Goal: Task Accomplishment & Management: Complete application form

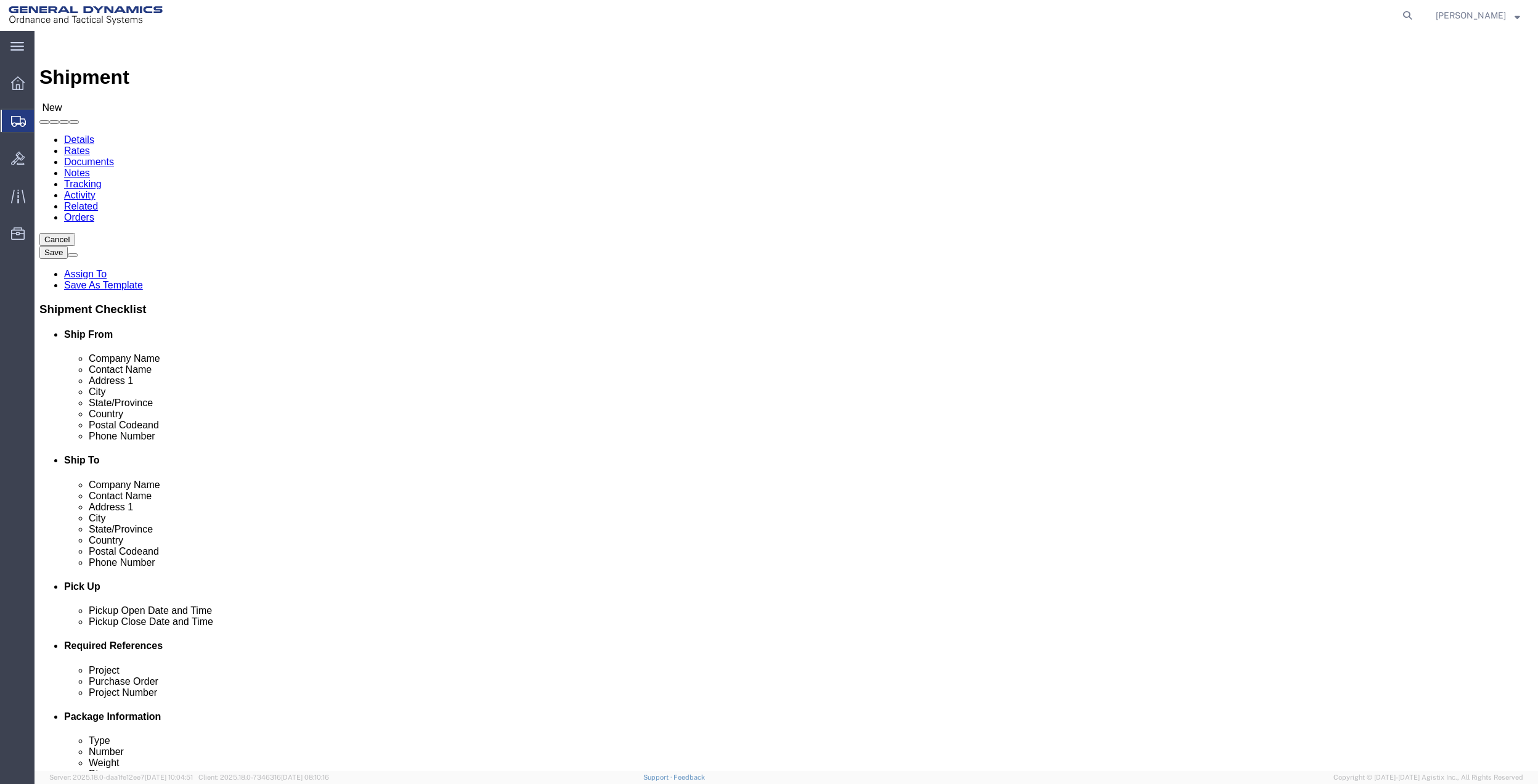
click input "text"
drag, startPoint x: 283, startPoint y: 249, endPoint x: 141, endPoint y: 238, distance: 142.4
click div "Location Select Select My Profile Location GD-OTS [GEOGRAPHIC_DATA] (Commerce) …"
type input "[PERSON_NAME]"
click p "- GENERAL DYNAMICS OTS - ([PERSON_NAME]) [STREET_ADDRESS]"
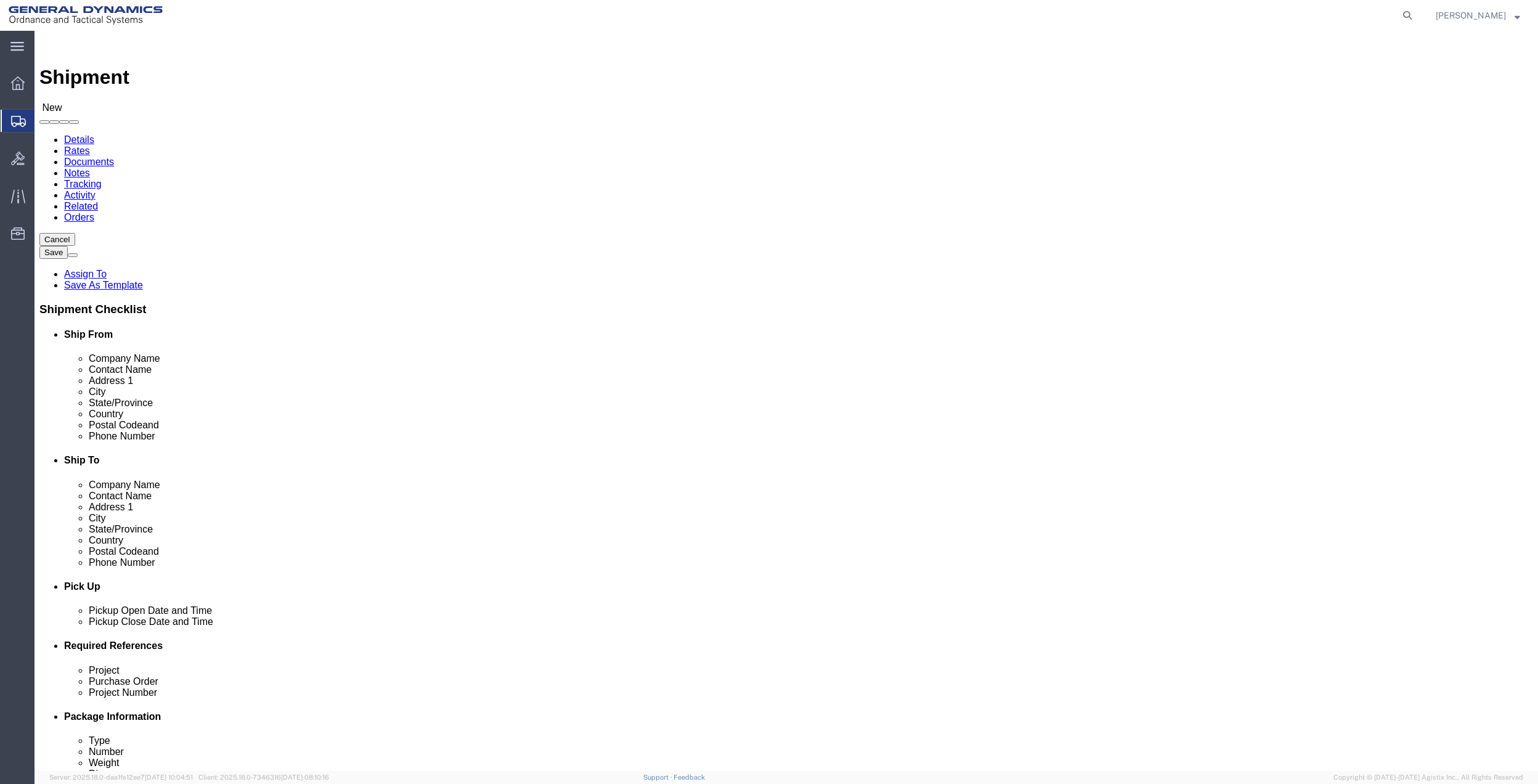
select select "FL"
type input "[PERSON_NAME]"
click input "text"
type input "[PERSON_NAME]"
click input "text"
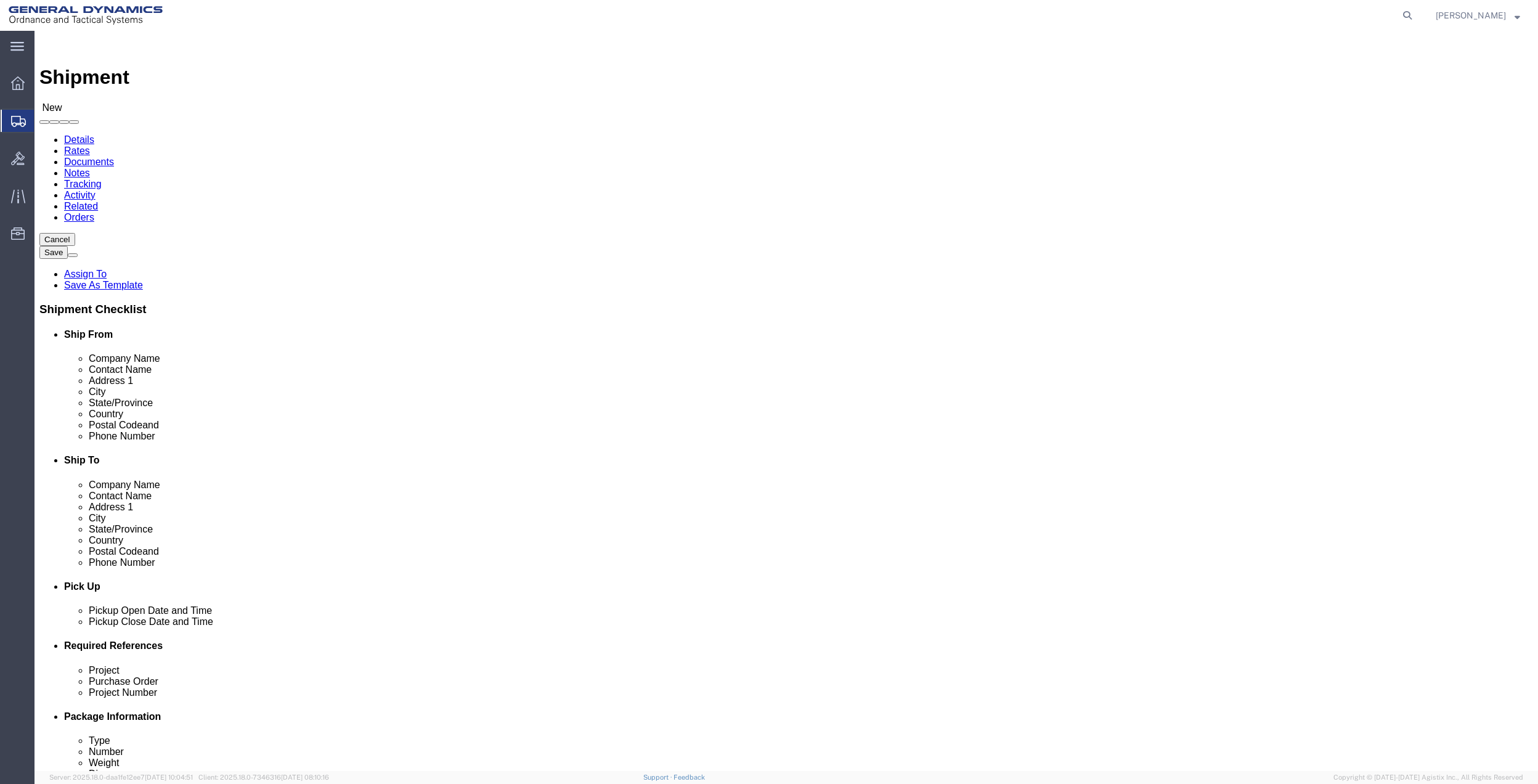
type input "HUNTS"
click p "- GD OTS - ([PERSON_NAME]) [STREET_ADDRESS]"
select select "AL"
type input "[GEOGRAPHIC_DATA]"
drag, startPoint x: 953, startPoint y: 250, endPoint x: 793, endPoint y: 256, distance: 160.1
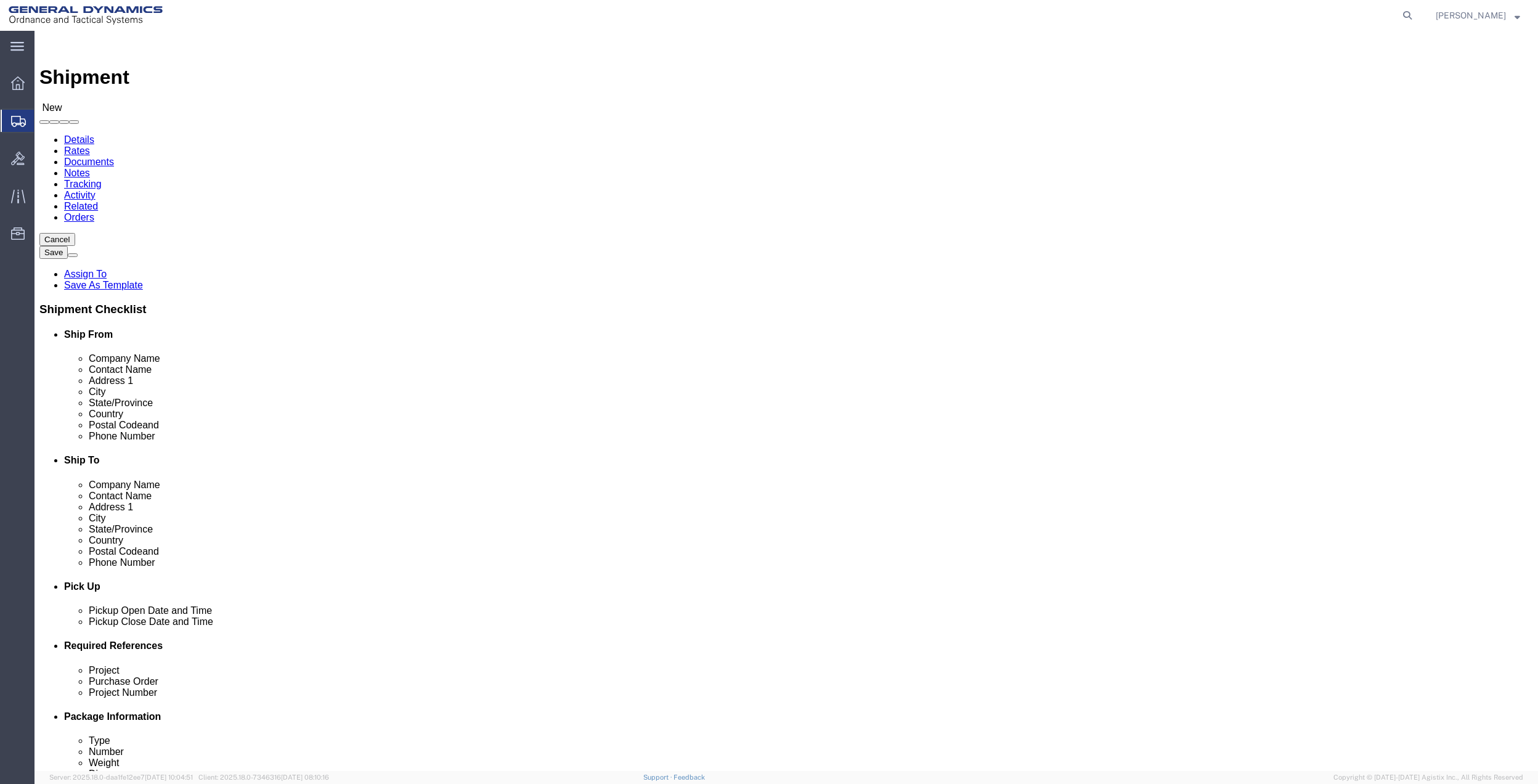
click div "Contact Name [PERSON_NAME]"
click label "Contact Name"
click input "[PERSON_NAME]"
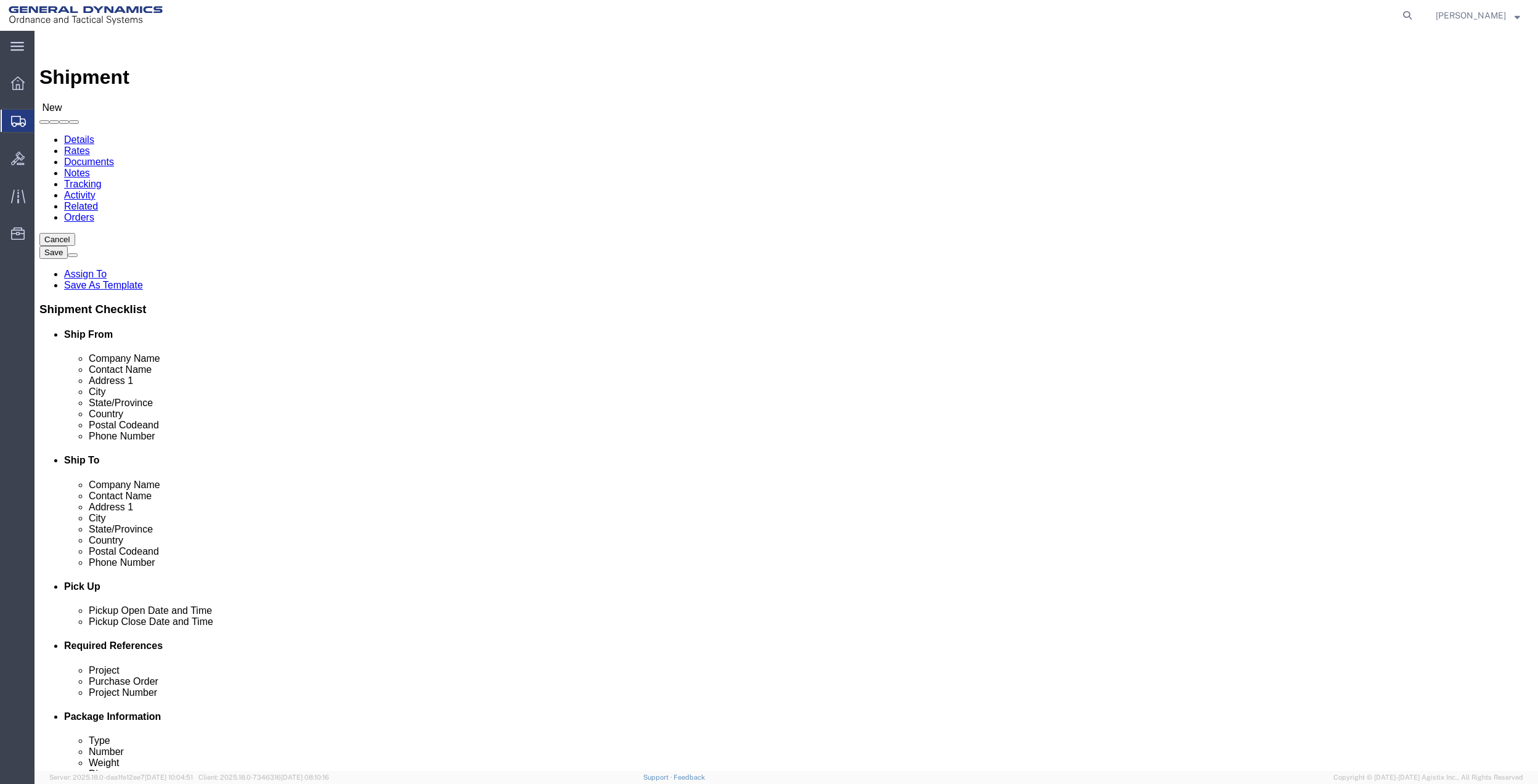
type input "[PERSON_NAME]"
click span
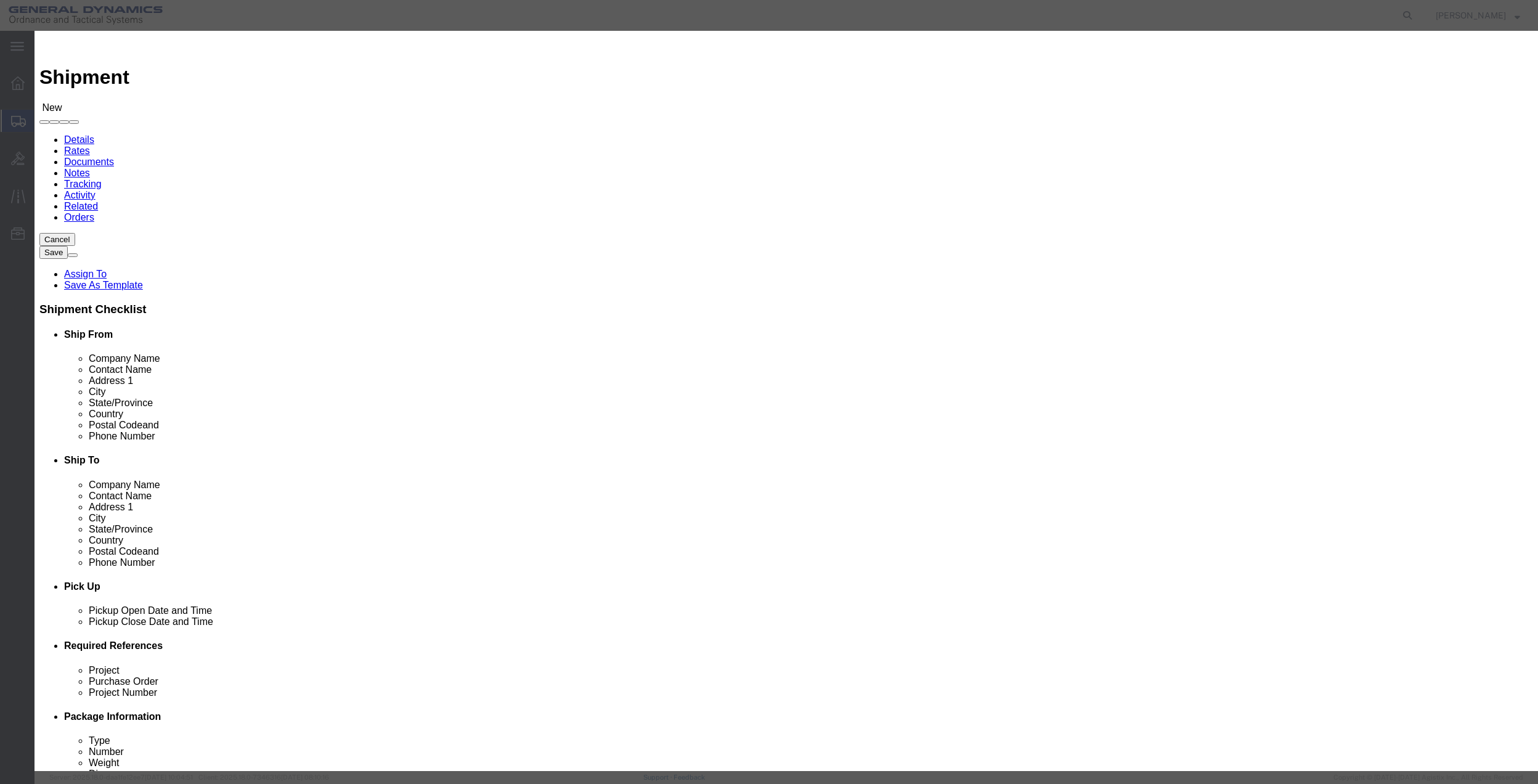
click input "checkbox"
checkbox input "true"
click button "Save"
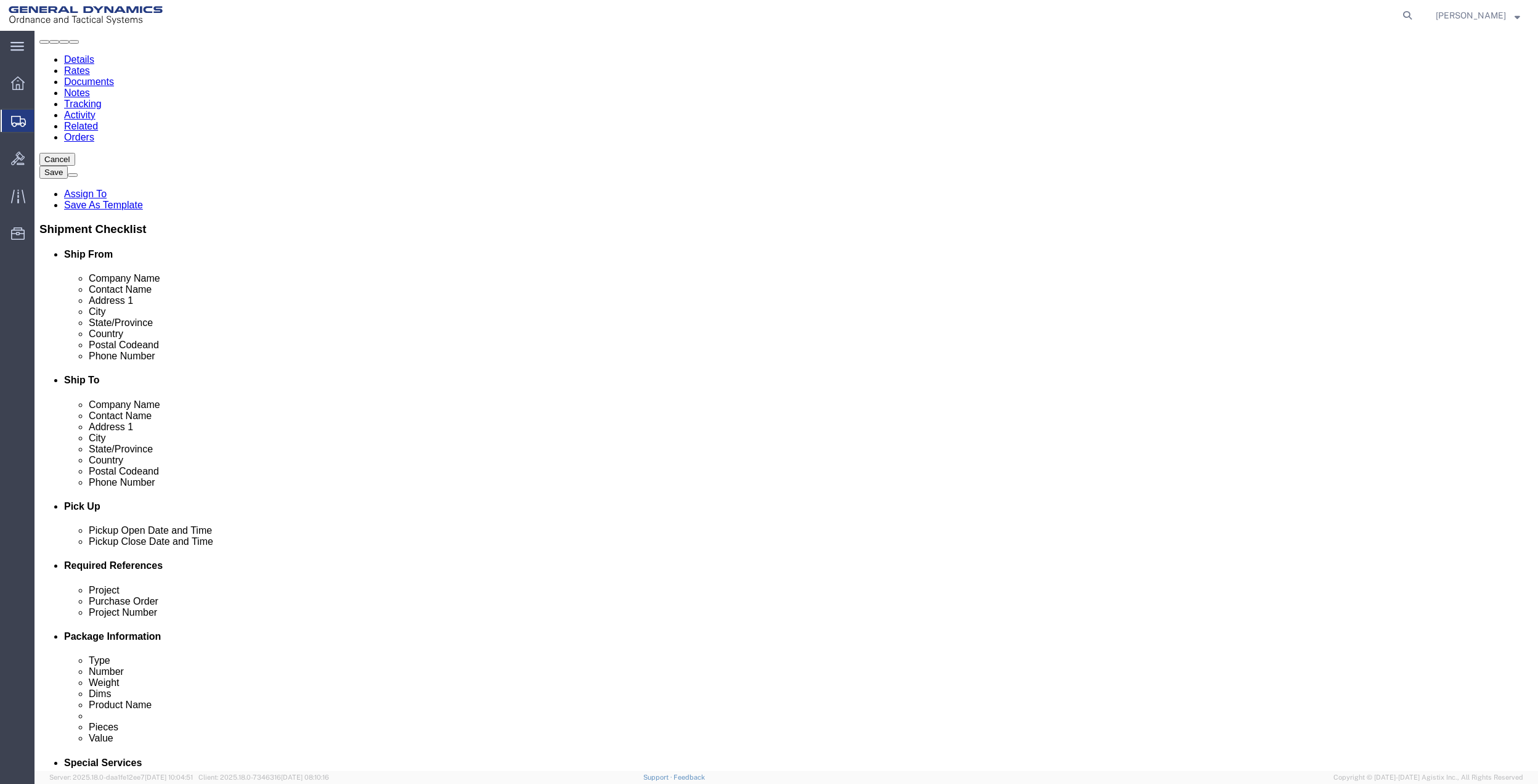
scroll to position [246, 0]
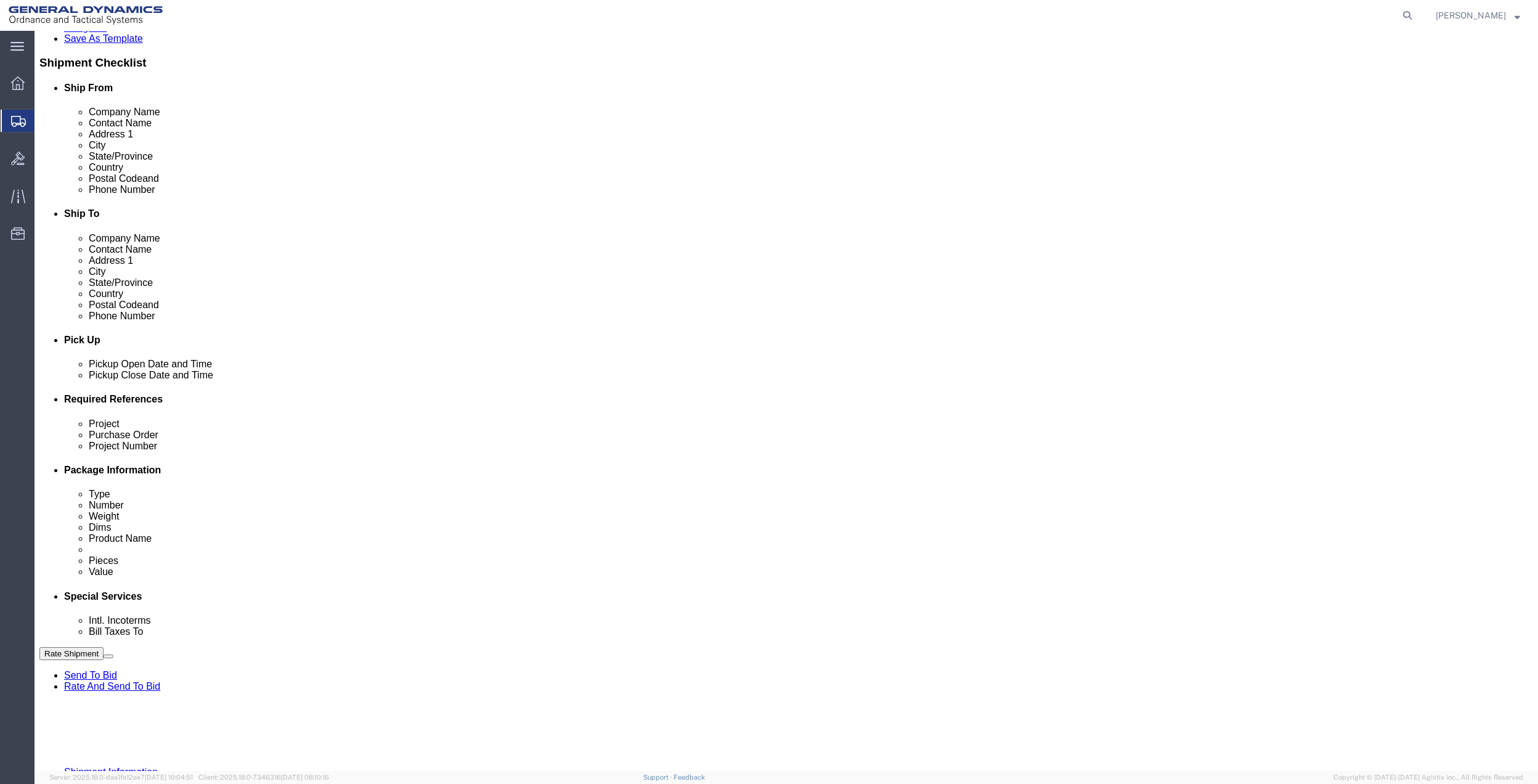
click div "Add reference"
click button "Add reference"
click input "text"
type input "10AB4"
click input "text"
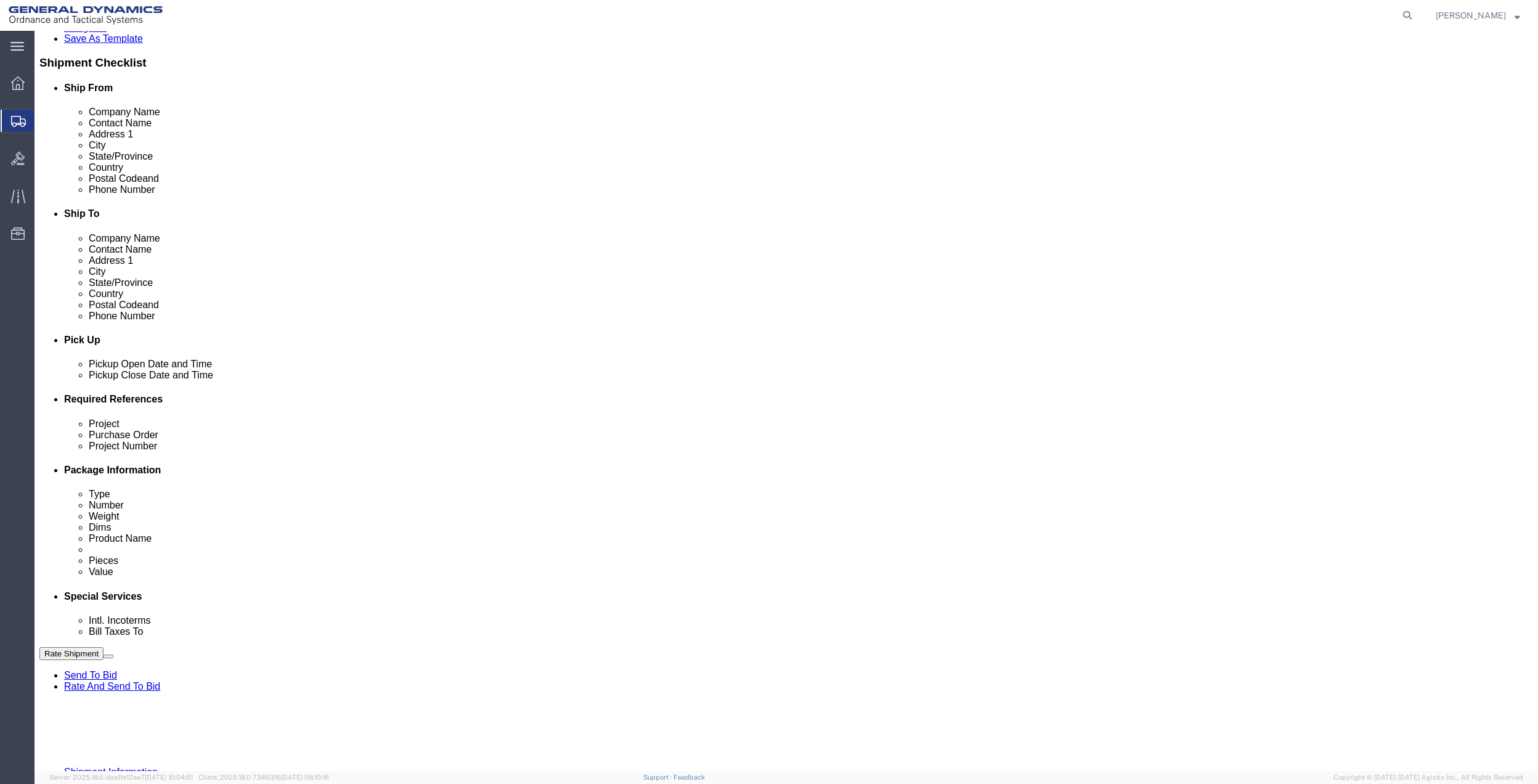
paste input "10AB4"
type input "10AB4"
click input "text"
paste input "10AB4"
type input "10AB4"
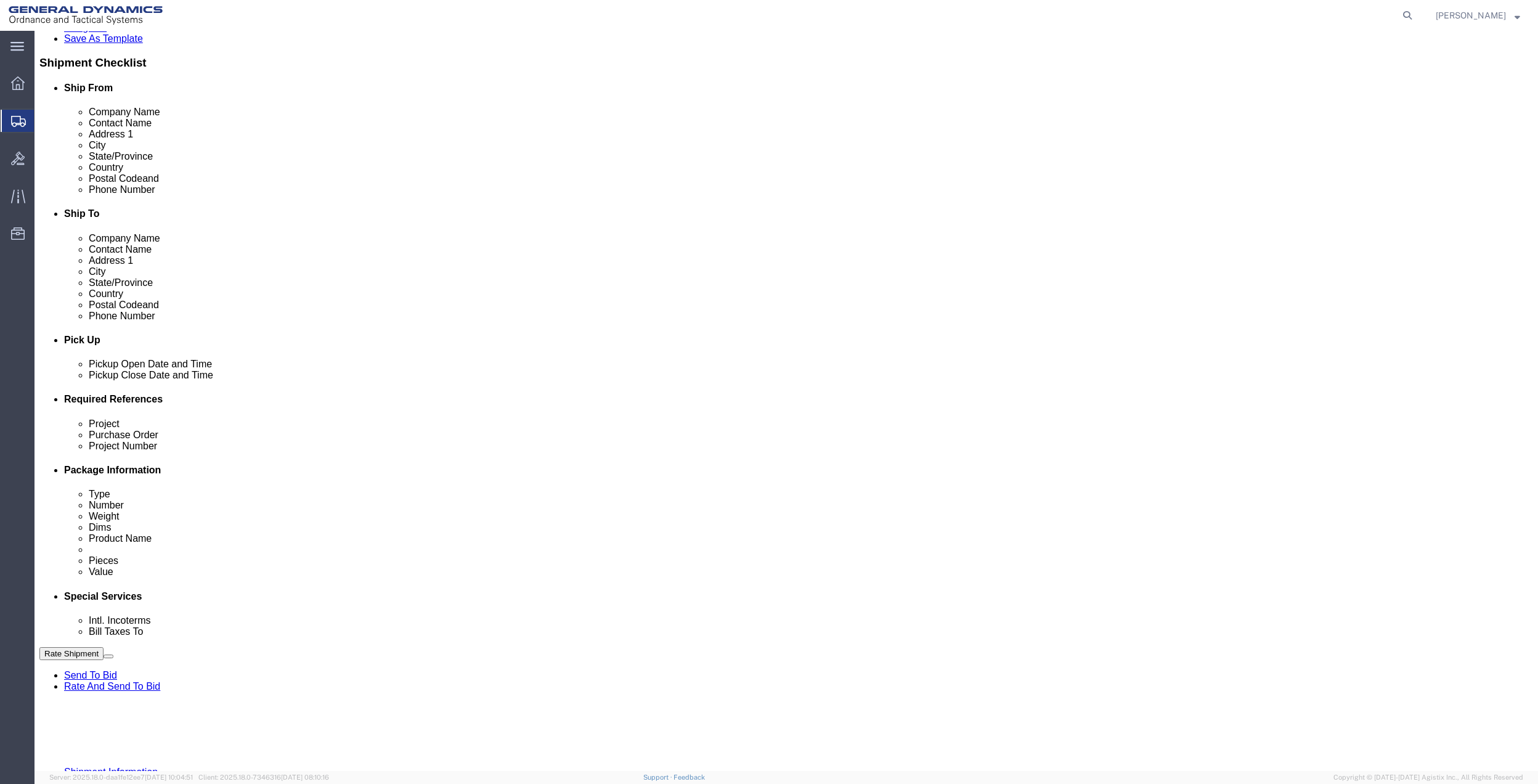
click input "text"
paste input "10AB4"
type input "10AB4"
click select "Select Account Type Activity ID Airline Appointment Number ASN Batch Request # …"
select select "DEPT"
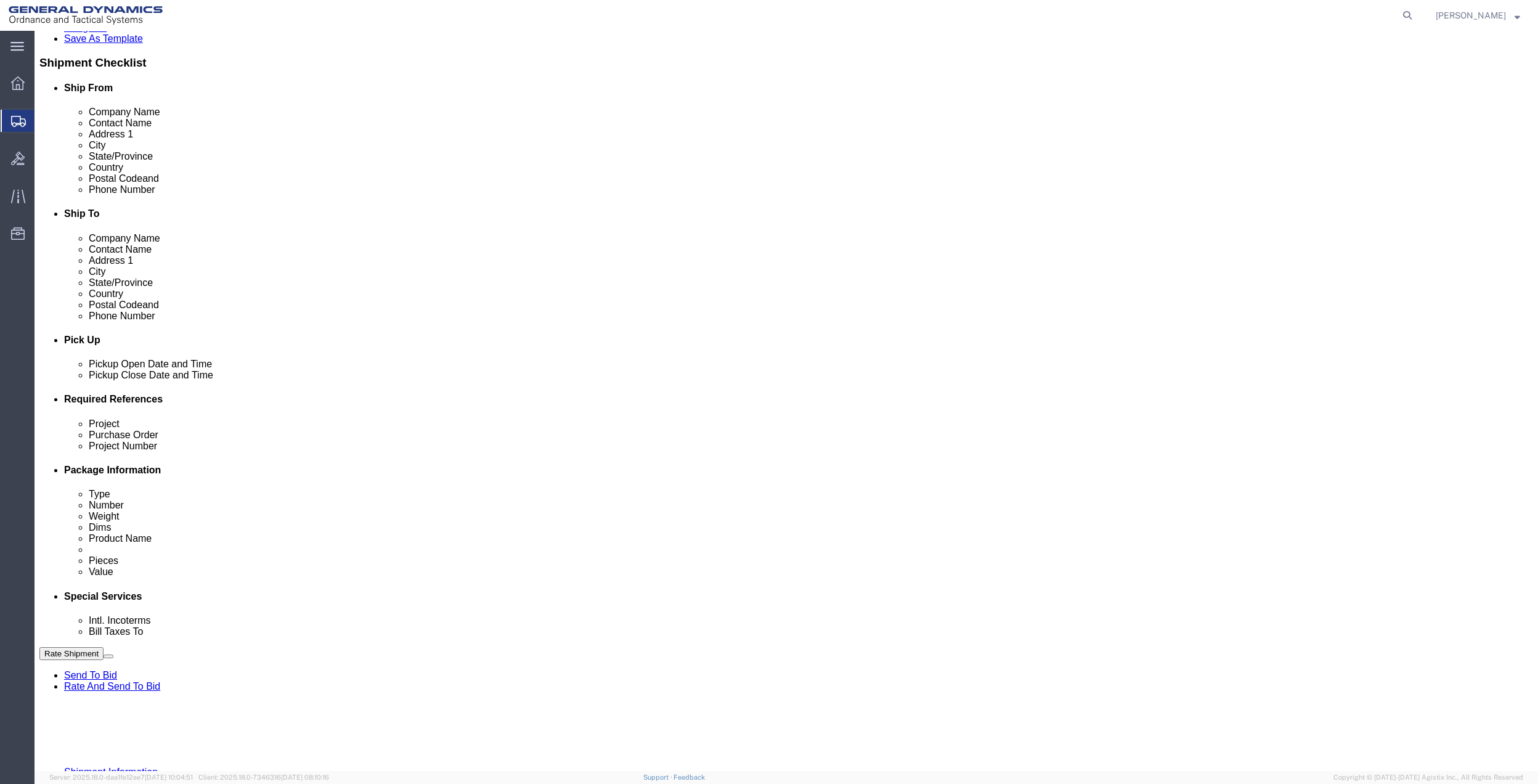
click select "Select Account Type Activity ID Airline Appointment Number ASN Batch Request # …"
click icon
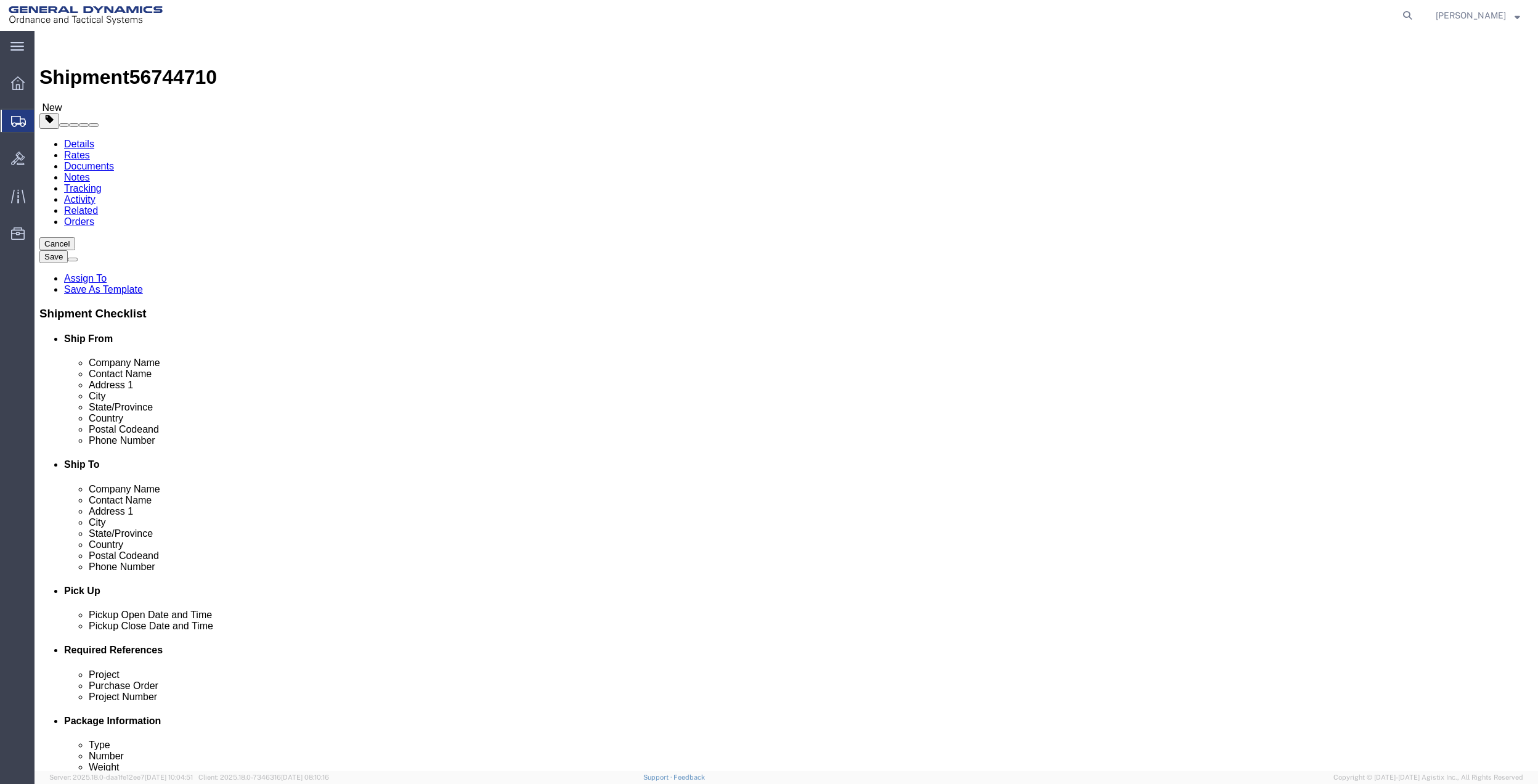
click select "Select Bale(s) Basket(s) Bolt(s) Bottle(s) Buckets Bulk Bundle(s) Can(s) Cardbo…"
select select "ENV"
click select "Select Bale(s) Basket(s) Bolt(s) Bottle(s) Buckets Bulk Bundle(s) Can(s) Cardbo…"
type input "9.50"
type input "12.50"
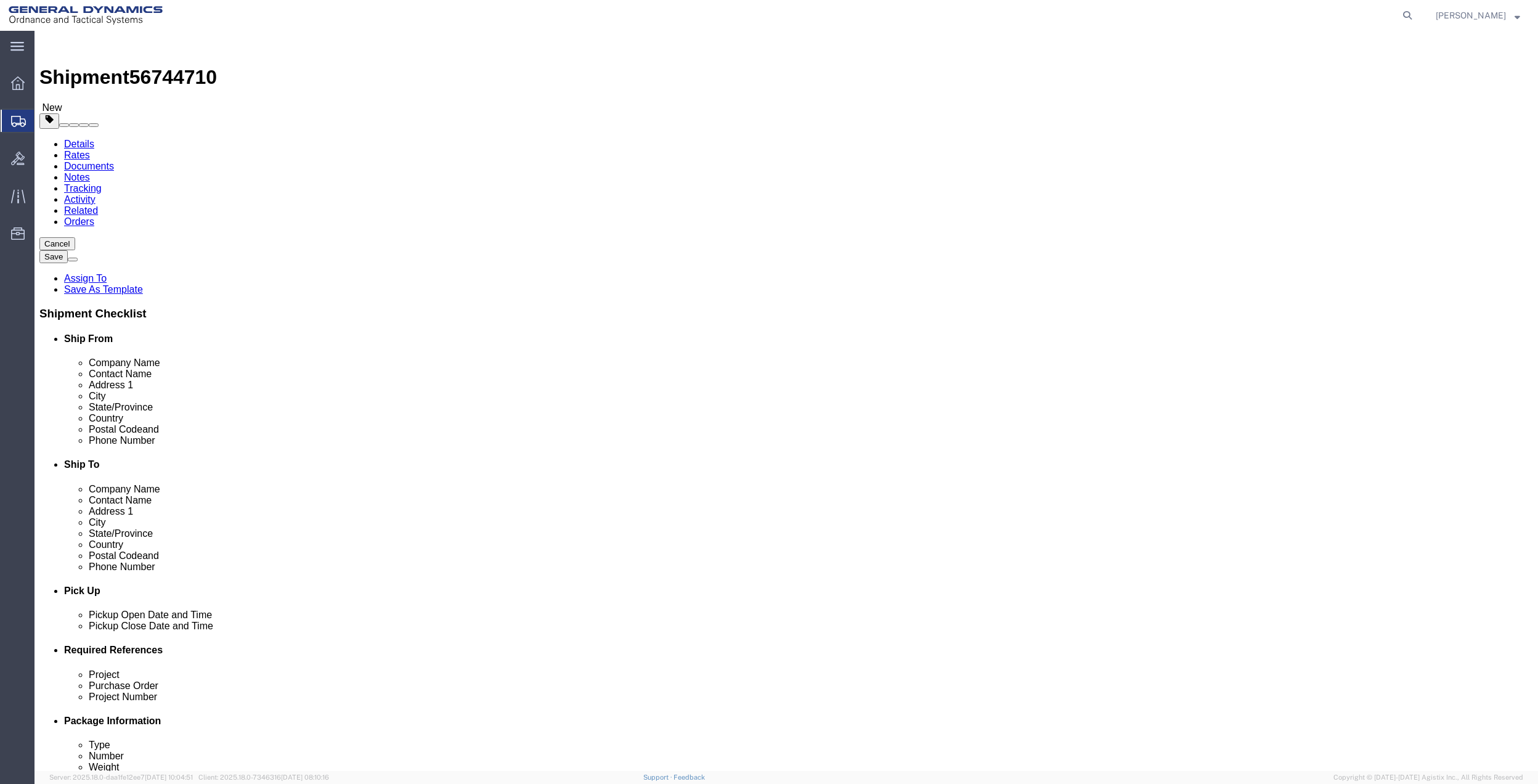
type input "0.25"
type input "1"
click div "1 x Envelope Package Type Select Bale(s) Basket(s) Bolt(s) Bottle(s) Buckets Bu…"
click link "Add Content"
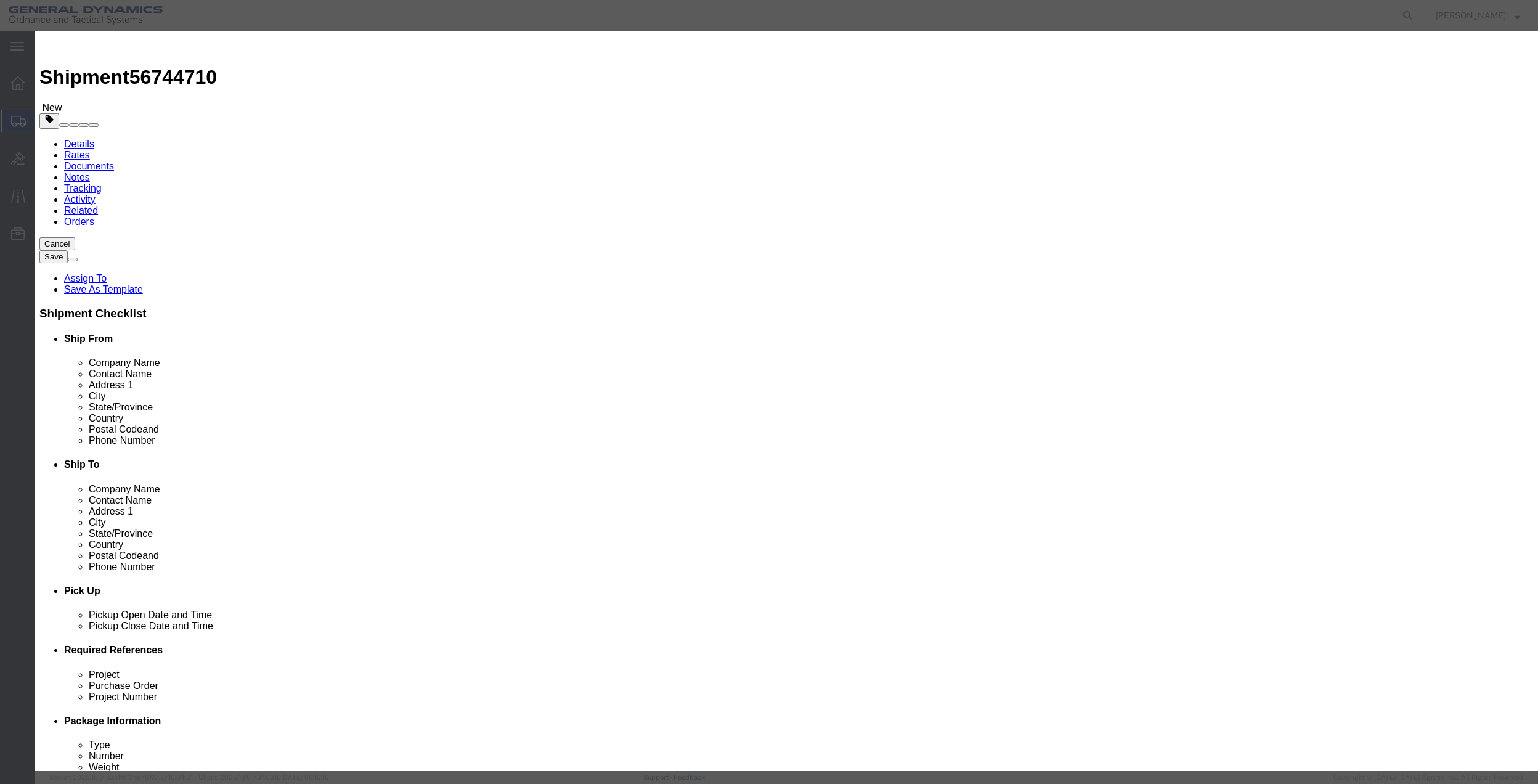
click input "text"
type input "misc"
type input "100"
select select "US"
click input "0"
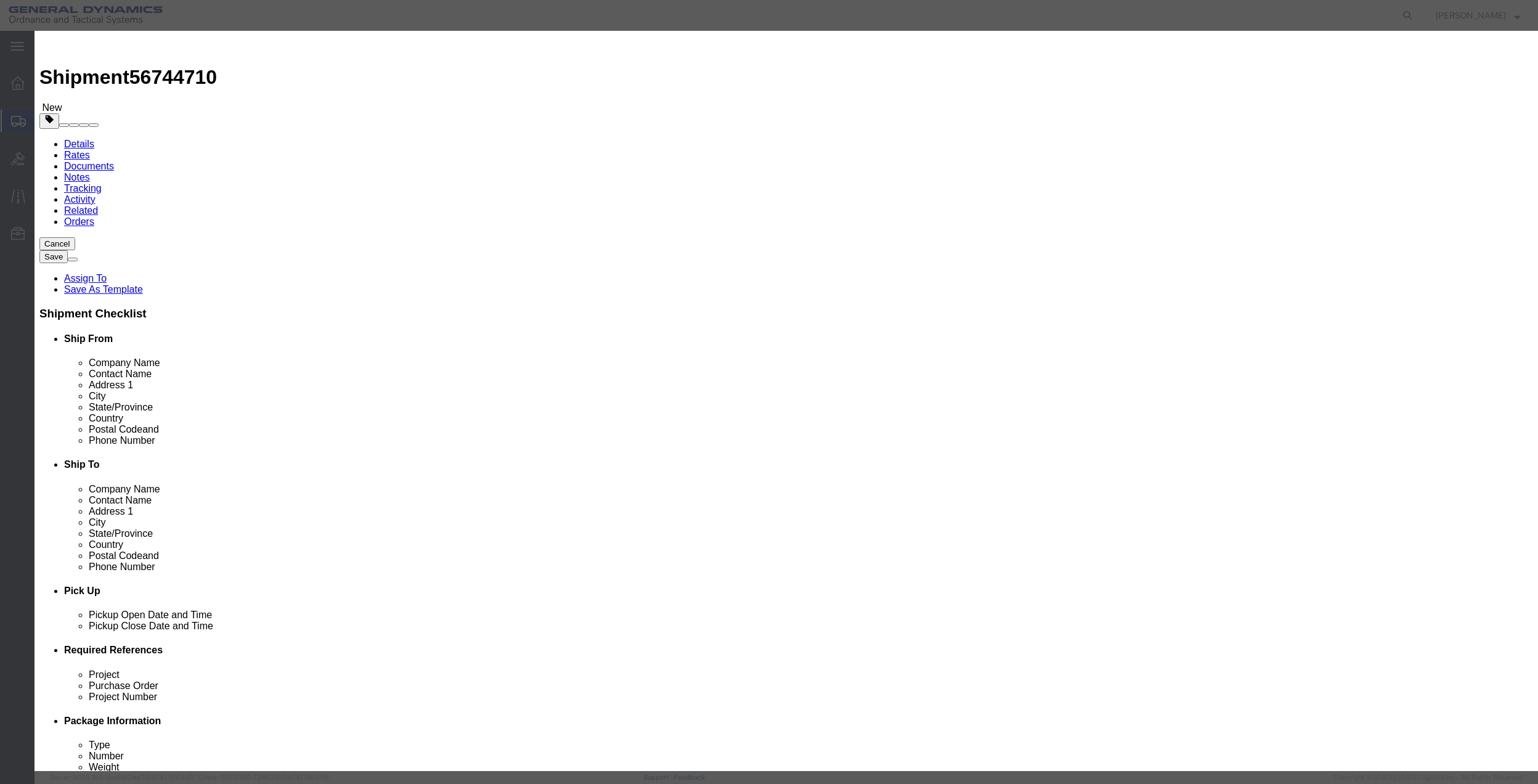
type input "01"
click select "Select 50 55 60 65 70 85 92.5 100 125 175 250 300 400"
select select "70"
click select "Select 50 55 60 65 70 85 92.5 100 125 175 250 300 400"
click button "Save & Close"
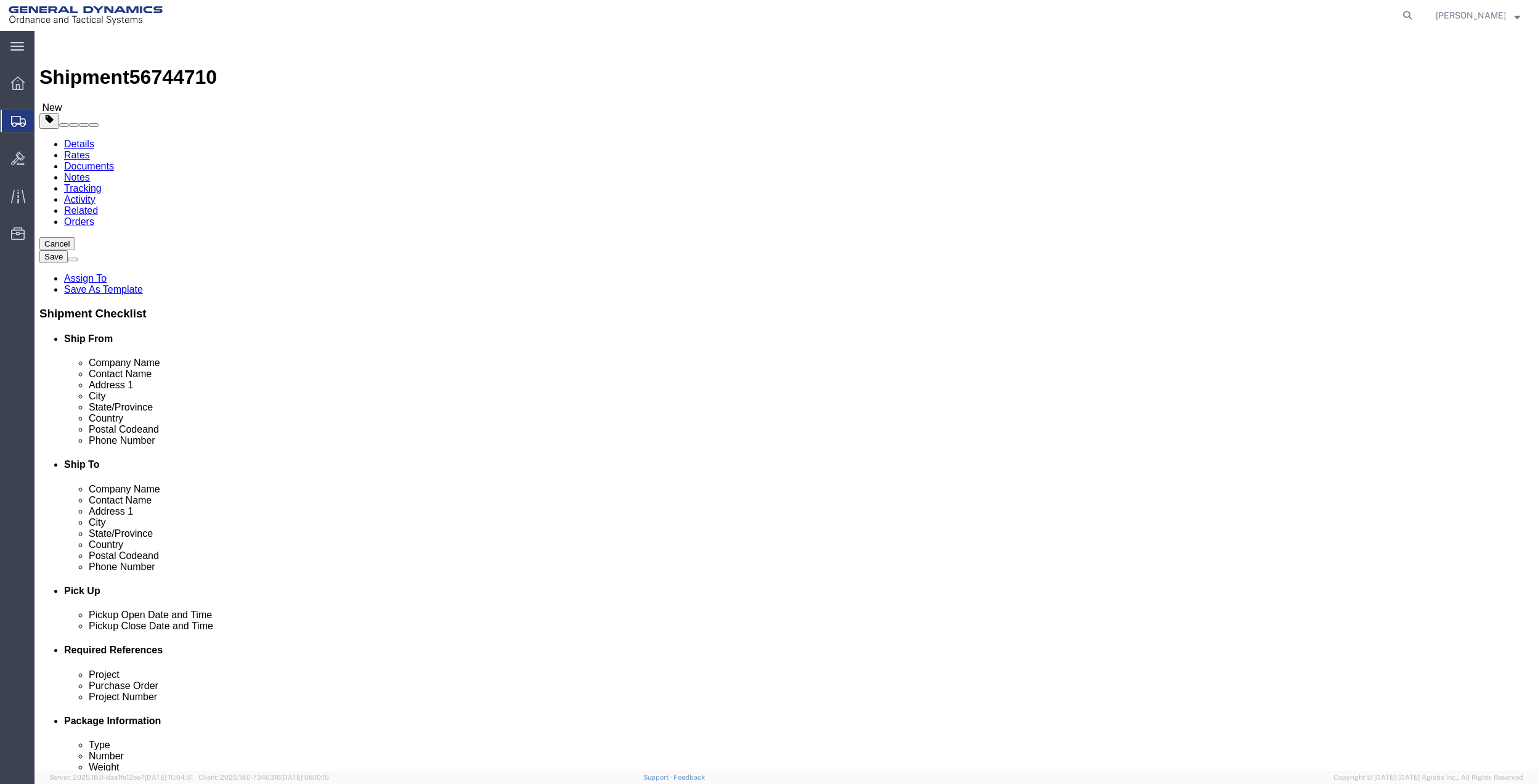
click at [259, 94] on link "Special Services" at bounding box center [786, 401] width 1504 height 740
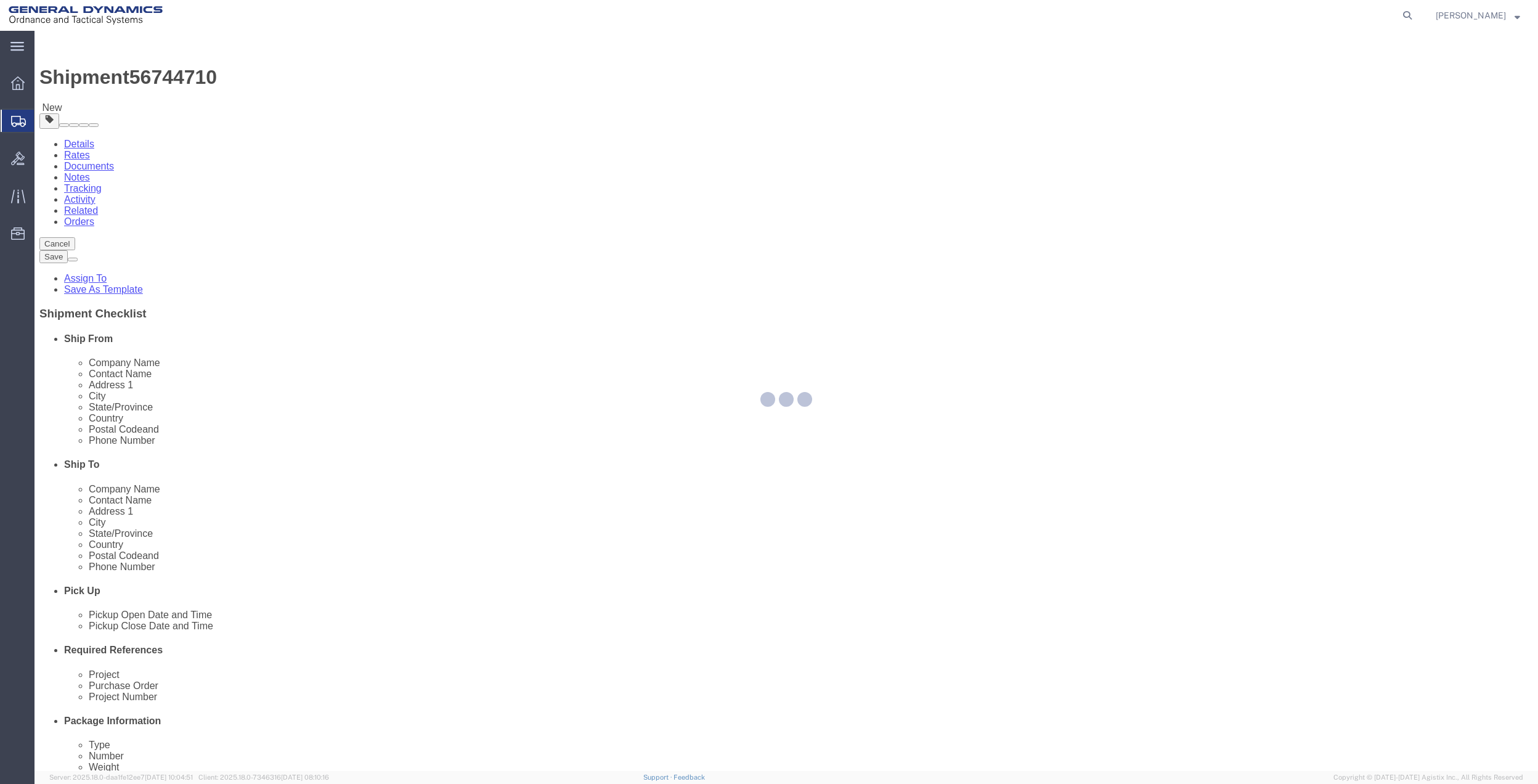
select select
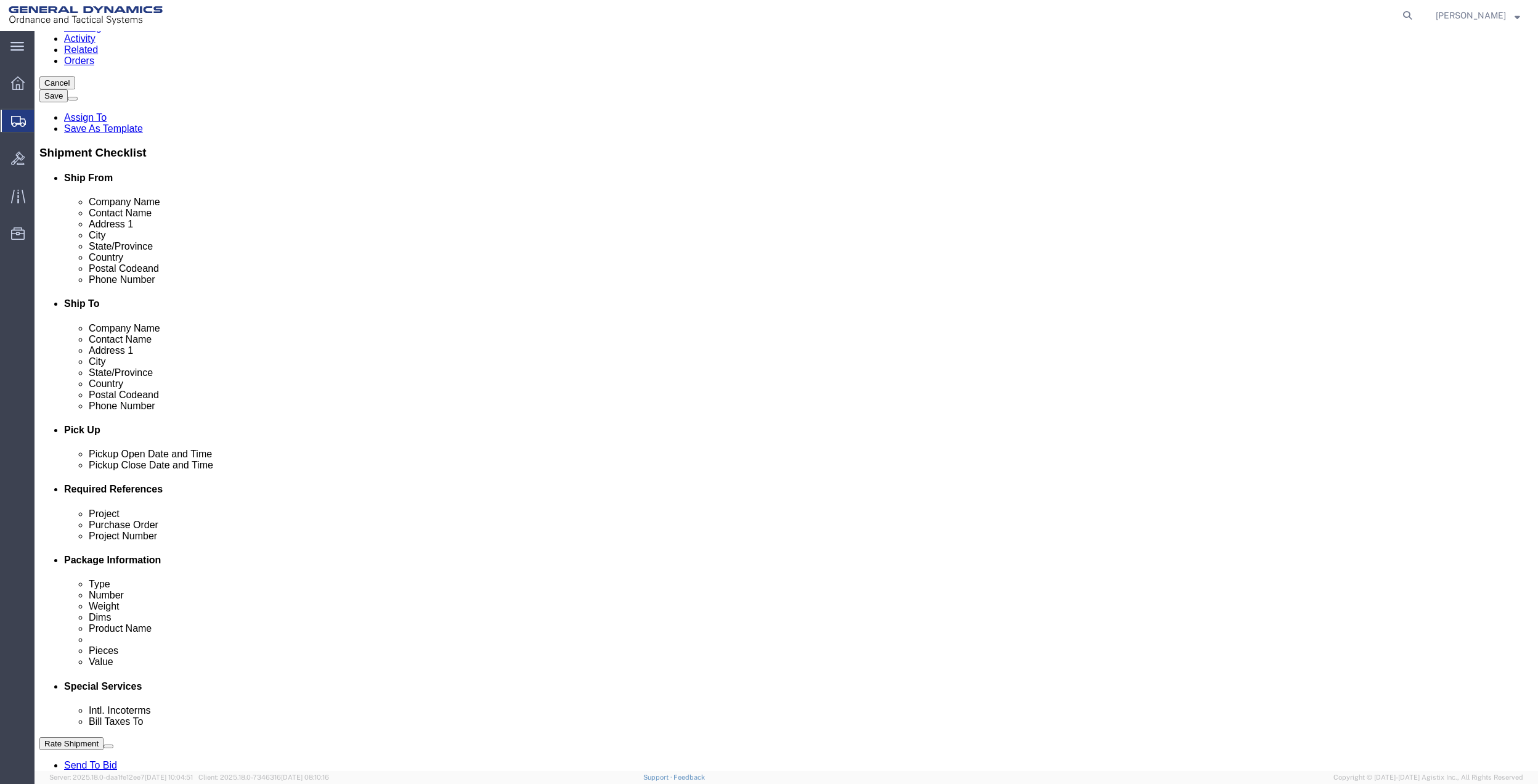
scroll to position [164, 0]
click select "Select Buyer Cost Center Department Operations Number Order Number Sales Person"
select select "DEPARTMENT"
click select "Select Buyer Cost Center Department Operations Number Order Number Sales Person"
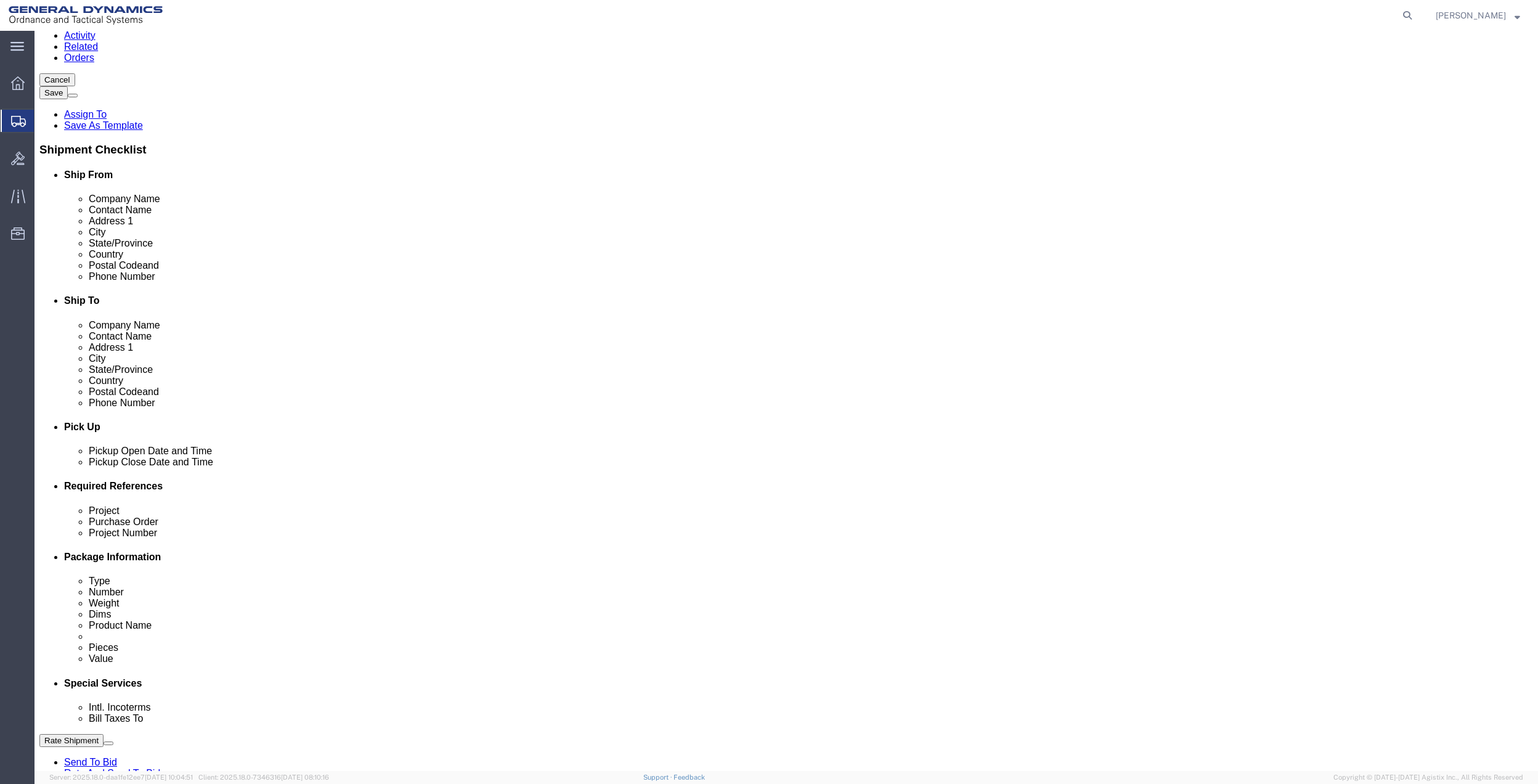
drag, startPoint x: 526, startPoint y: 557, endPoint x: 526, endPoint y: 550, distance: 7.0
click select "Select [GEOGRAPHIC_DATA] [GEOGRAPHIC_DATA] [GEOGRAPHIC_DATA] [GEOGRAPHIC_DATA] …"
select select "1763983"
click select "Select [GEOGRAPHIC_DATA] [GEOGRAPHIC_DATA] [GEOGRAPHIC_DATA] [GEOGRAPHIC_DATA] …"
click select "Select 10AFM 10GAG 10GAH 10GFL 10GFO 10GIE 10GIS 30MABS St [PERSON_NAME] Program"
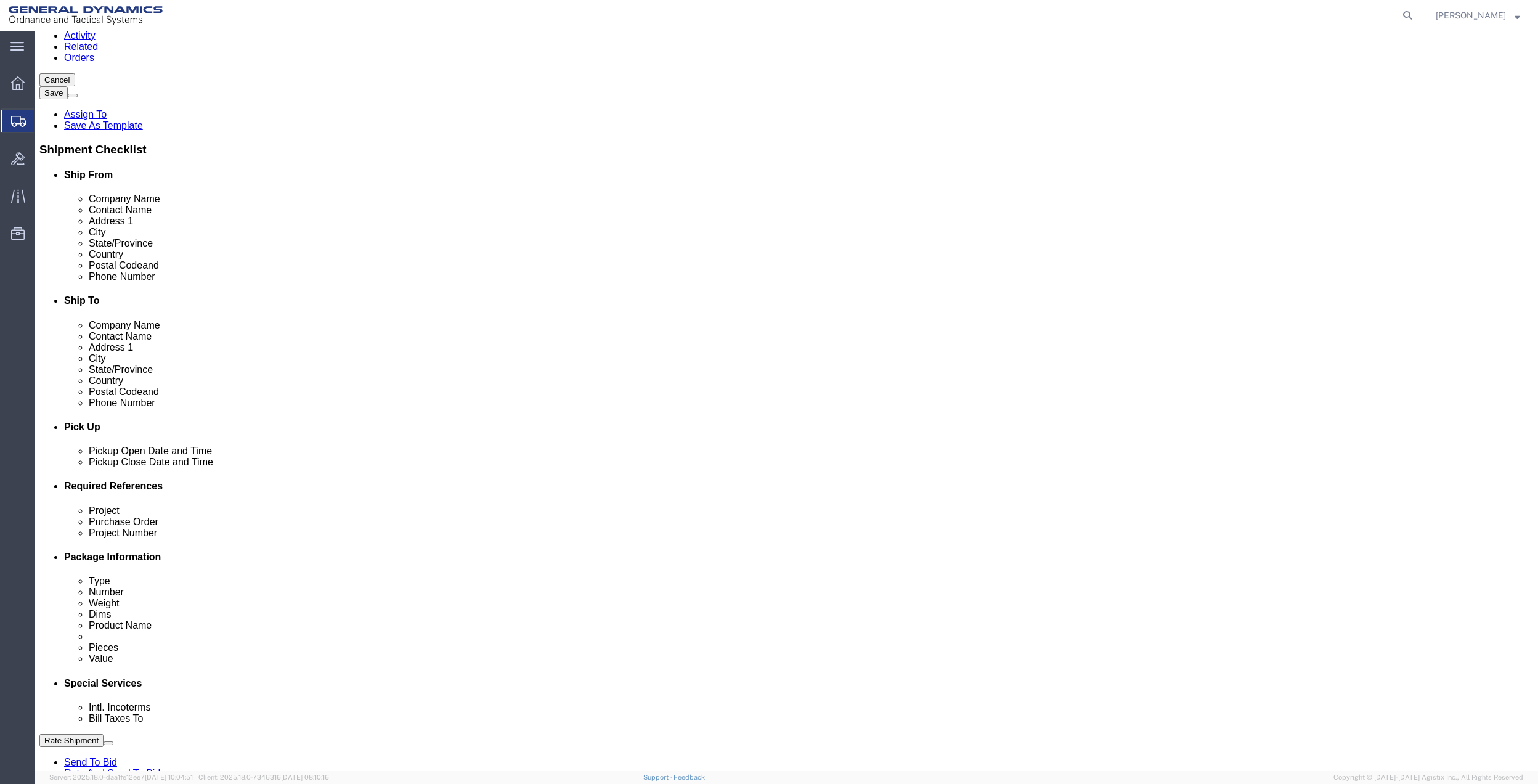
select select "214681"
click select "Select 10AFM 10GAG 10GAH 10GFL 10GFO 10GIE 10GIS 30MABS St [PERSON_NAME] Program"
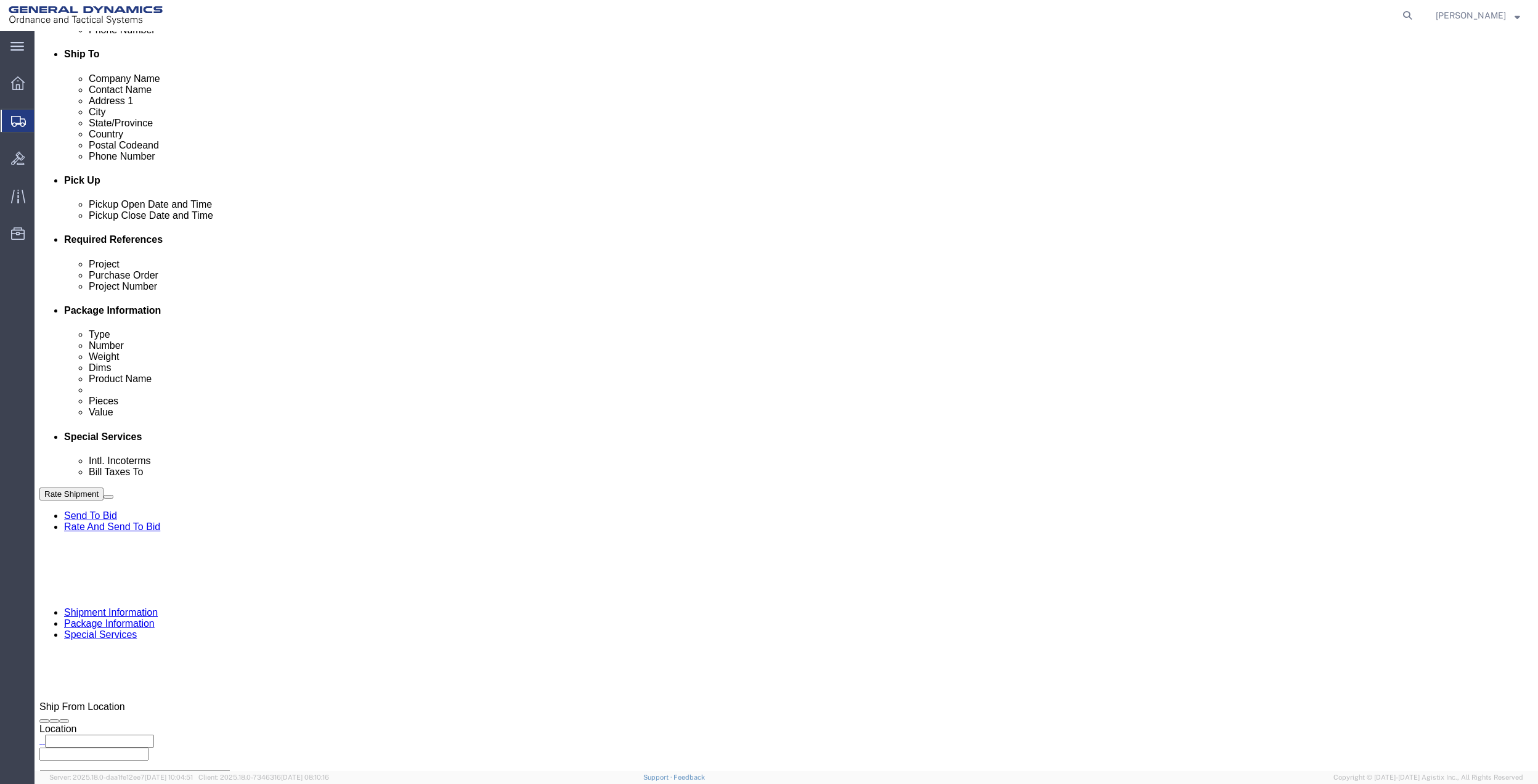
click input "General Dynamics OTS % Data2Logistics"
drag, startPoint x: 322, startPoint y: 530, endPoint x: 1164, endPoint y: 642, distance: 849.4
click p "- GEDOTS %DATA 2 LOGISTICS - (GEDOTS %DATA 2 LOGISTICS) [GEOGRAPHIC_DATA][PERSO…"
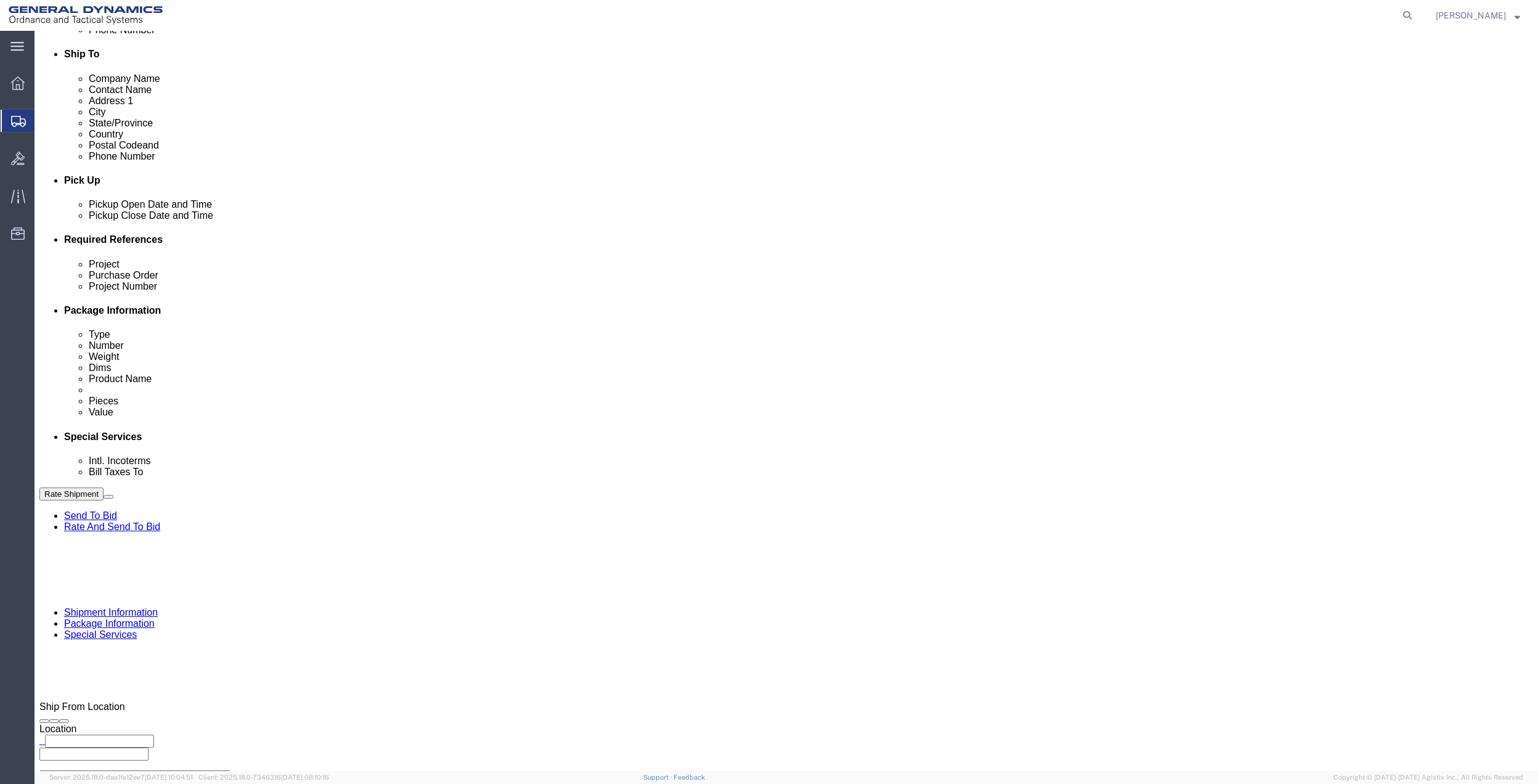
type input "GEDOTS %DATA 2 LOGISTICS"
type input "PO BOX 61050"
type input "GEDOTS %DATA 2 LOGISTICS"
type input "FORT [PERSON_NAME]"
type input "33906"
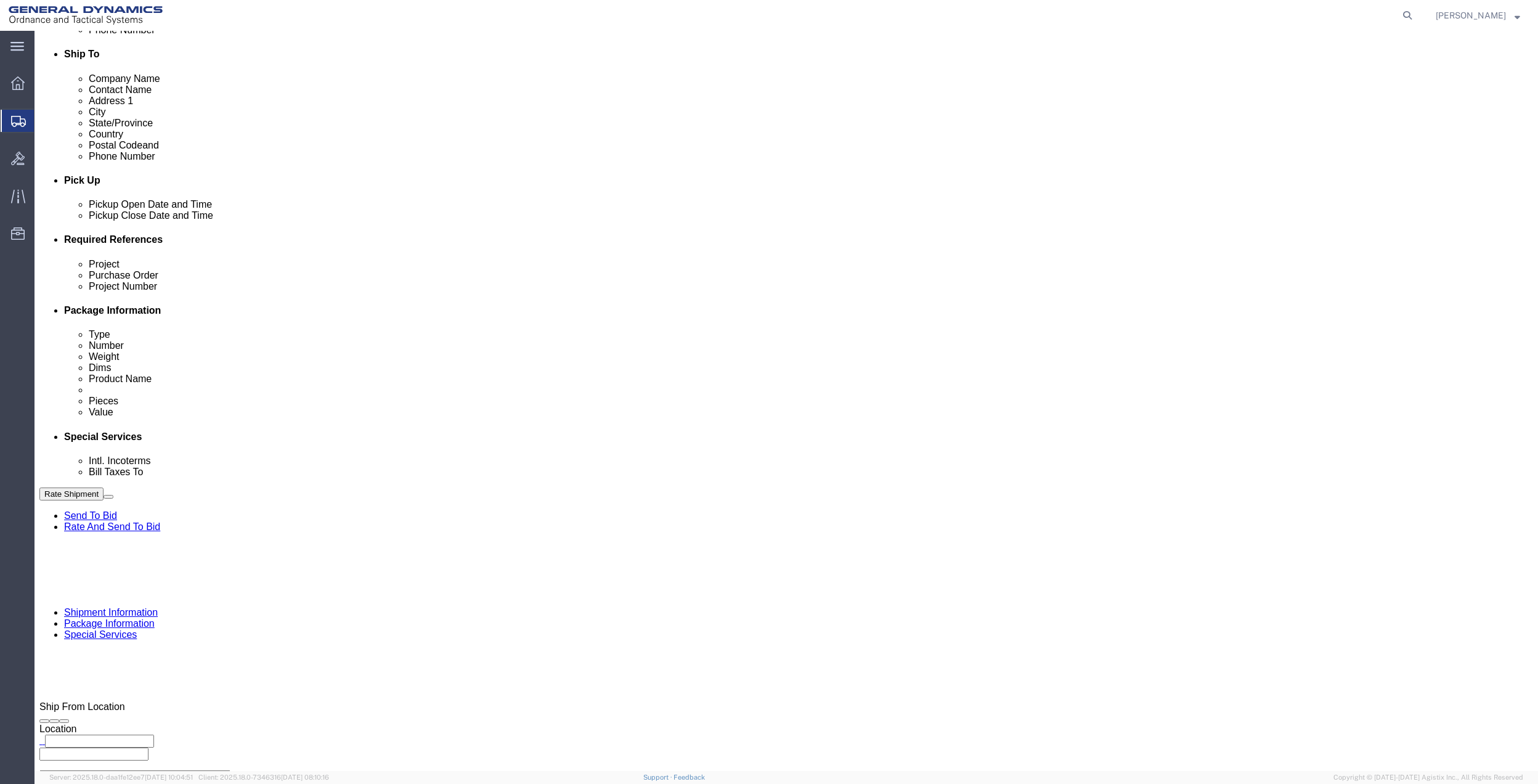
select select "FL"
type input "GEDOTS %DATA 2 LOGISTICS"
click button "Rate Shipment"
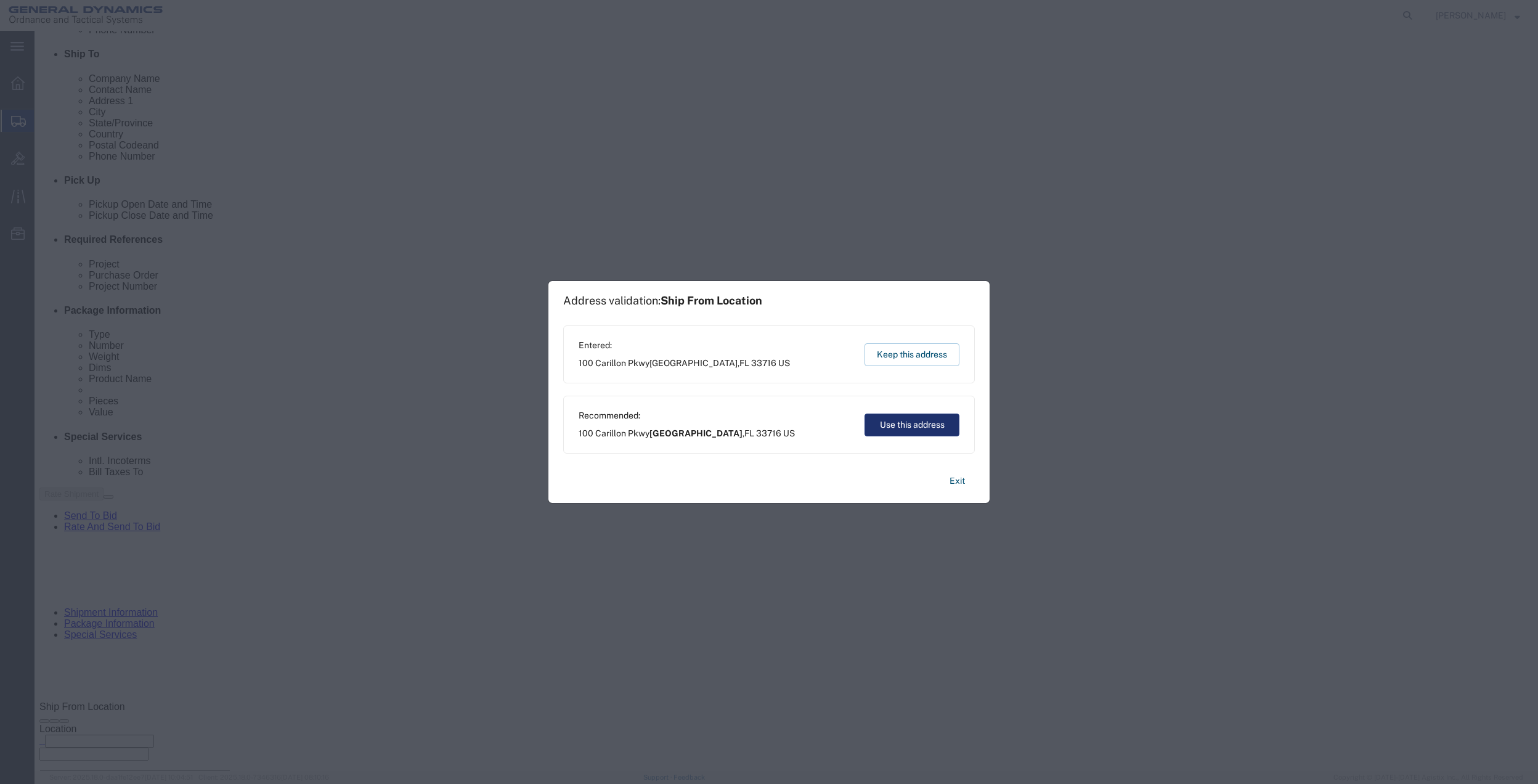
click at [901, 422] on button "Use this address" at bounding box center [912, 424] width 95 height 22
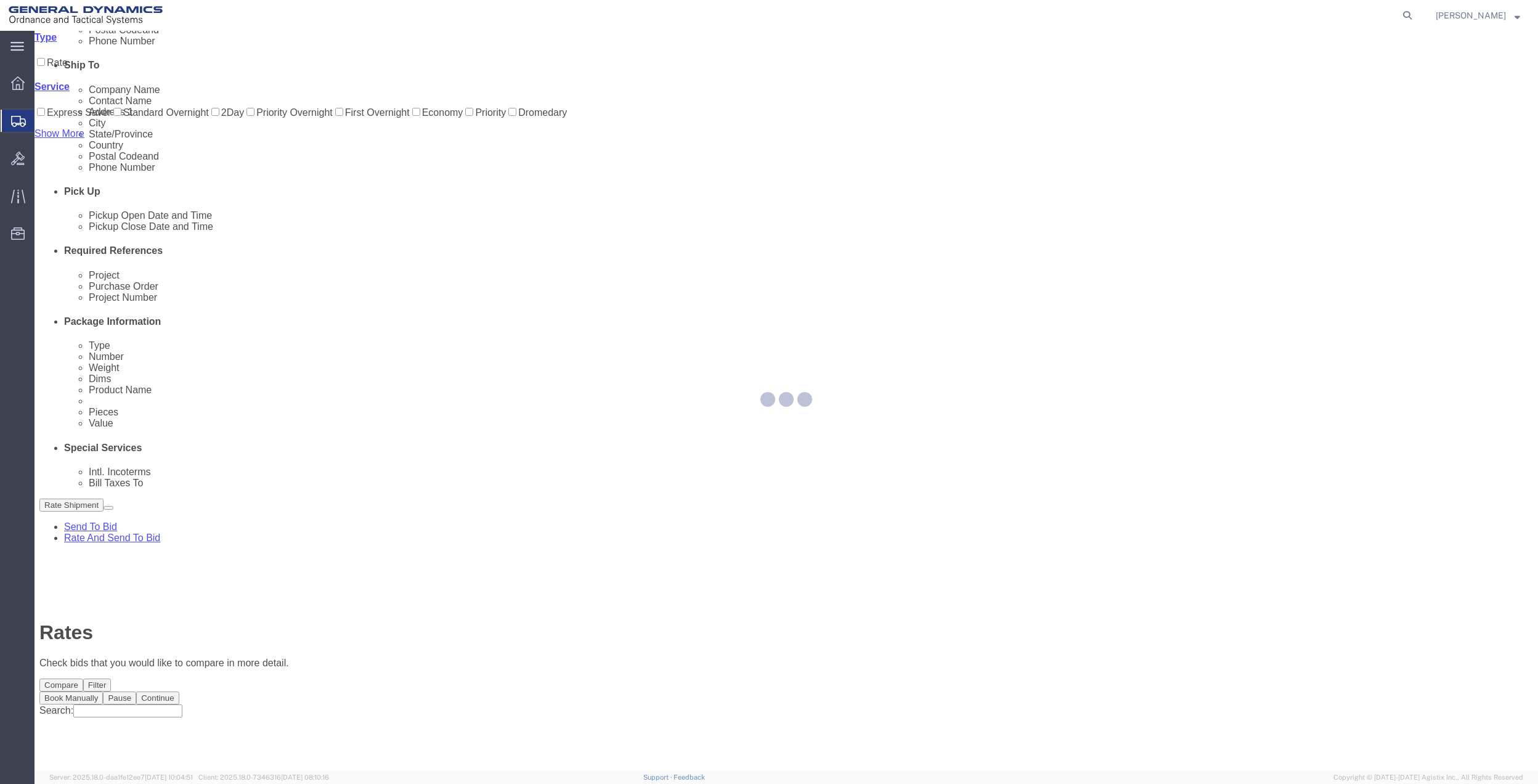
scroll to position [0, 0]
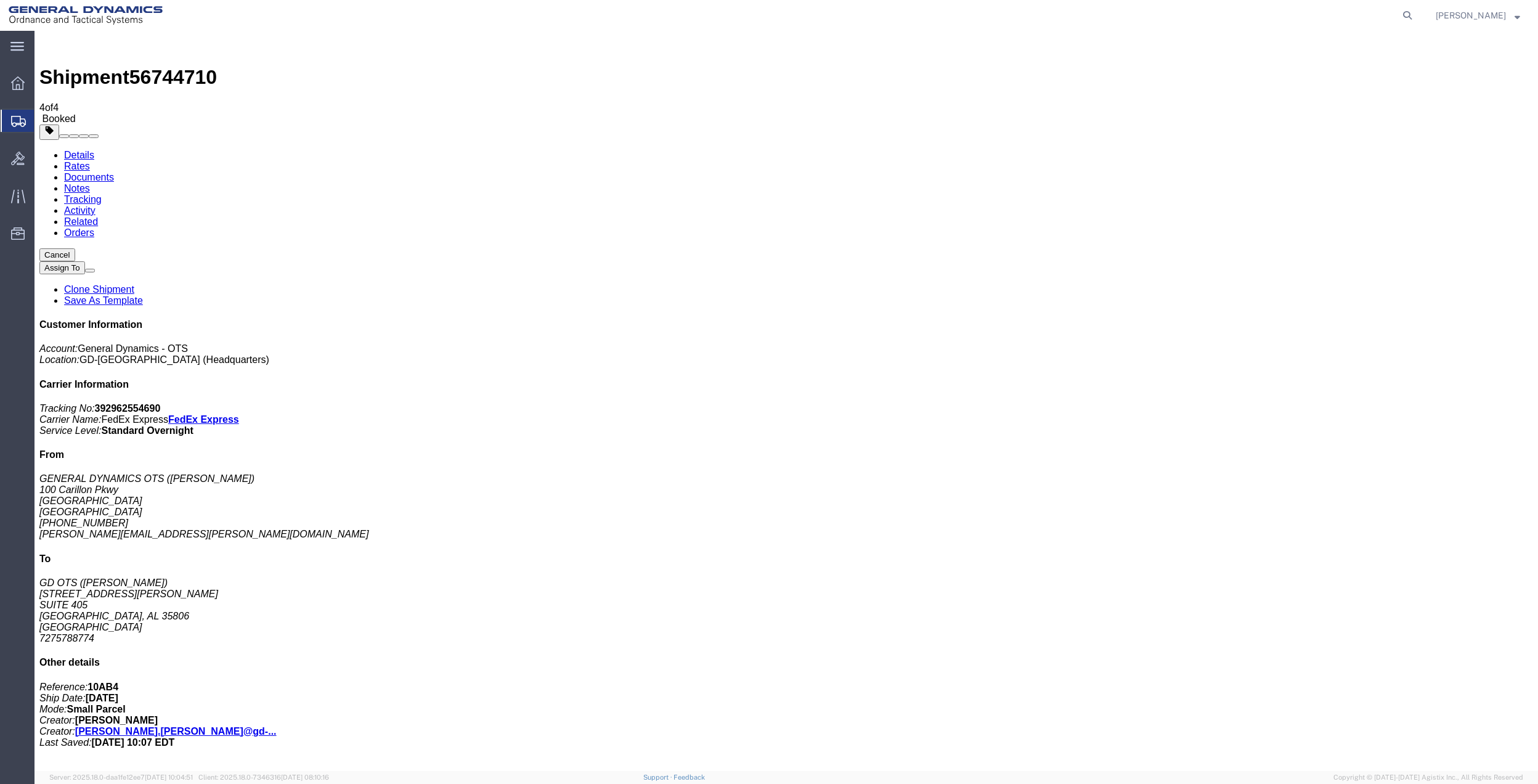
click at [0, 0] on span "Create Shipment" at bounding box center [0, 0] width 0 height 0
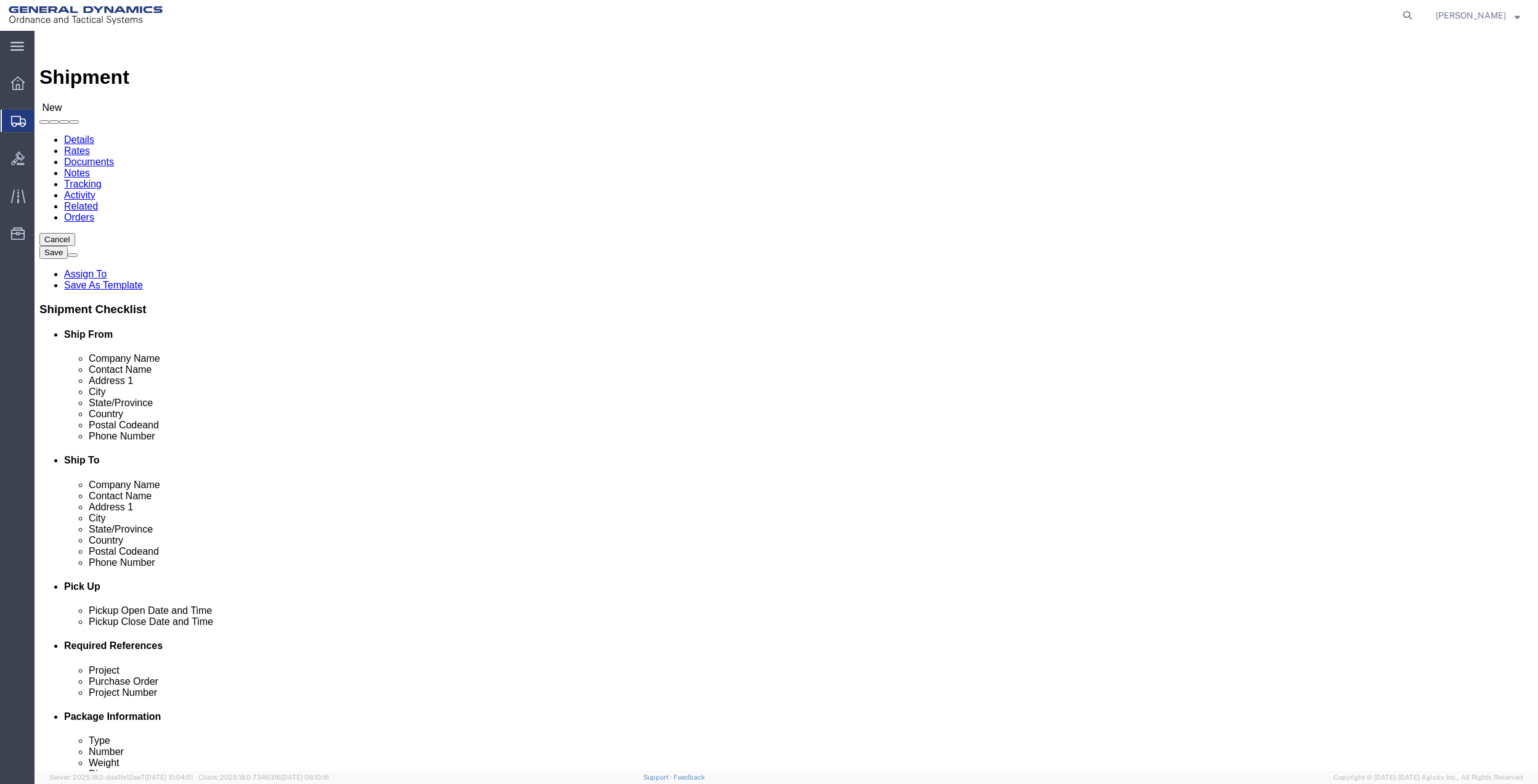
click input "text"
type input "[PERSON_NAME]"
click p "- GENERAL DYNAMICS OTS - ([PERSON_NAME]) [STREET_ADDRESS]"
select select "FL"
type input "[PERSON_NAME]"
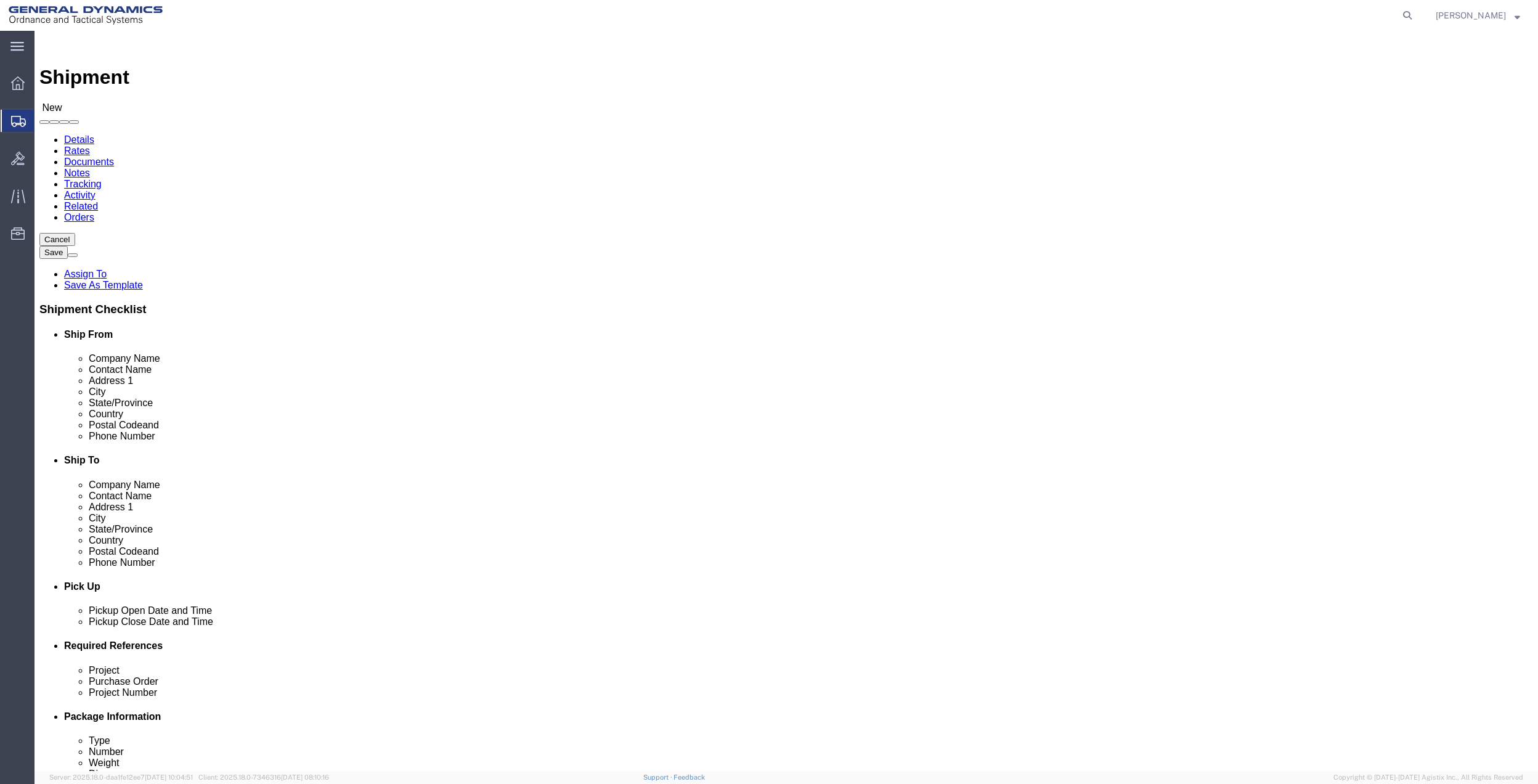
click input "text"
type input "[PERSON_NAME] HER"
click p "- GD OTS - ([PERSON_NAME]) [STREET_ADDRESS]"
select select "CA"
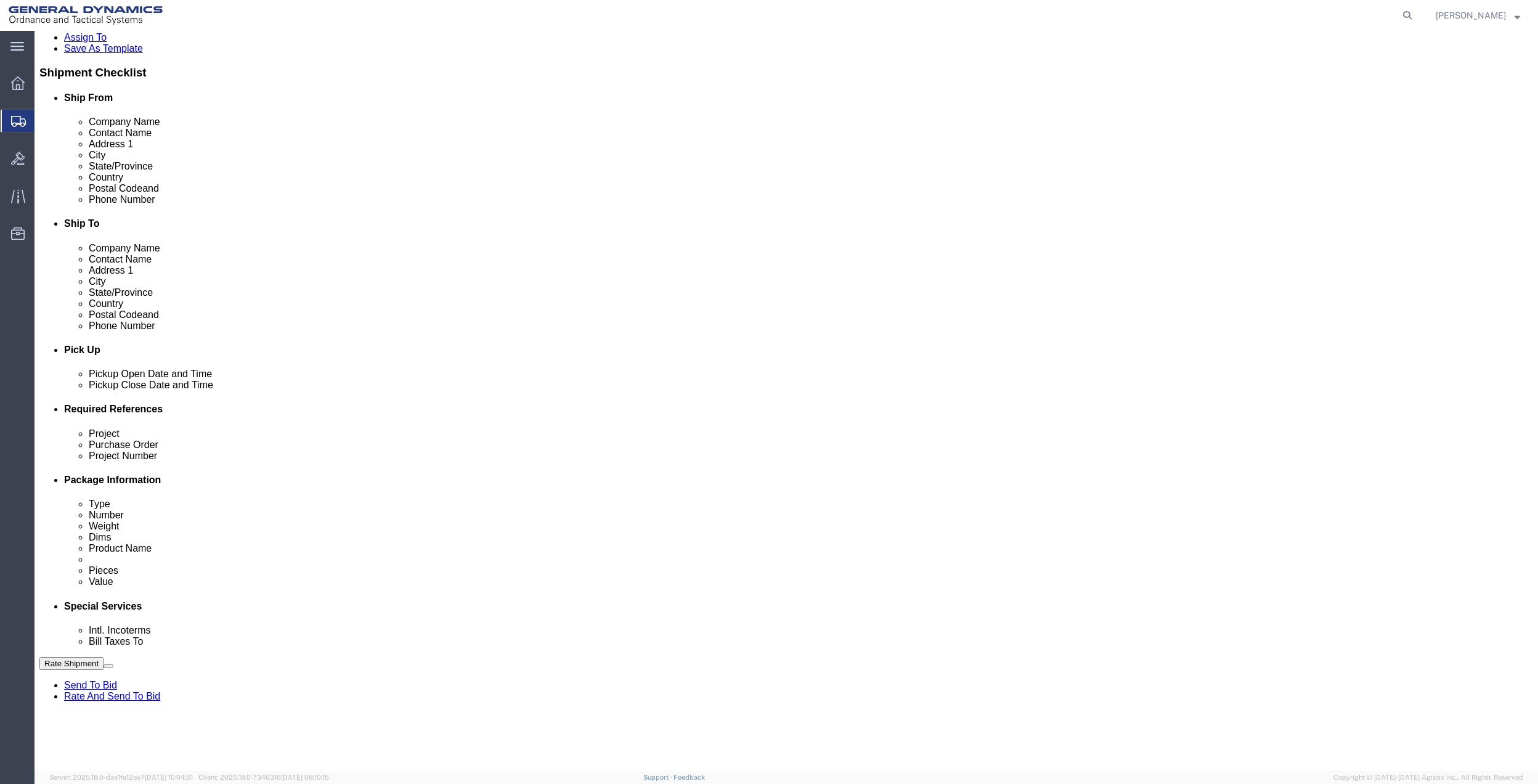
scroll to position [246, 0]
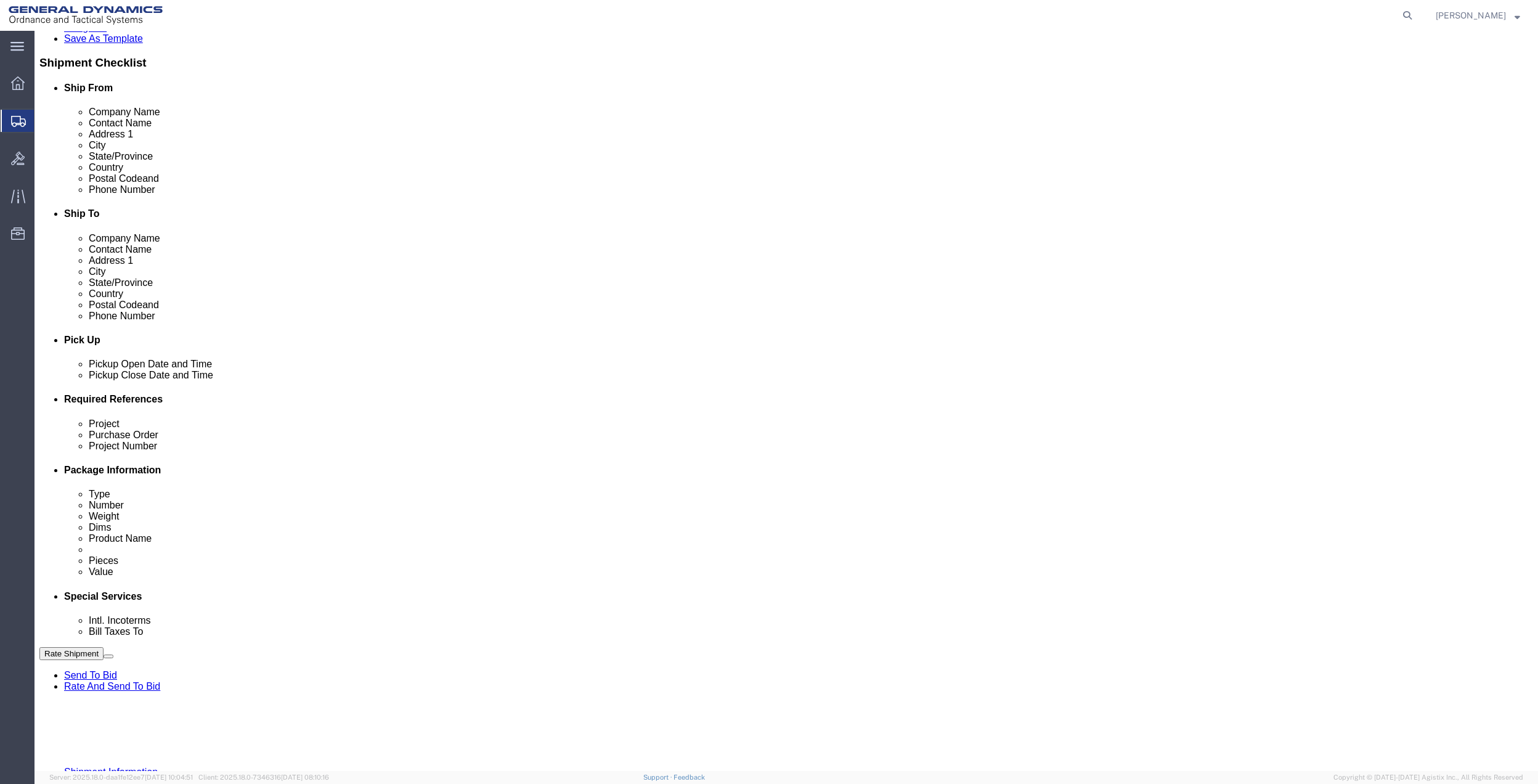
type input "[PERSON_NAME]"
click button "Add reference"
click input "text"
paste input "10AB4"
type input "10AB4"
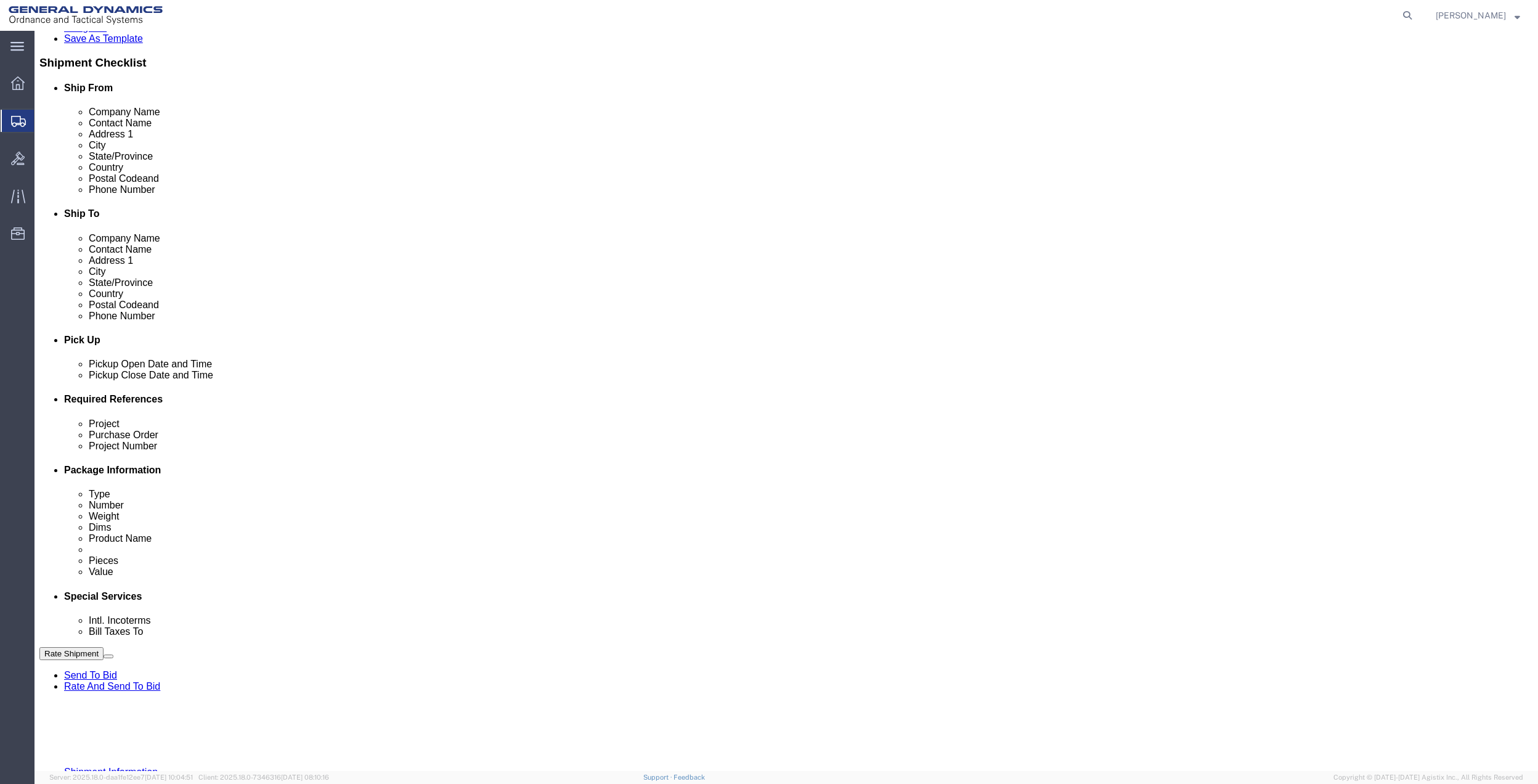
drag, startPoint x: 704, startPoint y: 510, endPoint x: 590, endPoint y: 528, distance: 115.4
click input "text"
paste input "10AB4"
type input "10AB4"
click input "text"
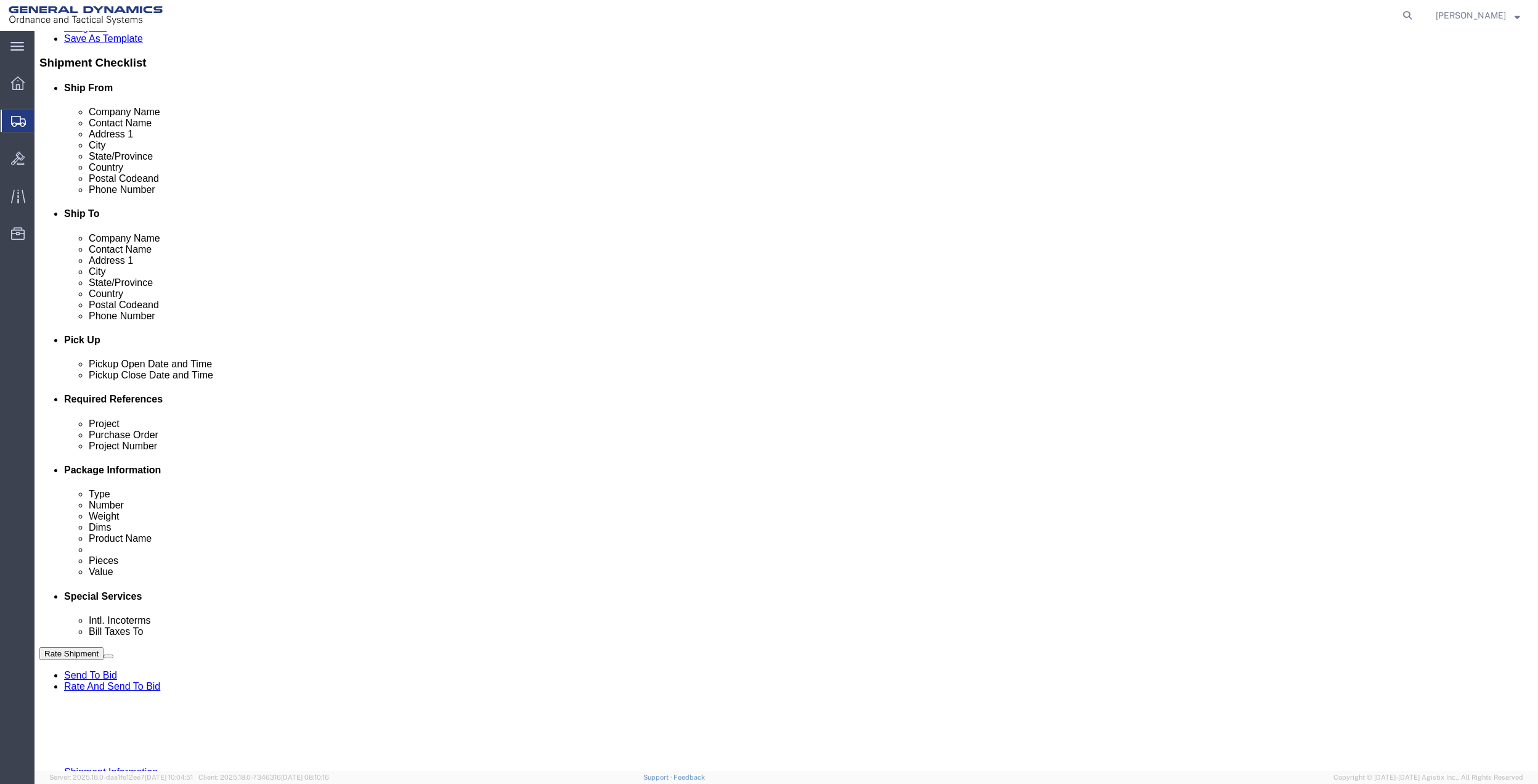
paste input "10AB4"
type input "10AB4"
click input "text"
paste input "10AB4"
type input "10AB4"
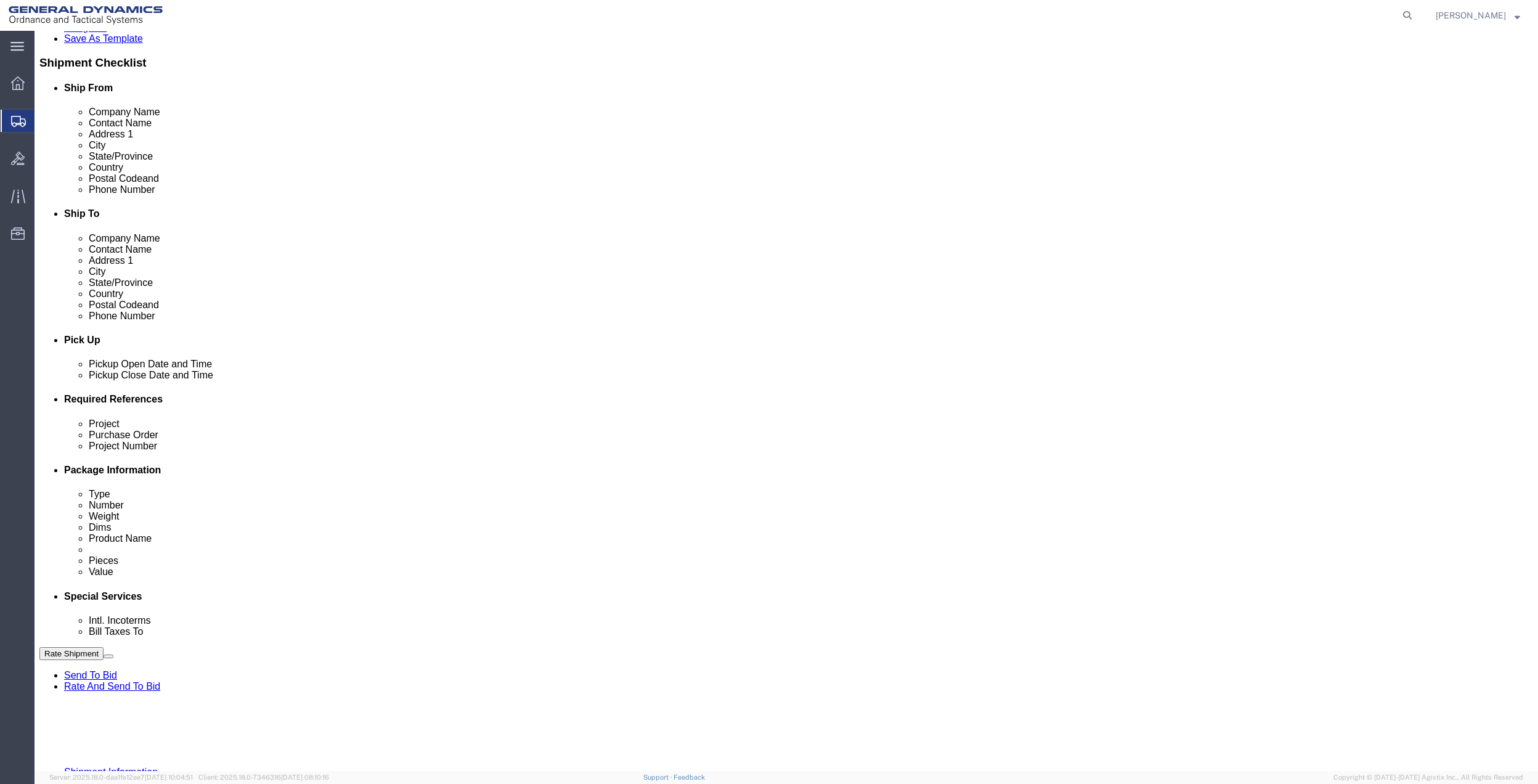
drag, startPoint x: 193, startPoint y: 544, endPoint x: 176, endPoint y: 527, distance: 24.0
click select "Select Account Type Activity ID Airline Appointment Number ASN Batch Request # …"
select select "DEPT"
click select "Select Account Type Activity ID Airline Appointment Number ASN Batch Request # …"
click link "Package Information"
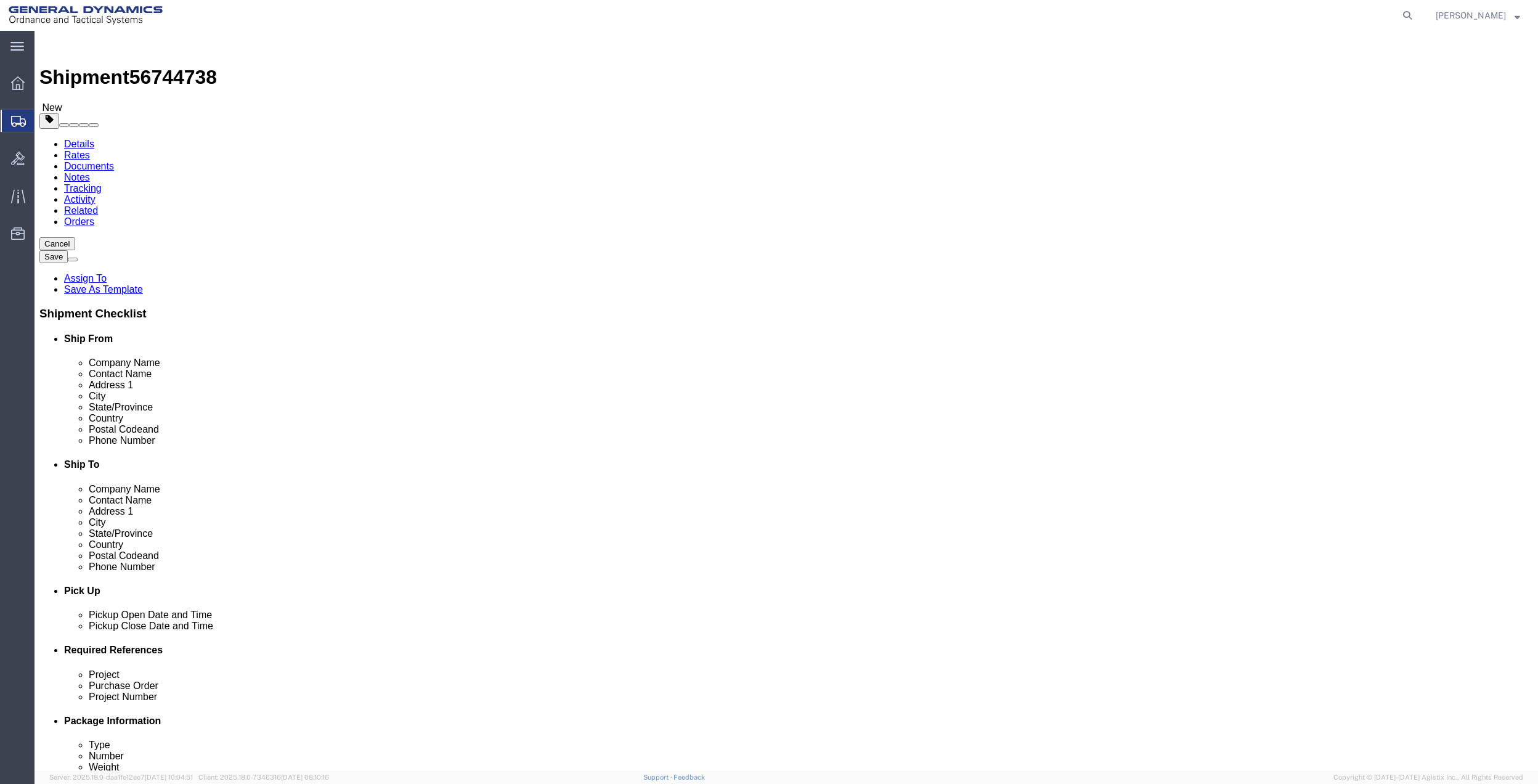
click select "Select Bale(s) Basket(s) Bolt(s) Bottle(s) Buckets Bulk Bundle(s) Can(s) Cardbo…"
select select "SBX"
click select "Select Bale(s) Basket(s) Bolt(s) Bottle(s) Buckets Bulk Bundle(s) Can(s) Cardbo…"
type input "12.25"
type input "11.00"
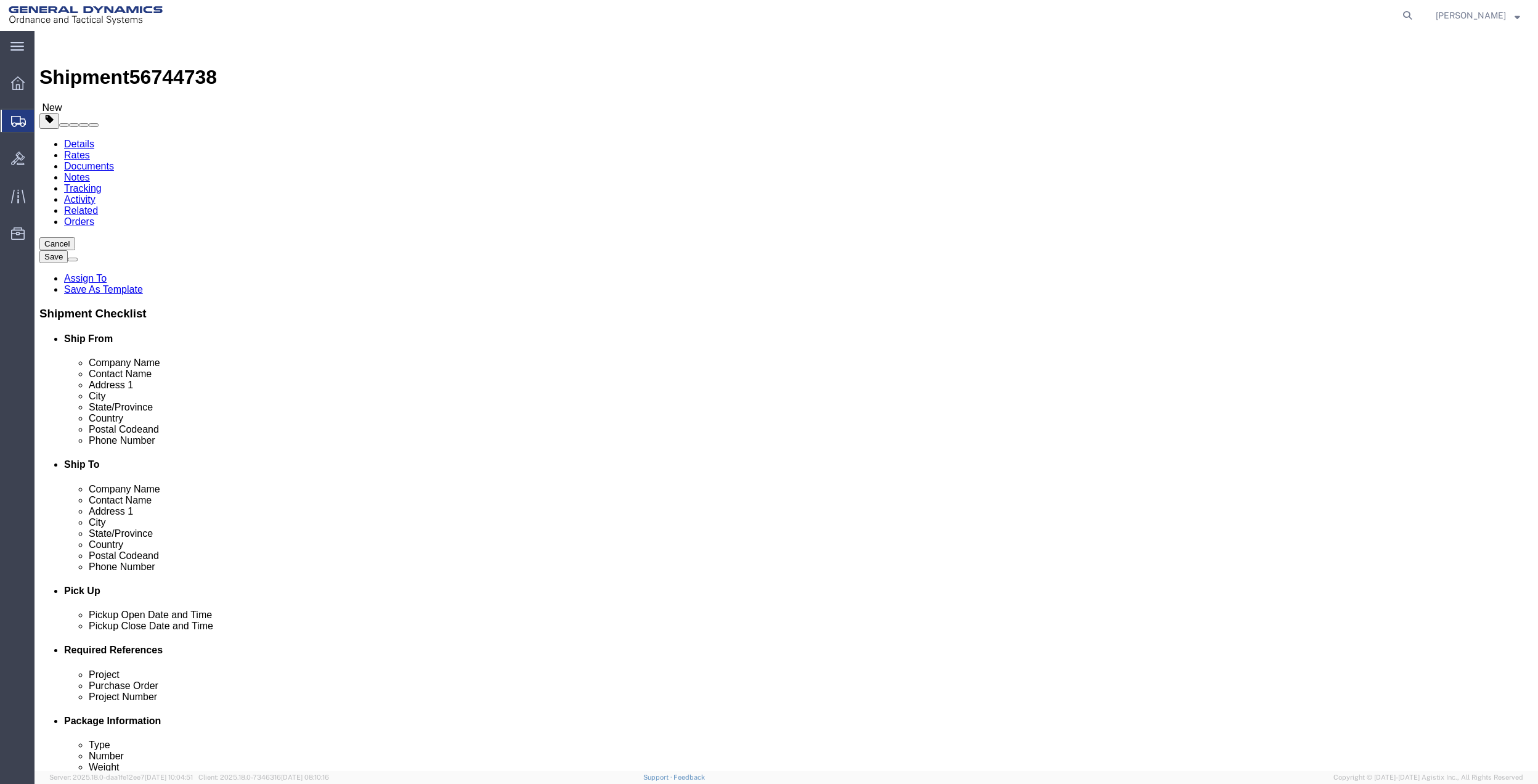
type input "1.50"
drag, startPoint x: 266, startPoint y: 282, endPoint x: 166, endPoint y: 268, distance: 101.0
click div "Package Type Select Bale(s) Basket(s) Bolt(s) Bottle(s) Buckets Bulk Bundle(s) …"
click label "Dimensions"
click input "0.00"
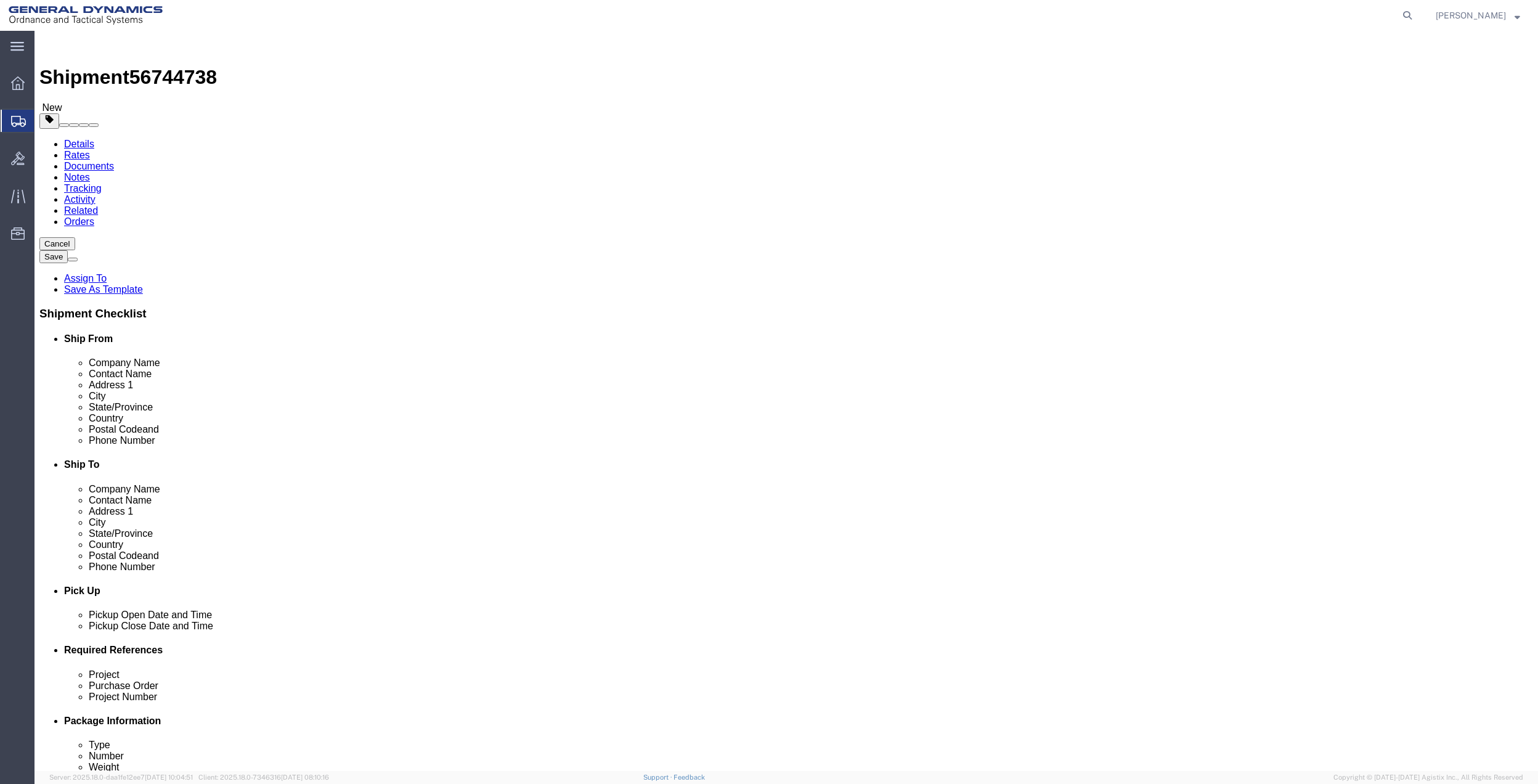
click input "0.00"
type input "3.5"
drag, startPoint x: 378, startPoint y: 350, endPoint x: 624, endPoint y: 134, distance: 327.4
click link "Add Content"
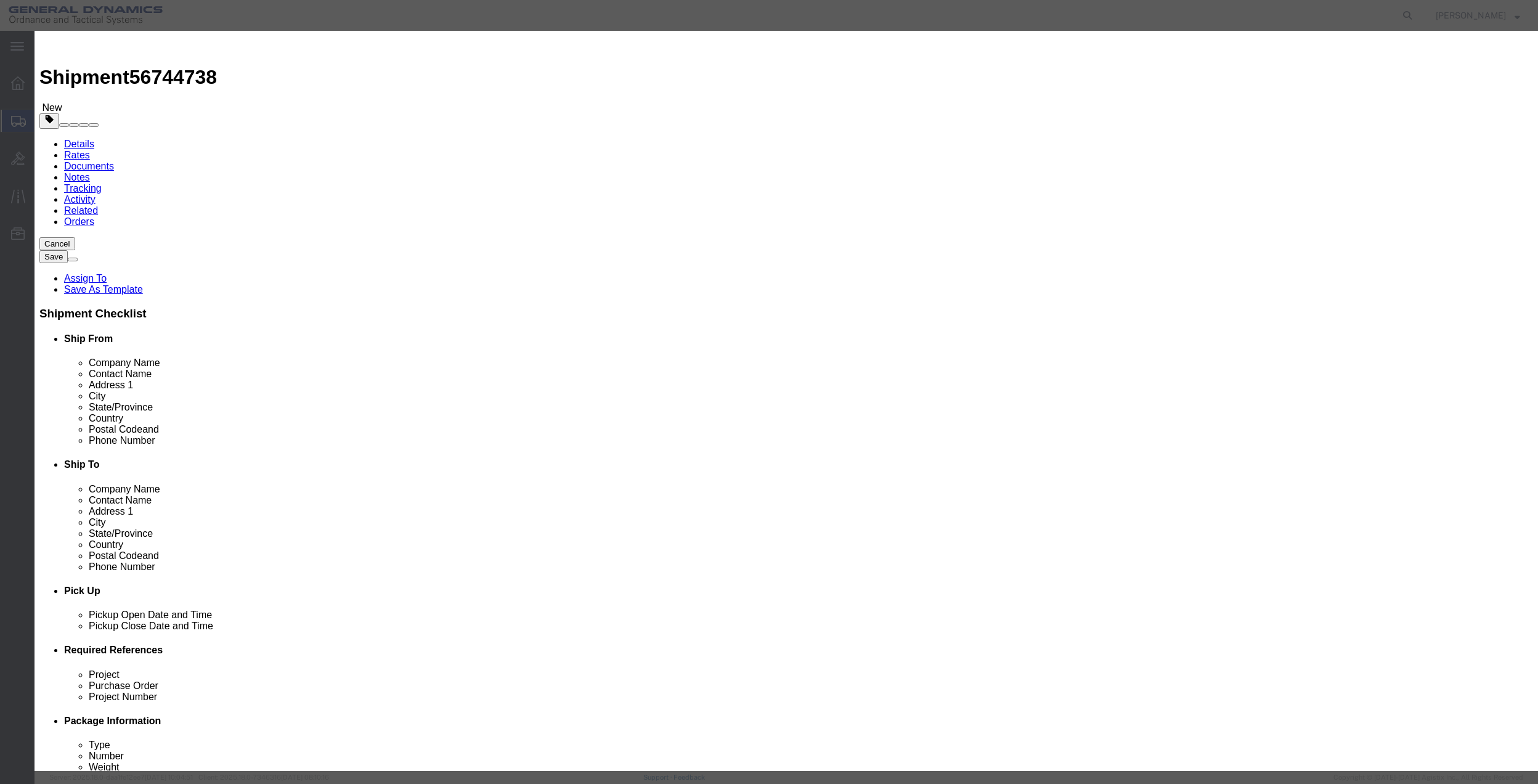
click input "text"
type input "MISC"
click div "Product Name MISC MISC Pieces 0 Select Bag Barrels 100Board Feet Bottle Box Bli…"
click input "0"
type input "01"
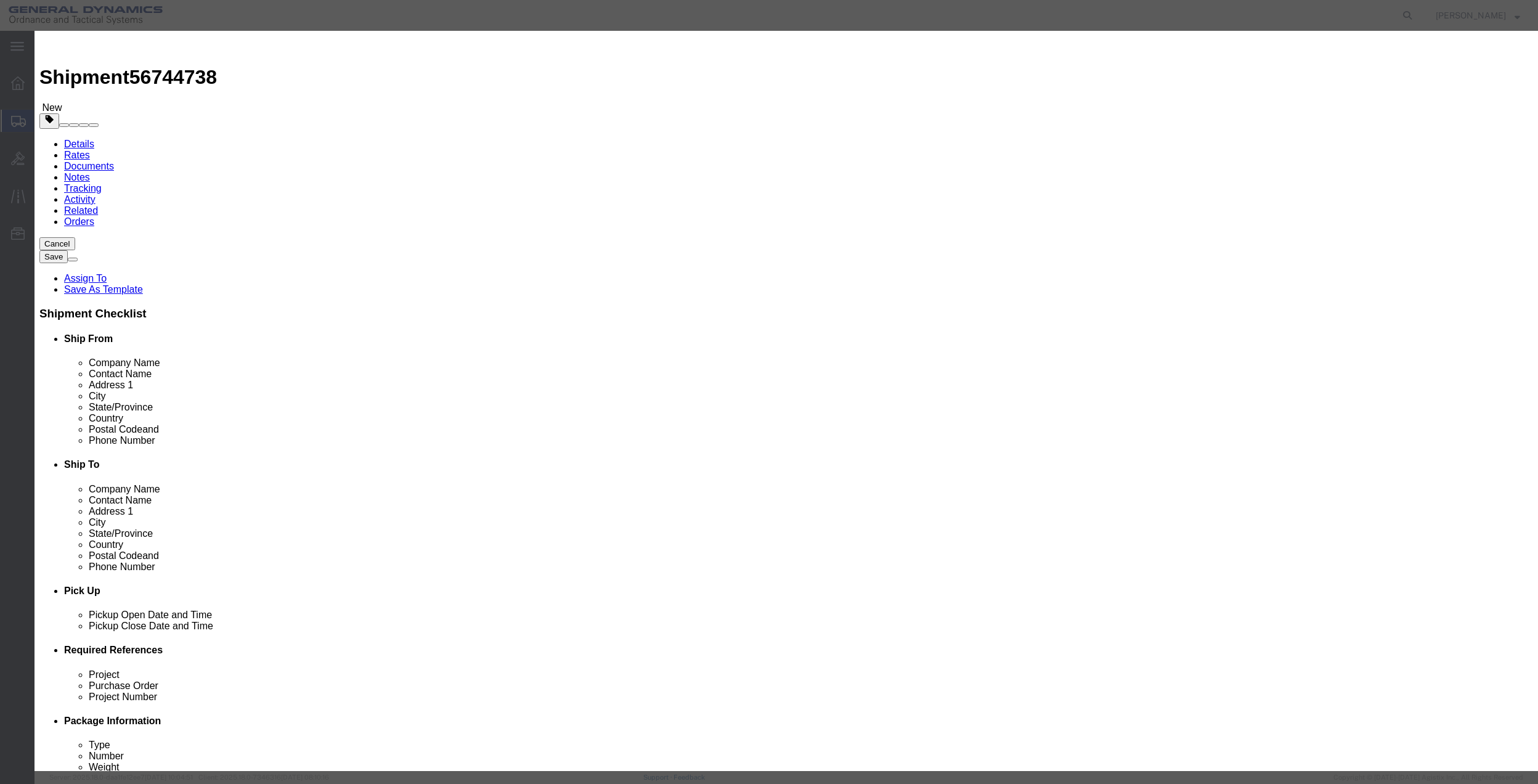
click input "text"
type input "100"
select select "US"
click select "Select 50 55 60 65 70 85 92.5 100 125 175 250 300 400"
select select "70"
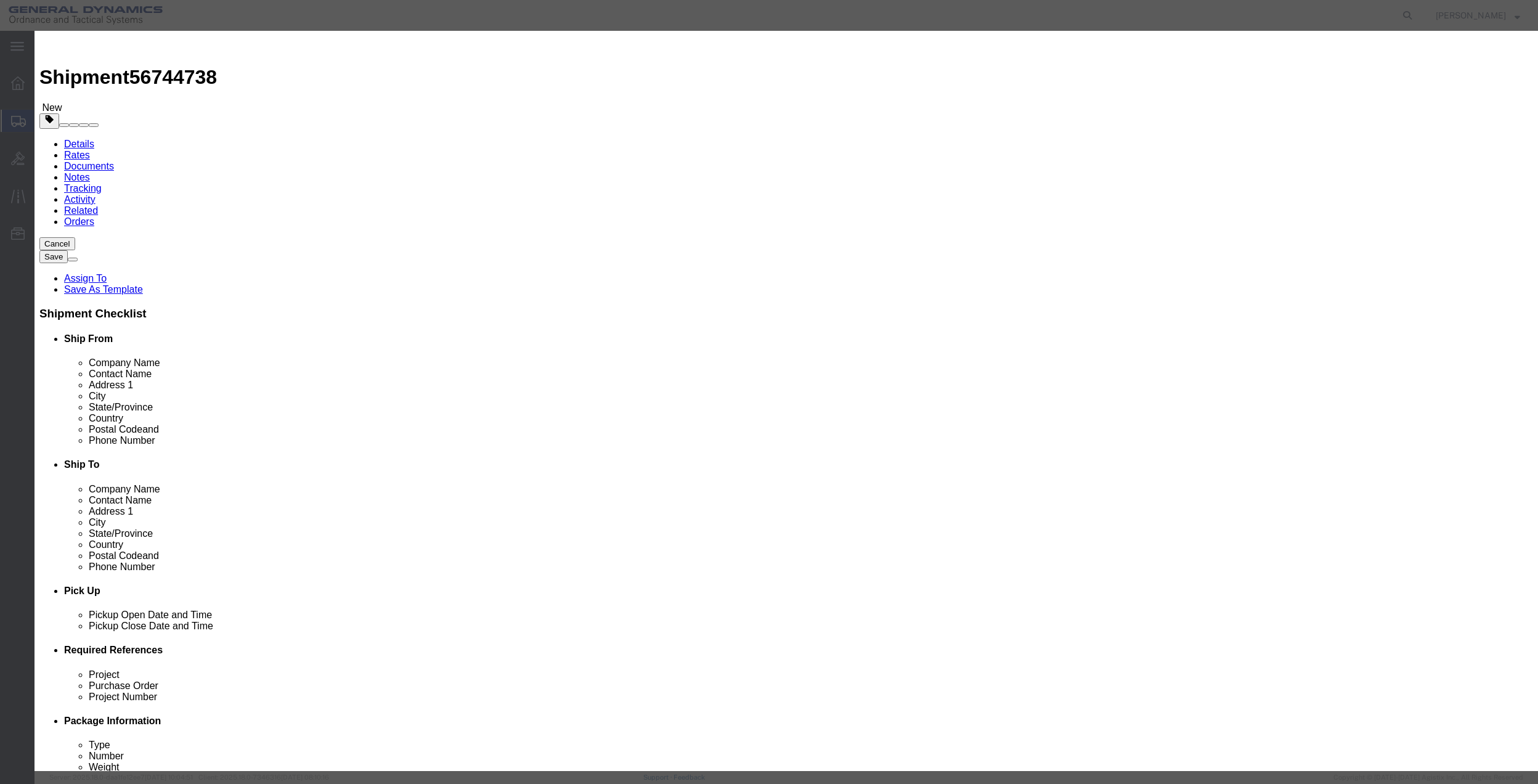
click select "Select 50 55 60 65 70 85 92.5 100 125 175 250 300 400"
click button "Save & Close"
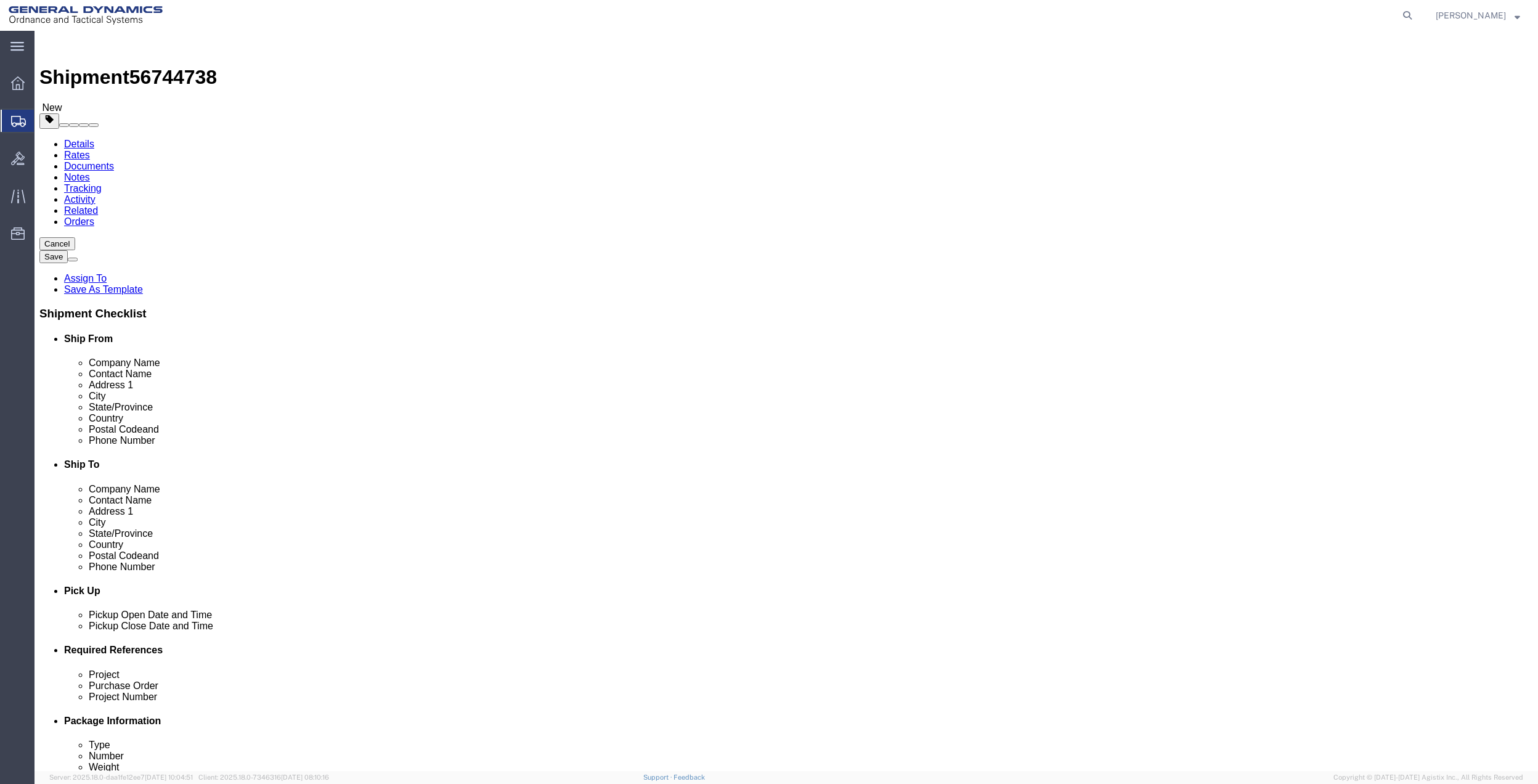
click icon
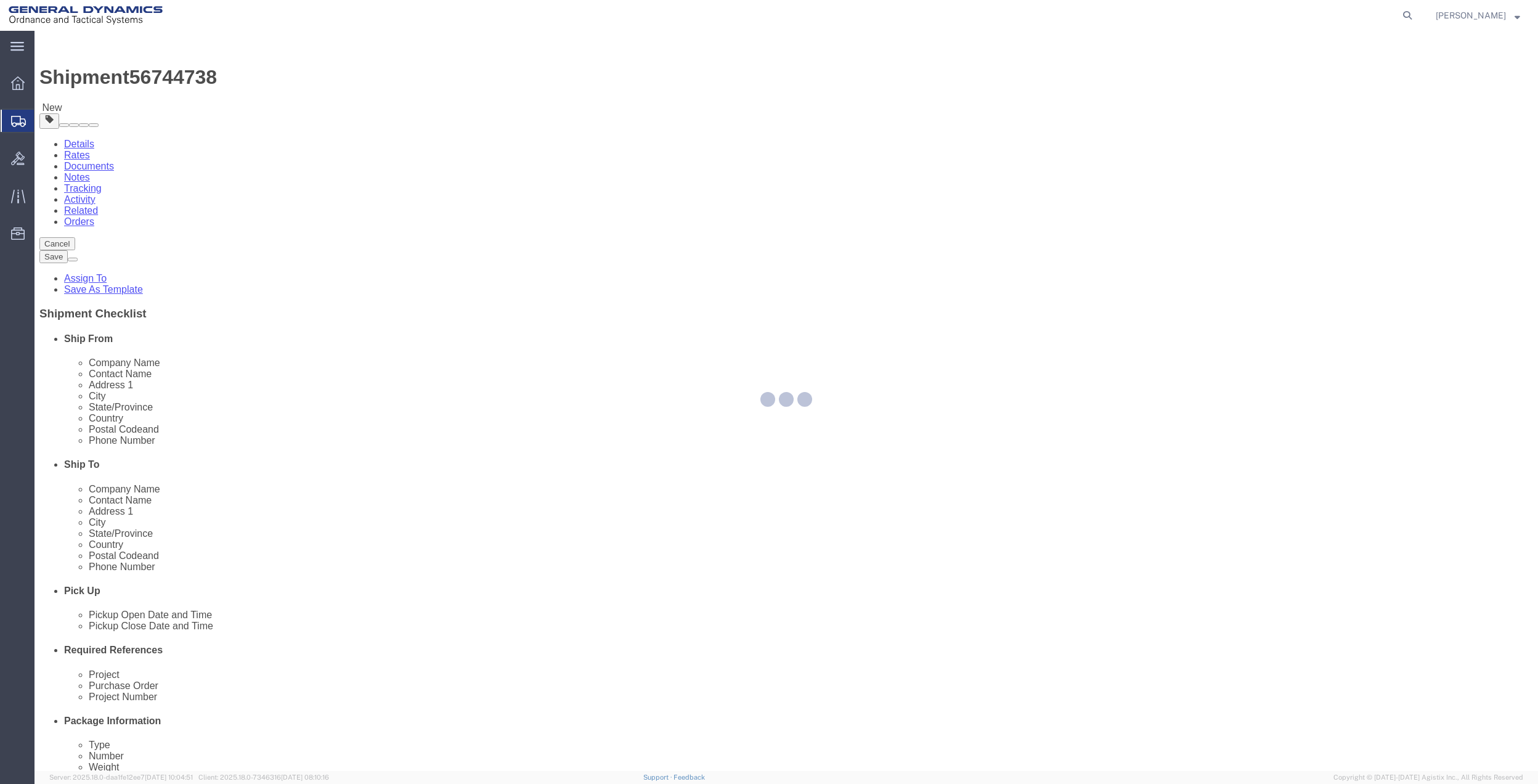
select select
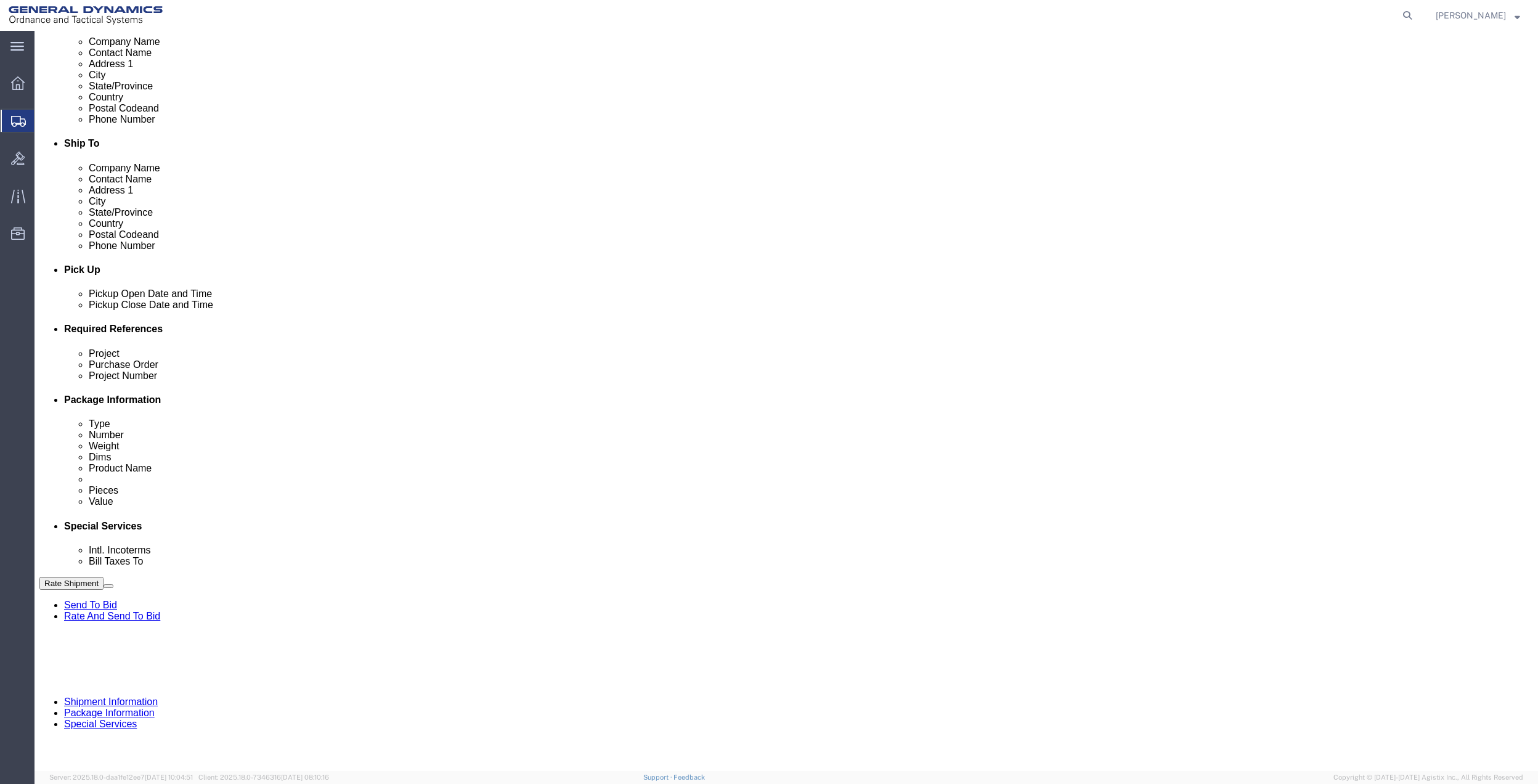
scroll to position [329, 0]
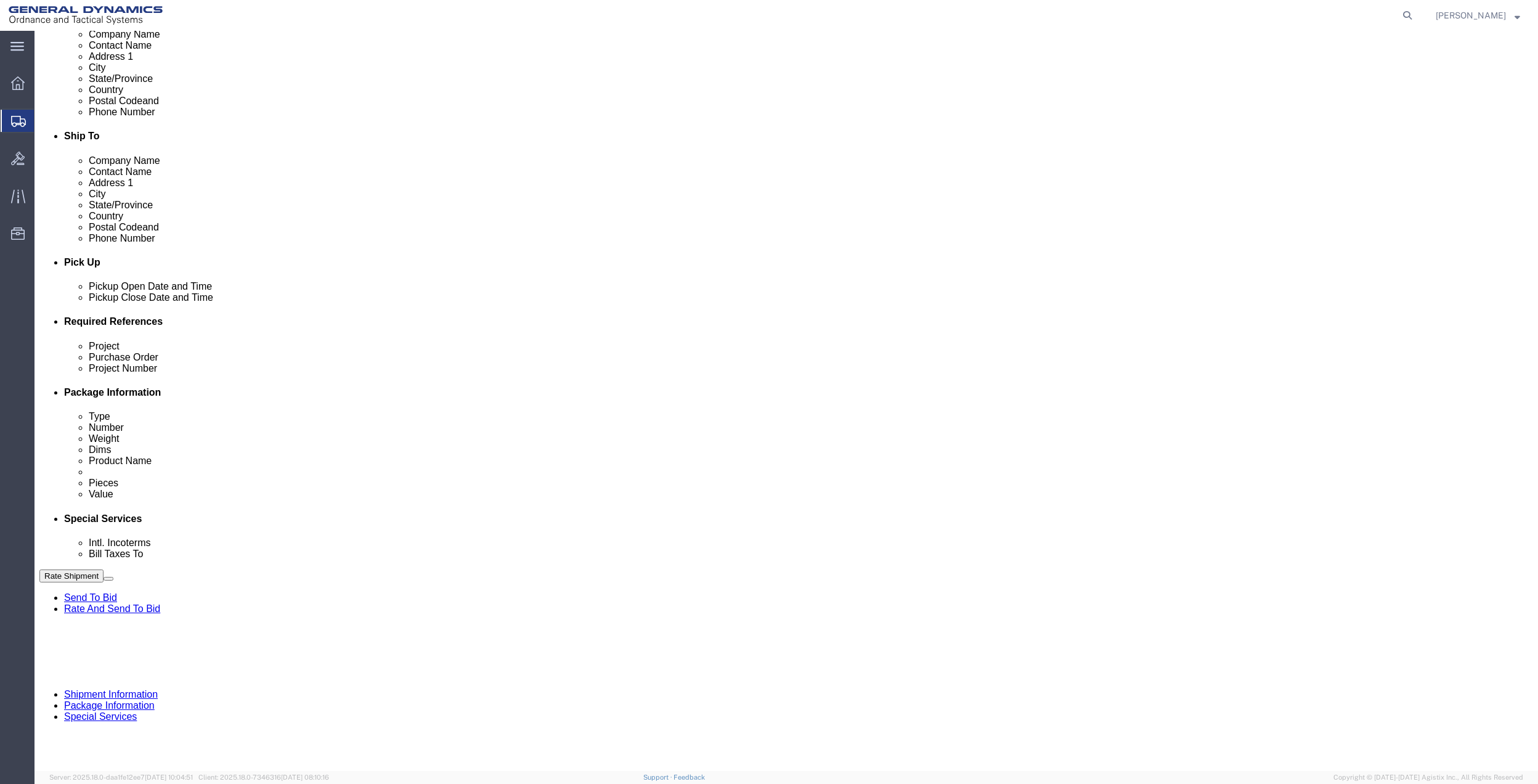
drag, startPoint x: 306, startPoint y: 387, endPoint x: 306, endPoint y: 396, distance: 9.0
click select "Select Buyer Cost Center Department Operations Number Order Number Sales Person"
drag, startPoint x: 370, startPoint y: 386, endPoint x: 363, endPoint y: 388, distance: 7.3
click select "Select Buyer Cost Center Department Operations Number Order Number Sales Person"
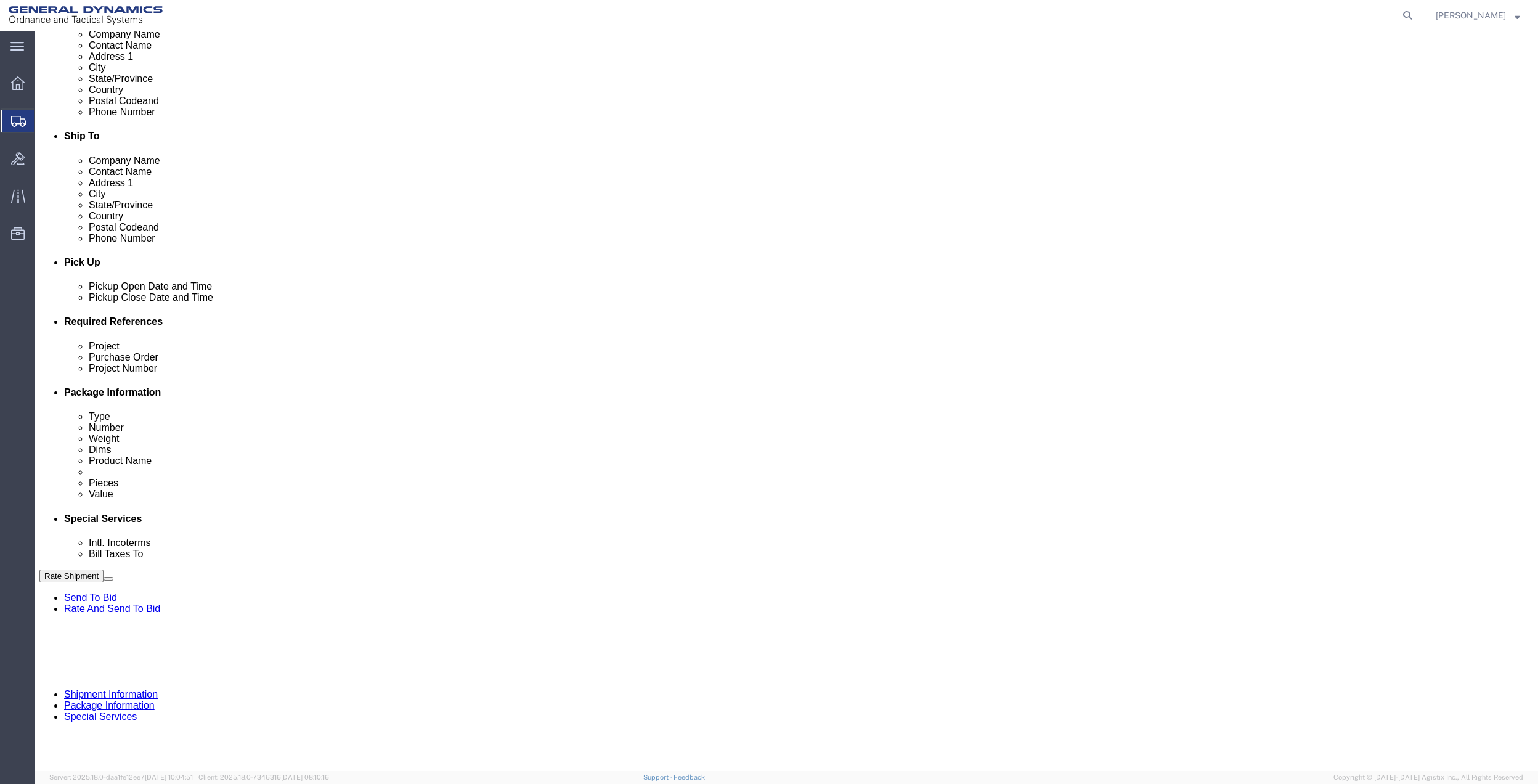
select select "DEPARTMENT"
click select "Select Buyer Cost Center Department Operations Number Order Number Sales Person"
click select "Select [GEOGRAPHIC_DATA] [GEOGRAPHIC_DATA] [GEOGRAPHIC_DATA] [GEOGRAPHIC_DATA] …"
select select "1763983"
click select "Select [GEOGRAPHIC_DATA] [GEOGRAPHIC_DATA] [GEOGRAPHIC_DATA] [GEOGRAPHIC_DATA] …"
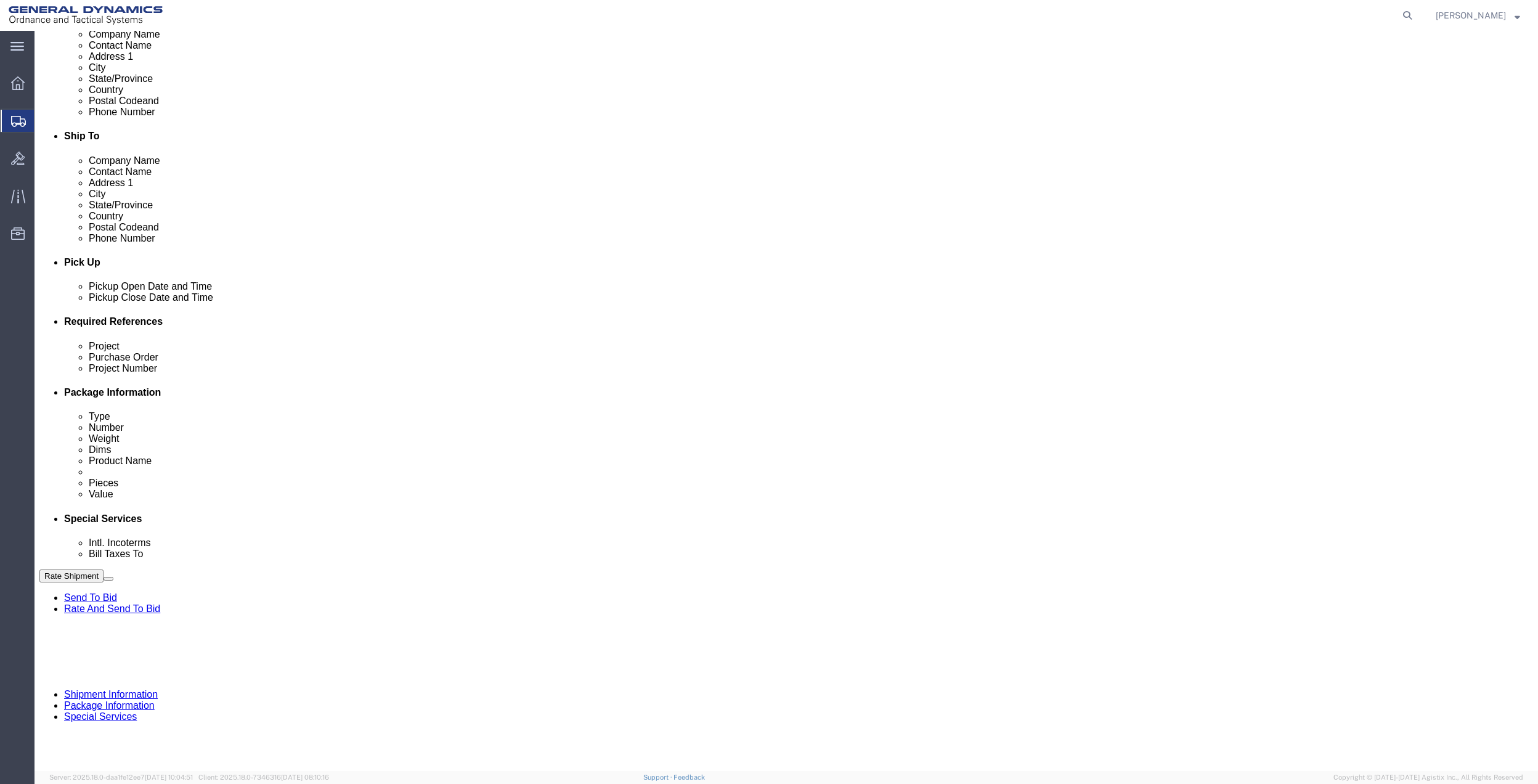
click select "Select 10AFM 10GAG 10GAH 10GFL 10GFO 10GIE 10GIS 30MABS St [PERSON_NAME] Program"
select select "214681"
click select "Select 10AFM 10GAG 10GAH 10GFL 10GFO 10GIE 10GIS 30MABS St [PERSON_NAME] Program"
click input "General Dynamics OTS % Data2Logistics"
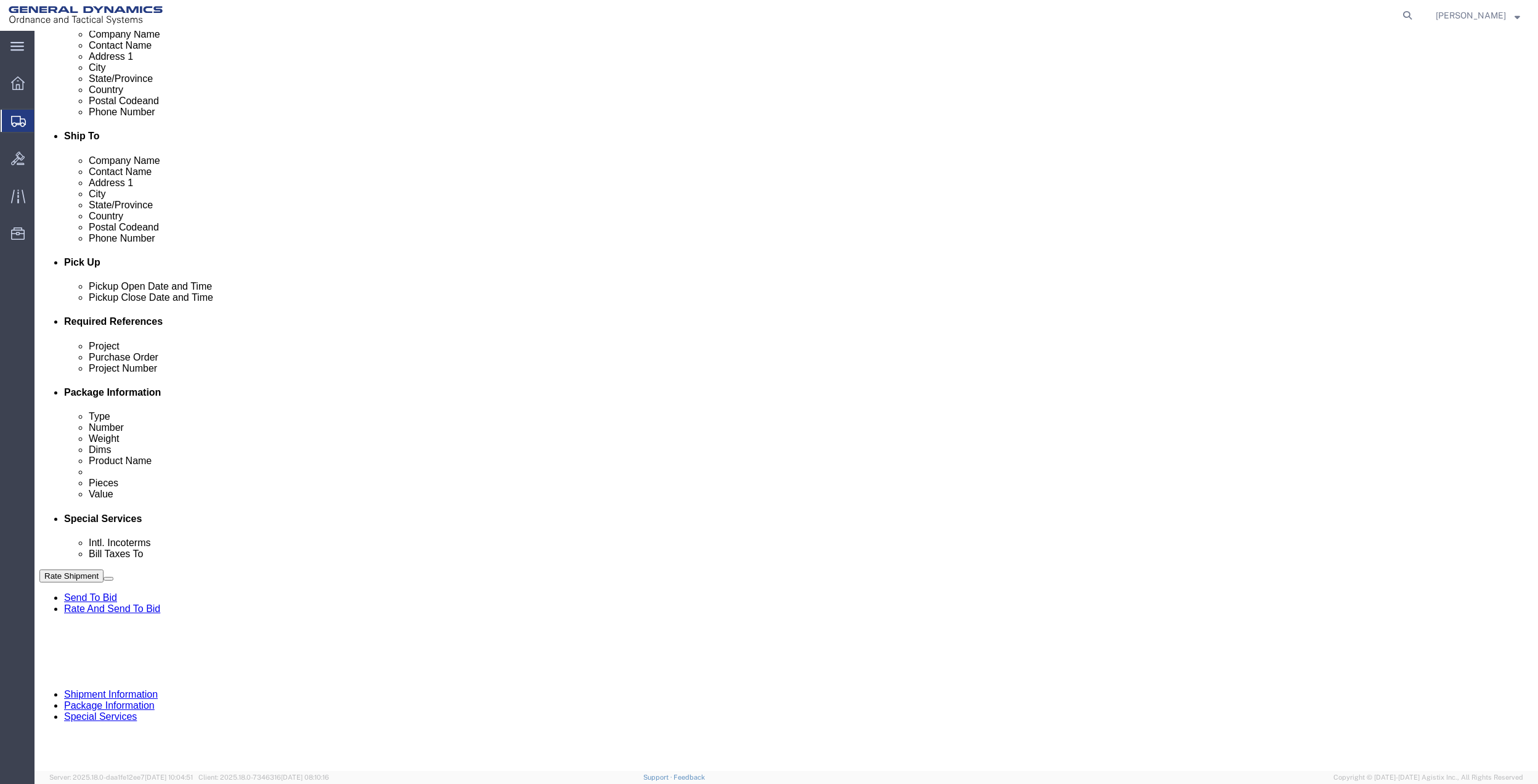
click input "General Dynamics OTS % Data2Logistics"
click p "- GEDOTS %DATA 2 LOGISTICS - (GEDOTS %DATA 2 LOGISTICS) [GEOGRAPHIC_DATA][PERSO…"
type input "GEDOTS %DATA 2 LOGISTICS"
type input "PO BOX 61050"
type input "GEDOTS %DATA 2 LOGISTICS"
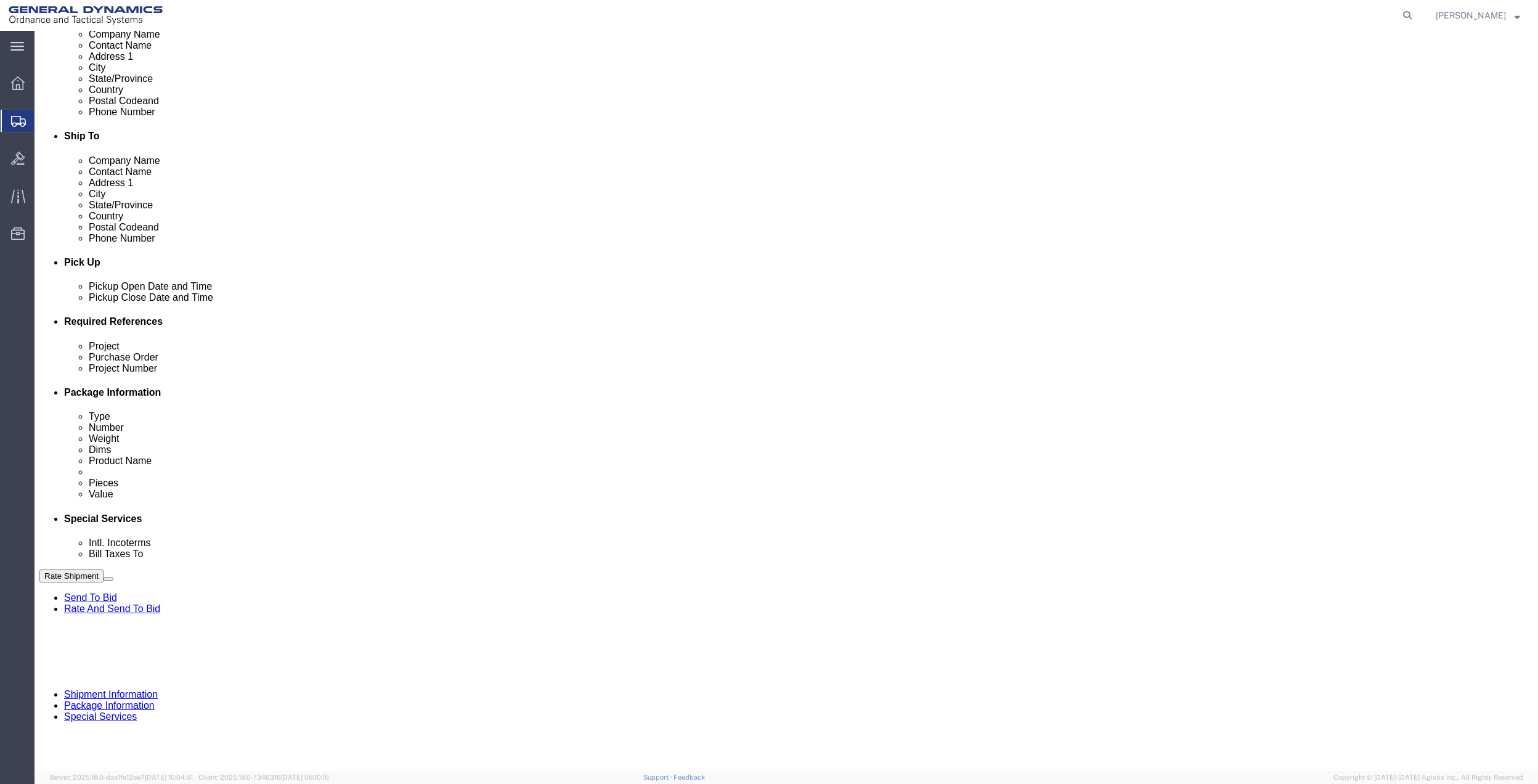
type input "FORT [PERSON_NAME]"
type input "33906"
select select "FL"
type input "GEDOTS %DATA 2 LOGISTICS"
click div "Rate Shipment Send To Bid Rate And Send To Bid"
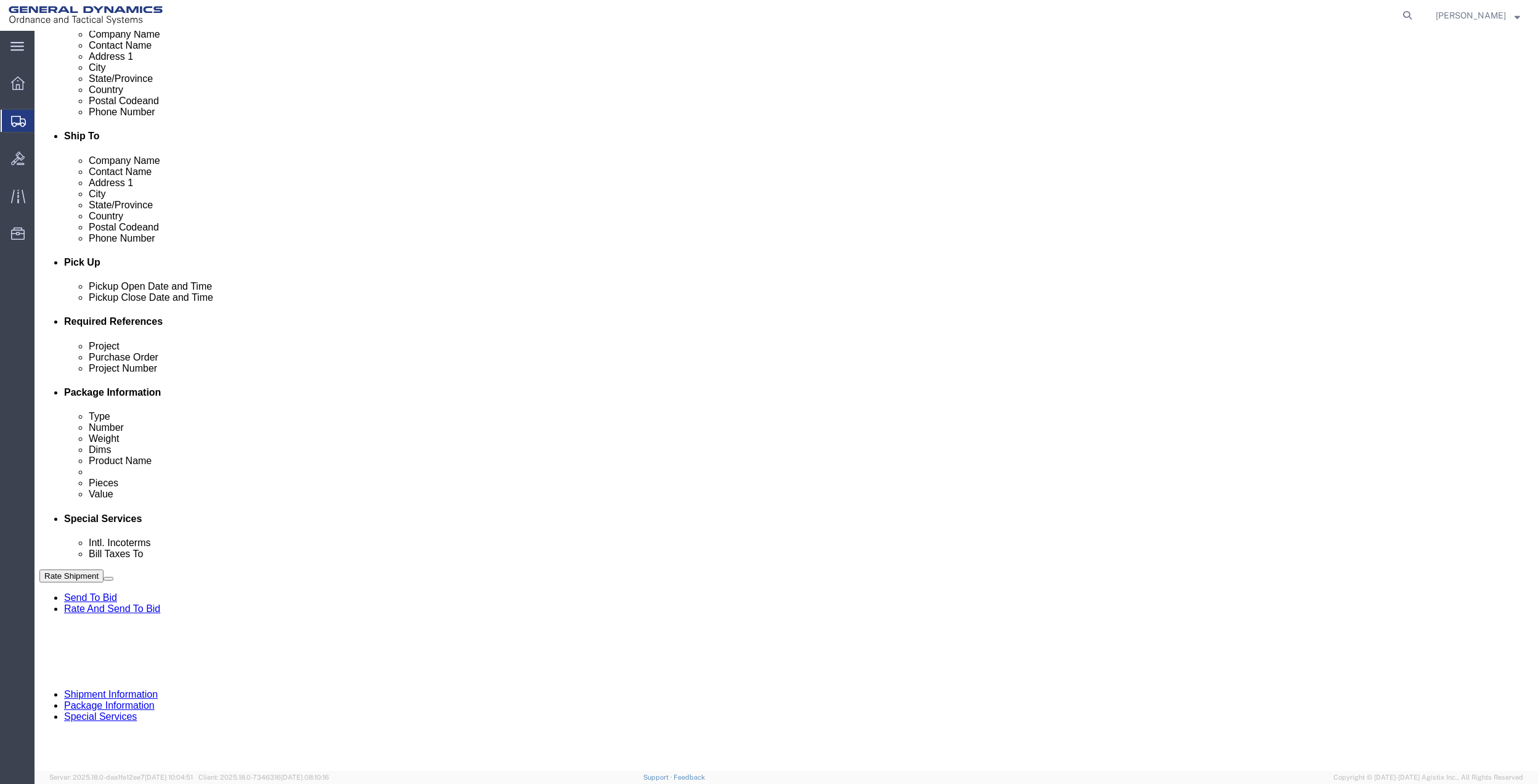
click button "Rate Shipment"
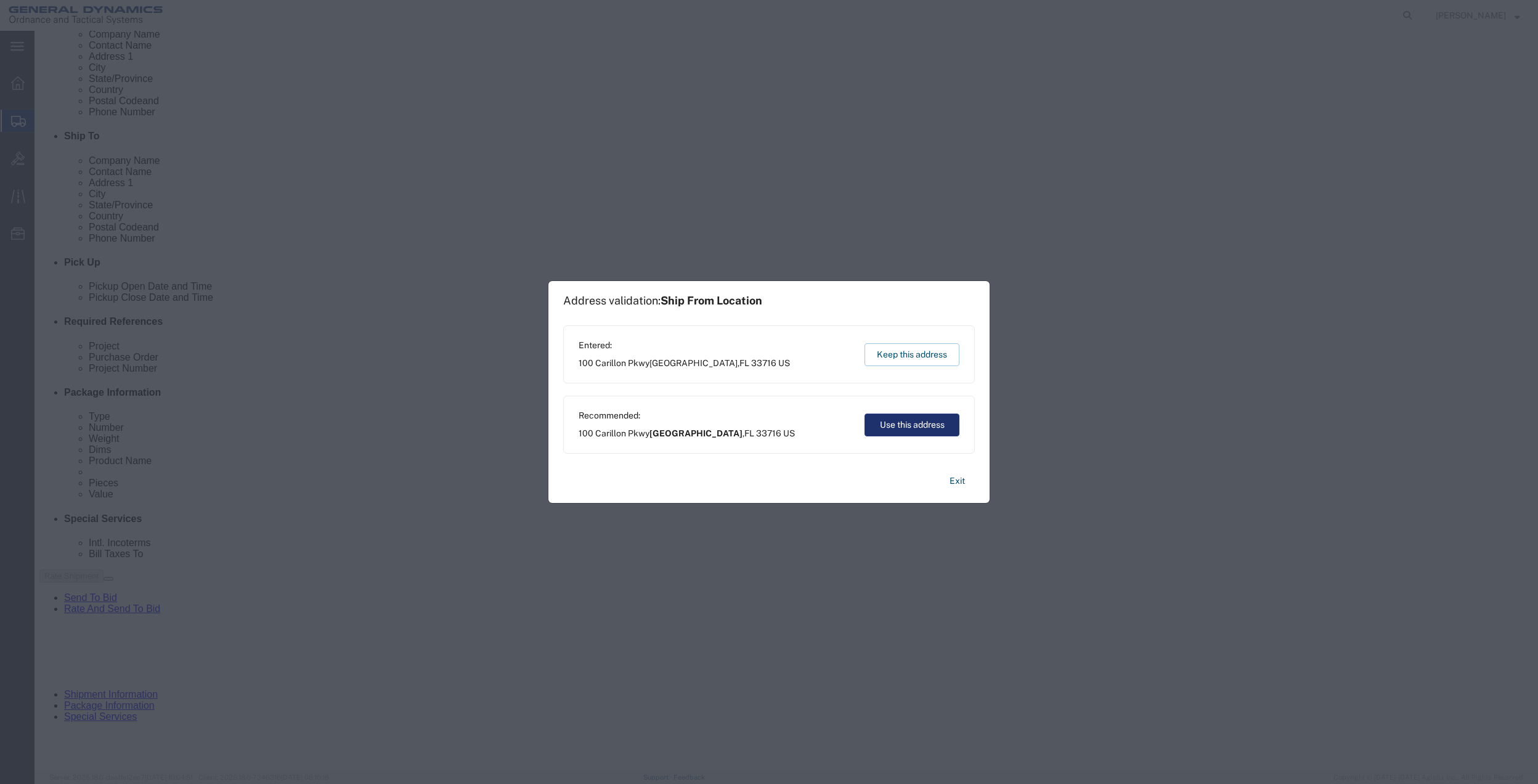
click at [906, 413] on button "Use this address" at bounding box center [912, 424] width 95 height 22
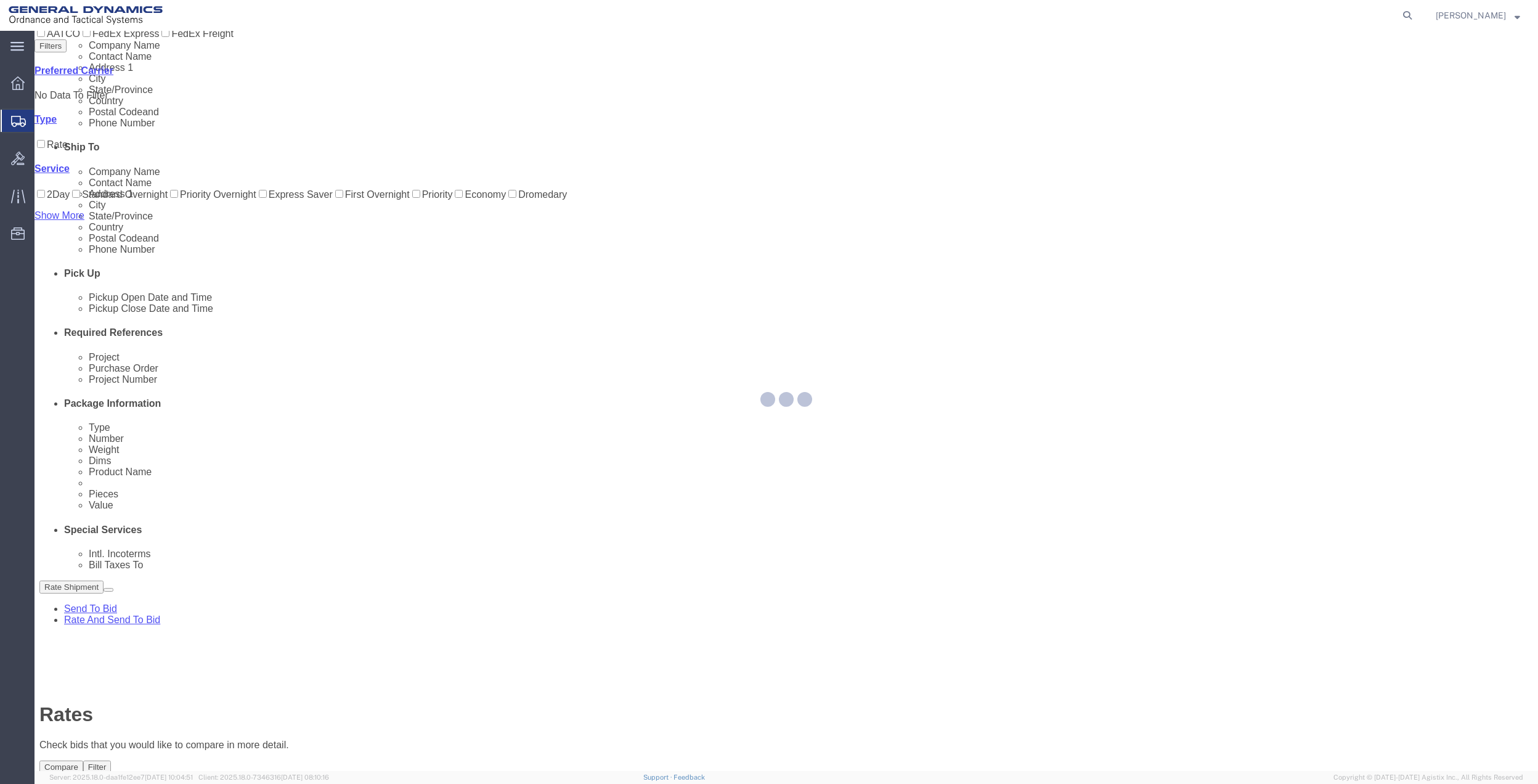
scroll to position [0, 0]
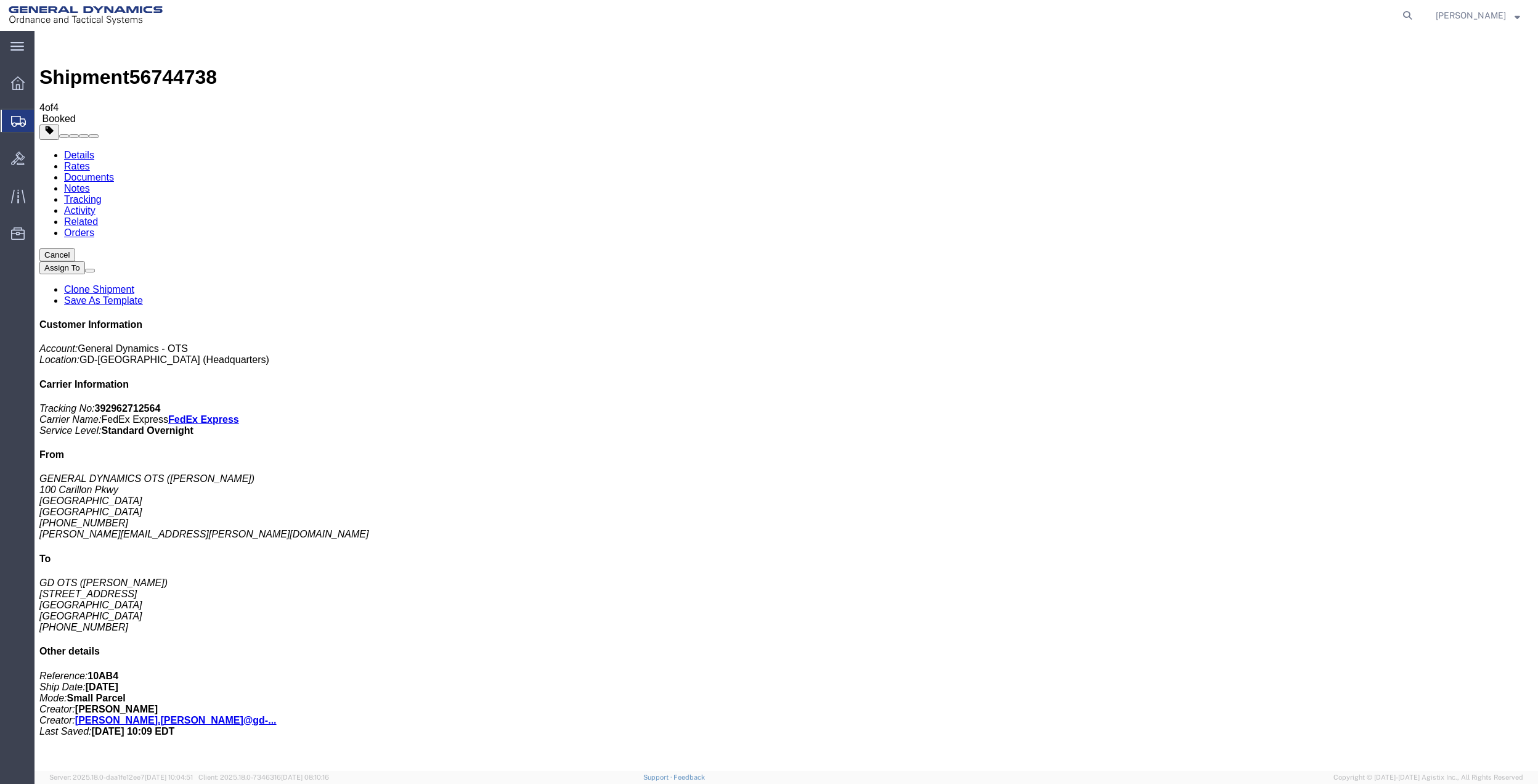
drag, startPoint x: 149, startPoint y: 243, endPoint x: 715, endPoint y: 240, distance: 566.0
click at [0, 0] on span "Create Shipment" at bounding box center [0, 0] width 0 height 0
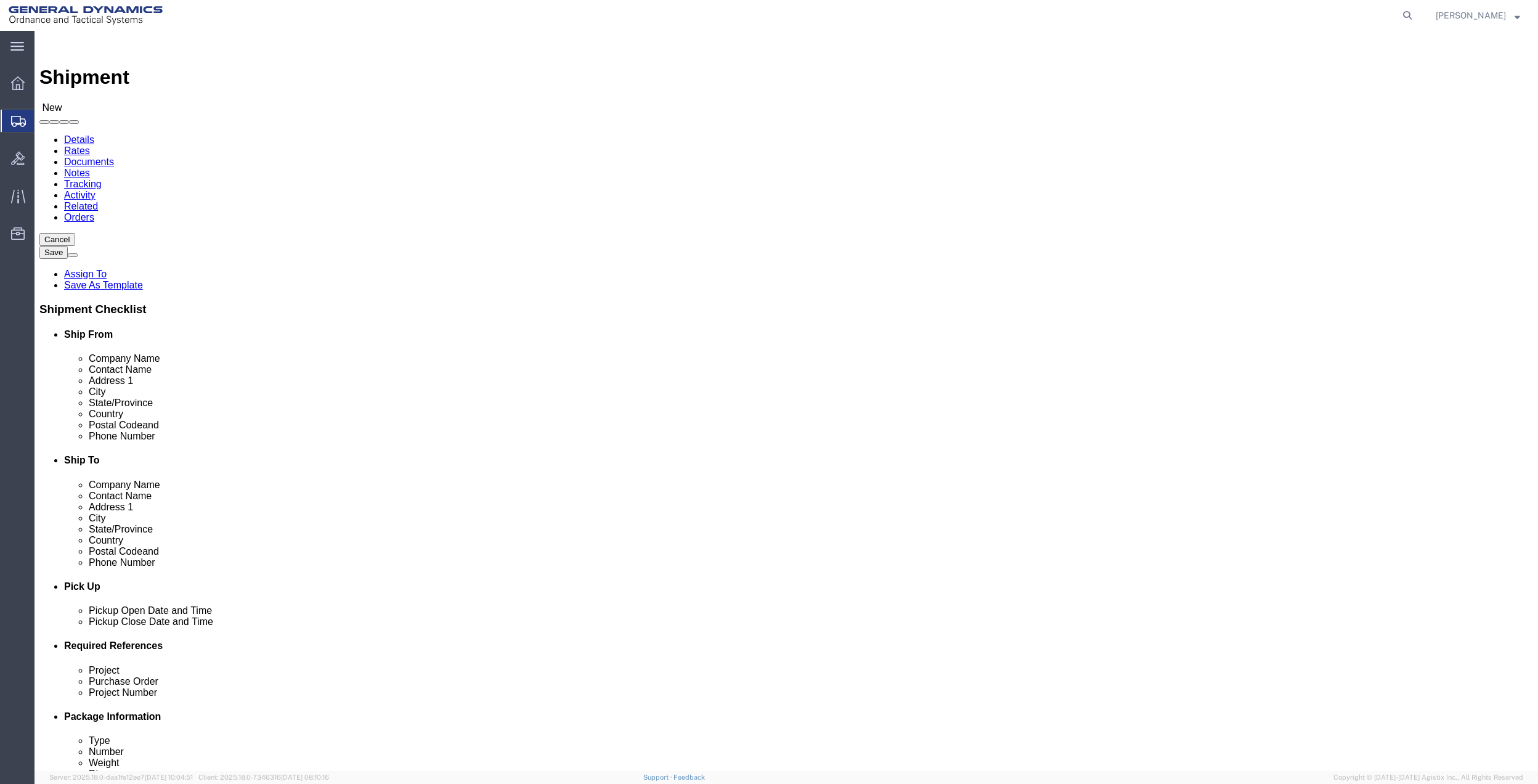
click input "text"
type input "[PERSON_NAME]"
click p "- GENERAL DYNAMICS OTS - ([PERSON_NAME]) [STREET_ADDRESS]"
select select "FL"
type input "[PERSON_NAME]"
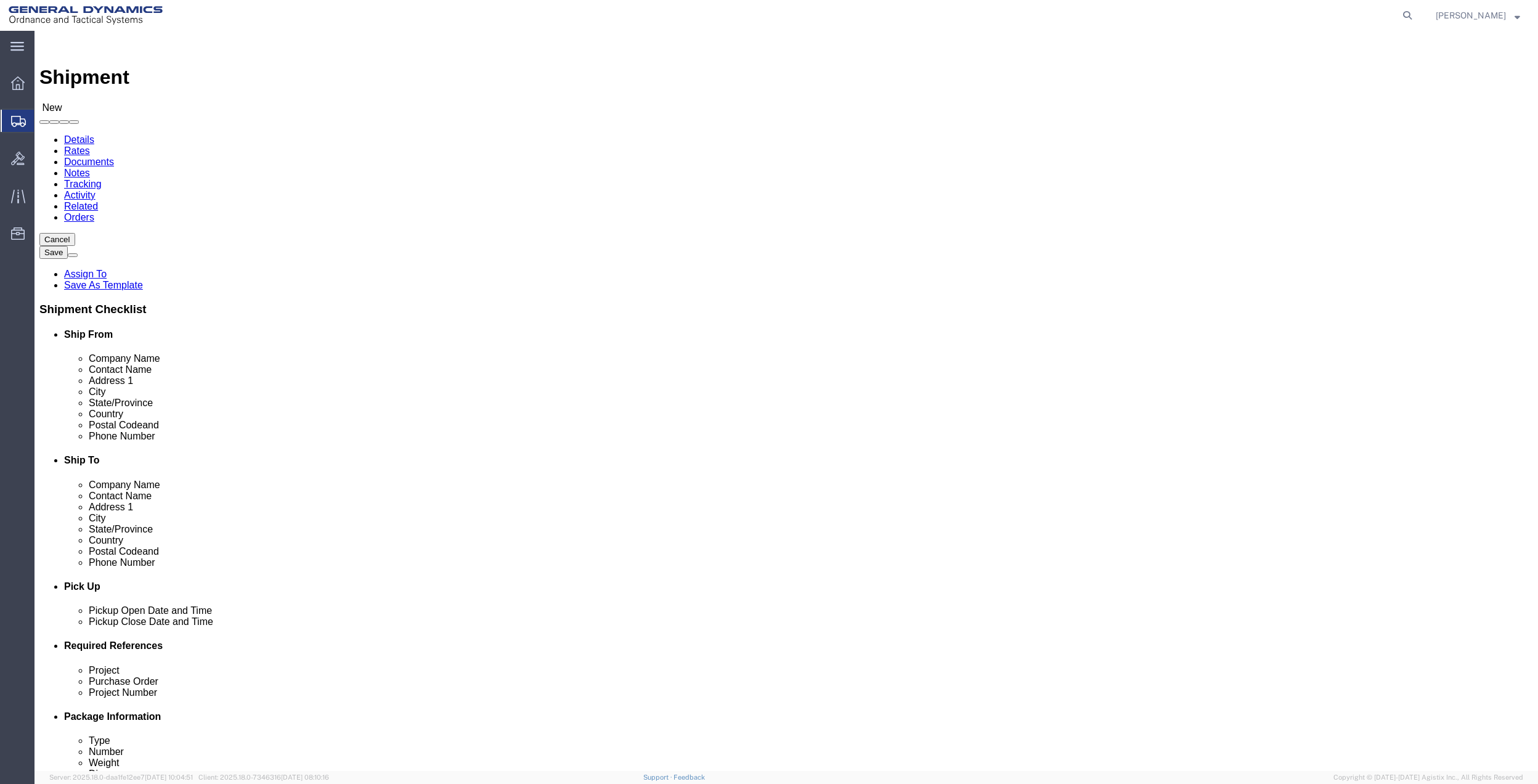
click input "text"
type input "[PERSON_NAME]"
click p "- GD-OTS - ([PERSON_NAME]) [STREET_ADDRESS]"
select select "OH"
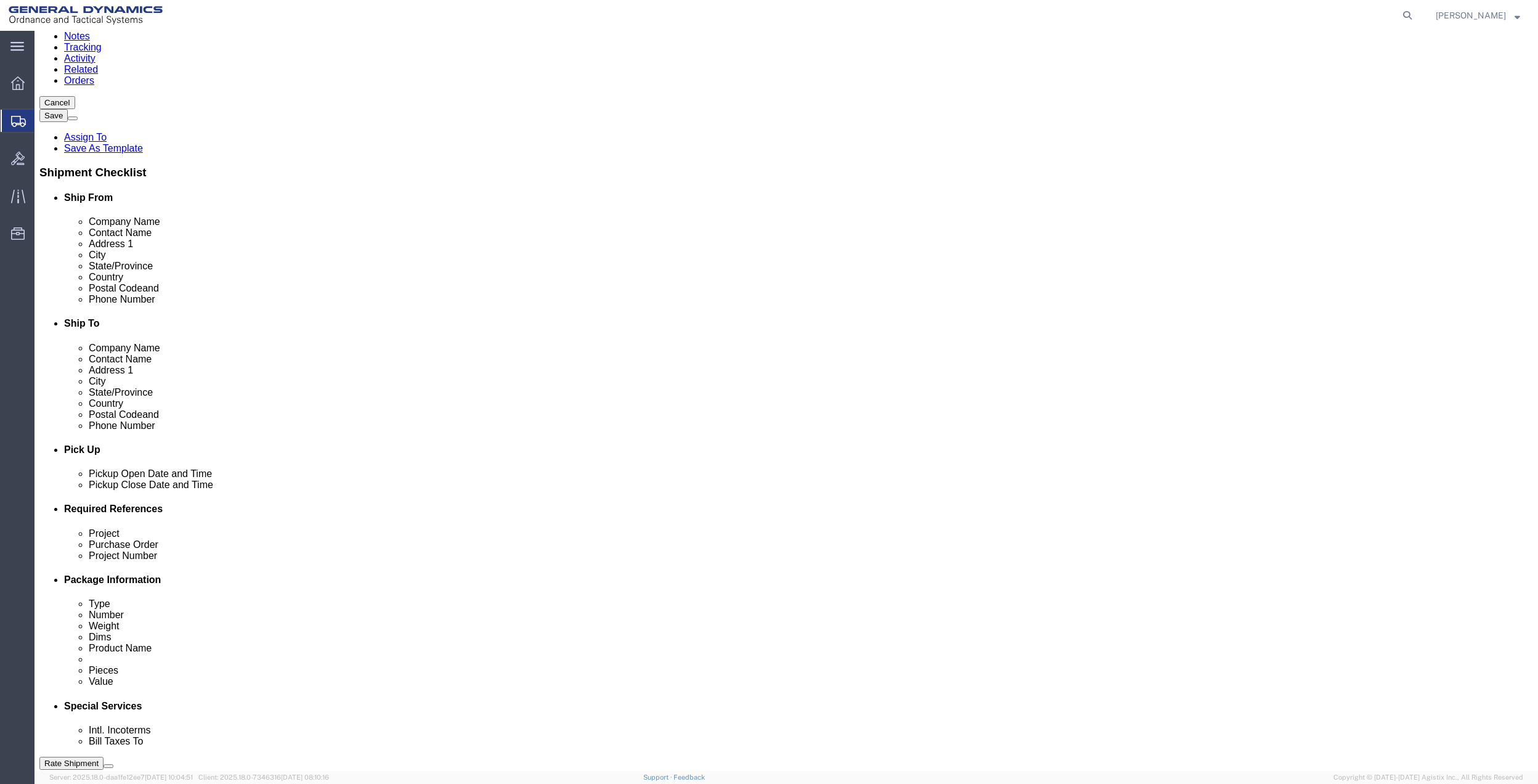
scroll to position [322, 0]
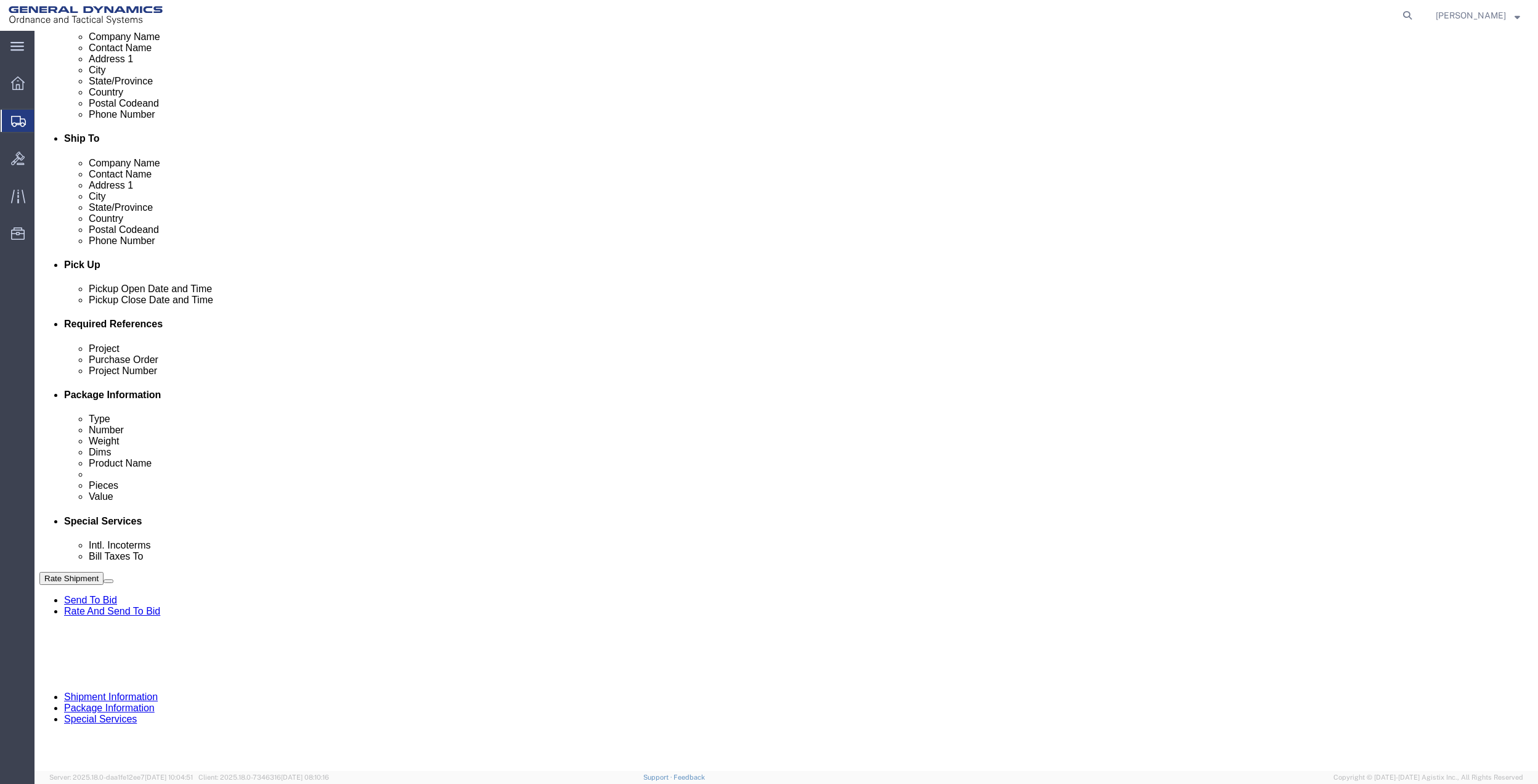
type input "[PERSON_NAME]"
click button "Add reference"
click input "text"
paste input "10AB4"
type input "10AB4"
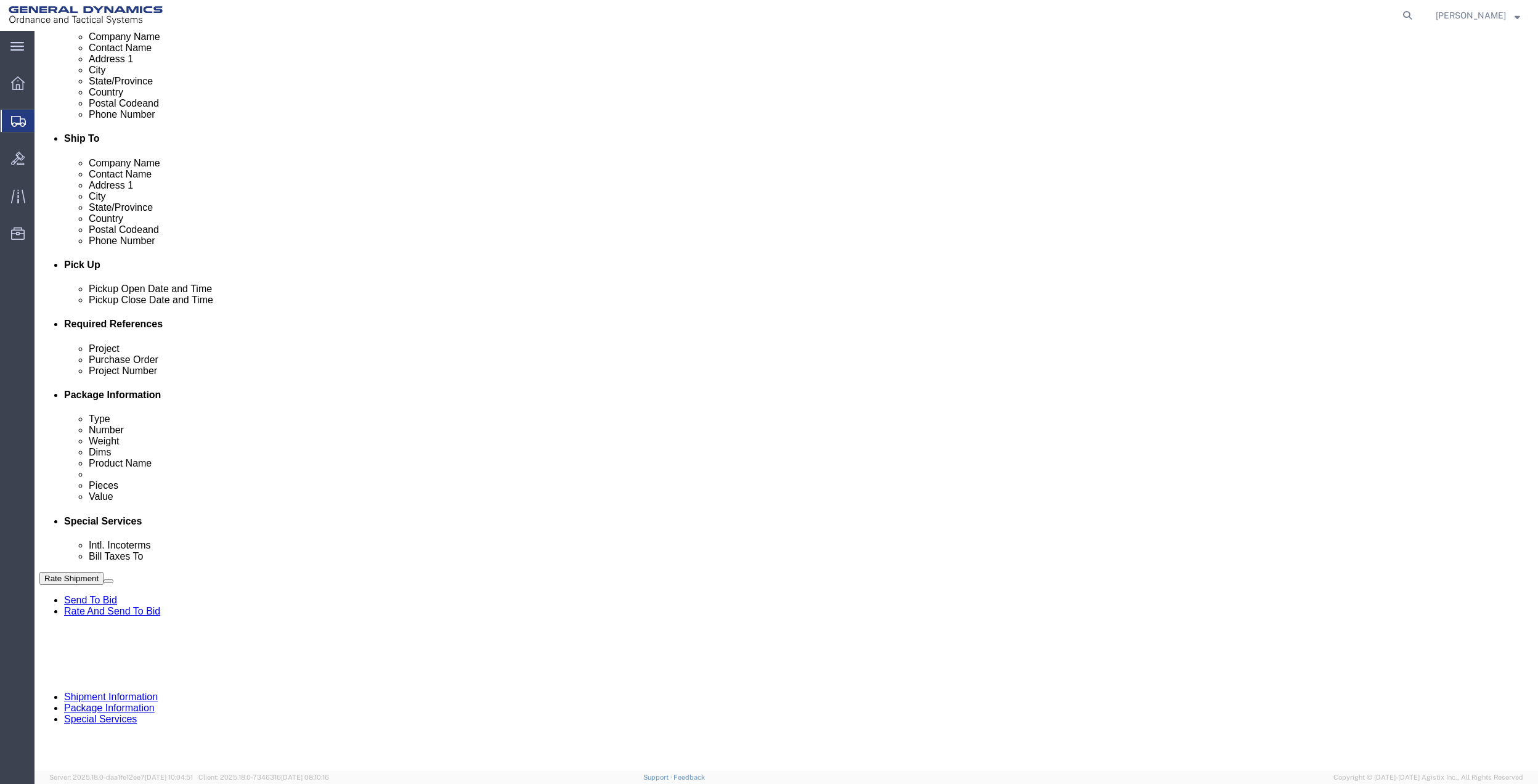
click input "text"
paste input "10AB4"
type input "10AB4"
click input "text"
paste input "10AB4"
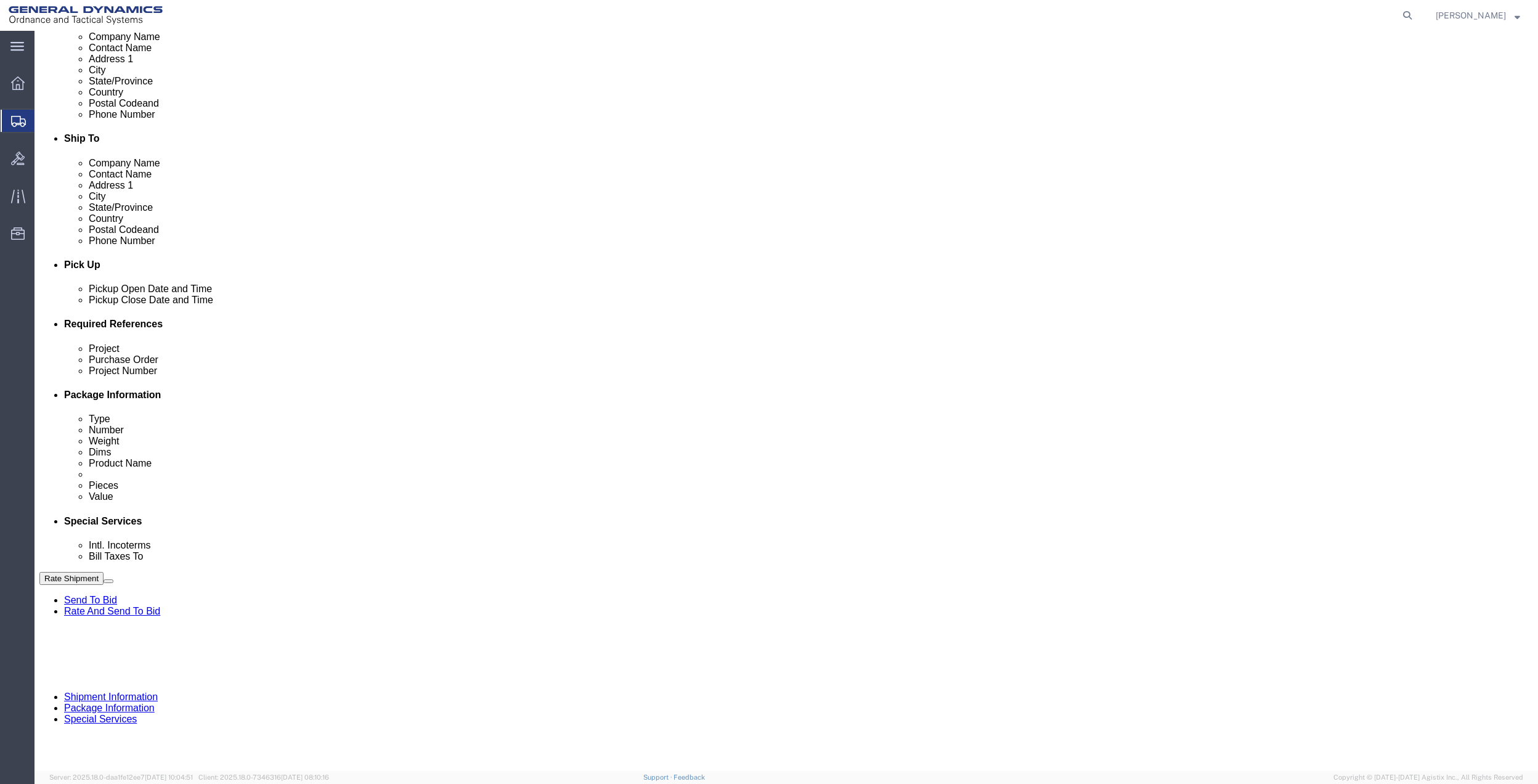
type input "10AB4"
click input "text"
paste input "10AB4"
type input "10AB4"
drag, startPoint x: 164, startPoint y: 460, endPoint x: 158, endPoint y: 453, distance: 9.2
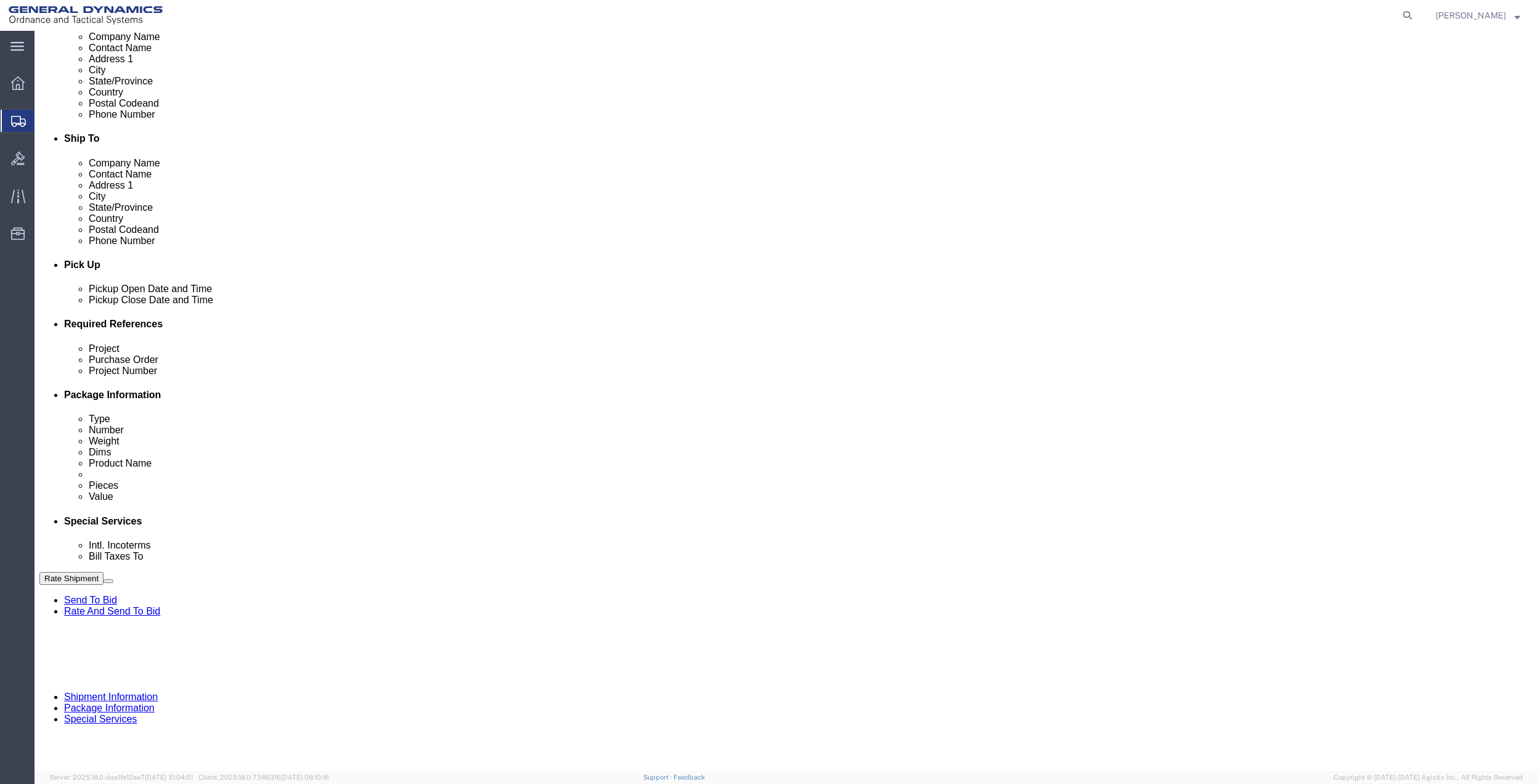
click select "Select Account Type Activity ID Airline Appointment Number ASN Batch Request # …"
select select "DEPT"
click select "Select Account Type Activity ID Airline Appointment Number ASN Batch Request # …"
click icon
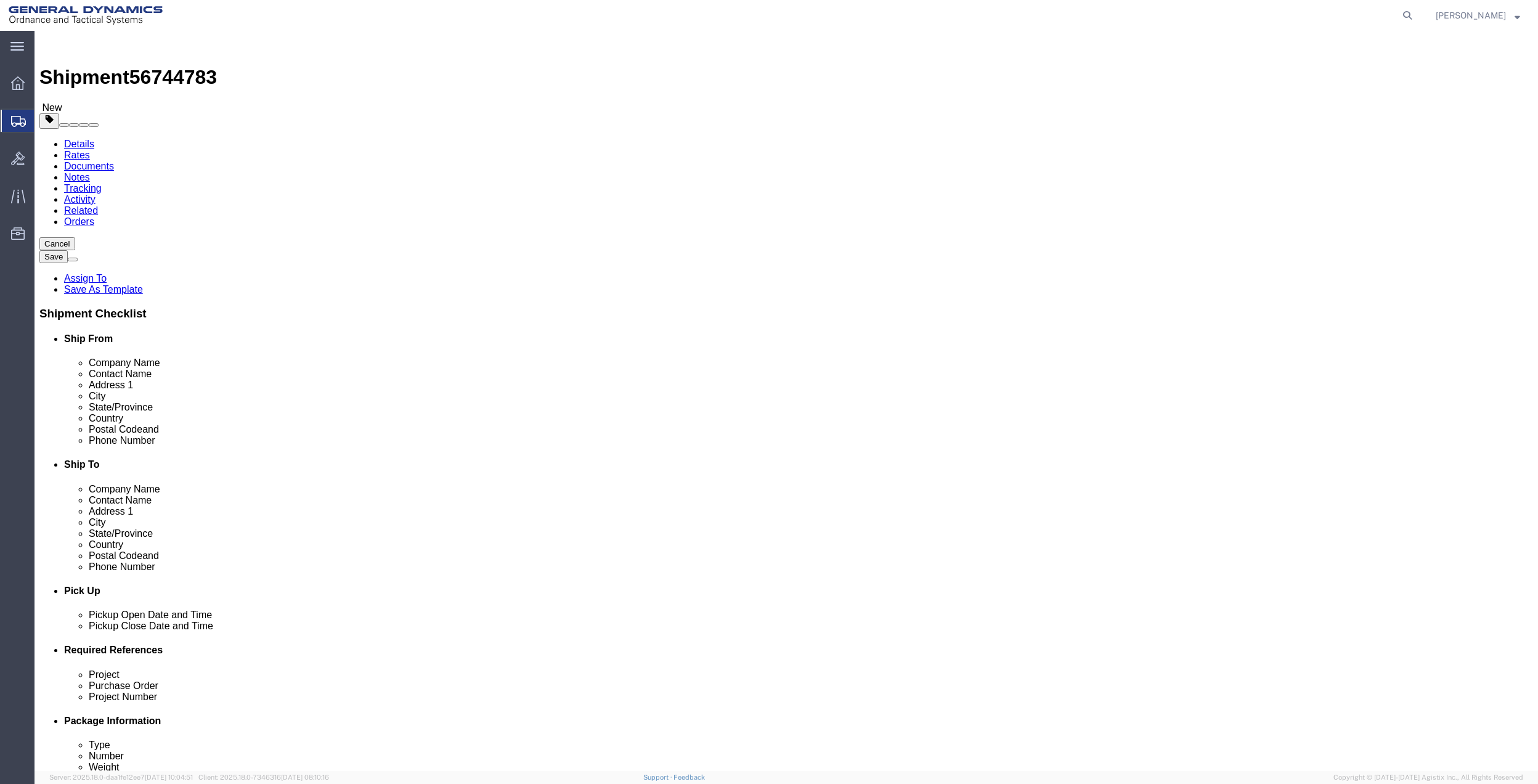
click select "Select Bale(s) Basket(s) Bolt(s) Bottle(s) Buckets Bulk Bundle(s) Can(s) Cardbo…"
select select "SBX"
click select "Select Bale(s) Basket(s) Bolt(s) Bottle(s) Buckets Bulk Bundle(s) Can(s) Cardbo…"
type input "12.25"
type input "11.00"
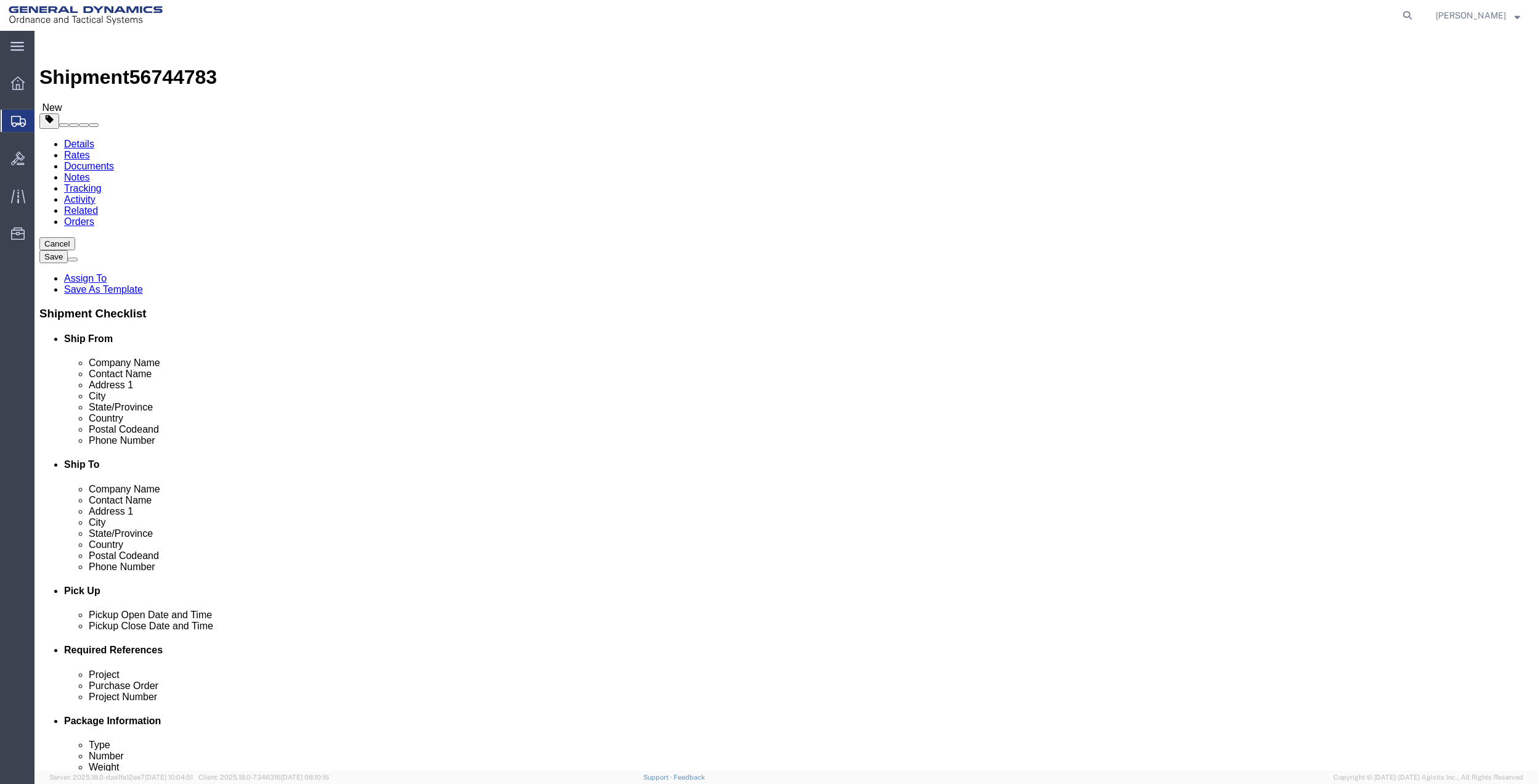
type input "1.50"
click input "0.00"
type input "3.5"
click link "Add Content"
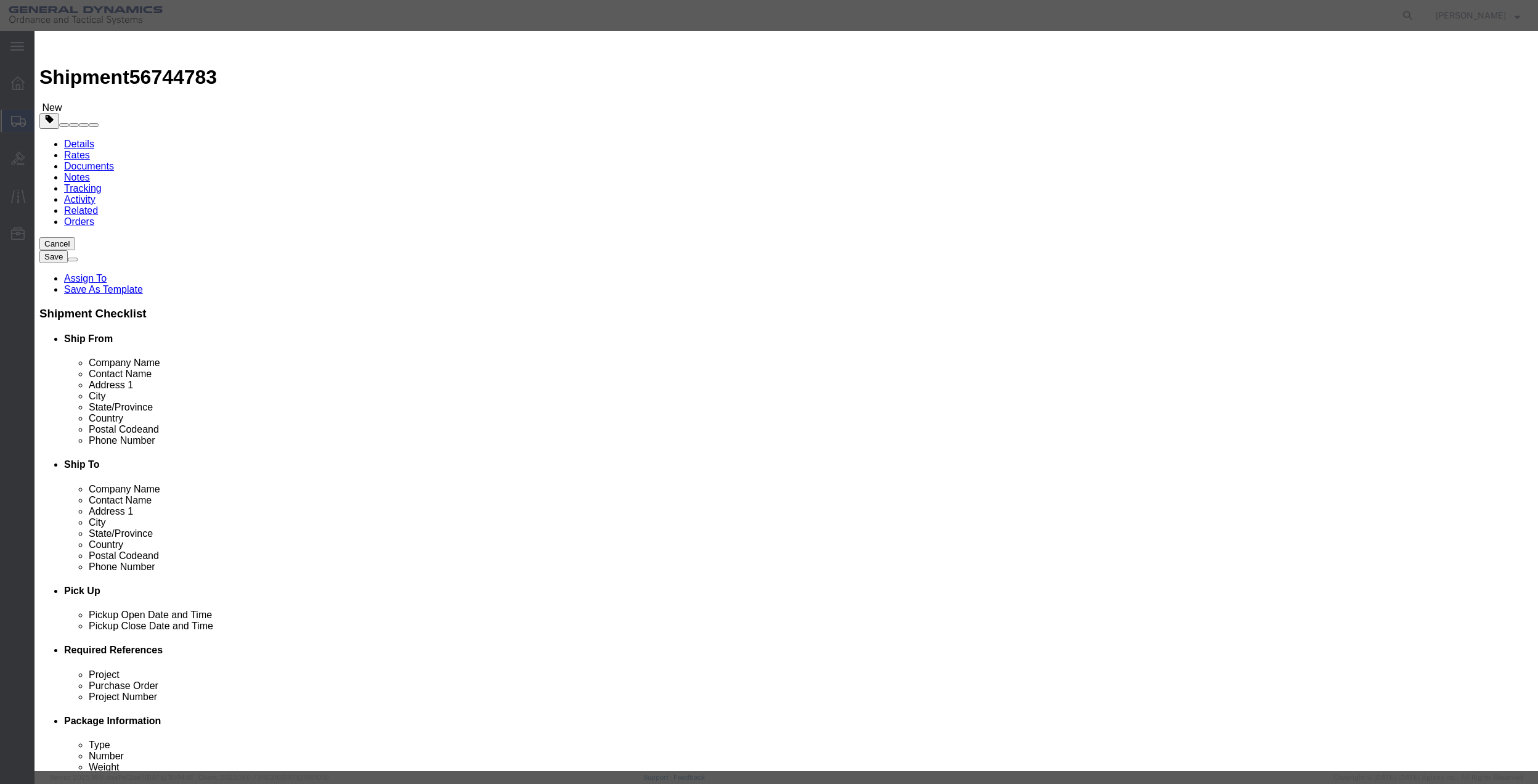
click input "text"
type input "MISC"
type input "100"
select select "US"
click input "0"
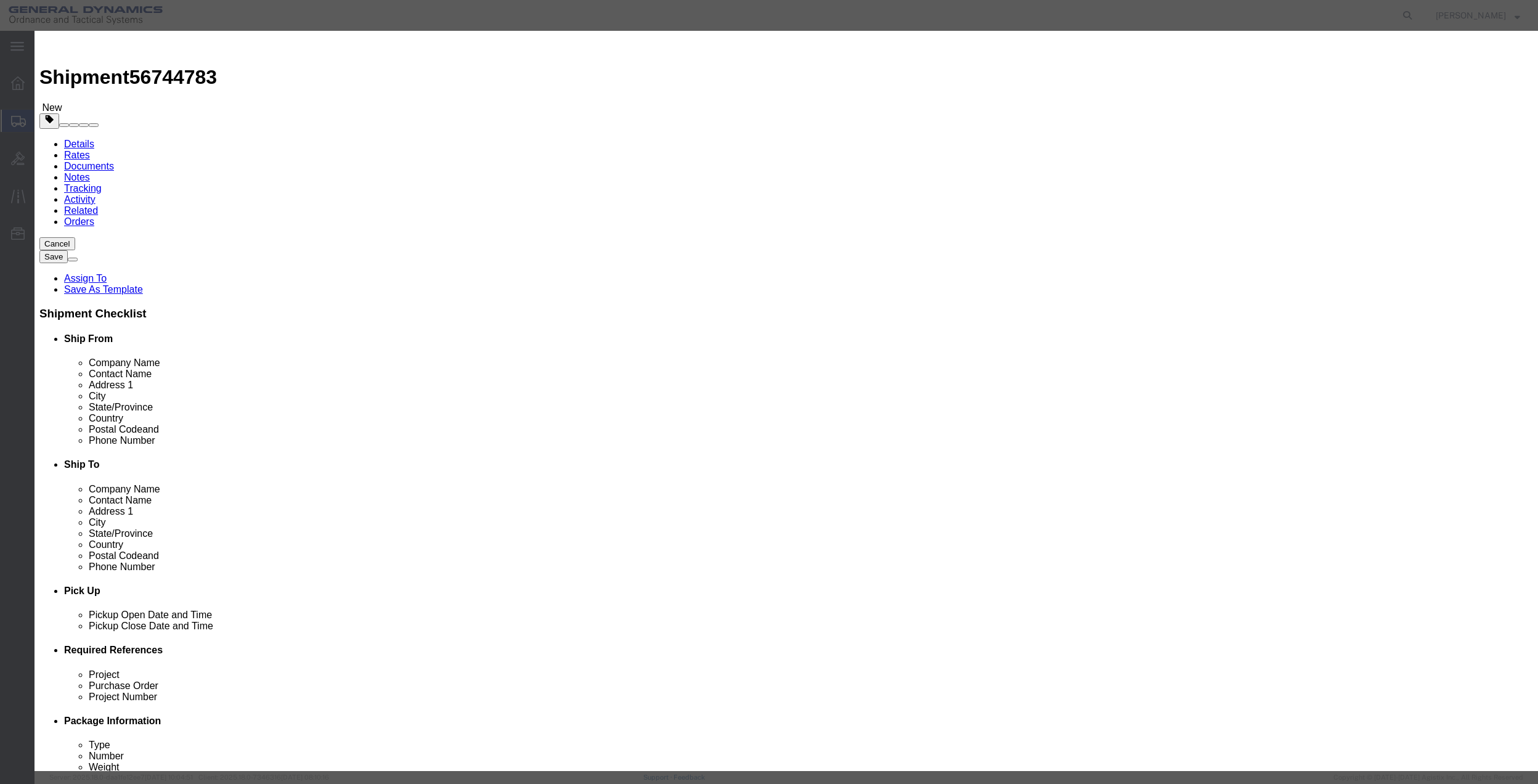
type input "01"
click select "Select 50 55 60 65 70 85 92.5 100 125 175 250 300 400"
select select "70"
click select "Select 50 55 60 65 70 85 92.5 100 125 175 250 300 400"
click button "Save & Close"
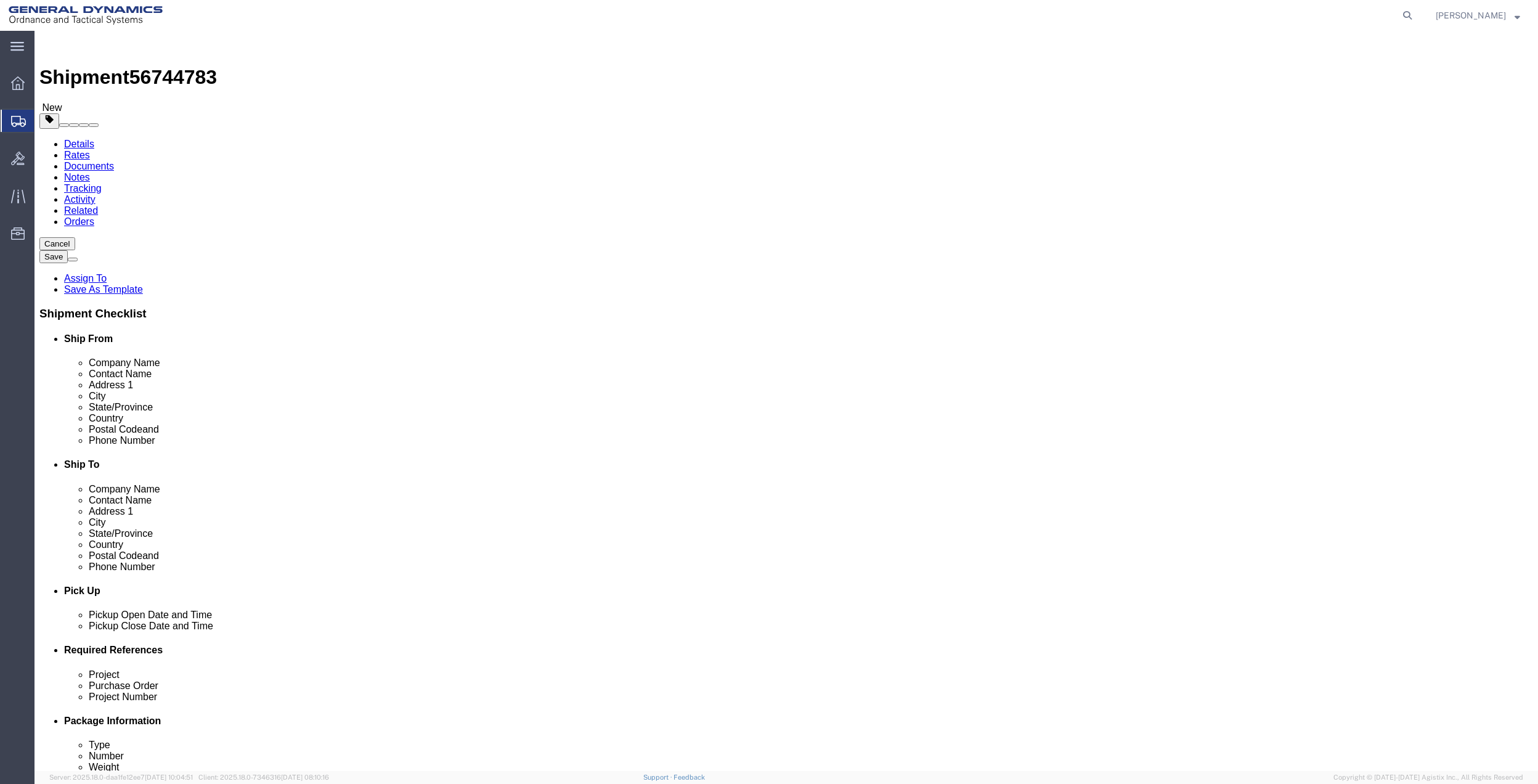
click link "Special Services"
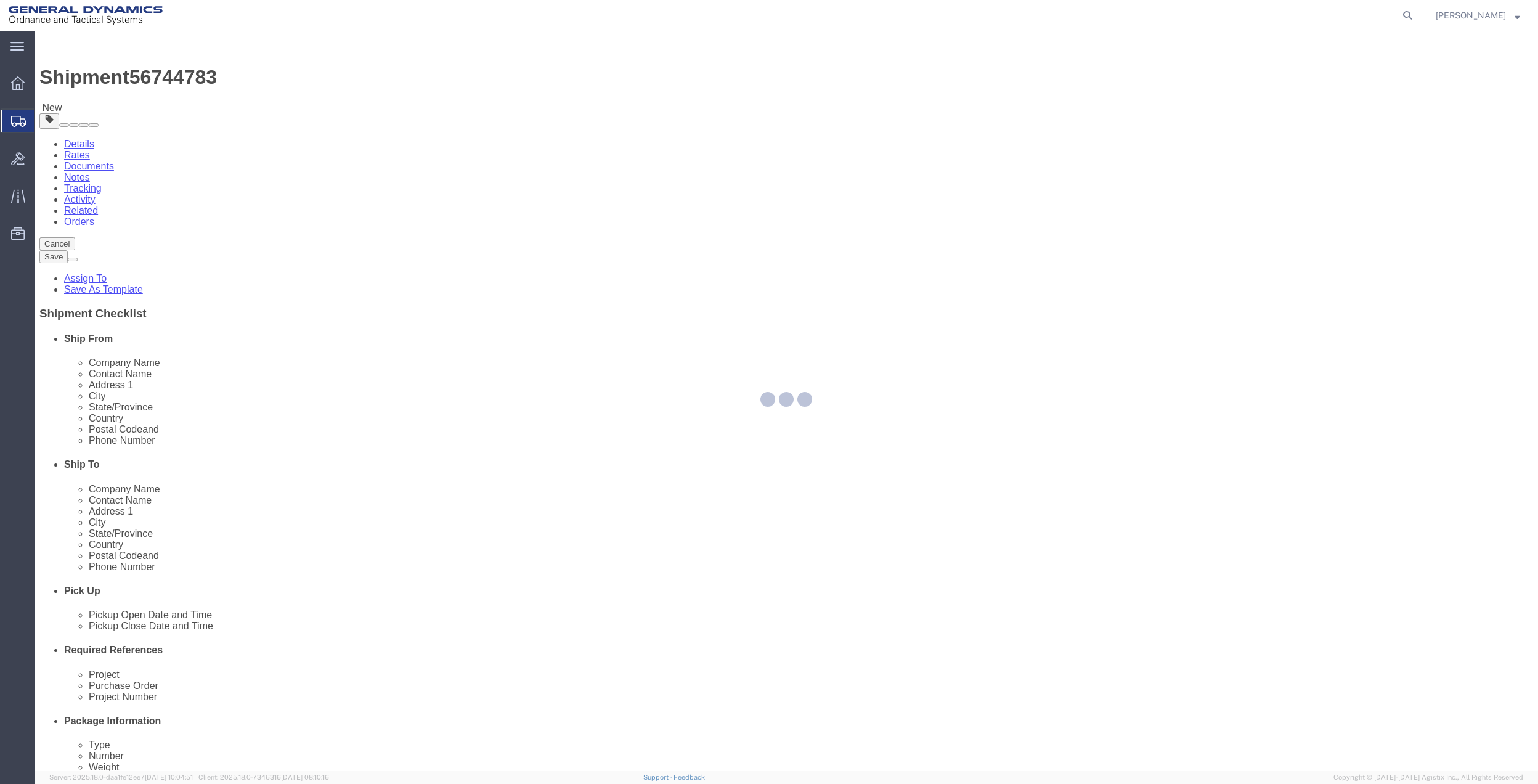
select select
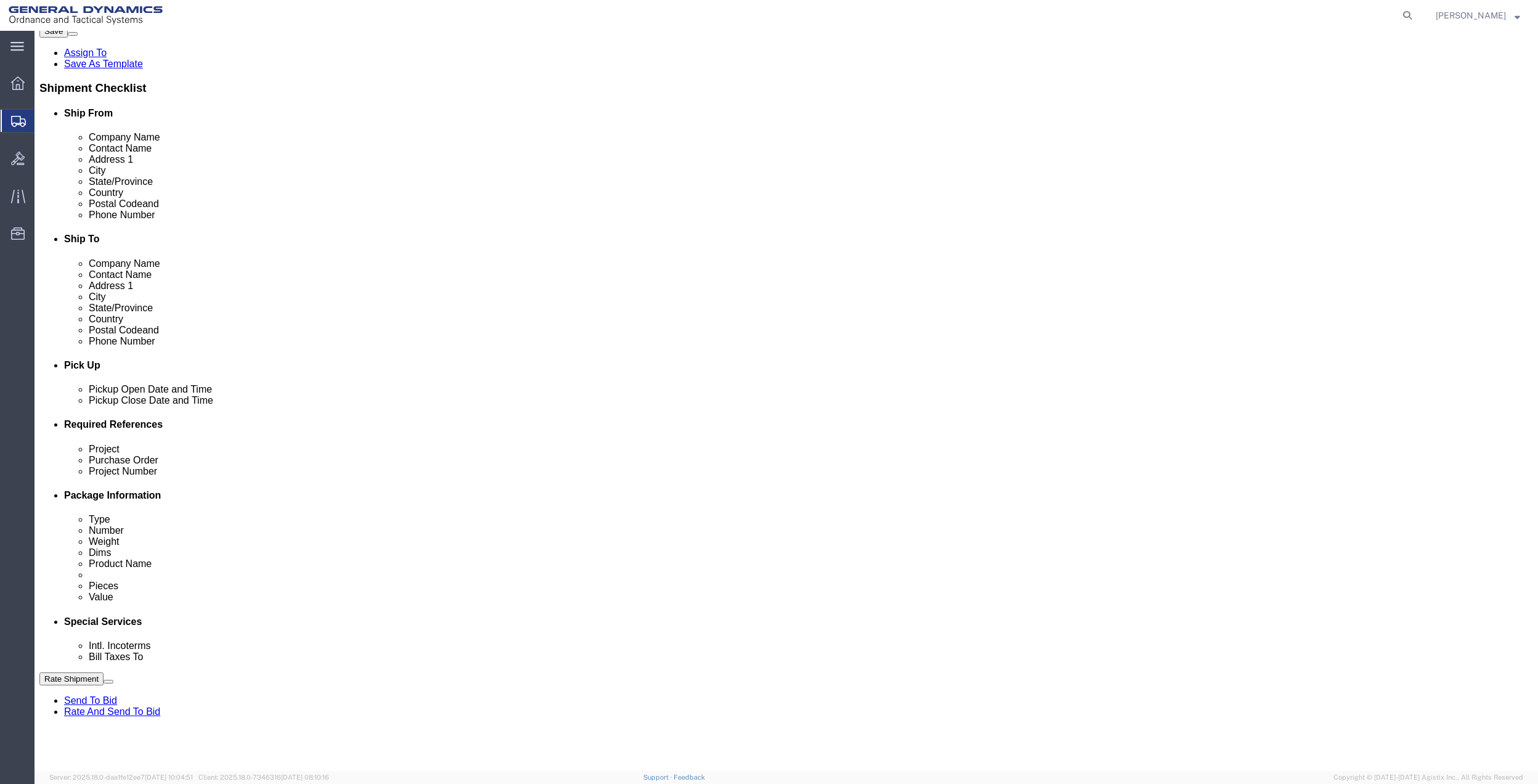
scroll to position [246, 0]
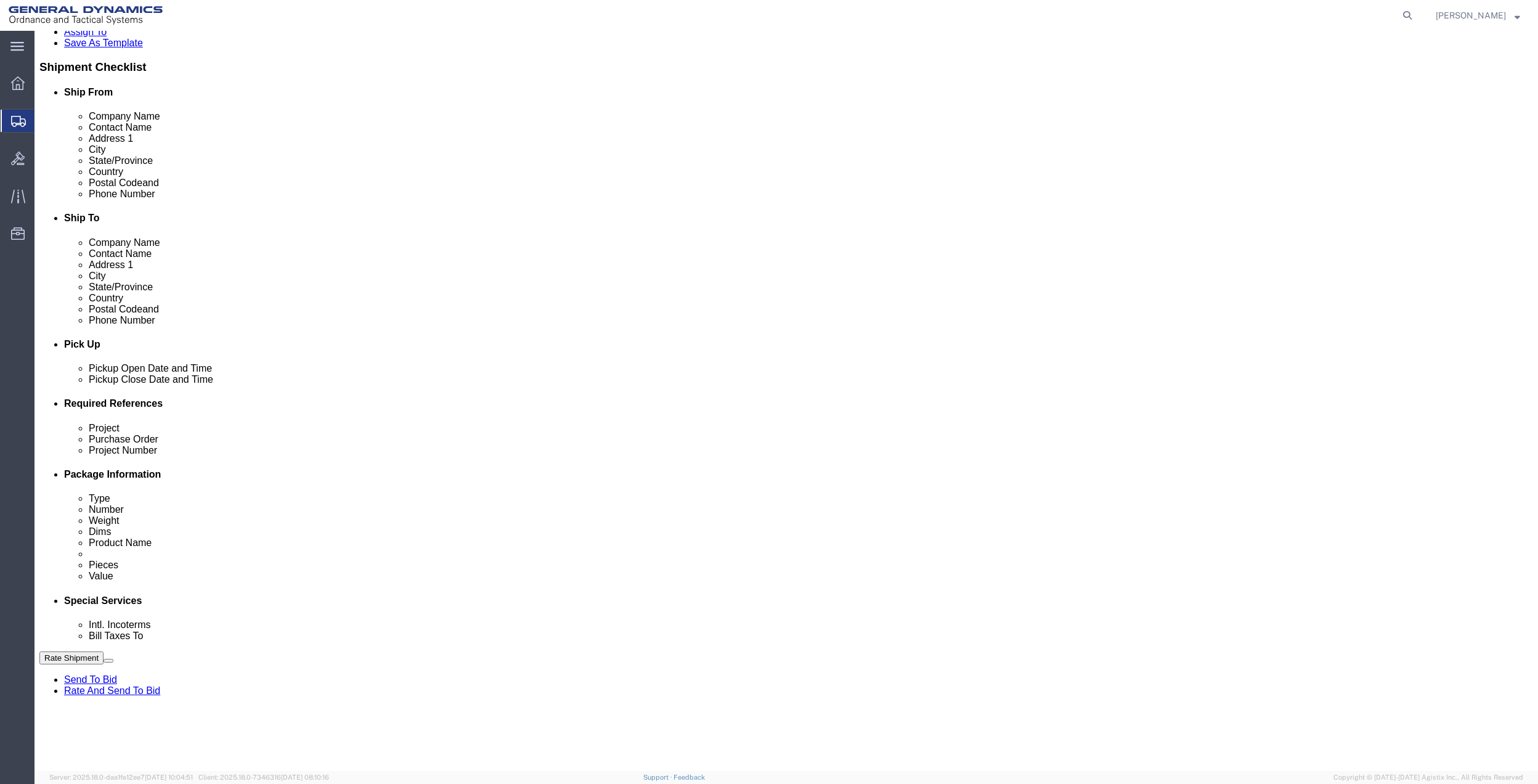
click select "Select Buyer Cost Center Department Operations Number Order Number Sales Person"
select select "DEPARTMENT"
click select "Select Buyer Cost Center Department Operations Number Order Number Sales Person"
click select "Select [GEOGRAPHIC_DATA] [GEOGRAPHIC_DATA] [GEOGRAPHIC_DATA] [GEOGRAPHIC_DATA] …"
select select "1763983"
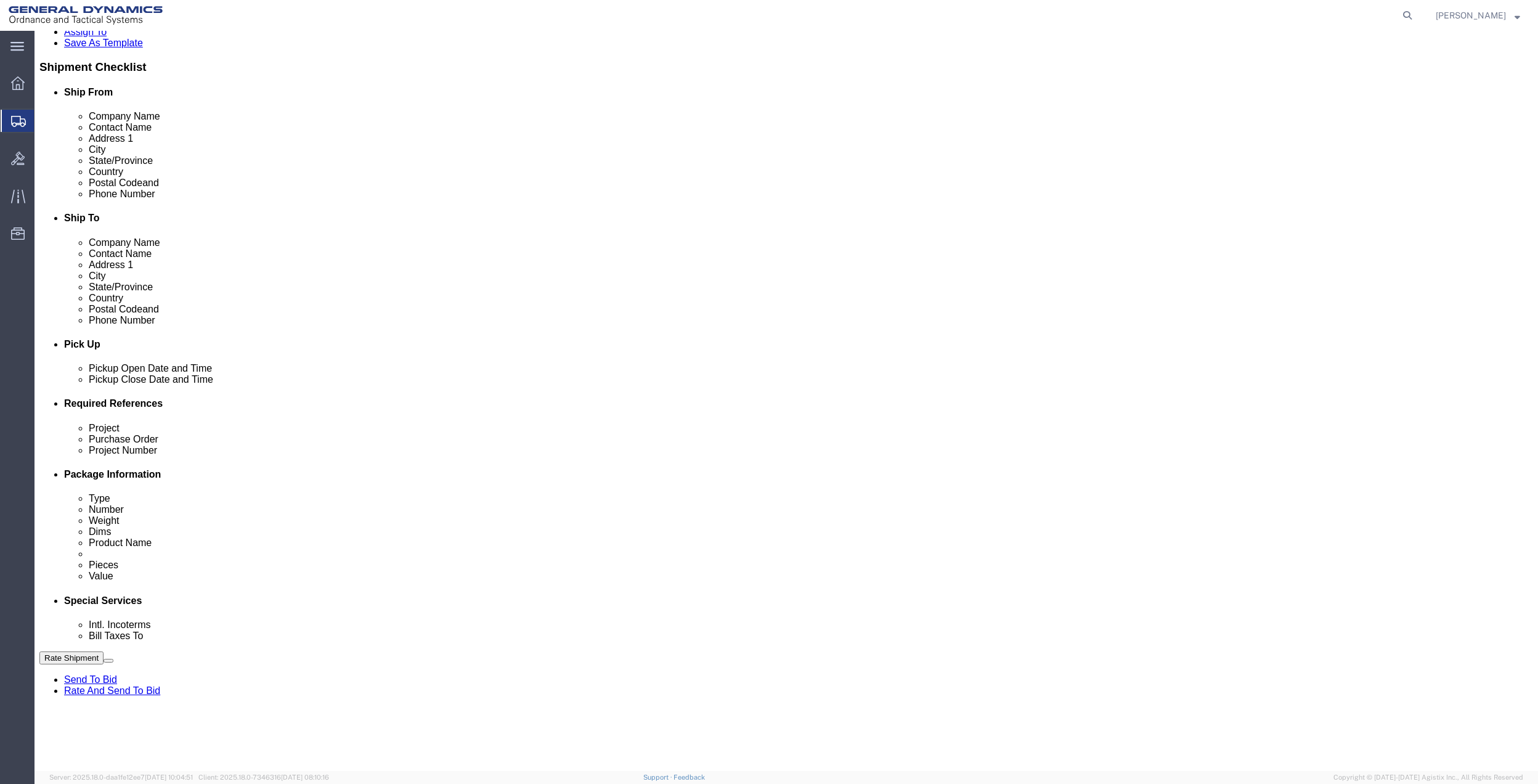
click select "Select [GEOGRAPHIC_DATA] [GEOGRAPHIC_DATA] [GEOGRAPHIC_DATA] [GEOGRAPHIC_DATA] …"
click select "Select 10AFM 10GAG 10GAH 10GFL 10GFO 10GIE 10GIS 30MABS St [PERSON_NAME] Program"
select select "214681"
click select "Select 10AFM 10GAG 10GAH 10GFL 10GFO 10GIE 10GIS 30MABS St [PERSON_NAME] Program"
click input "General Dynamics OTS % Data2Logistics"
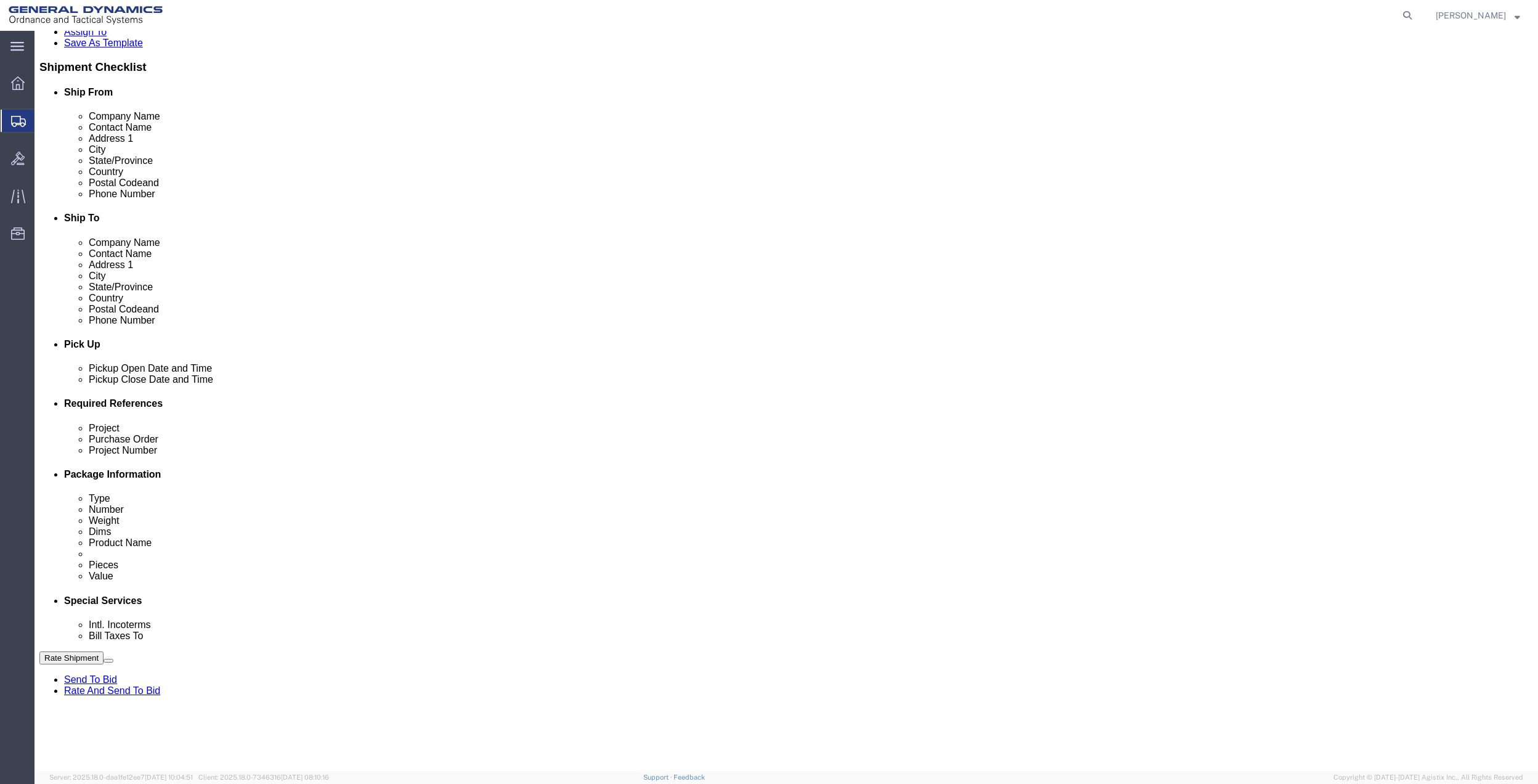
click input "General Dynamics OTS % Data2Logistics"
click p "- GEDOTS %DATA 2 LOGISTICS - (GEDOTS %DATA 2 LOGISTICS) [GEOGRAPHIC_DATA][PERSO…"
type input "GEDOTS %DATA 2 LOGISTICS"
type input "PO BOX 61050"
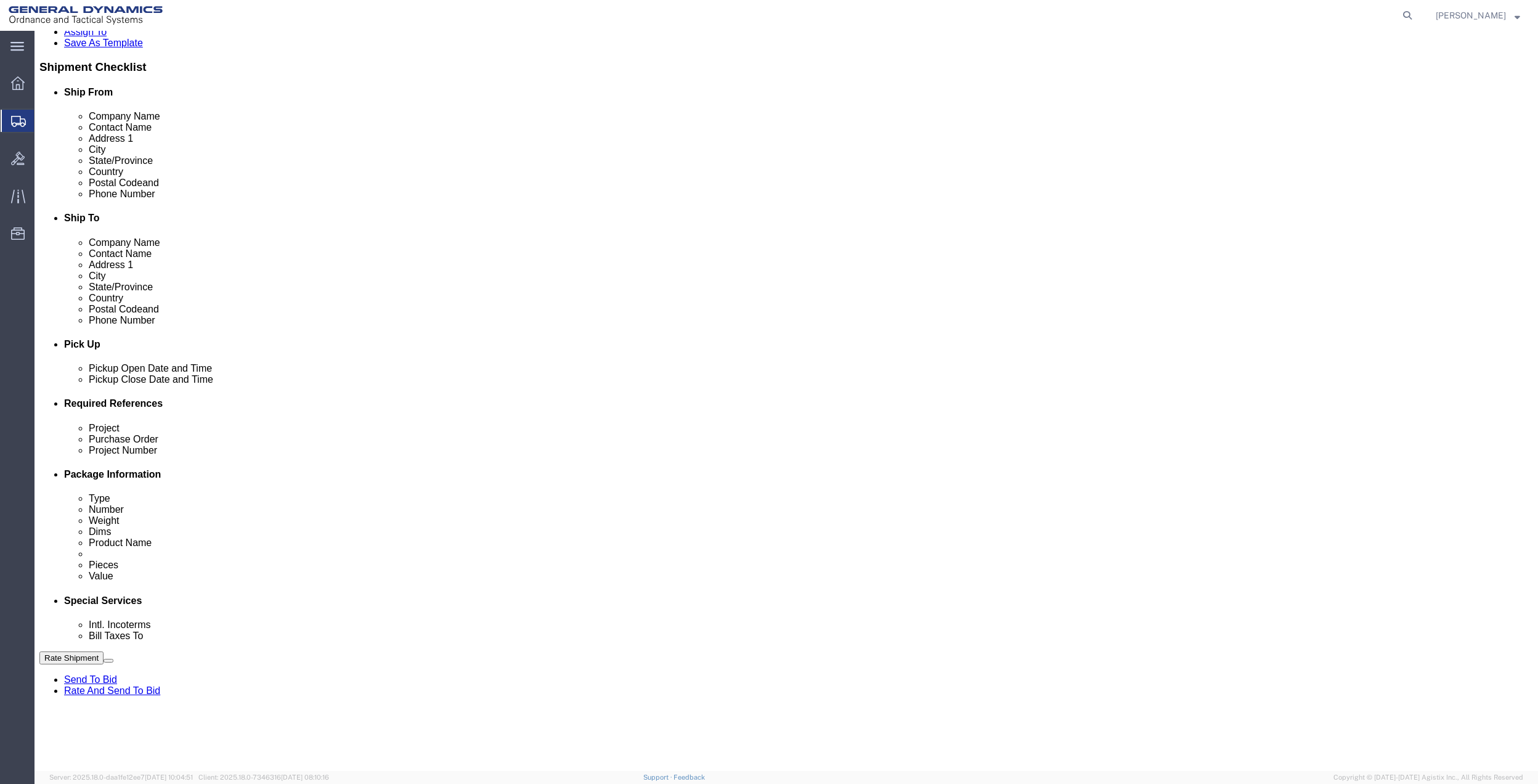
type input "GEDOTS %DATA 2 LOGISTICS"
type input "FORT [PERSON_NAME]"
type input "33906"
select select "FL"
type input "GEDOTS %DATA 2 LOGISTICS"
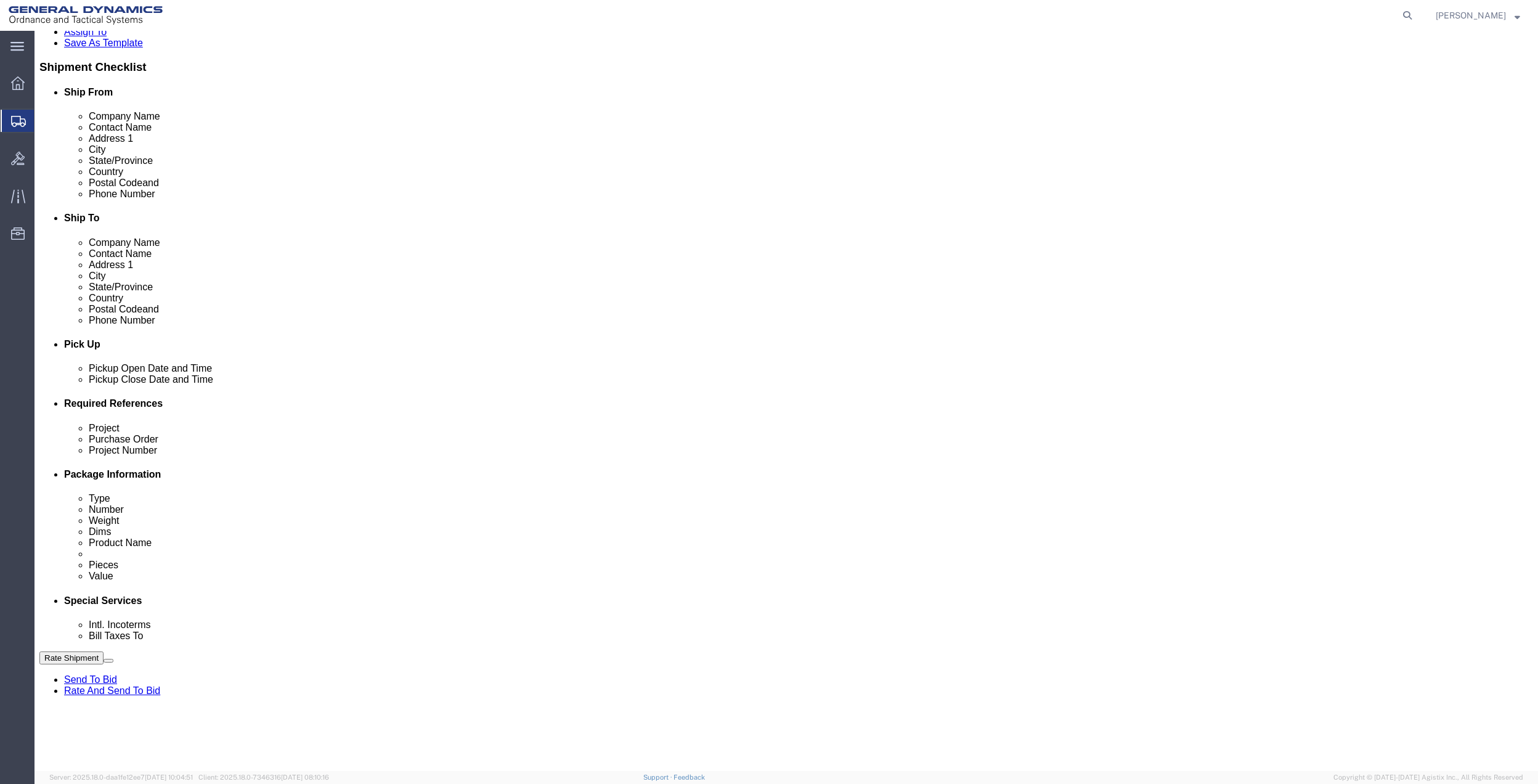
click button "Rate Shipment"
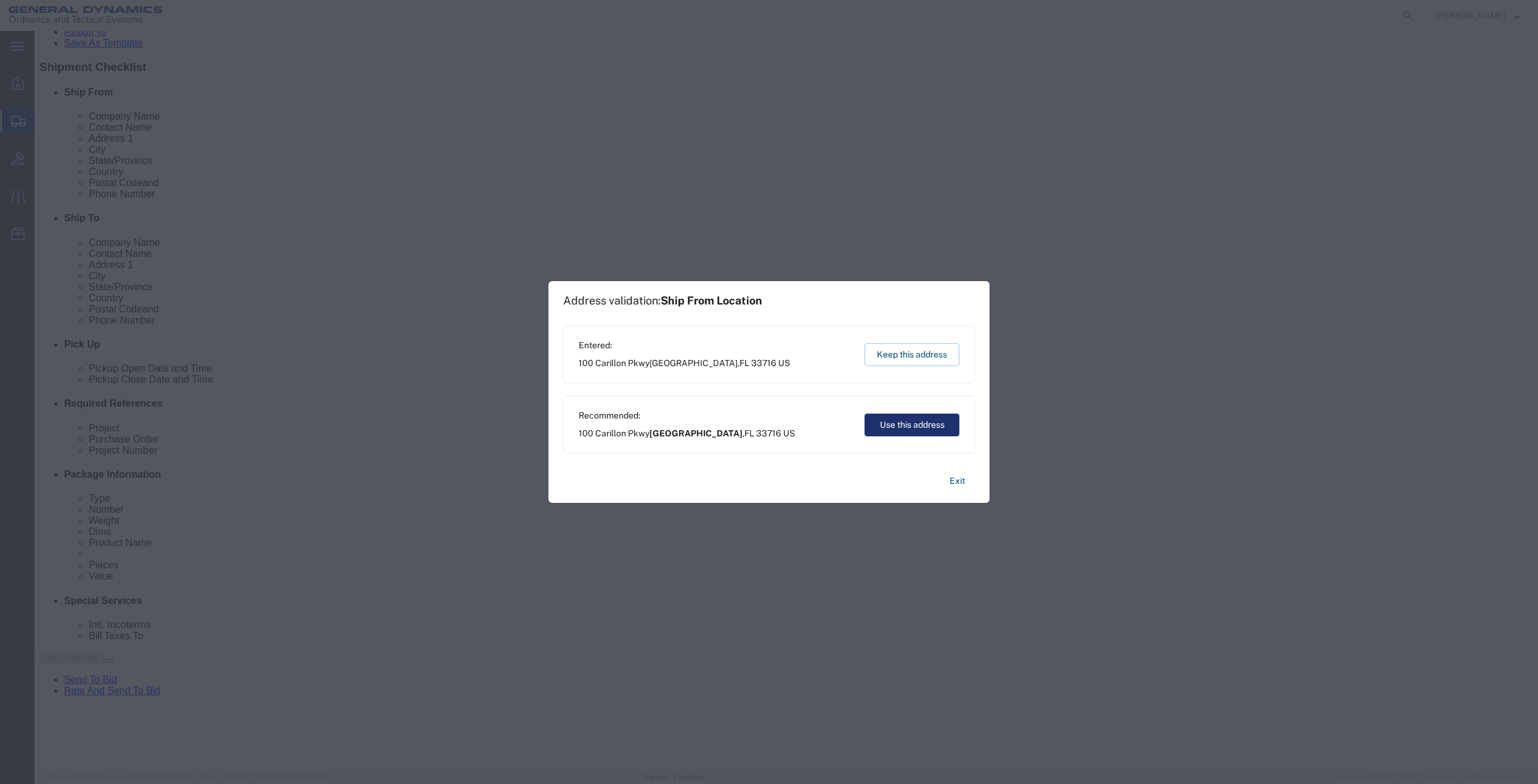
click at [878, 429] on button "Use this address" at bounding box center [912, 424] width 95 height 22
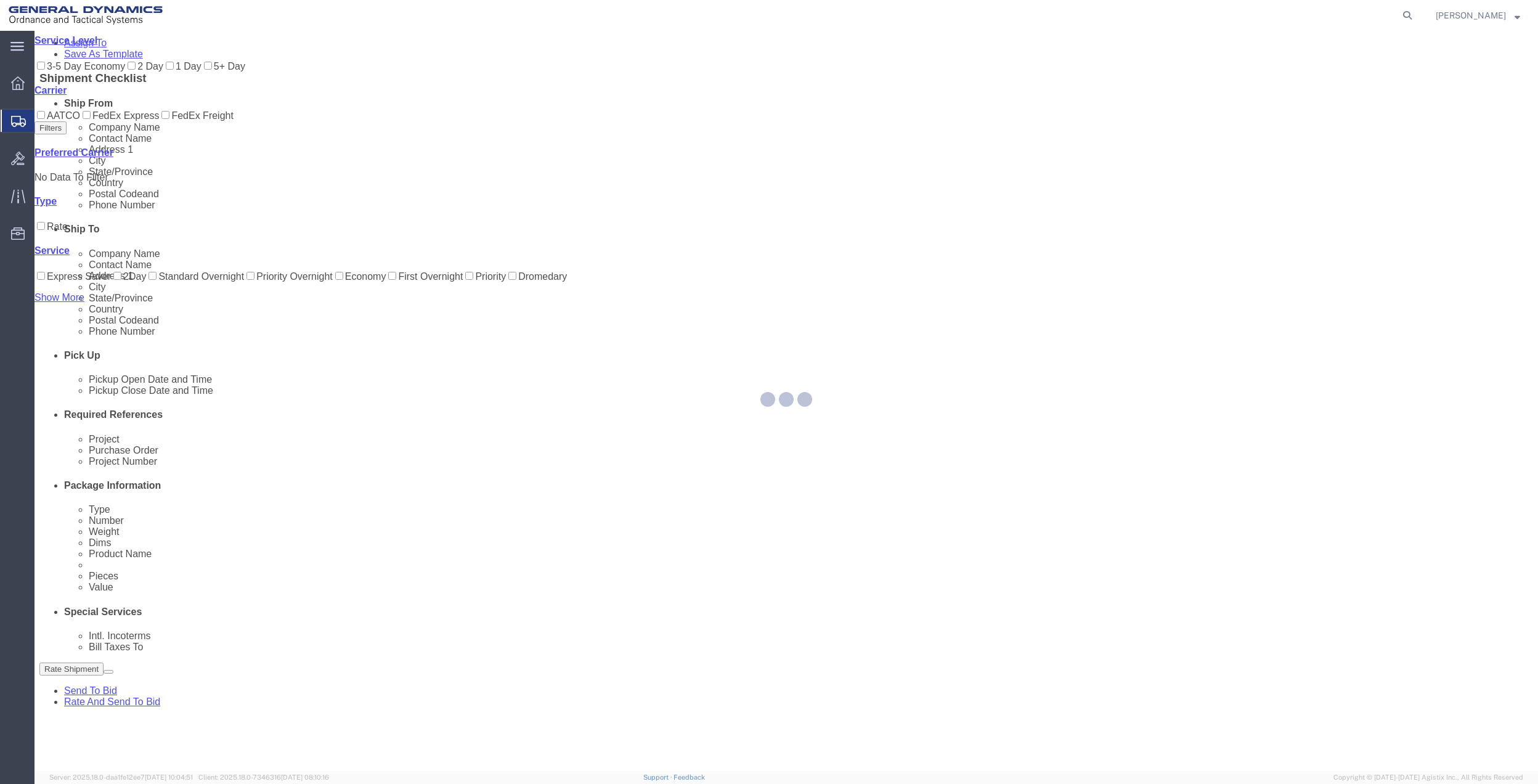
scroll to position [0, 0]
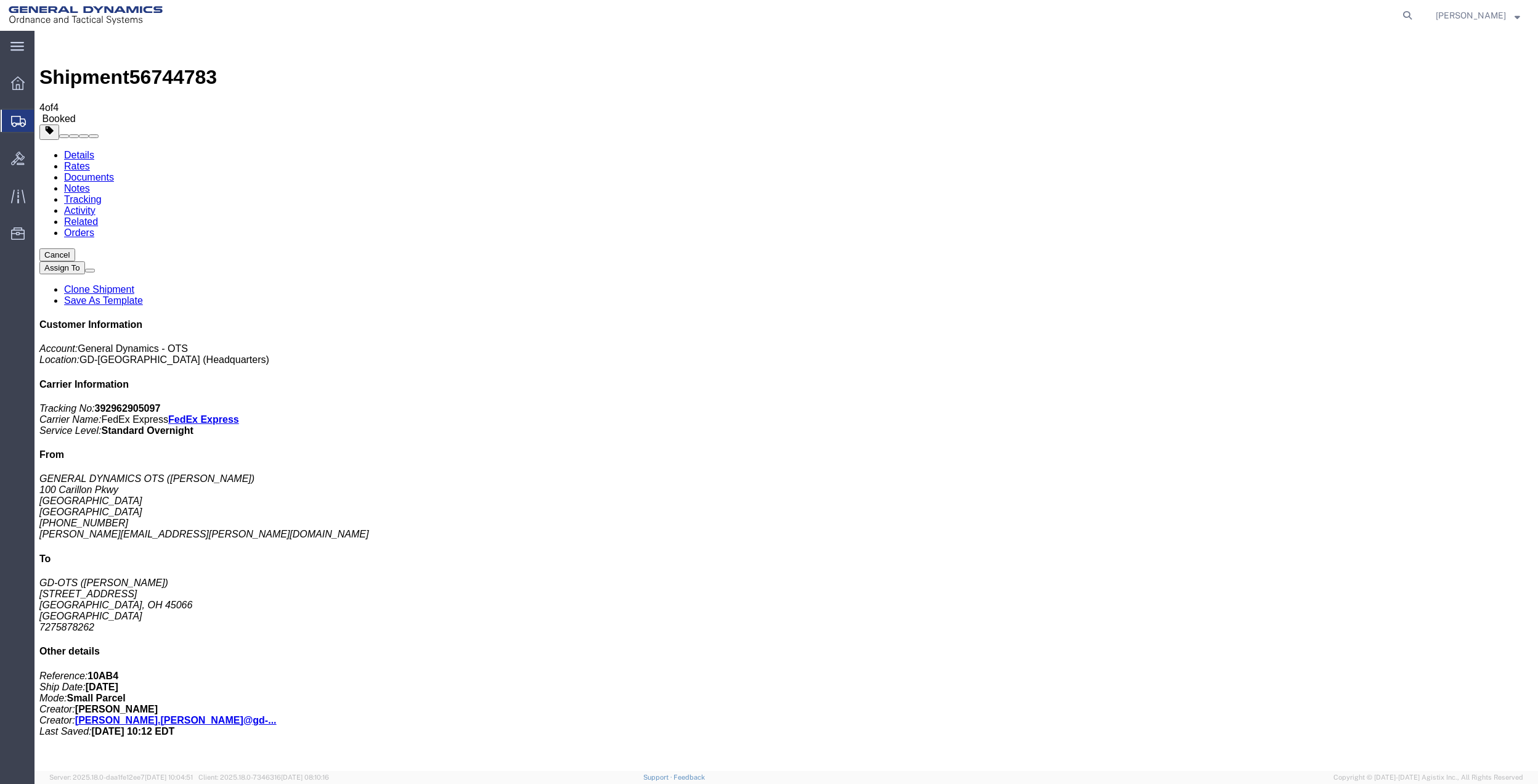
click at [0, 0] on span "Create Shipment" at bounding box center [0, 0] width 0 height 0
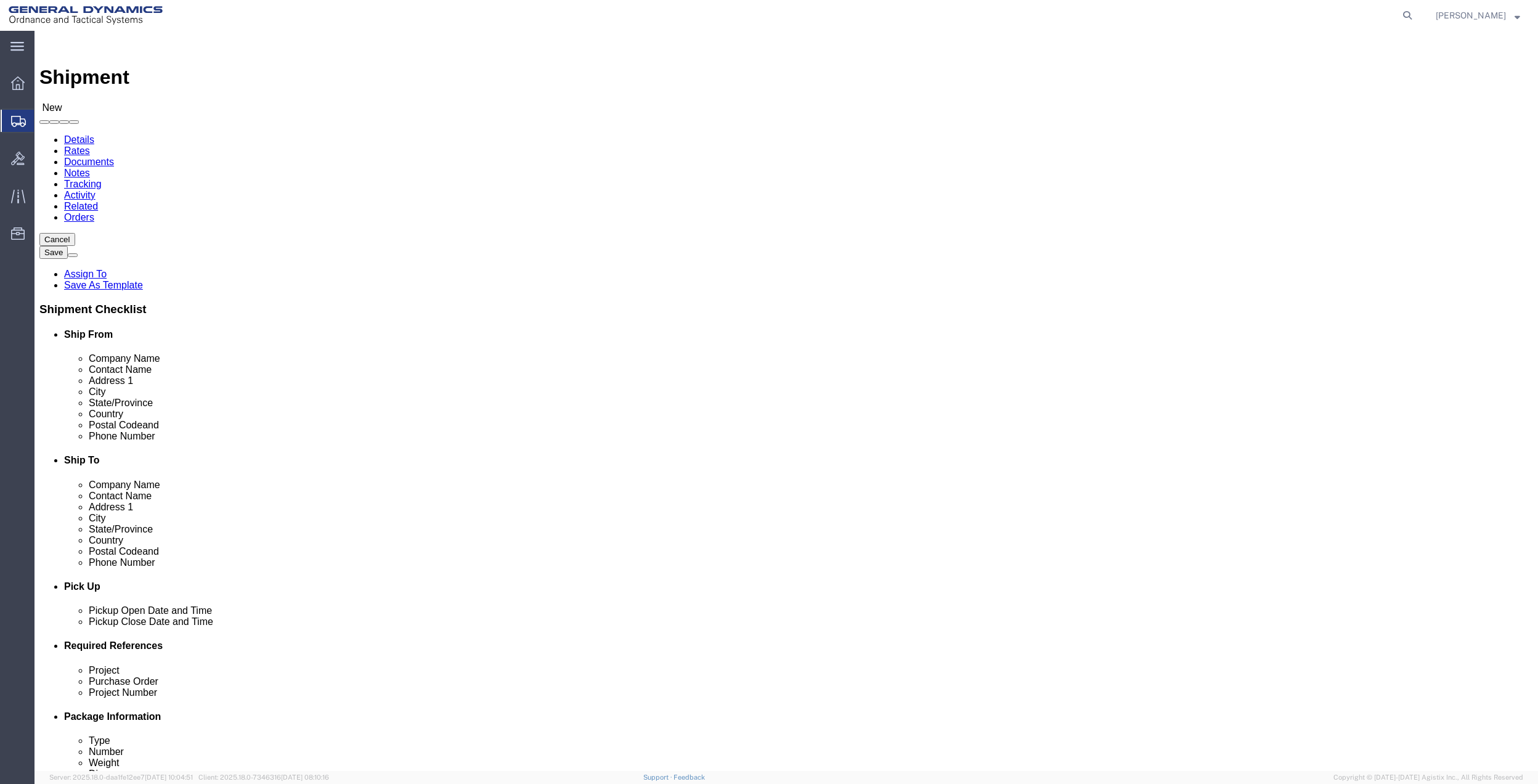
click div "Location Select Select My Profile Location GD-OTS [GEOGRAPHIC_DATA] (Commerce) …"
click input "text"
type input "[PERSON_NAME]"
click p "- GENERAL DYNAMICS OTS - ([PERSON_NAME]) [STREET_ADDRESS]"
select select "FL"
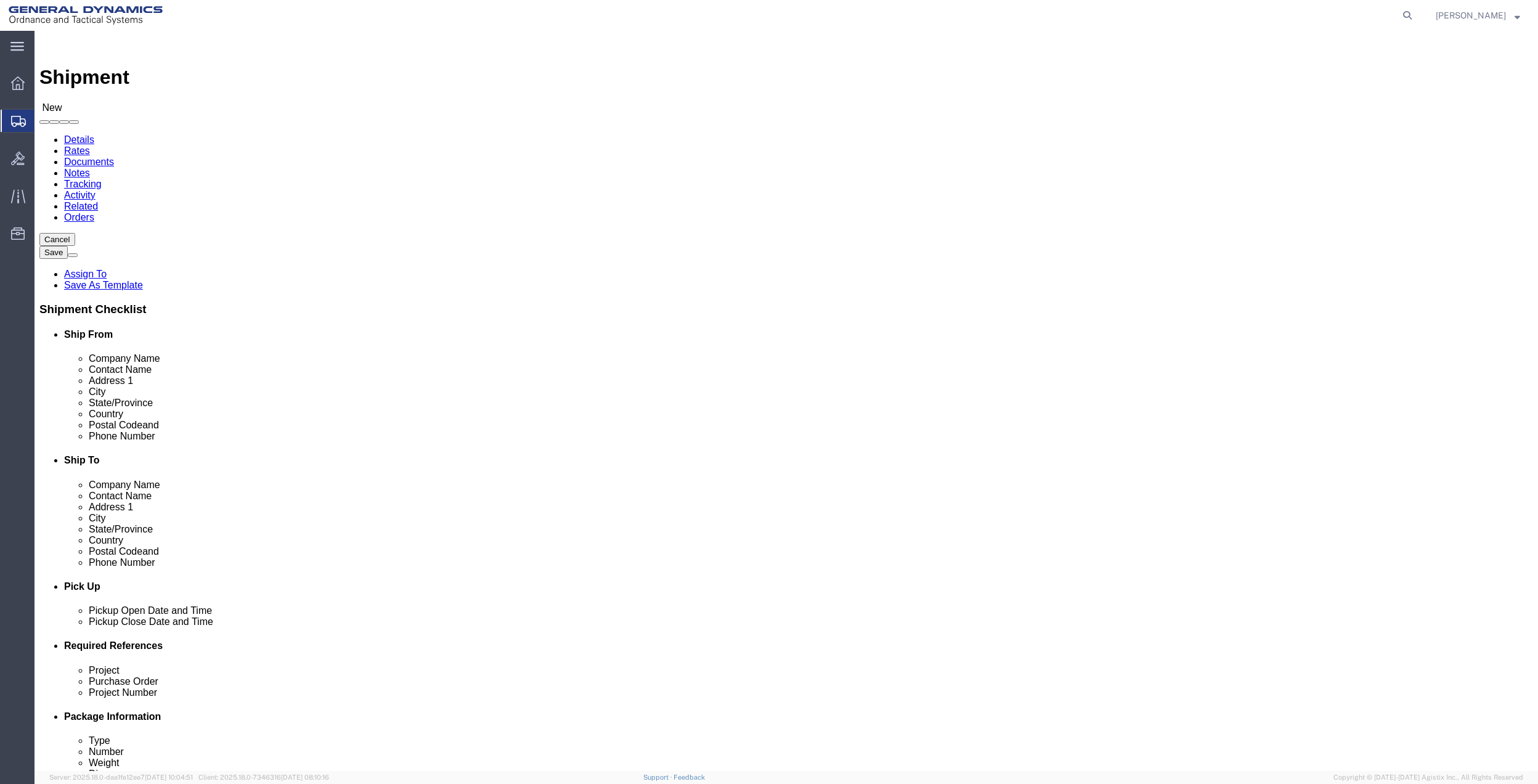
type input "[PERSON_NAME]"
click input "text"
type input "[PERSON_NAME]"
click p "- [PERSON_NAME] - ([PERSON_NAME]) [STREET_ADDRESS]"
select select "FL"
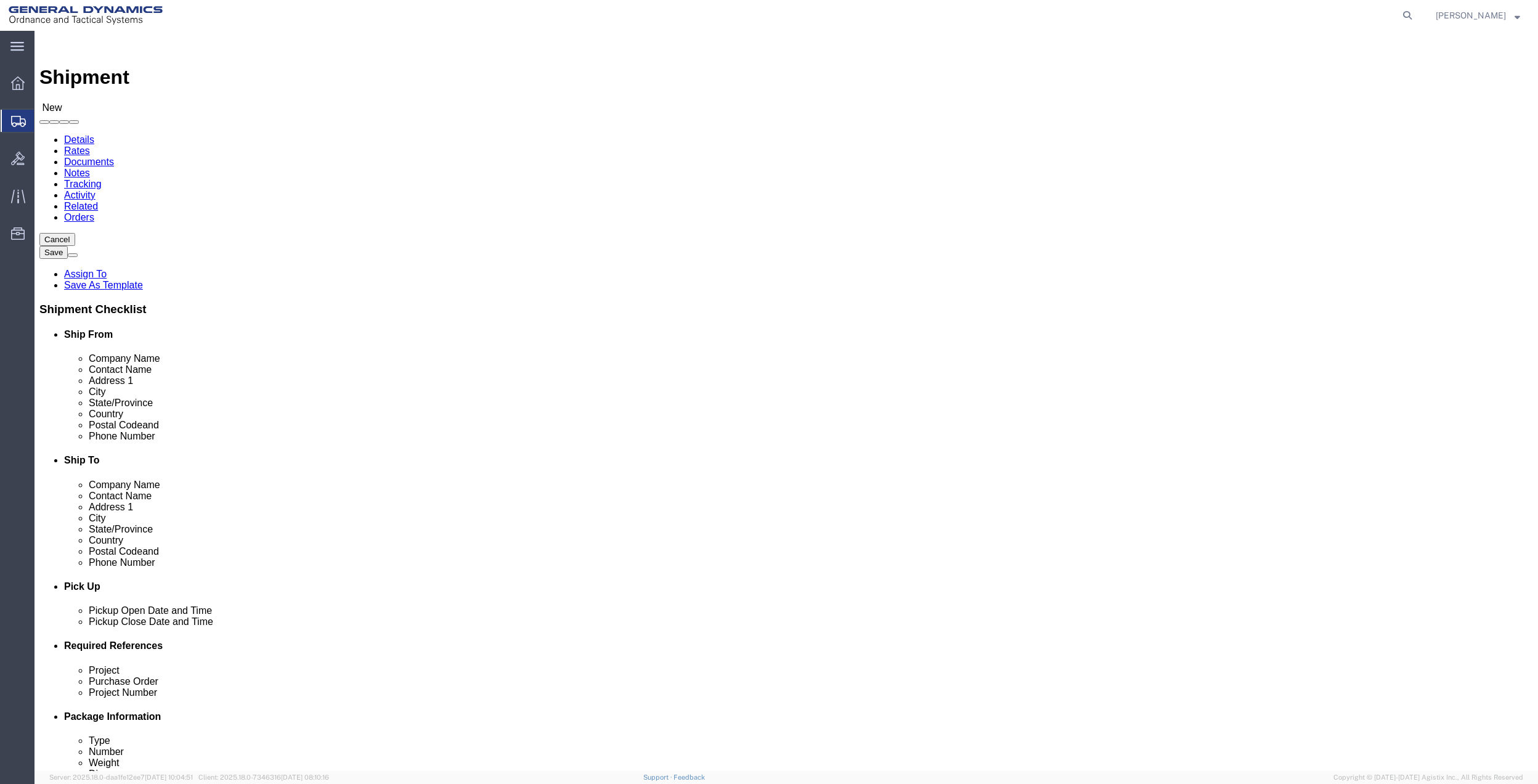
drag, startPoint x: 943, startPoint y: 250, endPoint x: 812, endPoint y: 256, distance: 131.1
click div "Contact Name [PERSON_NAME] [PERSON_NAME]"
type input "[PERSON_NAME]"
drag, startPoint x: 925, startPoint y: 319, endPoint x: 756, endPoint y: 327, distance: 169.2
click div "City"
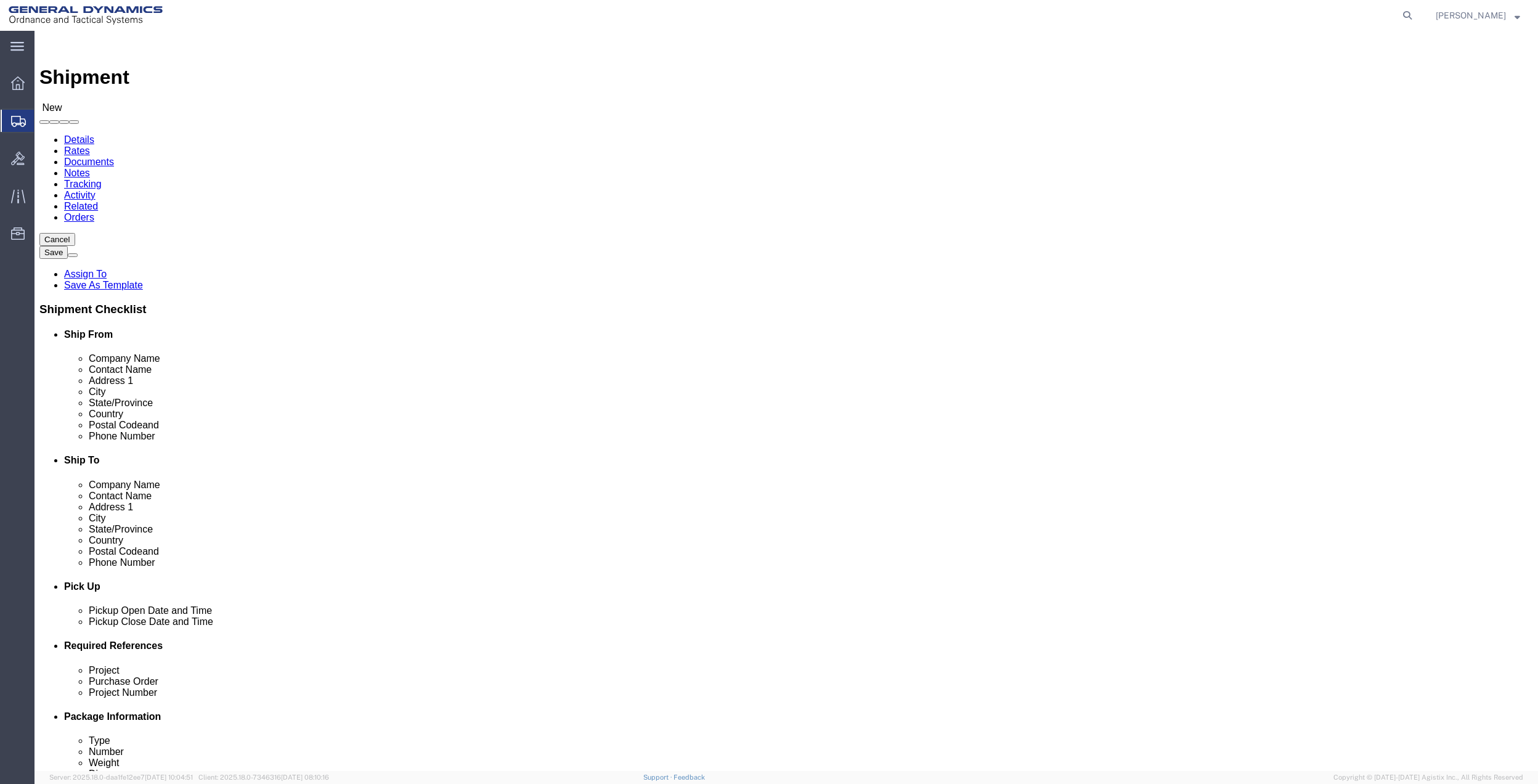
click label "City"
click input "text"
type input "NICEV"
click p "- [PERSON_NAME] - ([PERSON_NAME]) [STREET_ADDRESS][PERSON_NAME]"
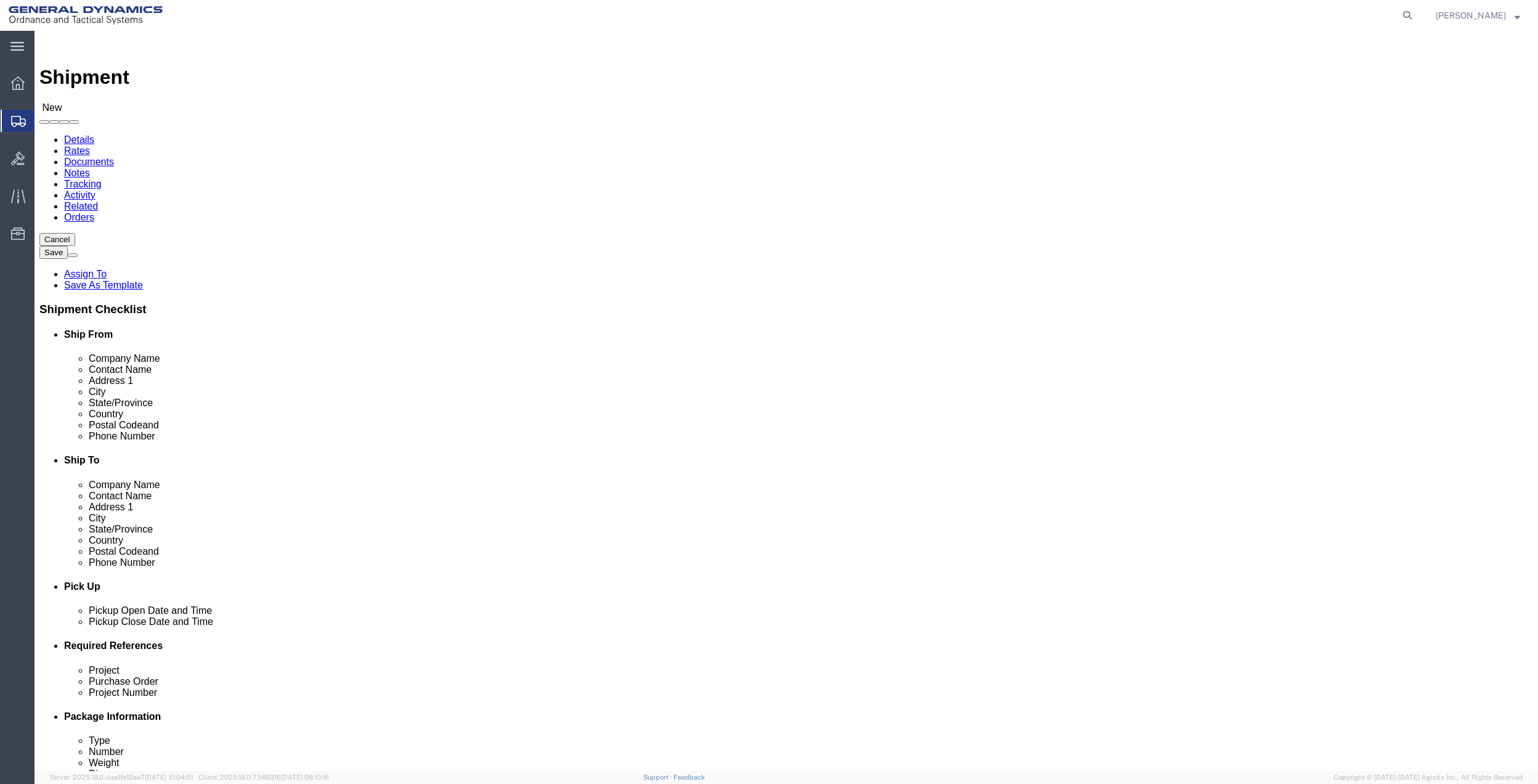
select select "FL"
type input "[GEOGRAPHIC_DATA]"
click input "[PERSON_NAME]"
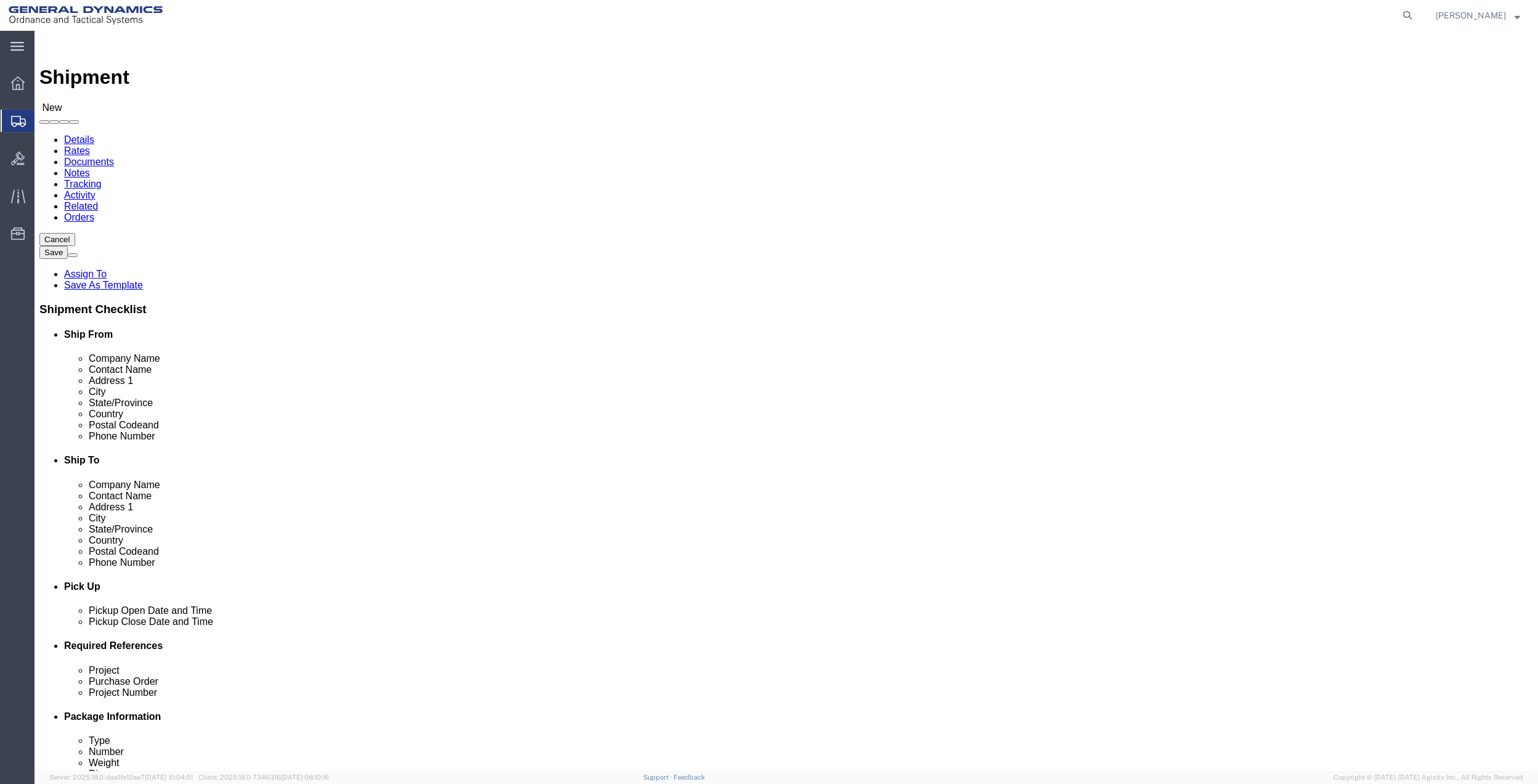
paste input "[PERSON_NAME]"
type input "[PERSON_NAME]"
click input "text"
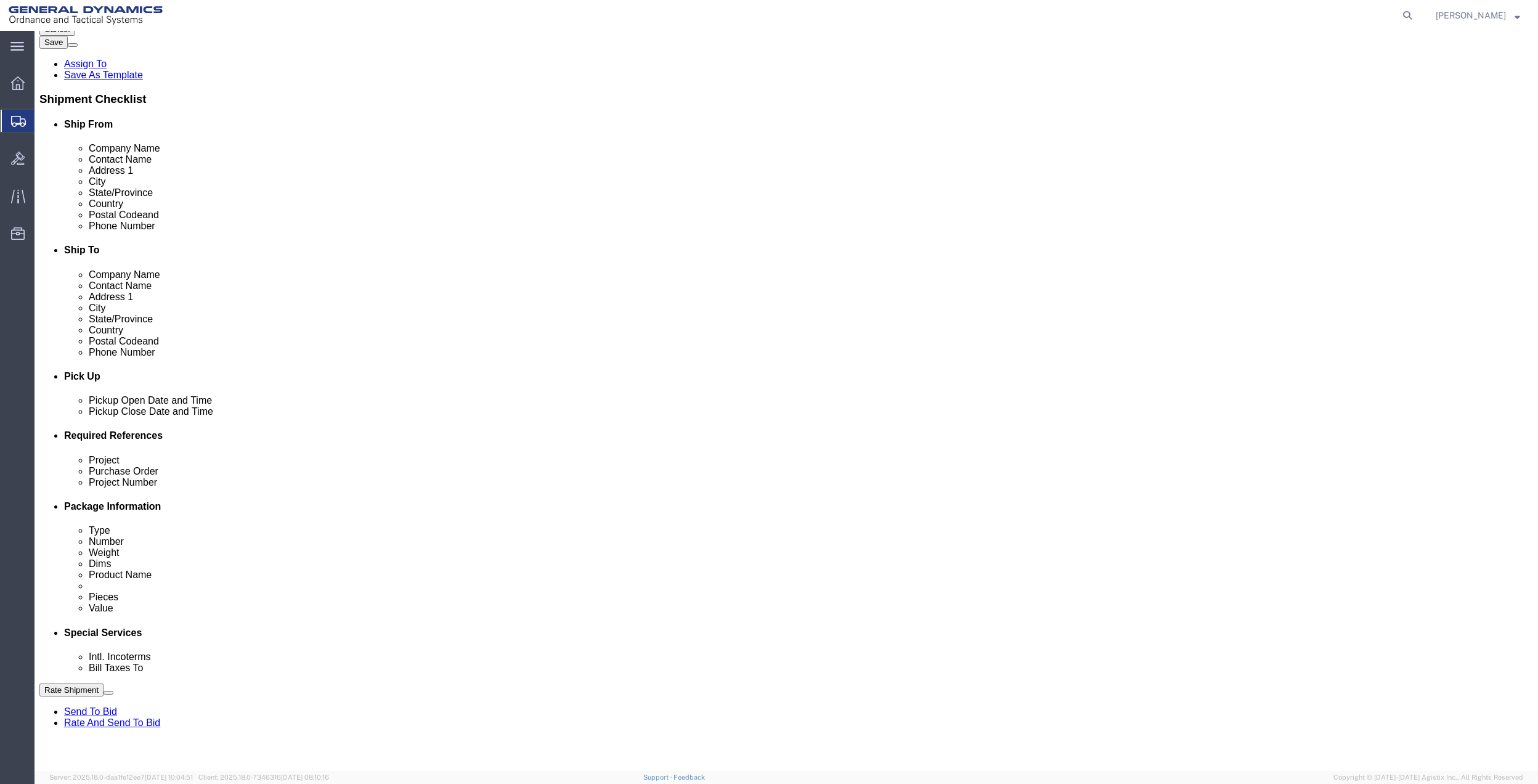
scroll to position [246, 0]
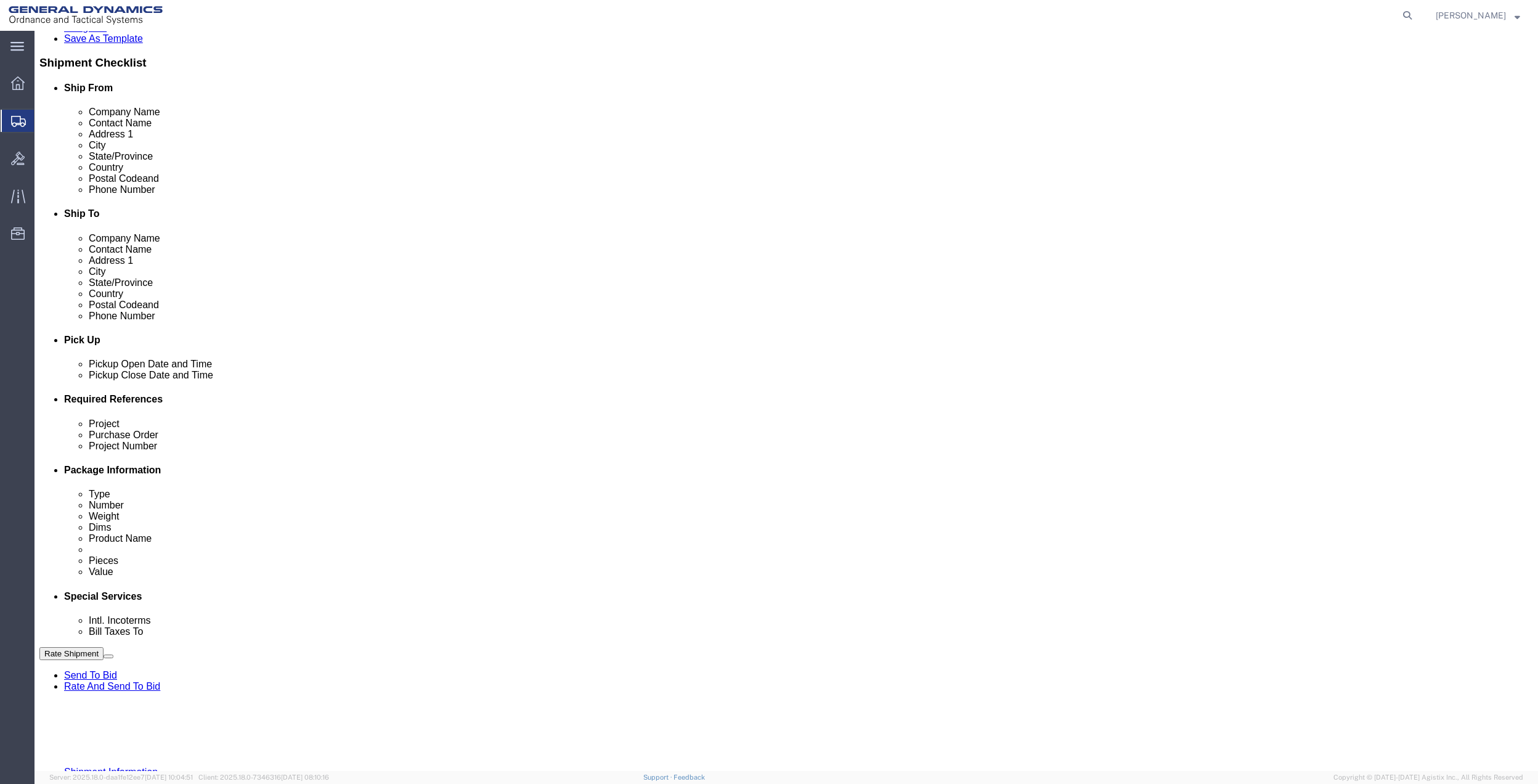
type input "GD OTS"
click button "Add reference"
click input "text"
type input "10AB4"
click input "text"
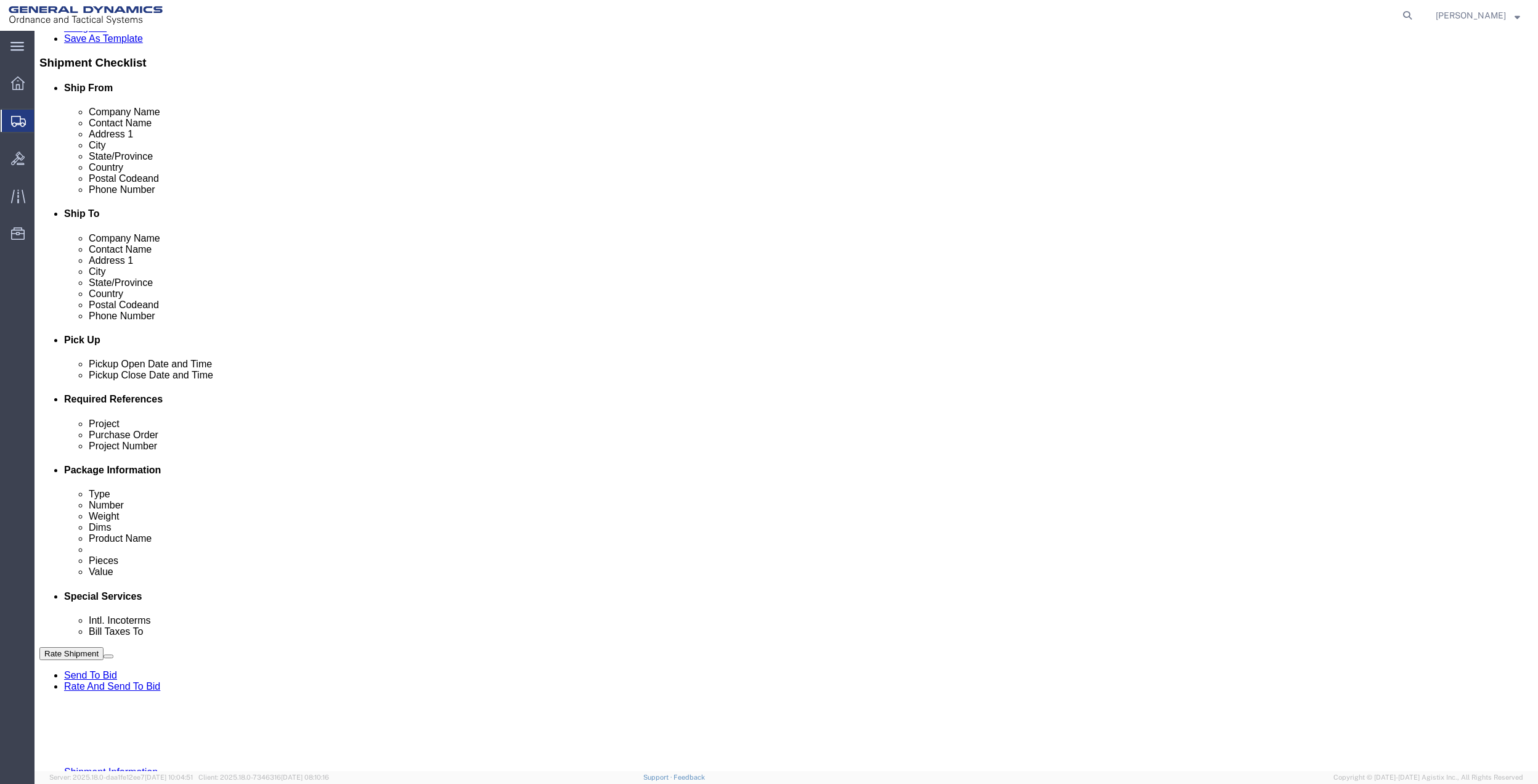
paste input "10AB4"
type input "10AB4"
click input "text"
paste input "10AB4"
type input "10AB4"
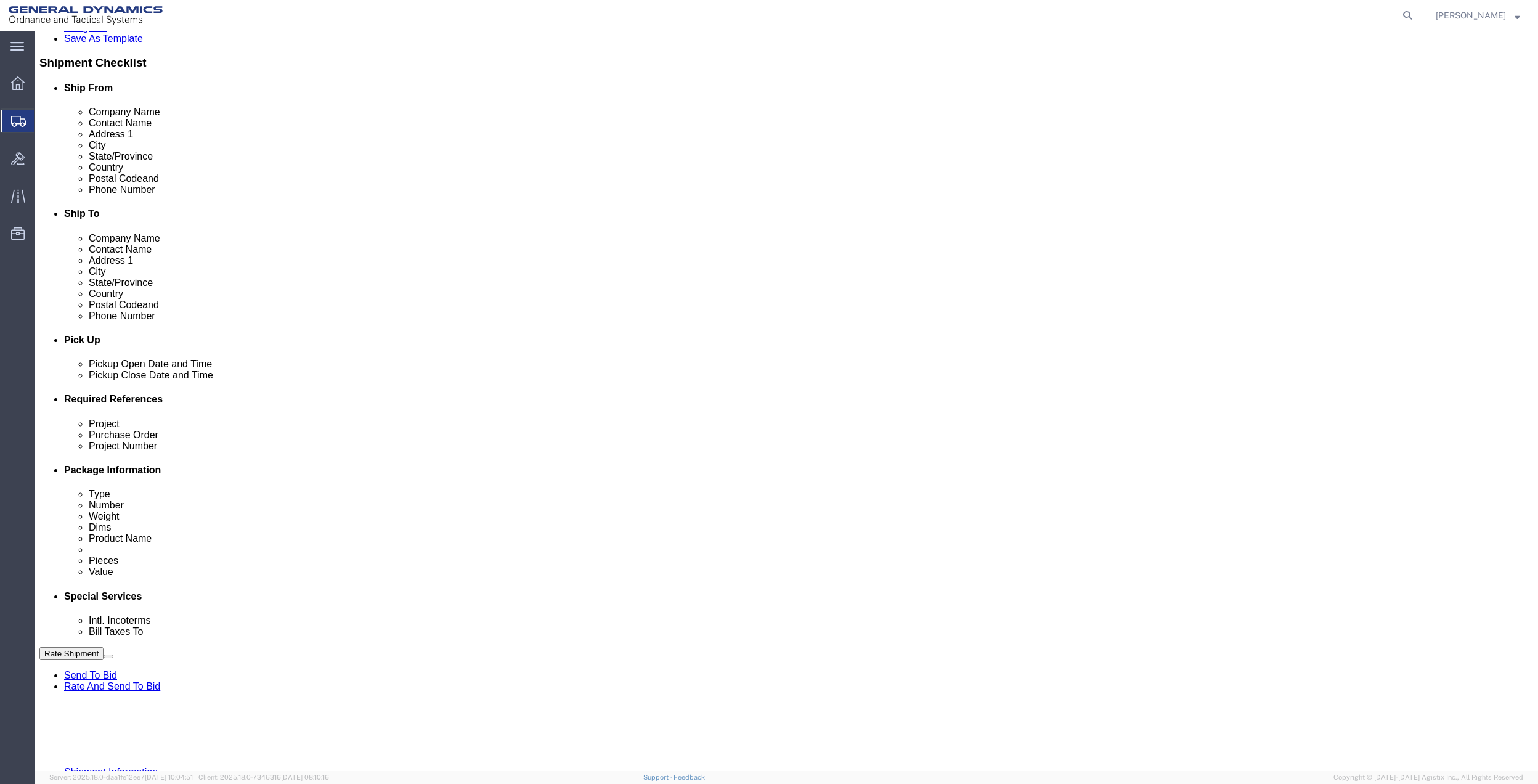
click input "text"
paste input "10AB4"
type input "10AB4"
drag, startPoint x: 193, startPoint y: 540, endPoint x: 186, endPoint y: 534, distance: 9.2
click select "Select Account Type Activity ID Airline Appointment Number ASN Batch Request # …"
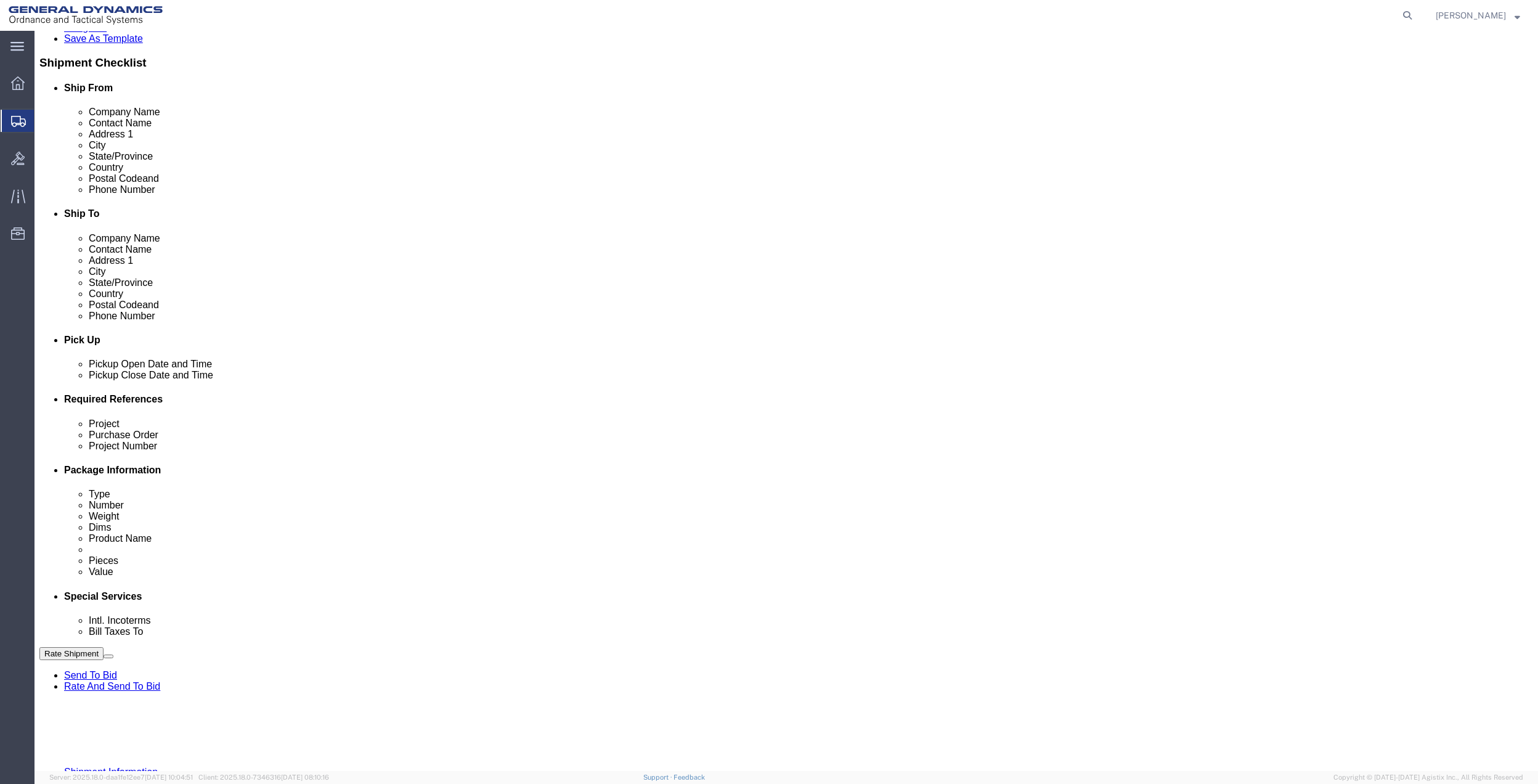
click select "Select Account Type Activity ID Airline Appointment Number ASN Batch Request # …"
click div "Project 10AB4"
drag, startPoint x: 175, startPoint y: 534, endPoint x: 176, endPoint y: 526, distance: 8.1
click select "Select Account Type Activity ID Airline Appointment Number ASN Batch Request # …"
select select "DEPT"
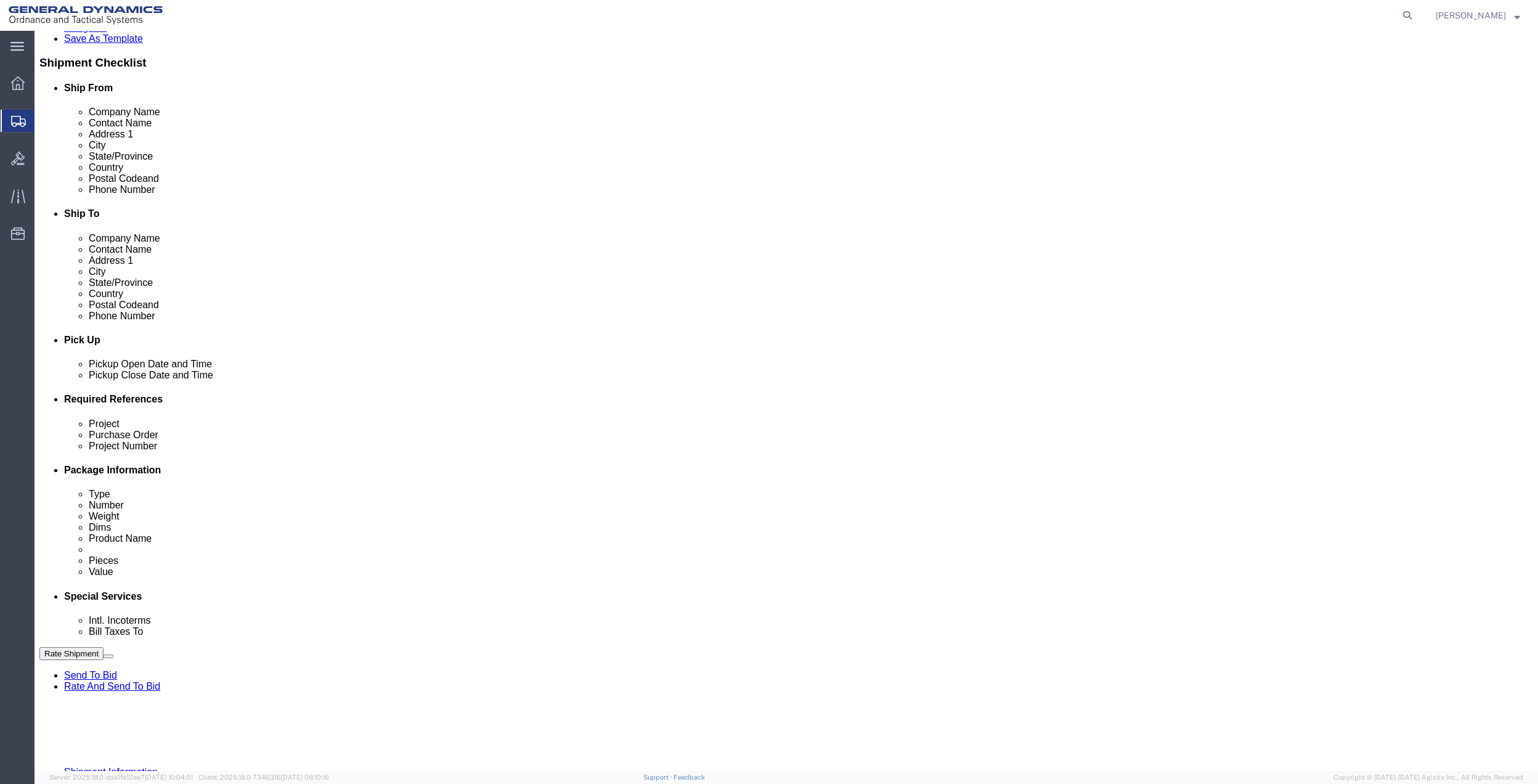
click select "Select Account Type Activity ID Airline Appointment Number ASN Batch Request # …"
click icon
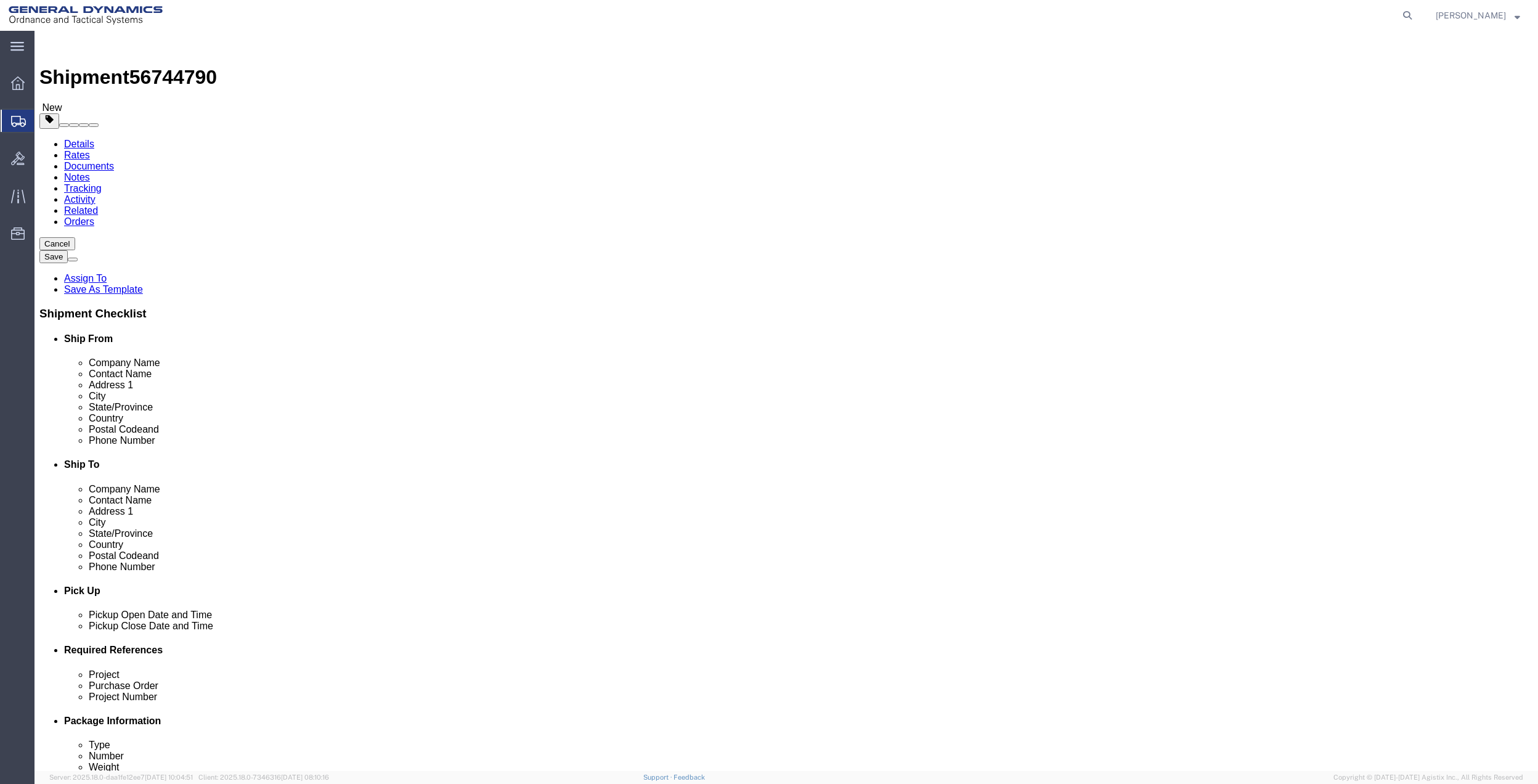
click select "Select Bale(s) Basket(s) Bolt(s) Bottle(s) Buckets Bulk Bundle(s) Can(s) Cardbo…"
drag, startPoint x: 177, startPoint y: 311, endPoint x: 183, endPoint y: 297, distance: 15.2
click ul
click select "Select Bale(s) Basket(s) Bolt(s) Bottle(s) Buckets Bulk Bundle(s) Can(s) Cardbo…"
select select "SBX"
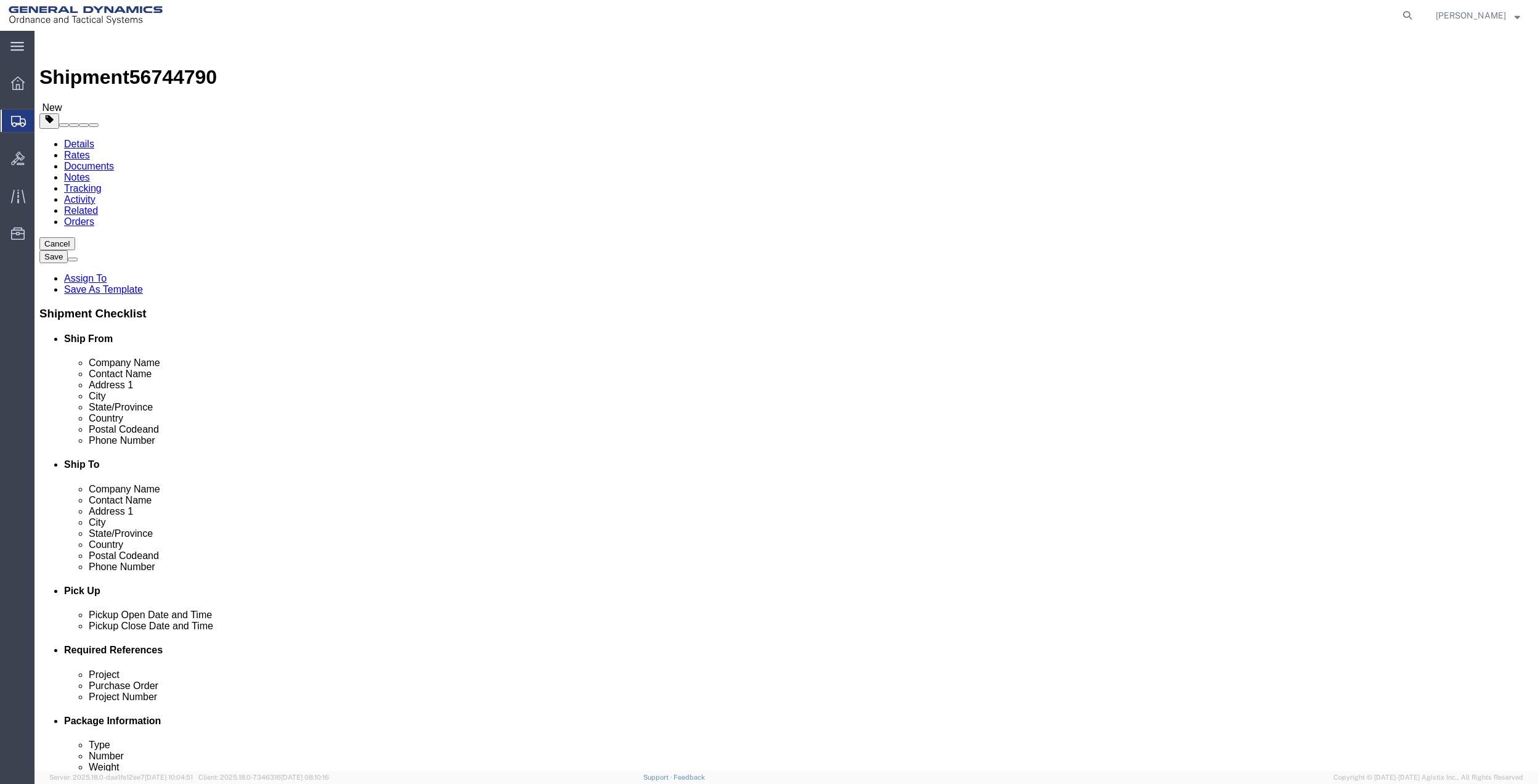
click select "Select Bale(s) Basket(s) Bolt(s) Bottle(s) Buckets Bulk Bundle(s) Can(s) Cardbo…"
type input "12.25"
type input "11.00"
type input "1.50"
click input "0.00"
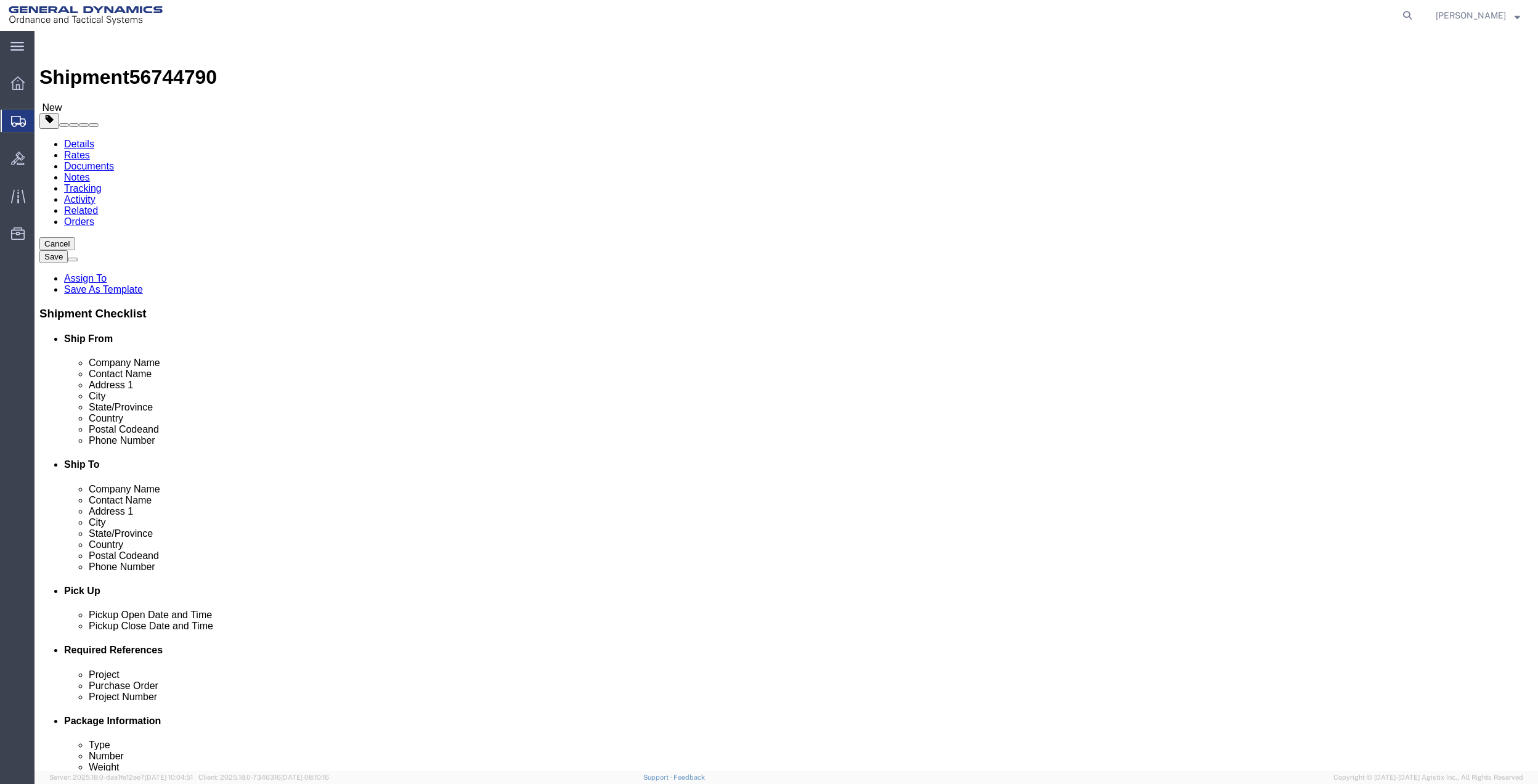
click label "Weight"
click input "0.00"
type input "3.5"
click div "1 x Small Box Package Type Select Bale(s) Basket(s) Bolt(s) Bottle(s) Buckets B…"
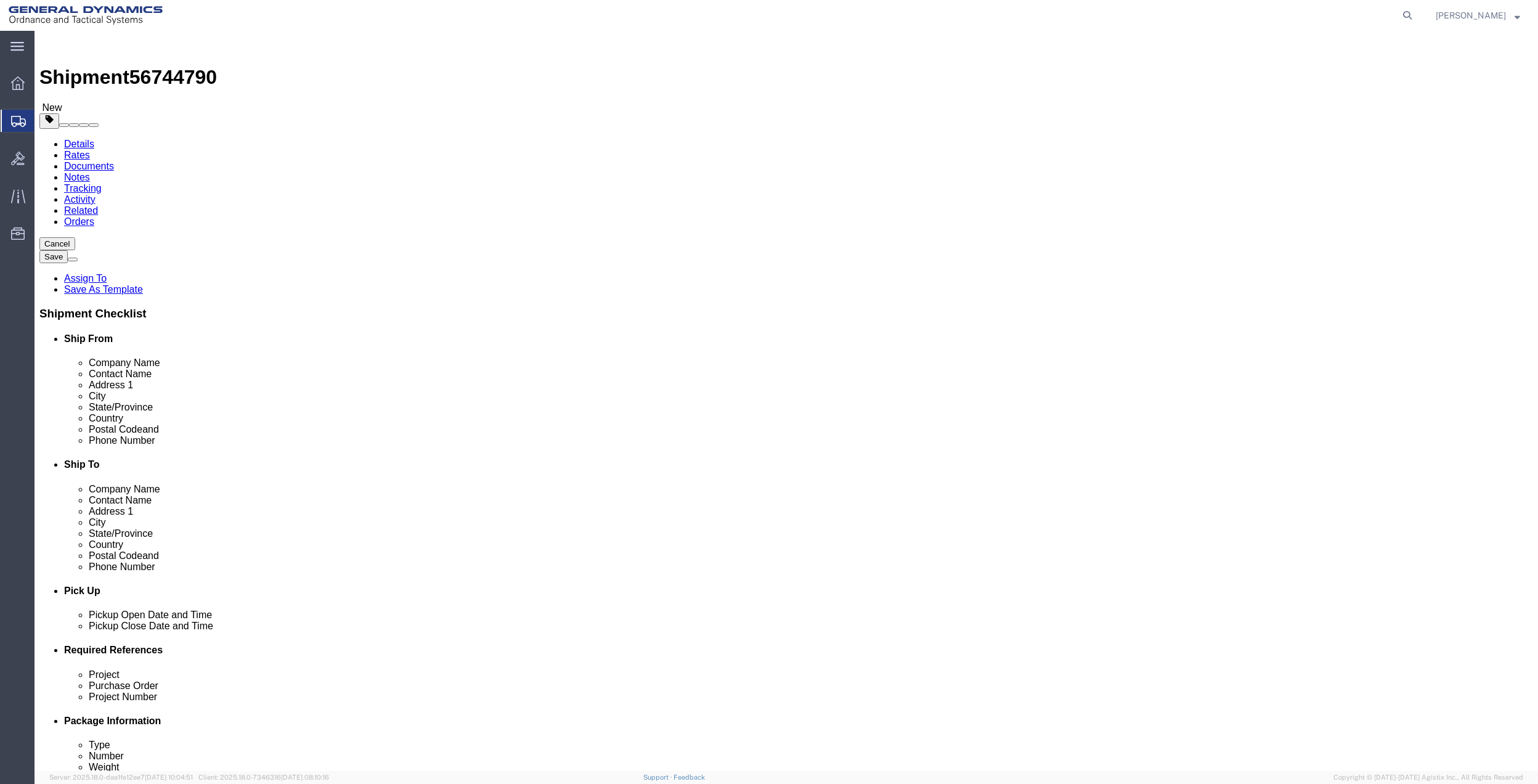
drag, startPoint x: 326, startPoint y: 351, endPoint x: 609, endPoint y: 257, distance: 298.2
click link "Add Content"
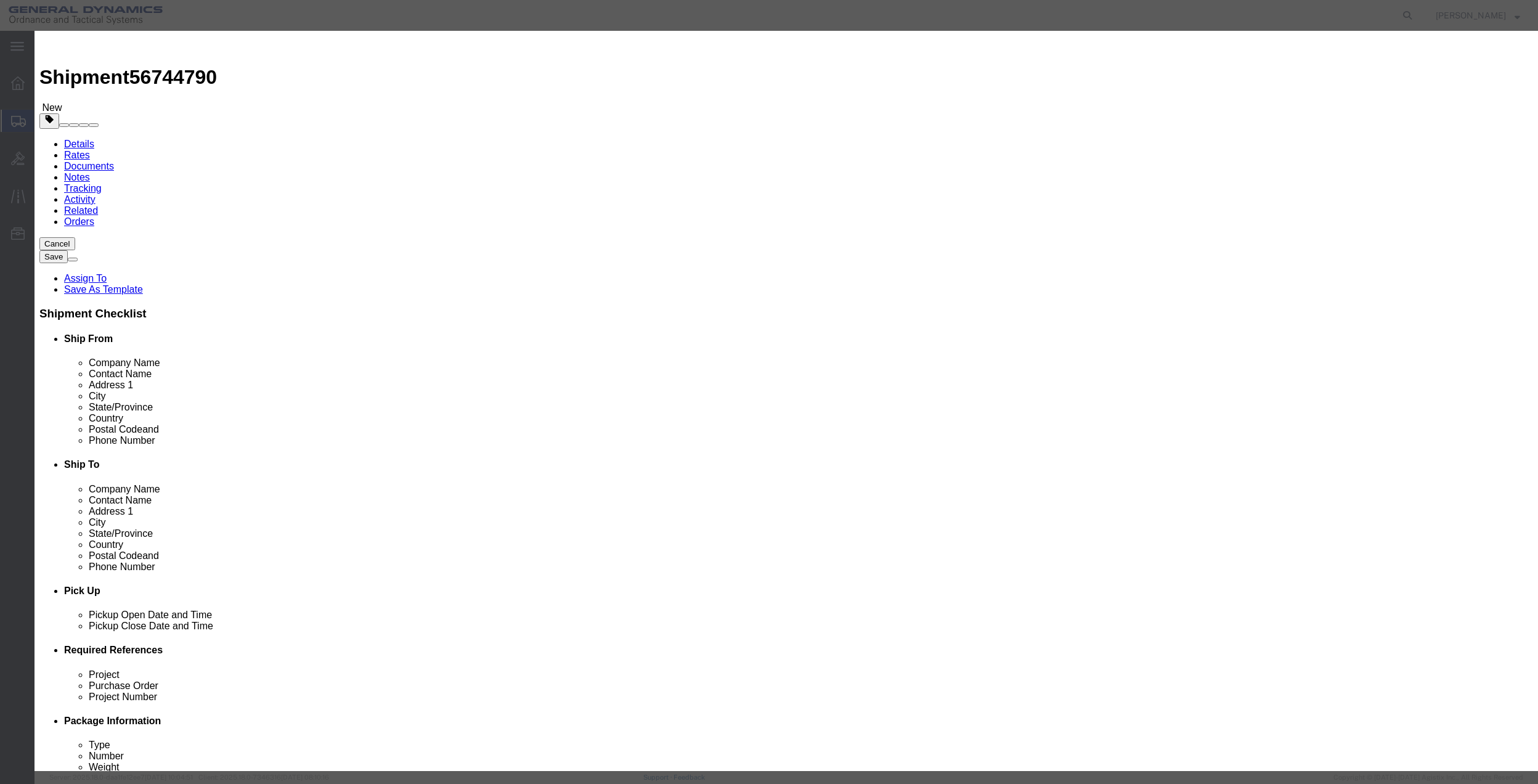
click input "text"
type input "MISC"
type input "1"
type input "100"
select select "USD"
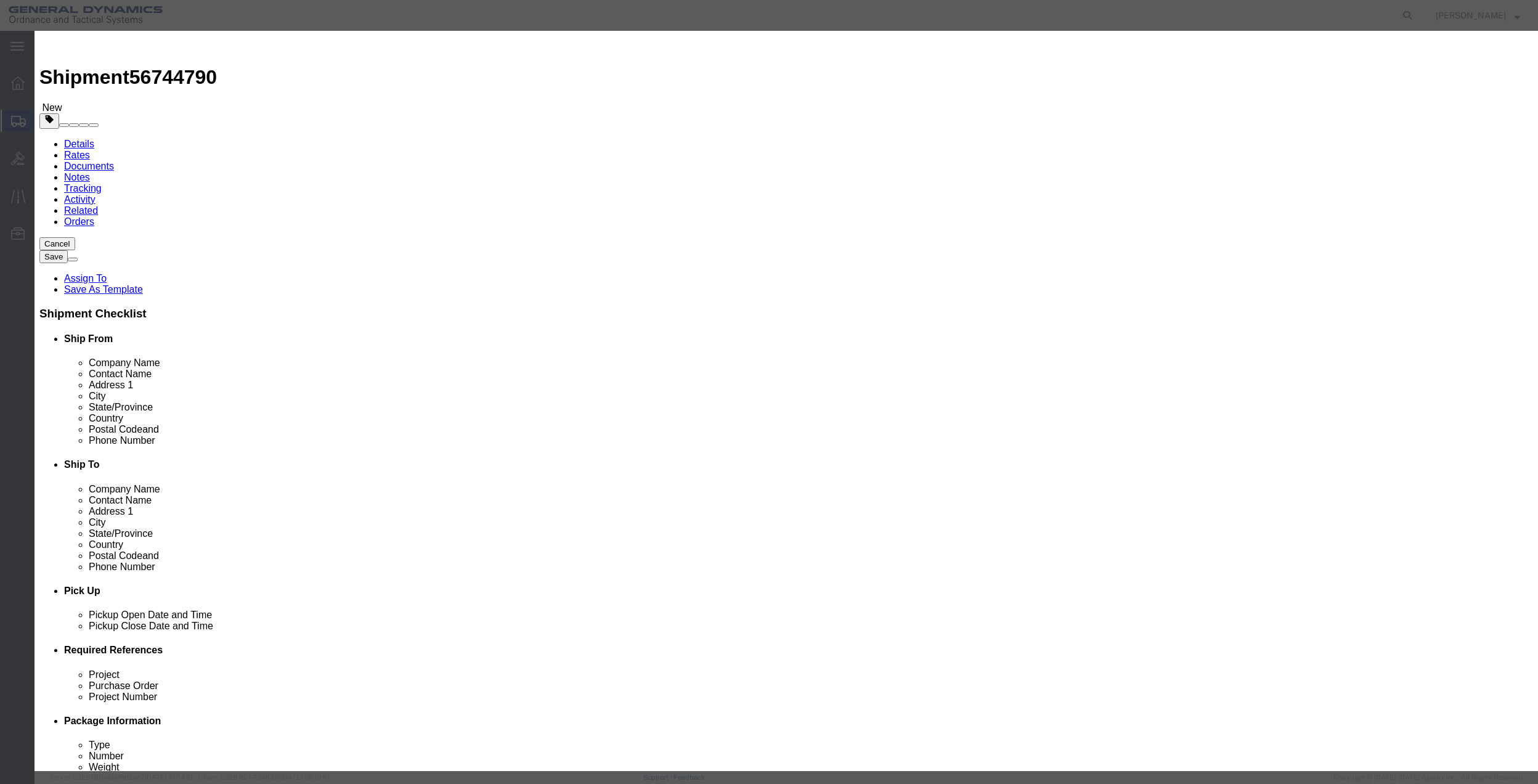
select select "70"
click button "Save & Close"
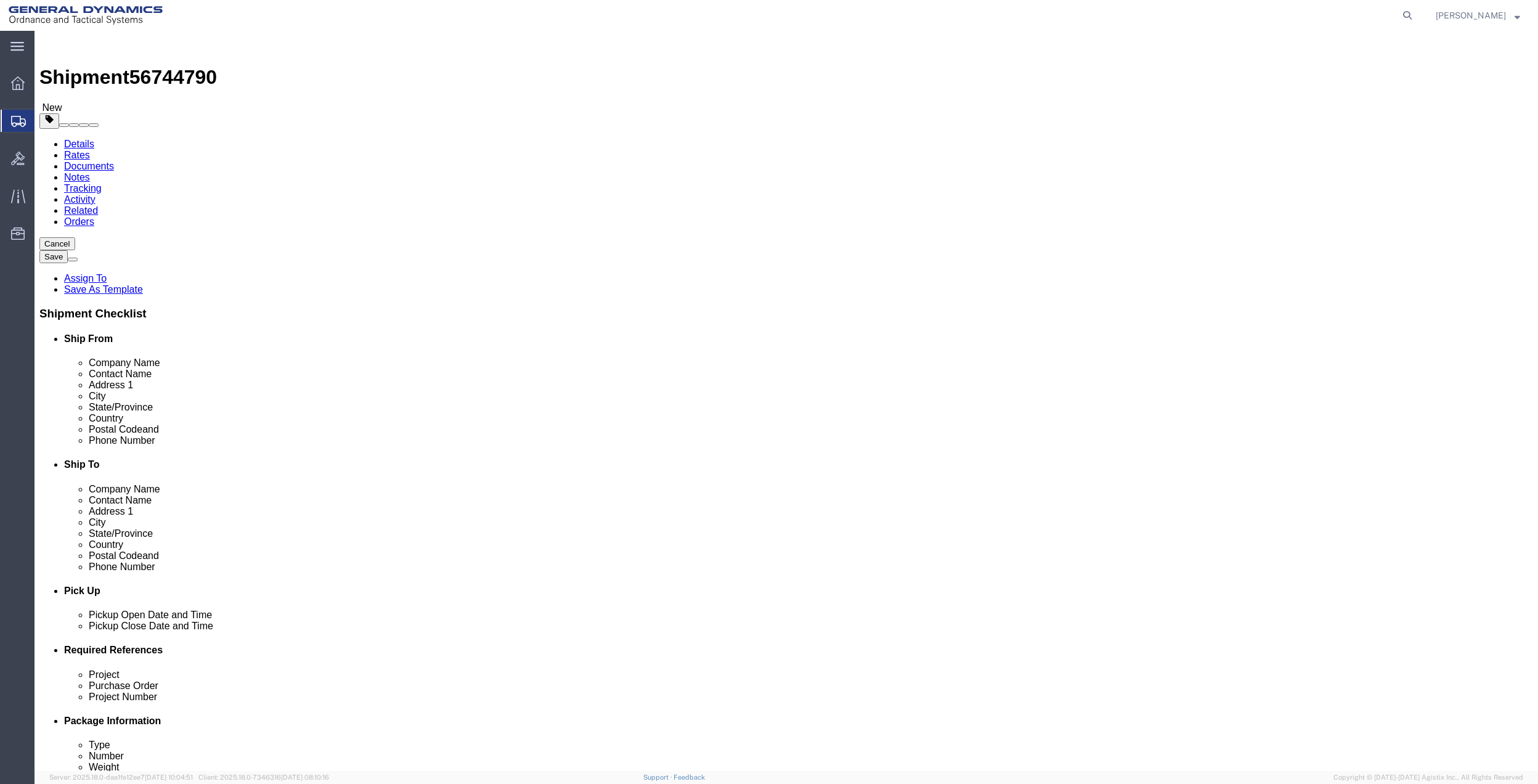
click link "Special Services"
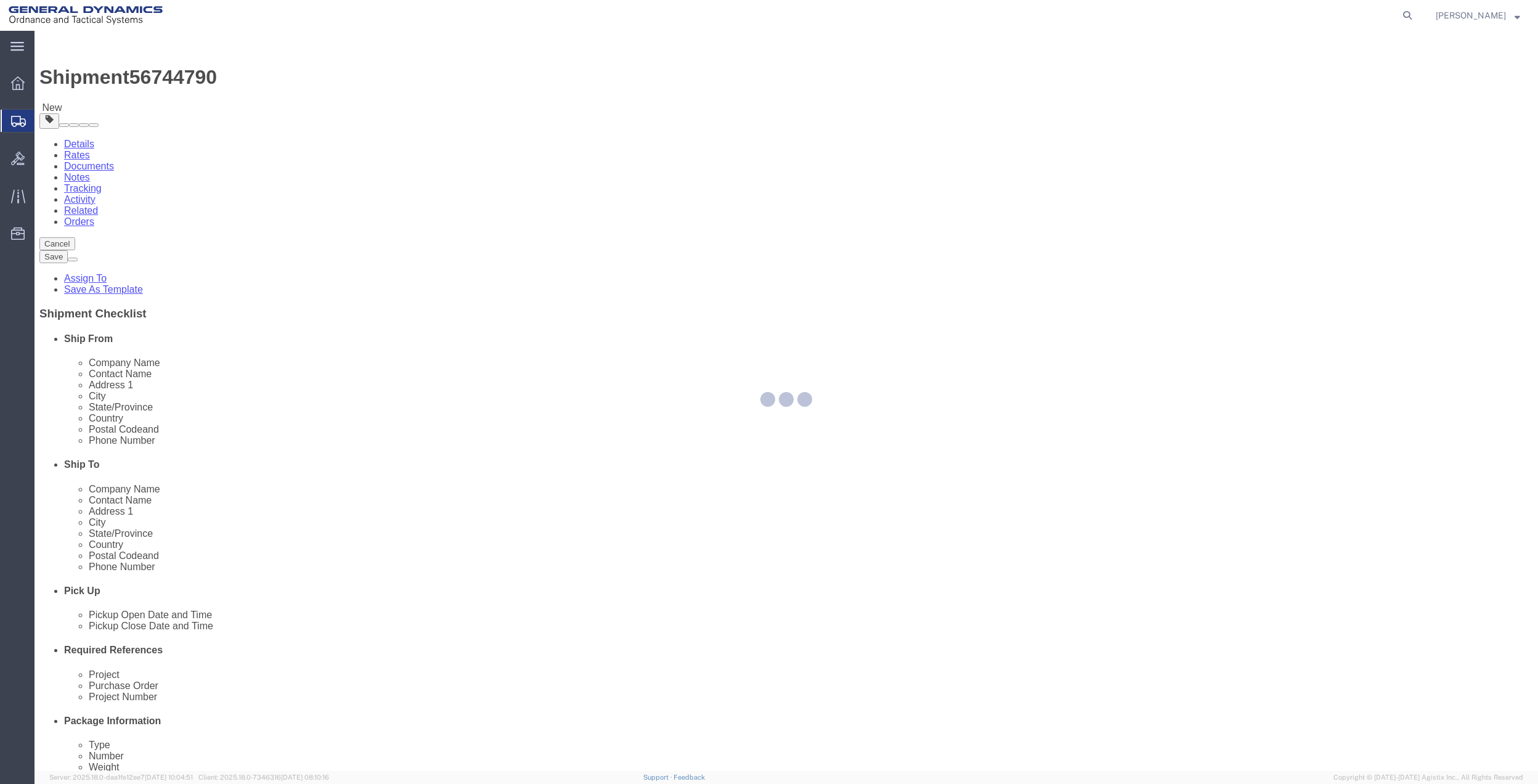
select select
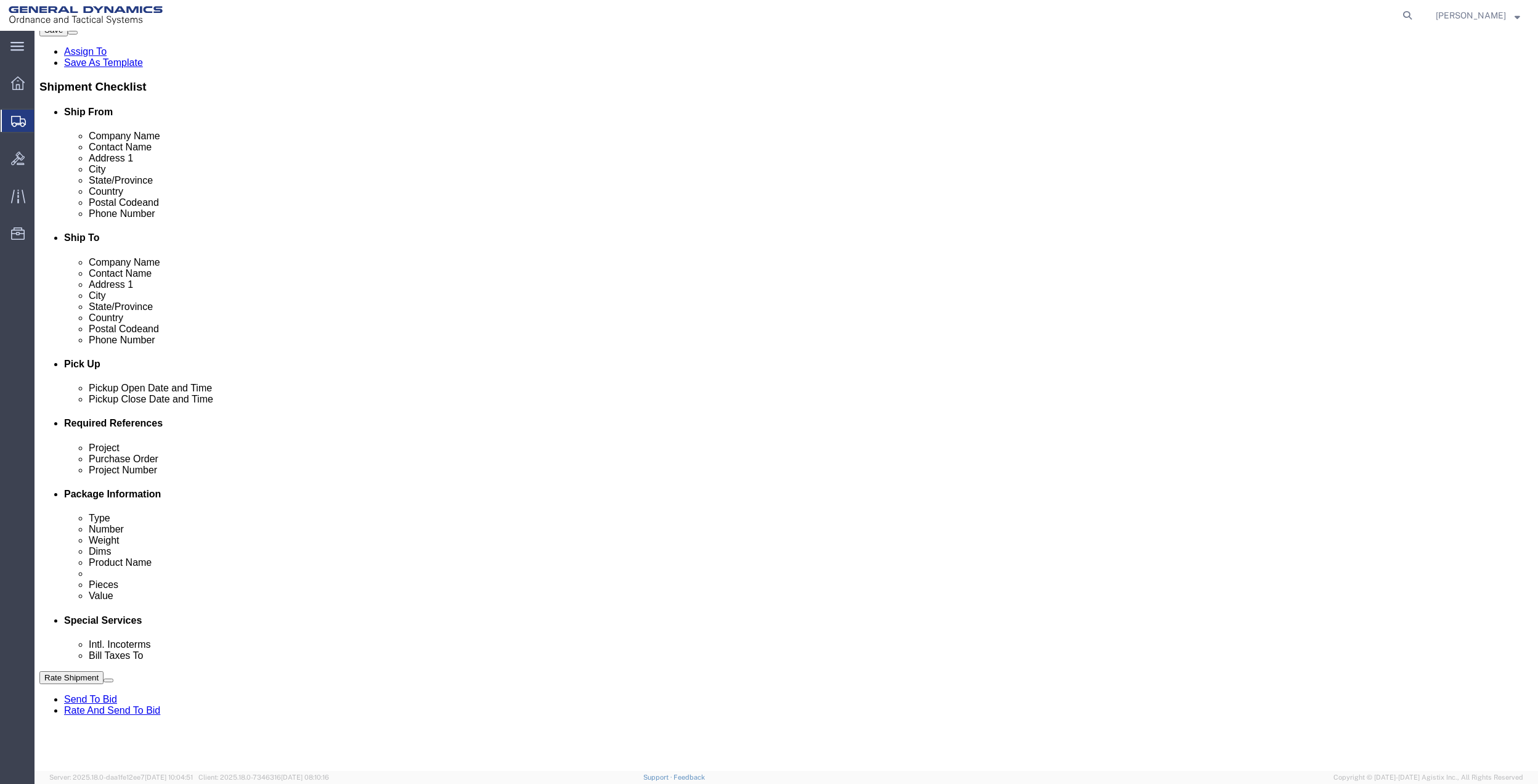
scroll to position [246, 0]
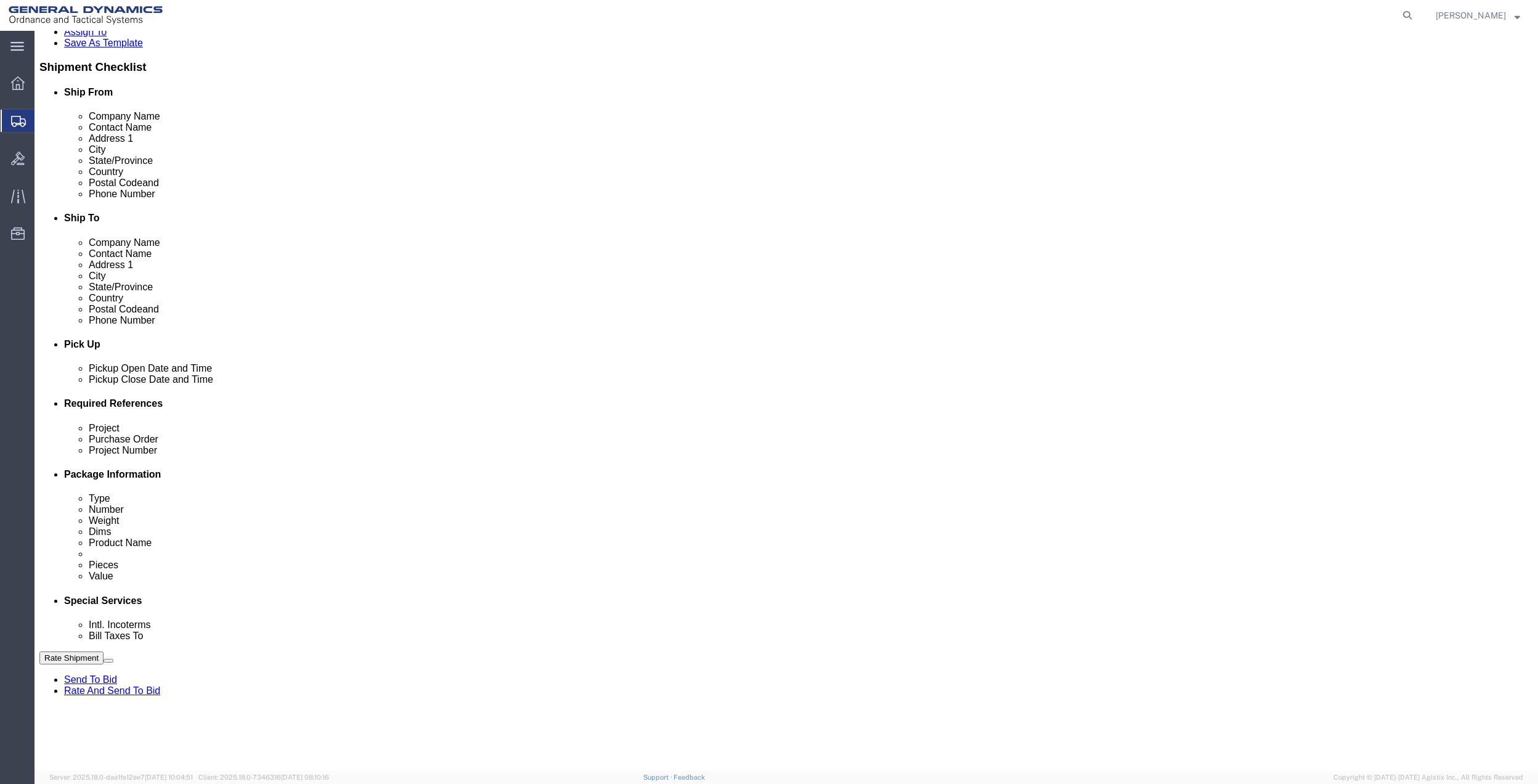
click select "Select Buyer Cost Center Department Operations Number Order Number Sales Person"
select select "DEPARTMENT"
click select "Select Buyer Cost Center Department Operations Number Order Number Sales Person"
click select "Select [GEOGRAPHIC_DATA] [GEOGRAPHIC_DATA] [GEOGRAPHIC_DATA] [GEOGRAPHIC_DATA] …"
select select "1763983"
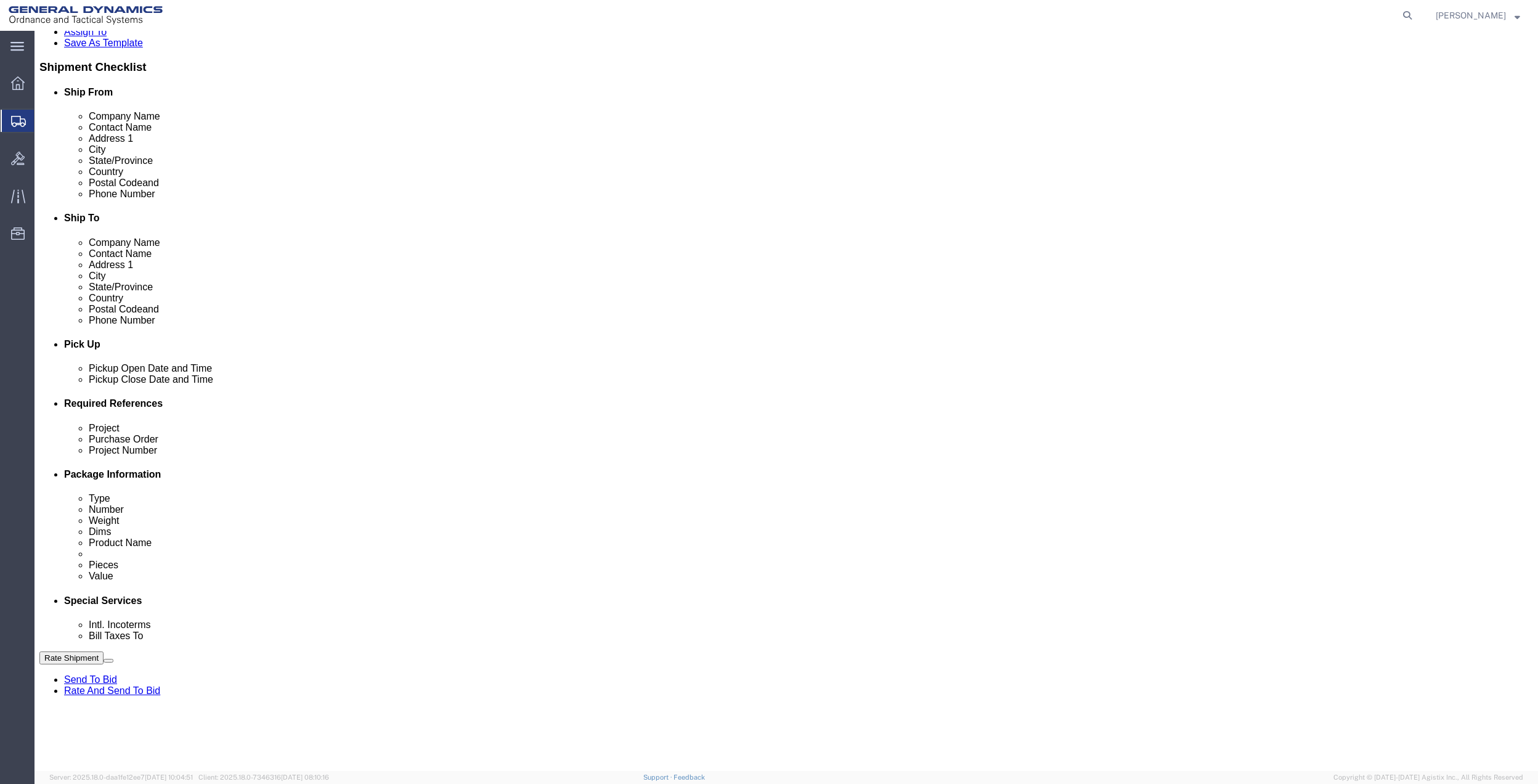
click select "Select [GEOGRAPHIC_DATA] [GEOGRAPHIC_DATA] [GEOGRAPHIC_DATA] [GEOGRAPHIC_DATA] …"
click select "Select 10AFM 10GAG 10GAH 10GFL 10GFO 10GIE 10GIS 30MABS St [PERSON_NAME] Program"
select select "214681"
click select "Select 10AFM 10GAG 10GAH 10GFL 10GFO 10GIE 10GIS 30MABS St [PERSON_NAME] Program"
click input "General Dynamics OTS % Data2Logistics"
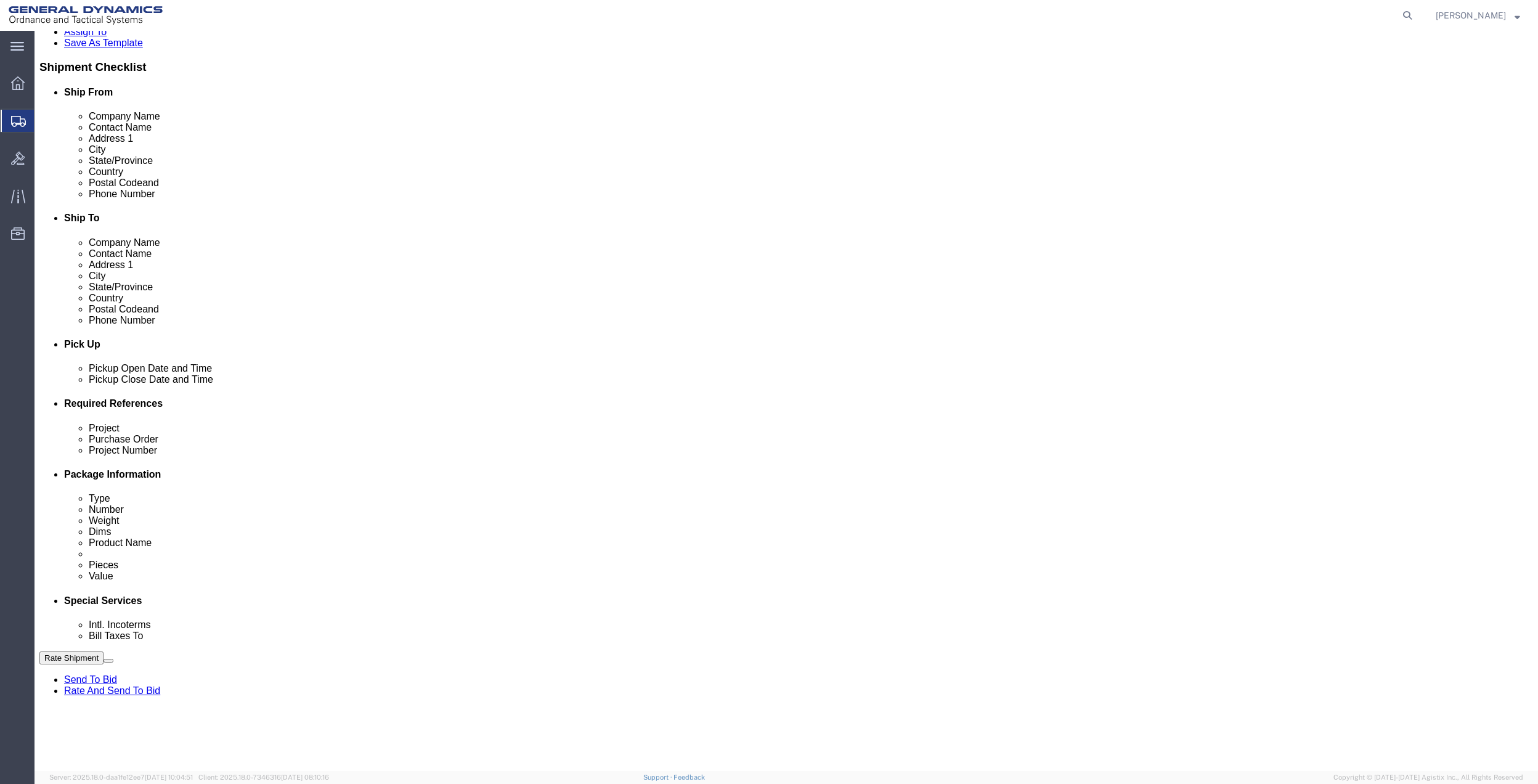
click input "General Dynamics OTS % Data2Logistics"
click p "- GEDOTS %DATA 2 LOGISTICS - (GEDOTS %DATA 2 LOGISTICS) [GEOGRAPHIC_DATA][PERSO…"
type input "GEDOTS %DATA 2 LOGISTICS"
type input "PO BOX 61050"
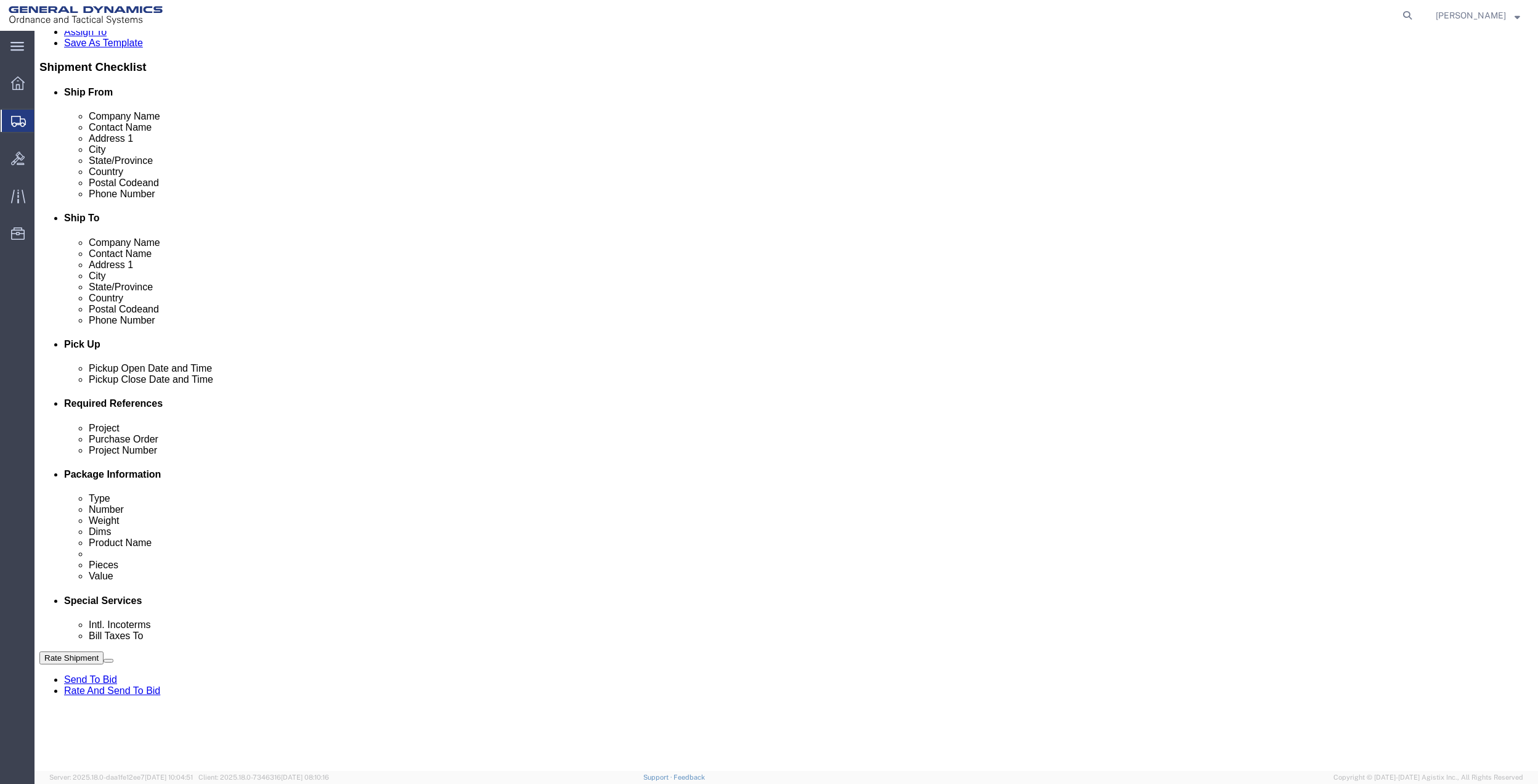
type input "GEDOTS %DATA 2 LOGISTICS"
type input "FORT [PERSON_NAME]"
type input "33906"
select select "FL"
type input "GEDOTS %DATA 2 LOGISTICS"
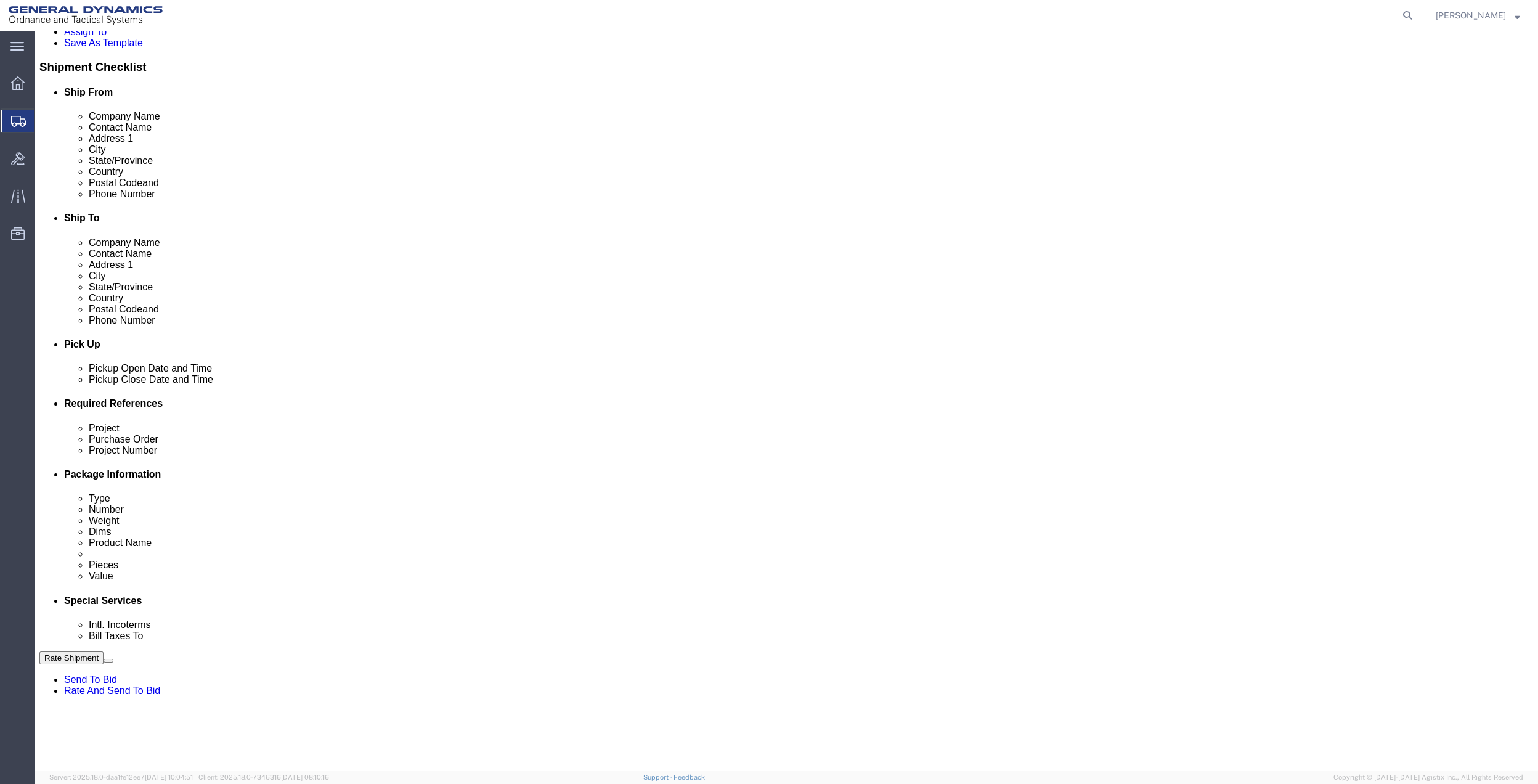
click button "Rate Shipment"
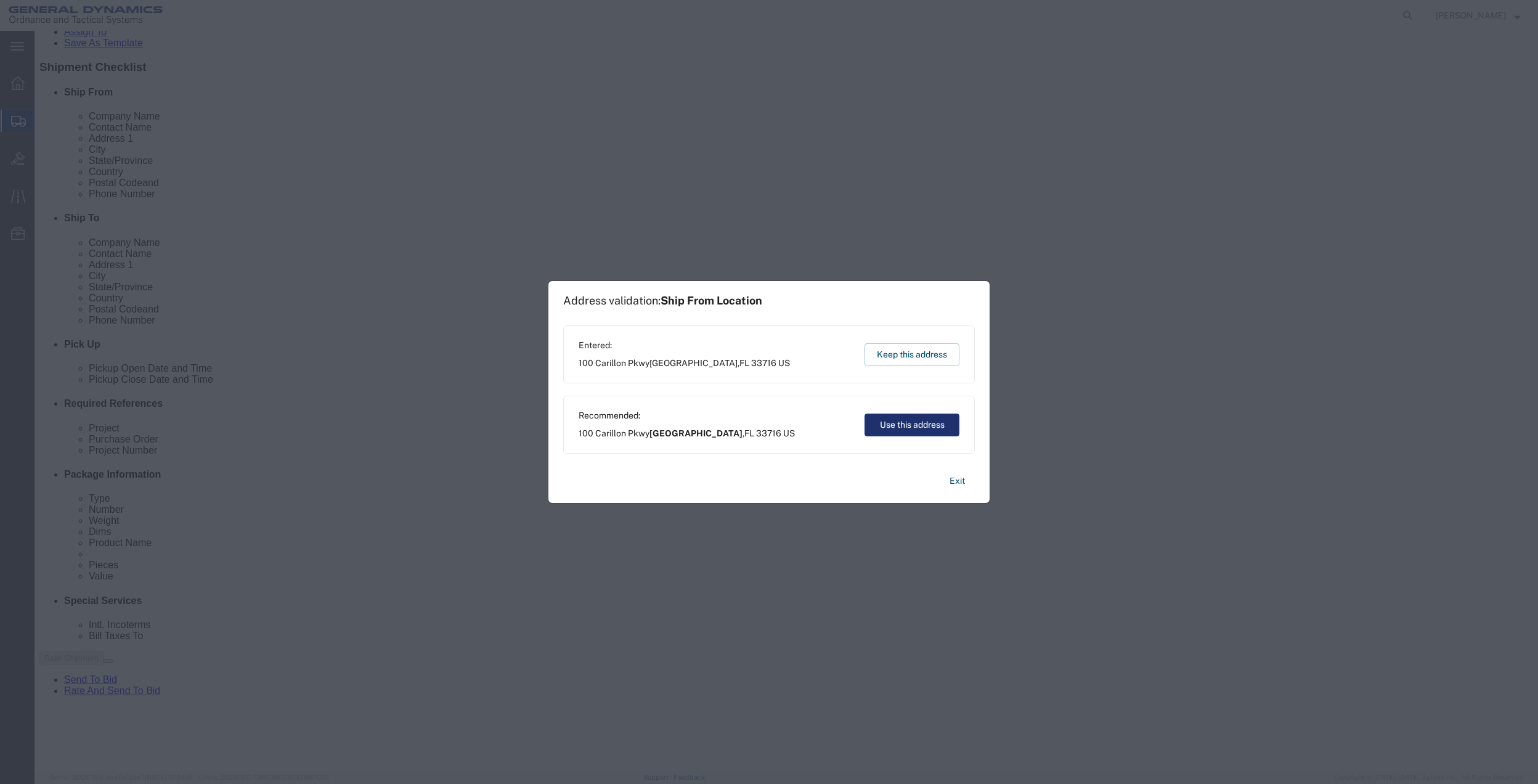
click at [912, 424] on button "Use this address" at bounding box center [912, 424] width 95 height 22
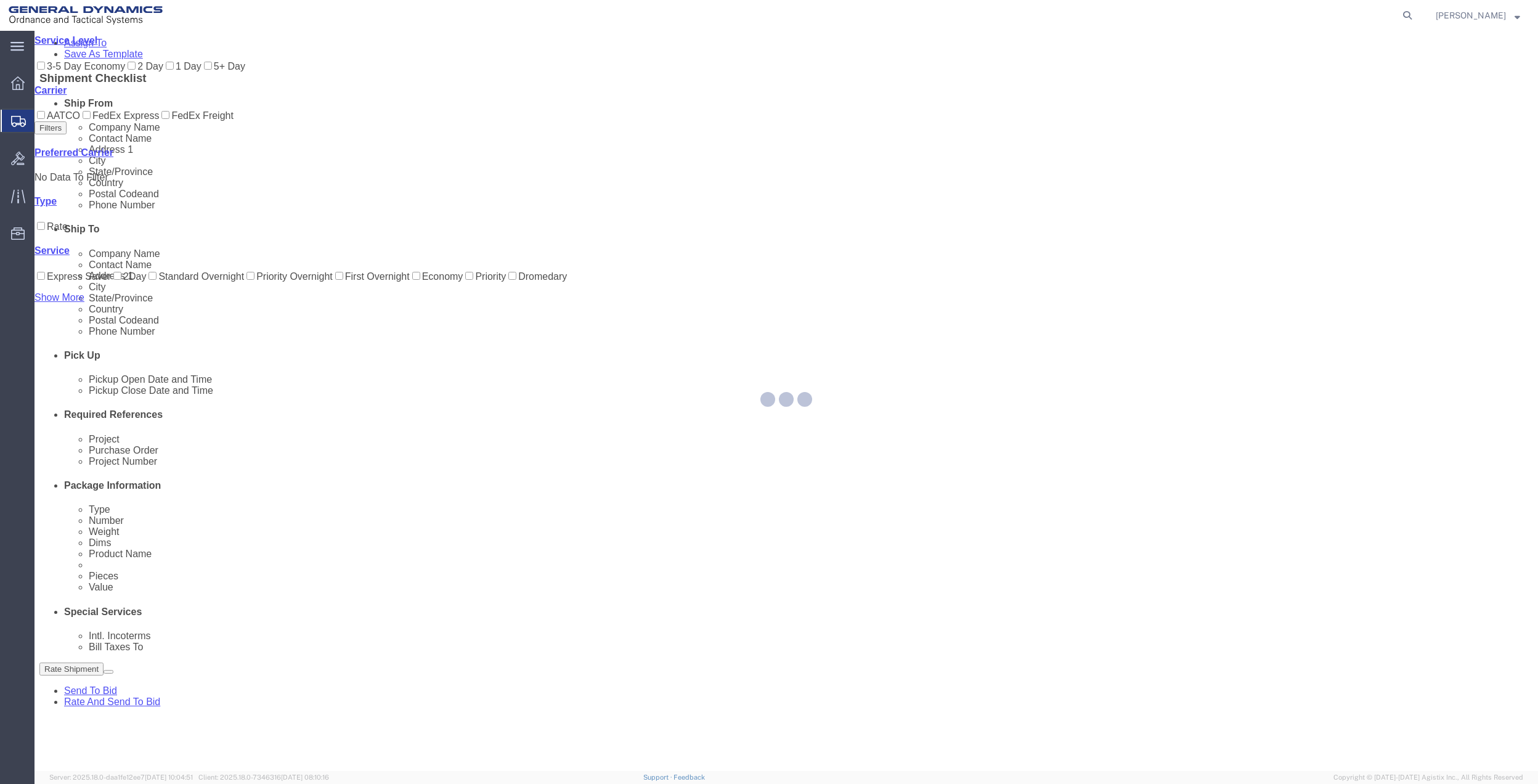
scroll to position [0, 0]
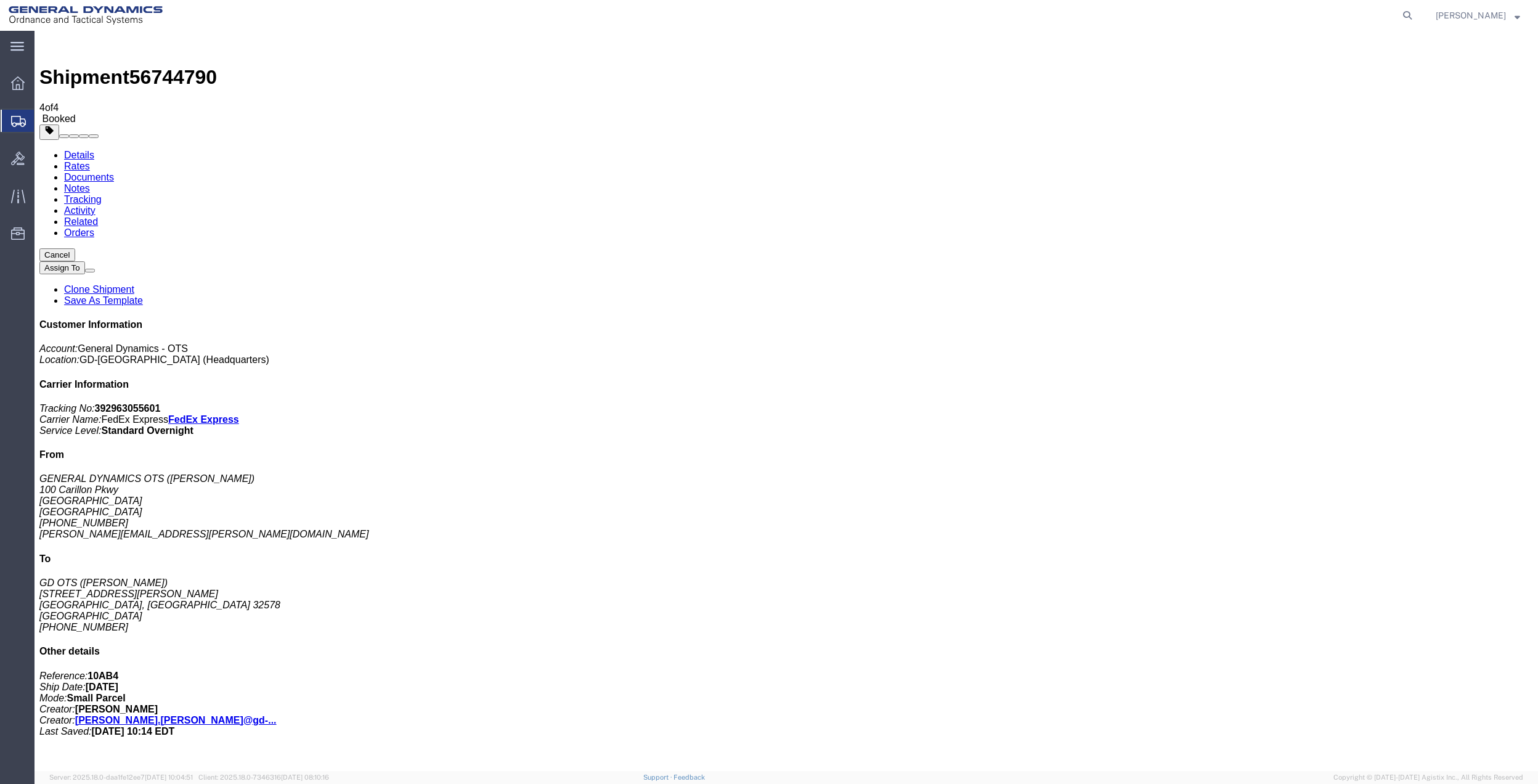
drag, startPoint x: 156, startPoint y: 249, endPoint x: 528, endPoint y: 256, distance: 372.1
click at [0, 0] on span "Create Shipment" at bounding box center [0, 0] width 0 height 0
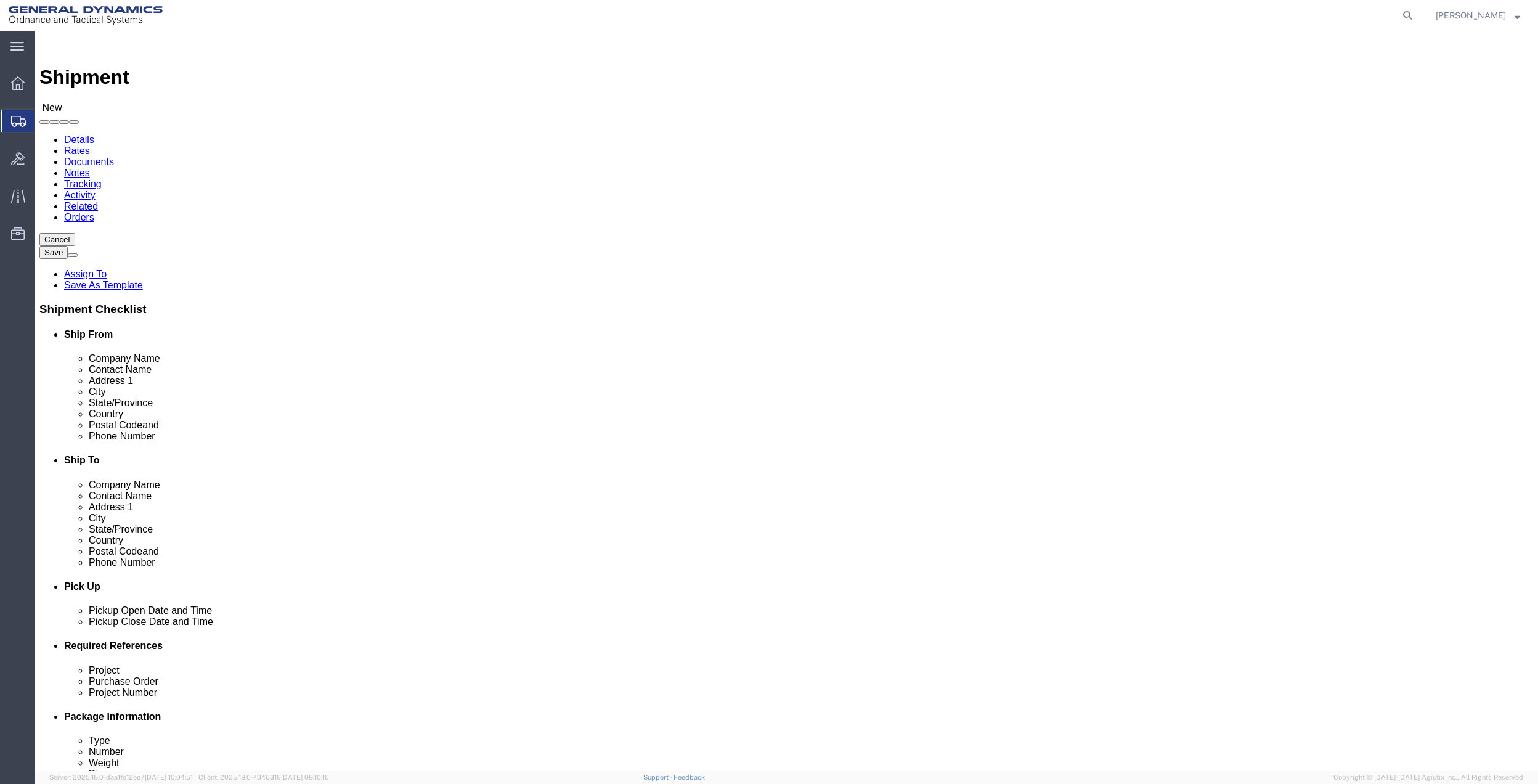
click input "text"
type input "[PERSON_NAME]"
click p "- GENERAL DYNAMICS OTS - ([PERSON_NAME]) [STREET_ADDRESS]"
select select "FL"
type input "[PERSON_NAME]"
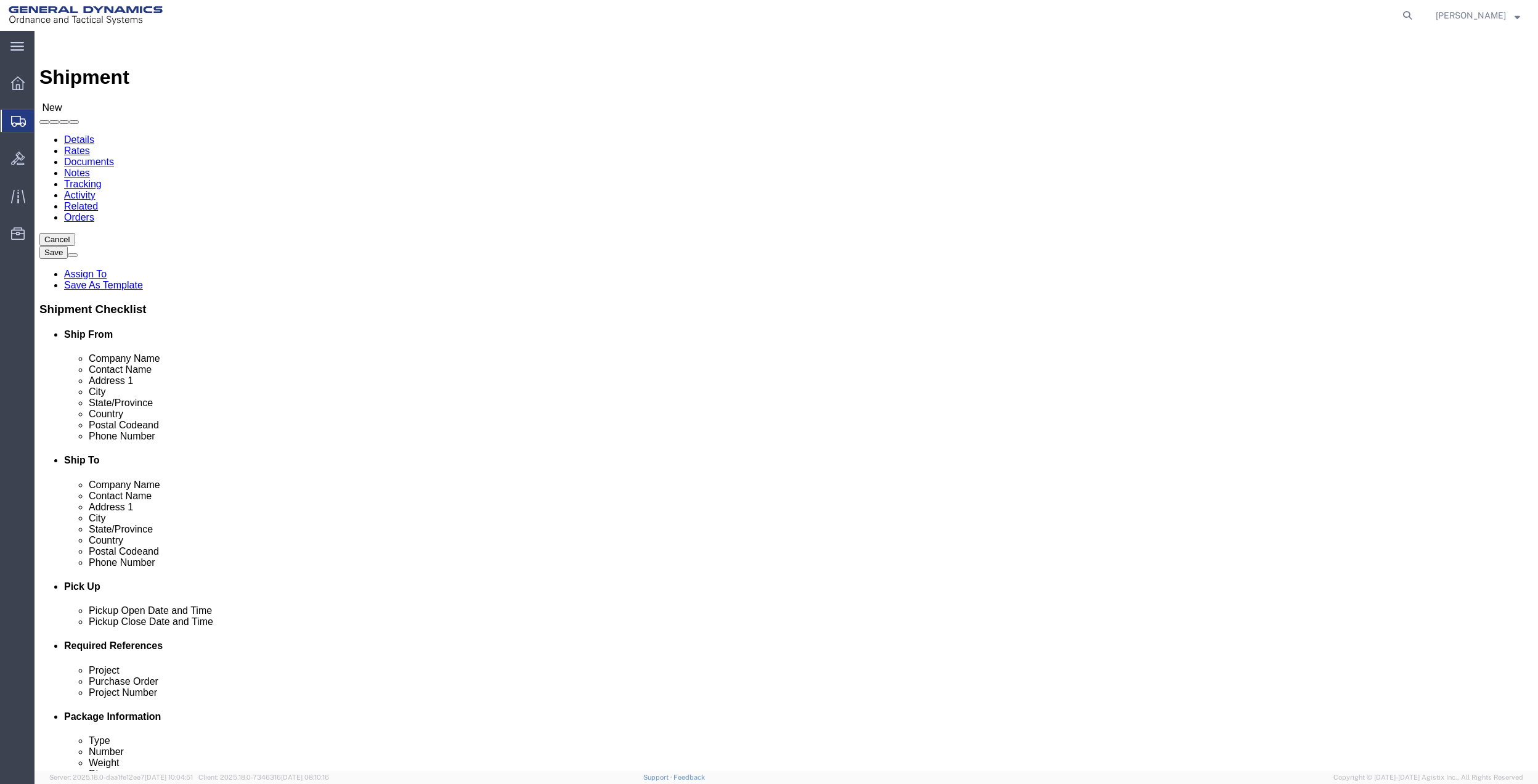
click input "text"
type input "[PERSON_NAME]"
click p "- GD-OTS - ([PERSON_NAME]) [STREET_ADDRESS]"
select select "AL"
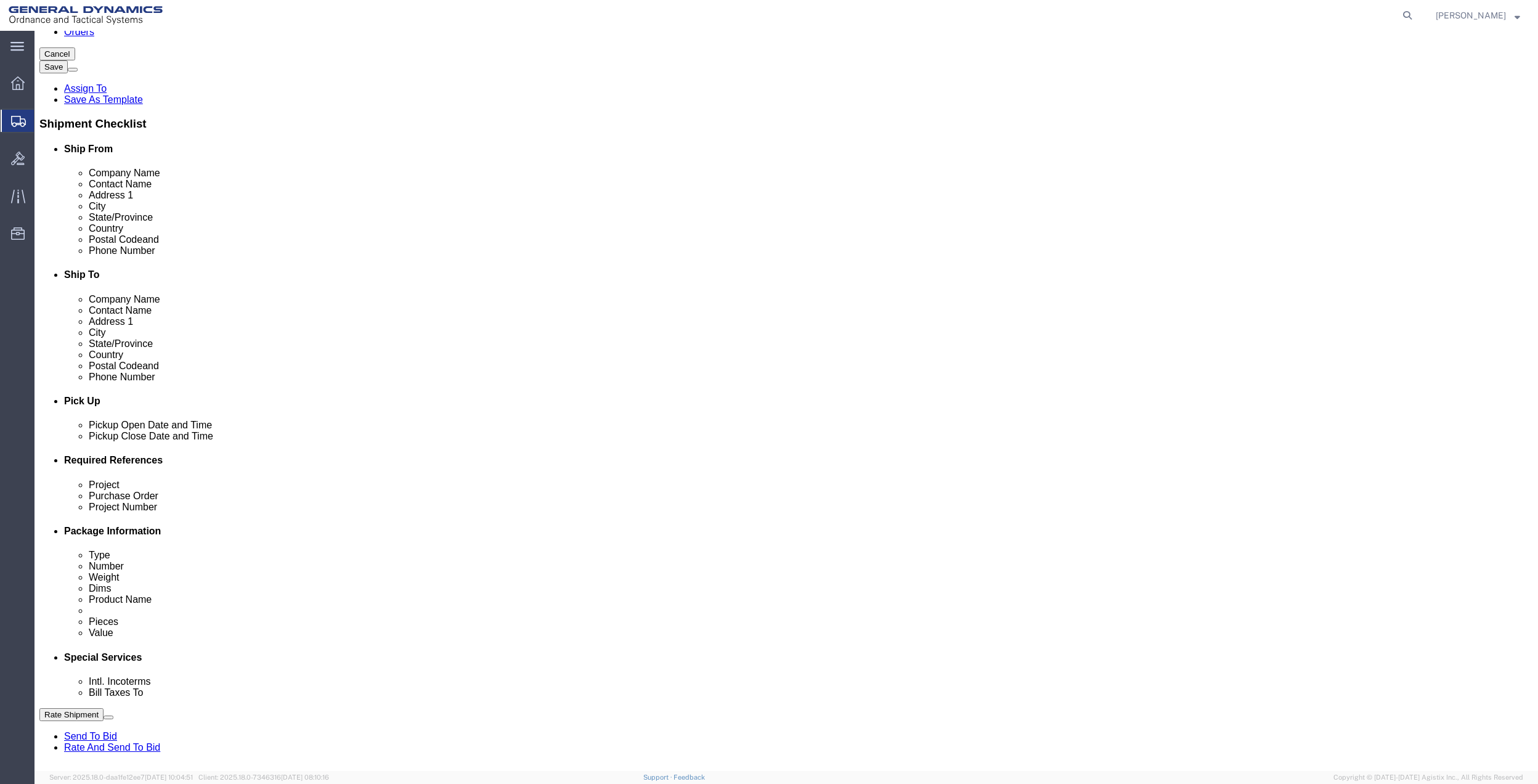
scroll to position [246, 0]
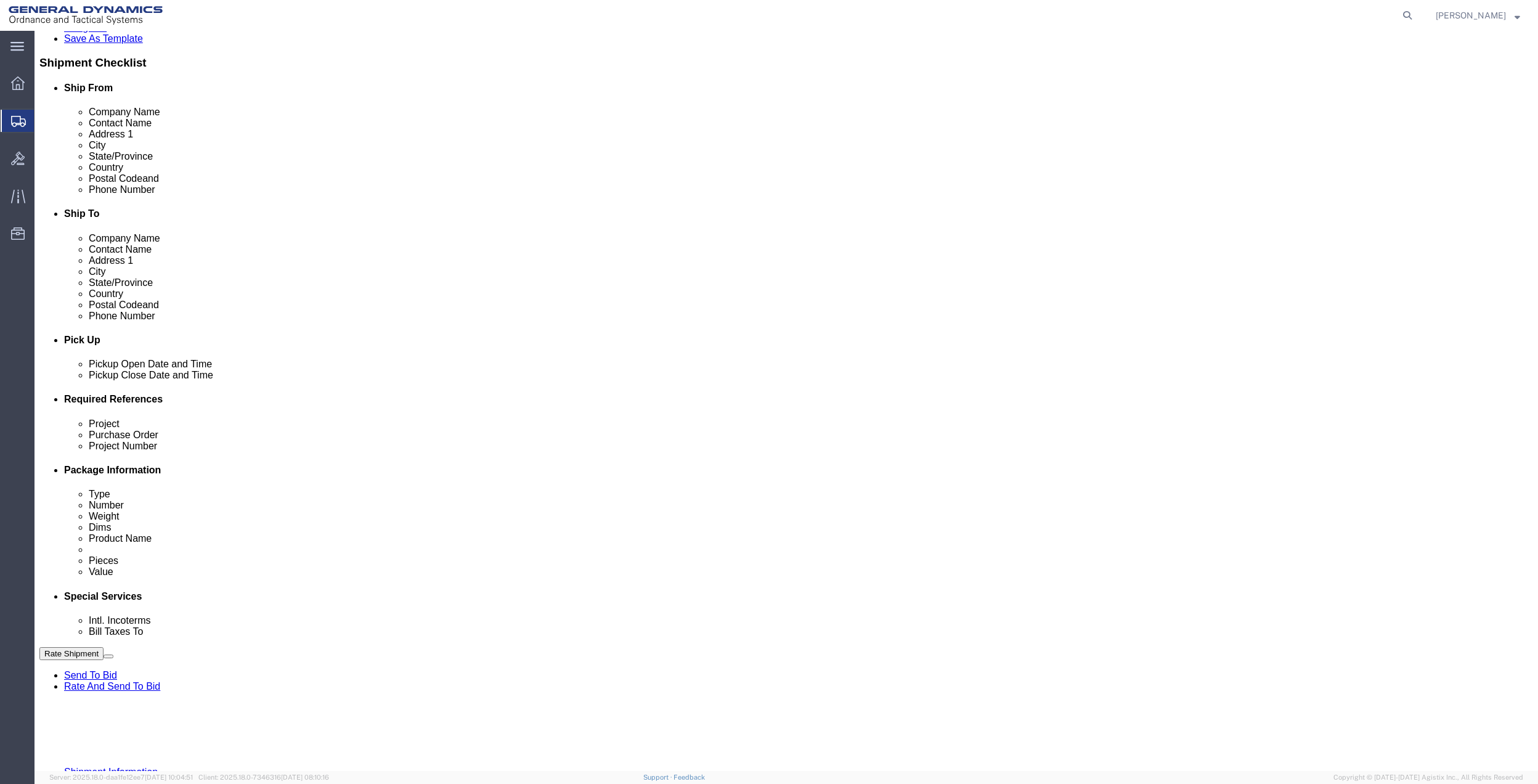
type input "[PERSON_NAME]"
drag, startPoint x: 1177, startPoint y: 470, endPoint x: 1154, endPoint y: 494, distance: 33.2
click button "Add reference"
click input "text"
paste input "10AB4"
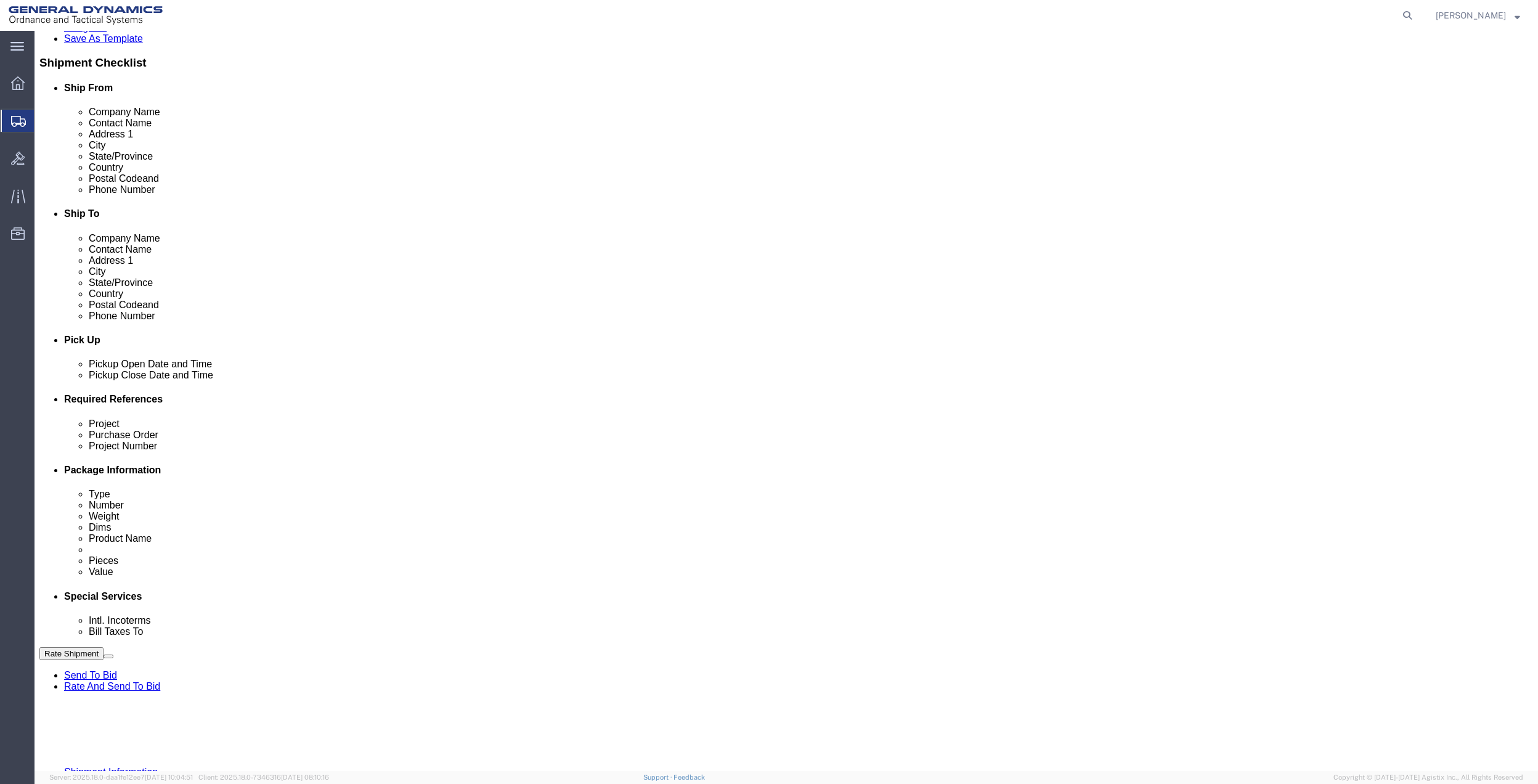
type input "10AB4"
click input "text"
paste input "10AB4"
type input "10AB4"
click input "text"
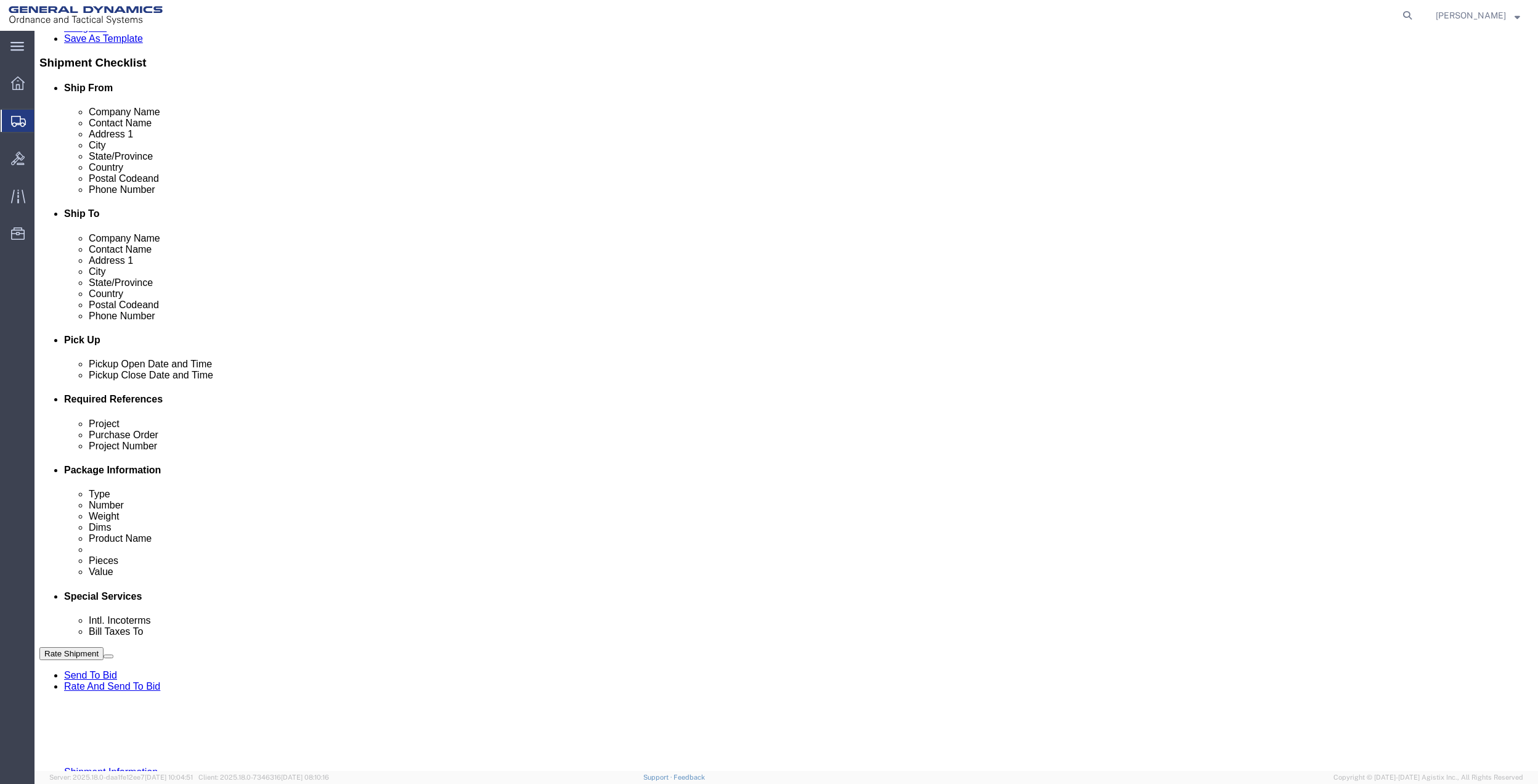
paste input "10AB4"
type input "10AB4"
drag, startPoint x: 257, startPoint y: 539, endPoint x: 225, endPoint y: 537, distance: 32.1
click input "text"
paste input "10AB4"
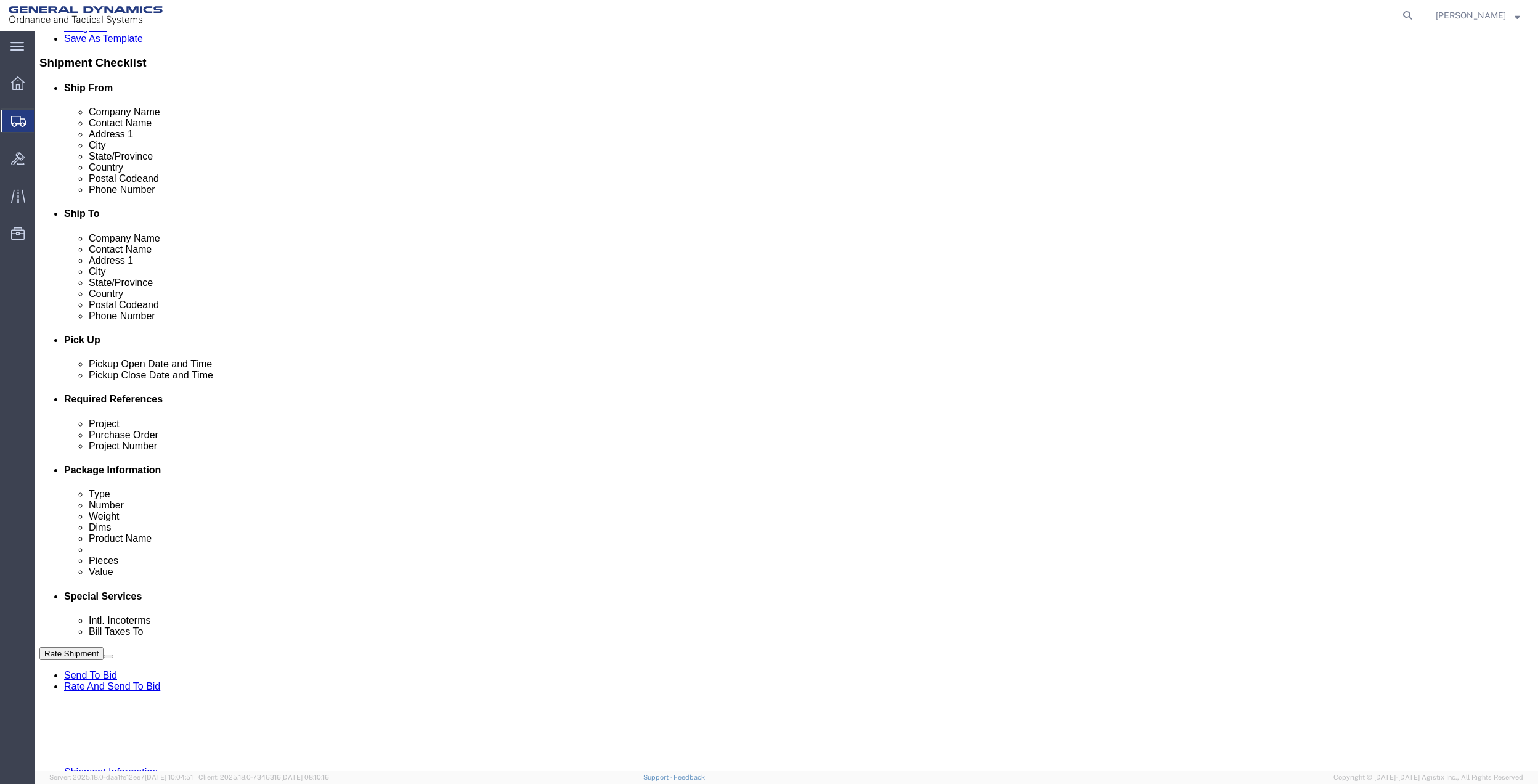
type input "10AB4"
click select "Select Account Type Activity ID Airline Appointment Number ASN Batch Request # …"
select select "DEPT"
click select "Select Account Type Activity ID Airline Appointment Number ASN Batch Request # …"
click link "Package Information"
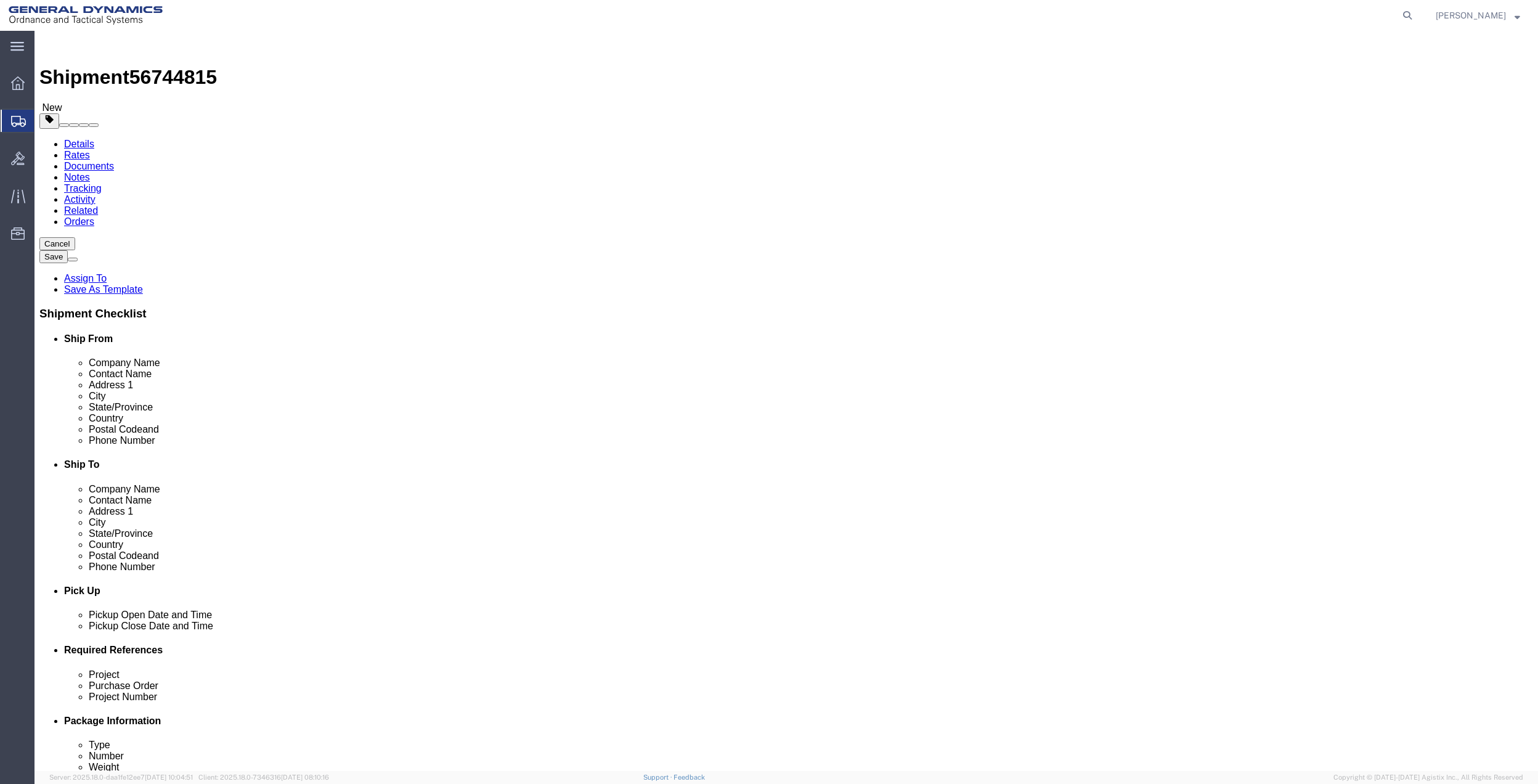
click select "Select Bale(s) Basket(s) Bolt(s) Bottle(s) Buckets Bulk Bundle(s) Can(s) Cardbo…"
select select "SBX"
click select "Select Bale(s) Basket(s) Bolt(s) Bottle(s) Buckets Bulk Bundle(s) Can(s) Cardbo…"
type input "12.25"
type input "11.00"
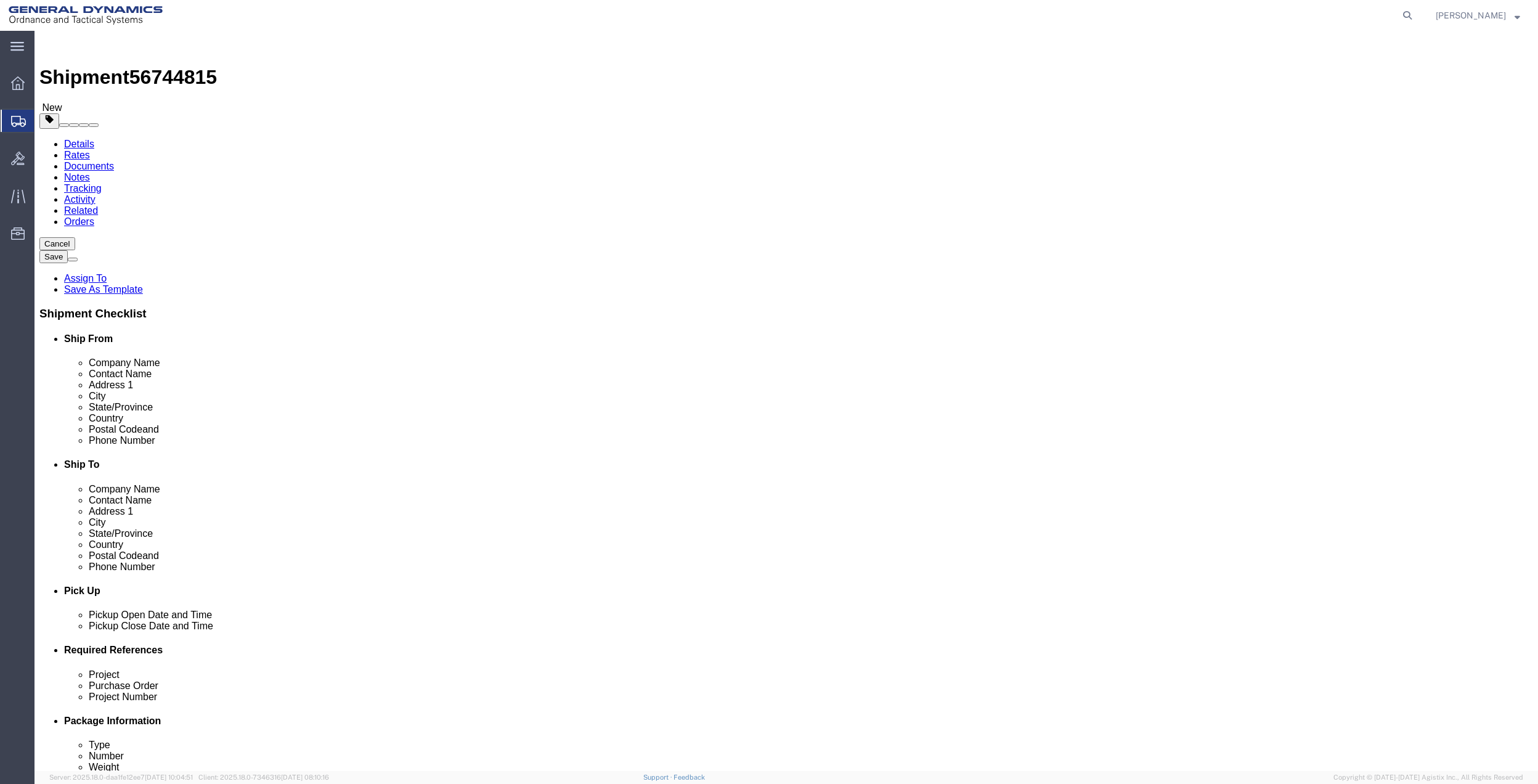
type input "1.50"
drag, startPoint x: 253, startPoint y: 286, endPoint x: 227, endPoint y: 286, distance: 26.0
click input "0.00"
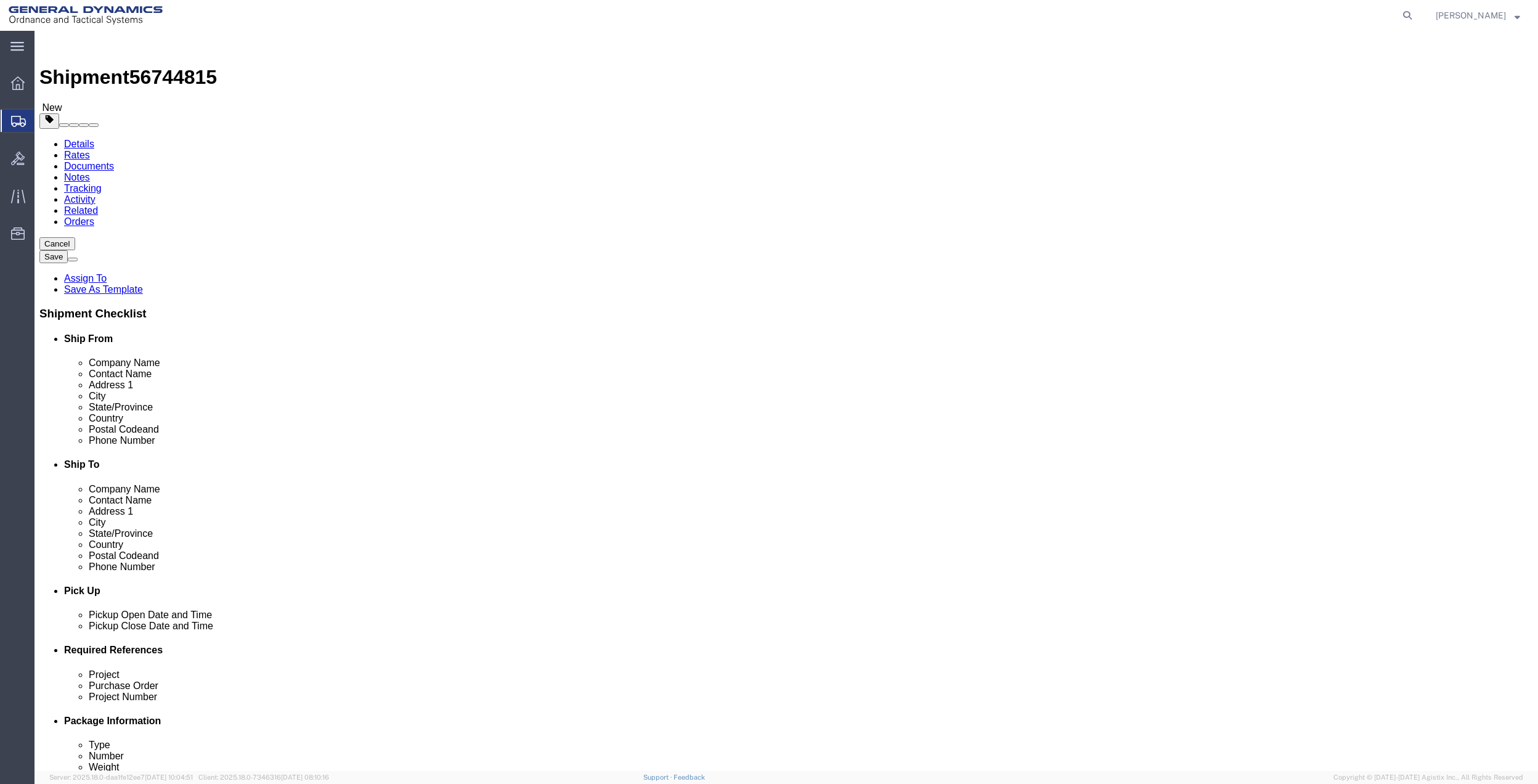
click input "0.00"
type input "3.5"
drag, startPoint x: 314, startPoint y: 349, endPoint x: 405, endPoint y: 342, distance: 91.3
click link "Add Content"
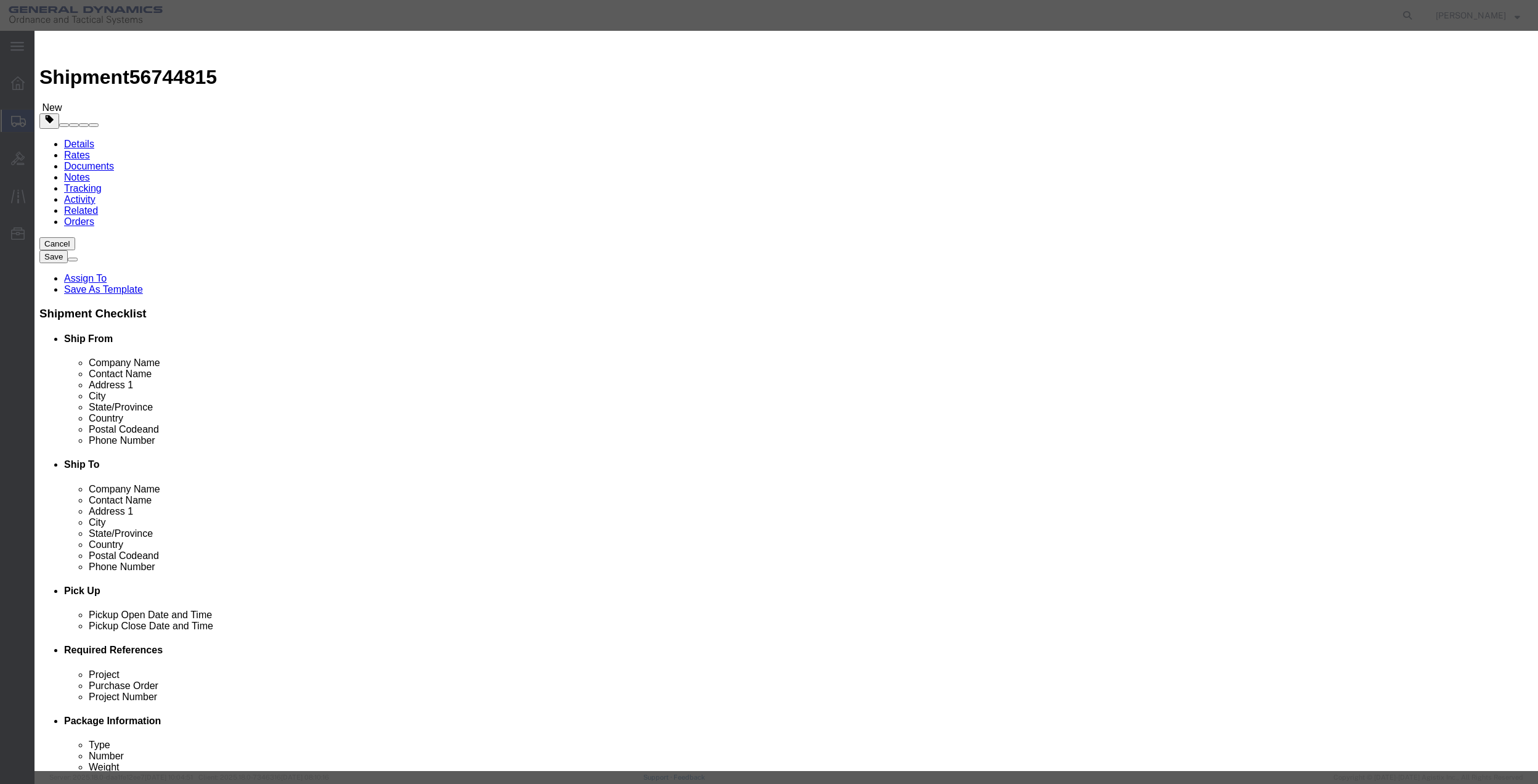
click input "text"
type input "MISC"
type input "100"
select select "US"
click input "0"
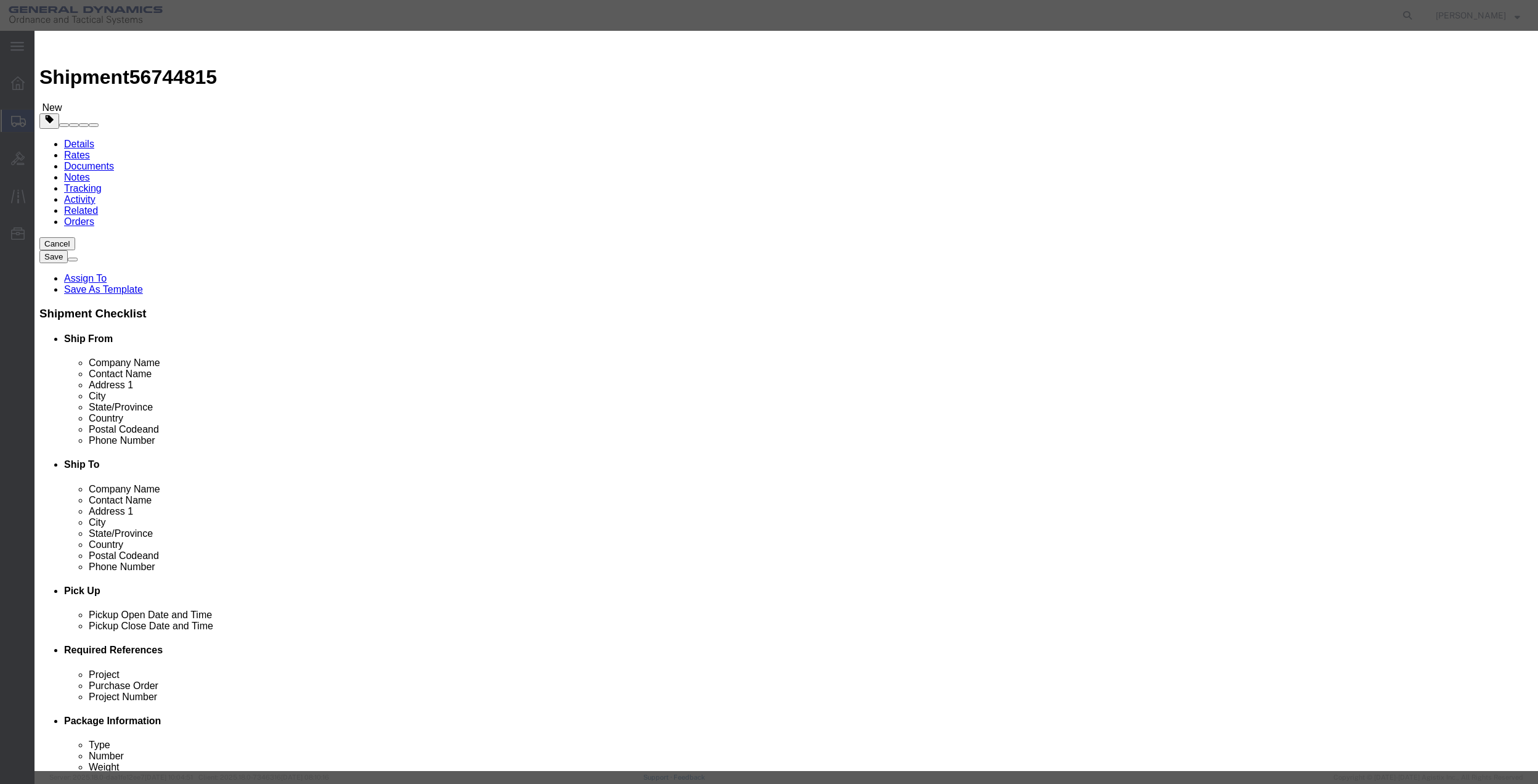
type input "01"
click select "Select 50 55 60 65 70 85 92.5 100 125 175 250 300 400"
select select "70"
click select "Select 50 55 60 65 70 85 92.5 100 125 175 250 300 400"
click button "Save & Close"
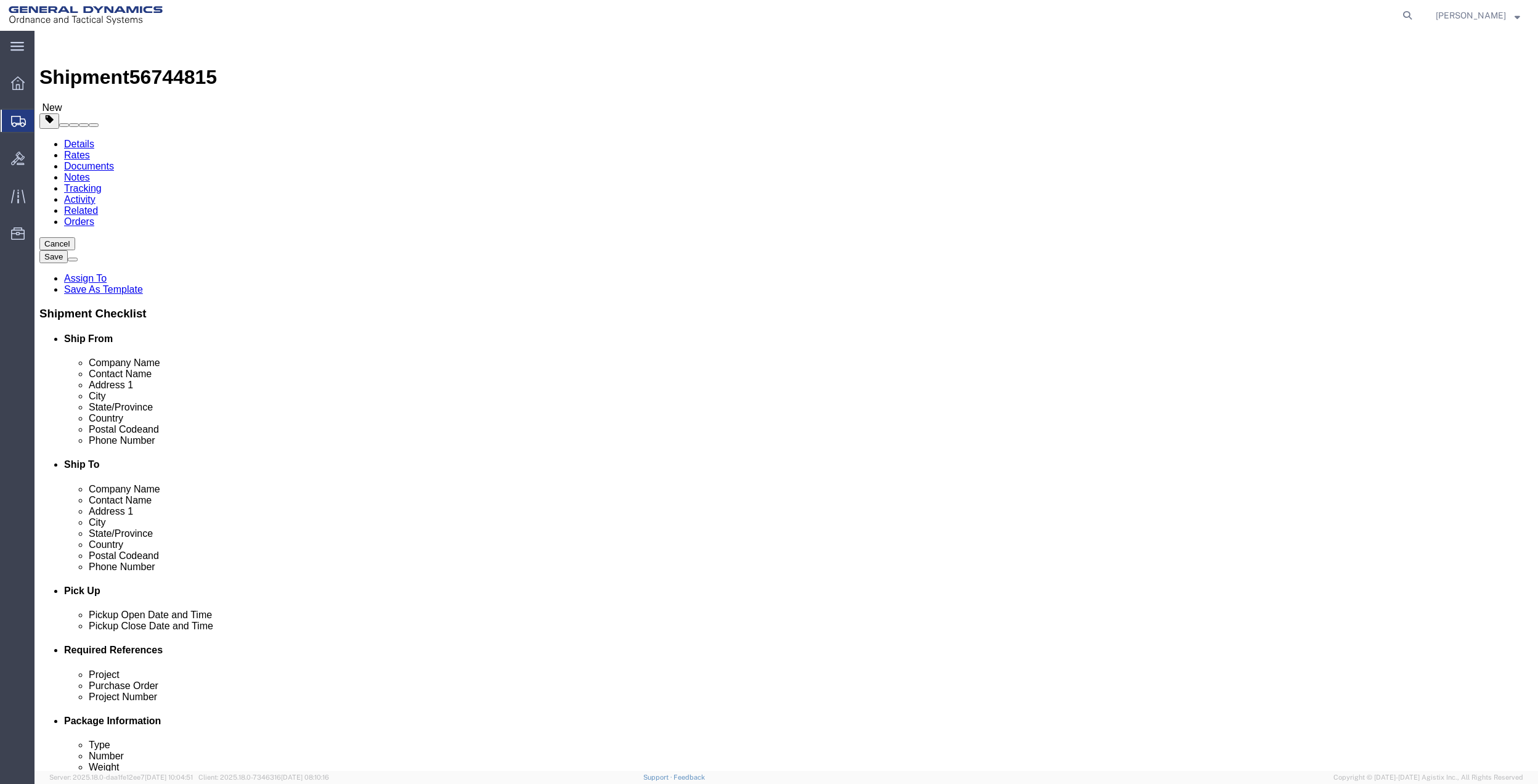
click link "Special Services"
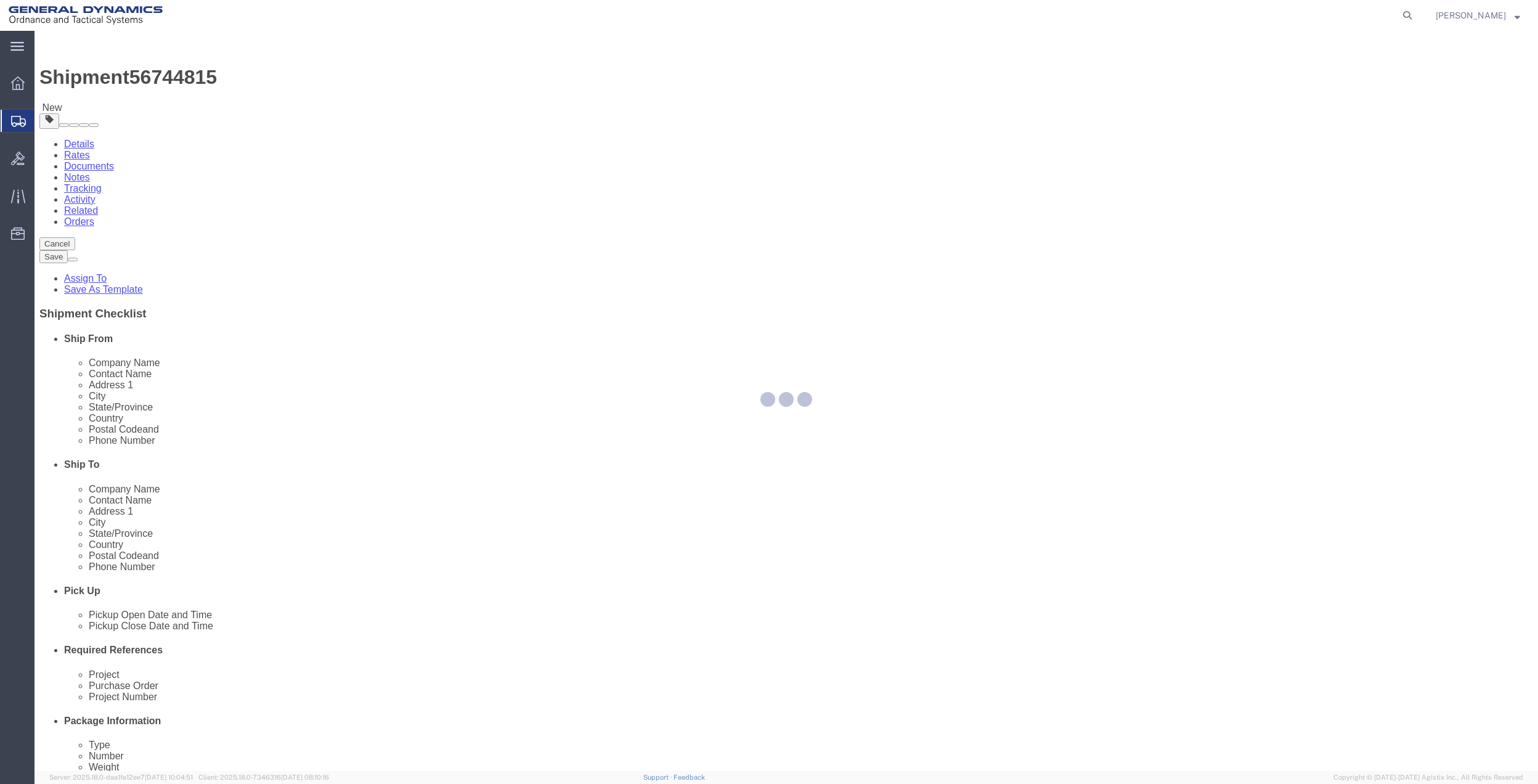
select select
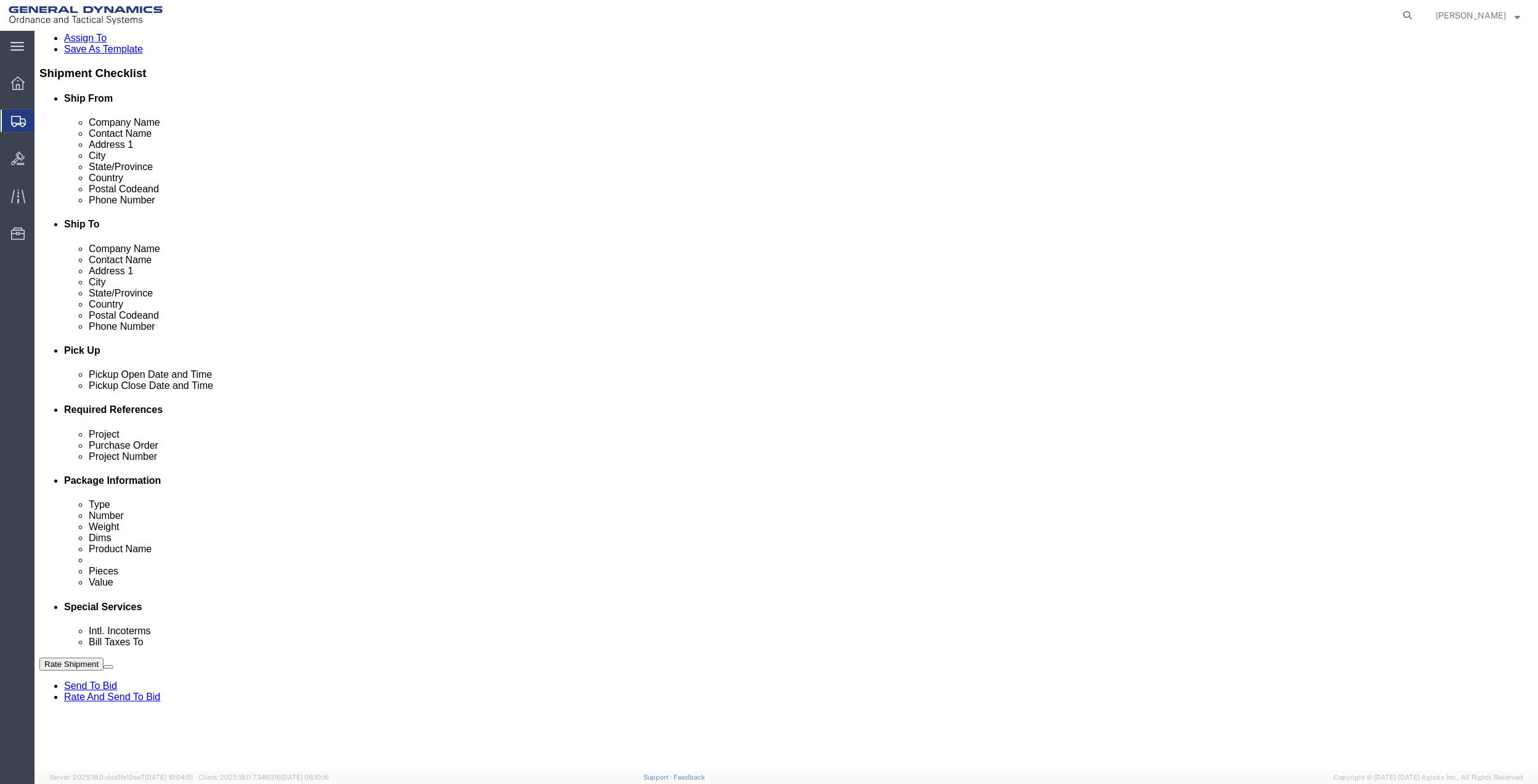
scroll to position [246, 0]
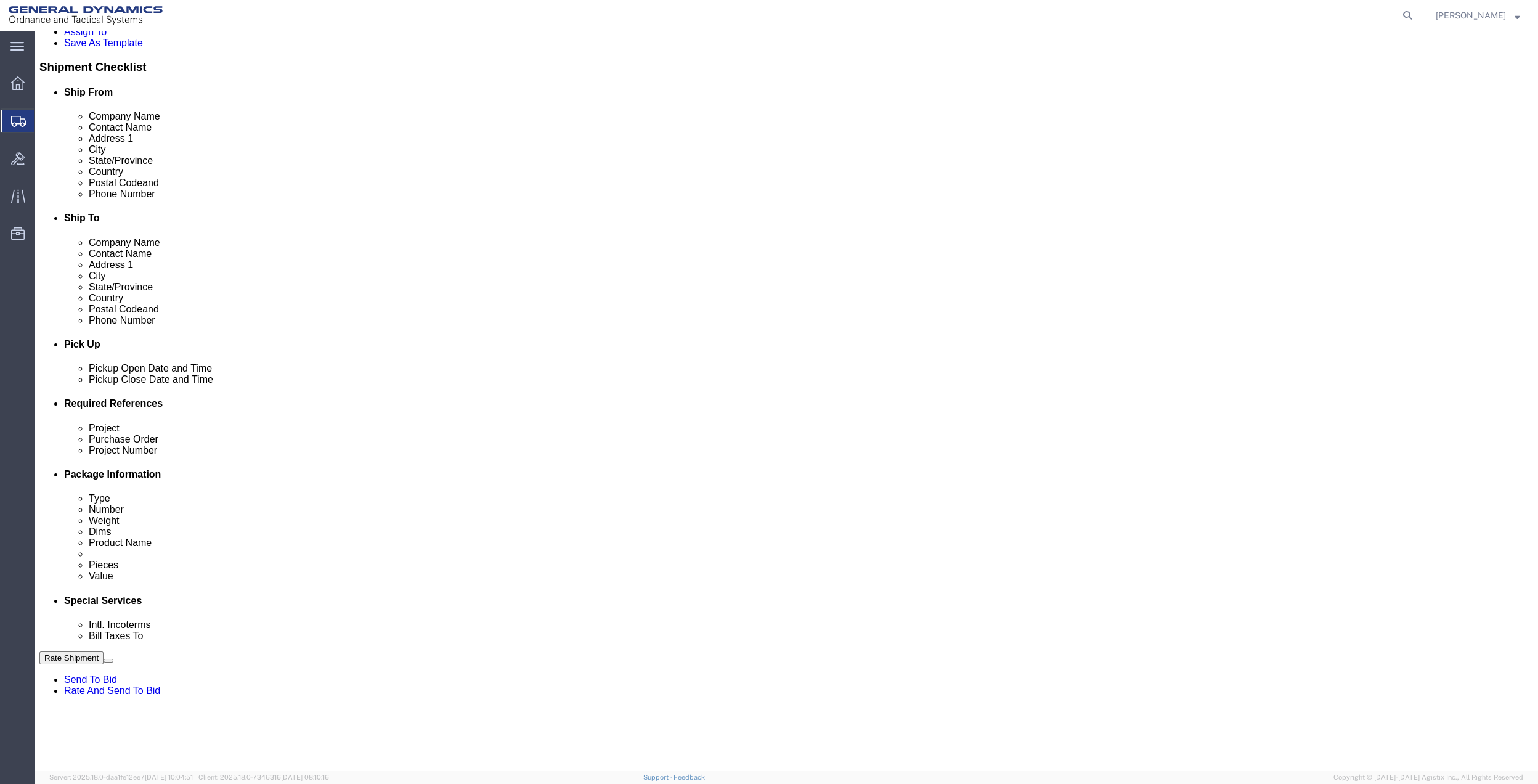
drag, startPoint x: 292, startPoint y: 462, endPoint x: 293, endPoint y: 471, distance: 9.1
click select "Select Buyer Cost Center Department Operations Number Order Number Sales Person"
select select "DEPARTMENT"
click select "Select Buyer Cost Center Department Operations Number Order Number Sales Person"
click div "Cost Center Select Buyer Cost Center Department Operations Number Order Number …"
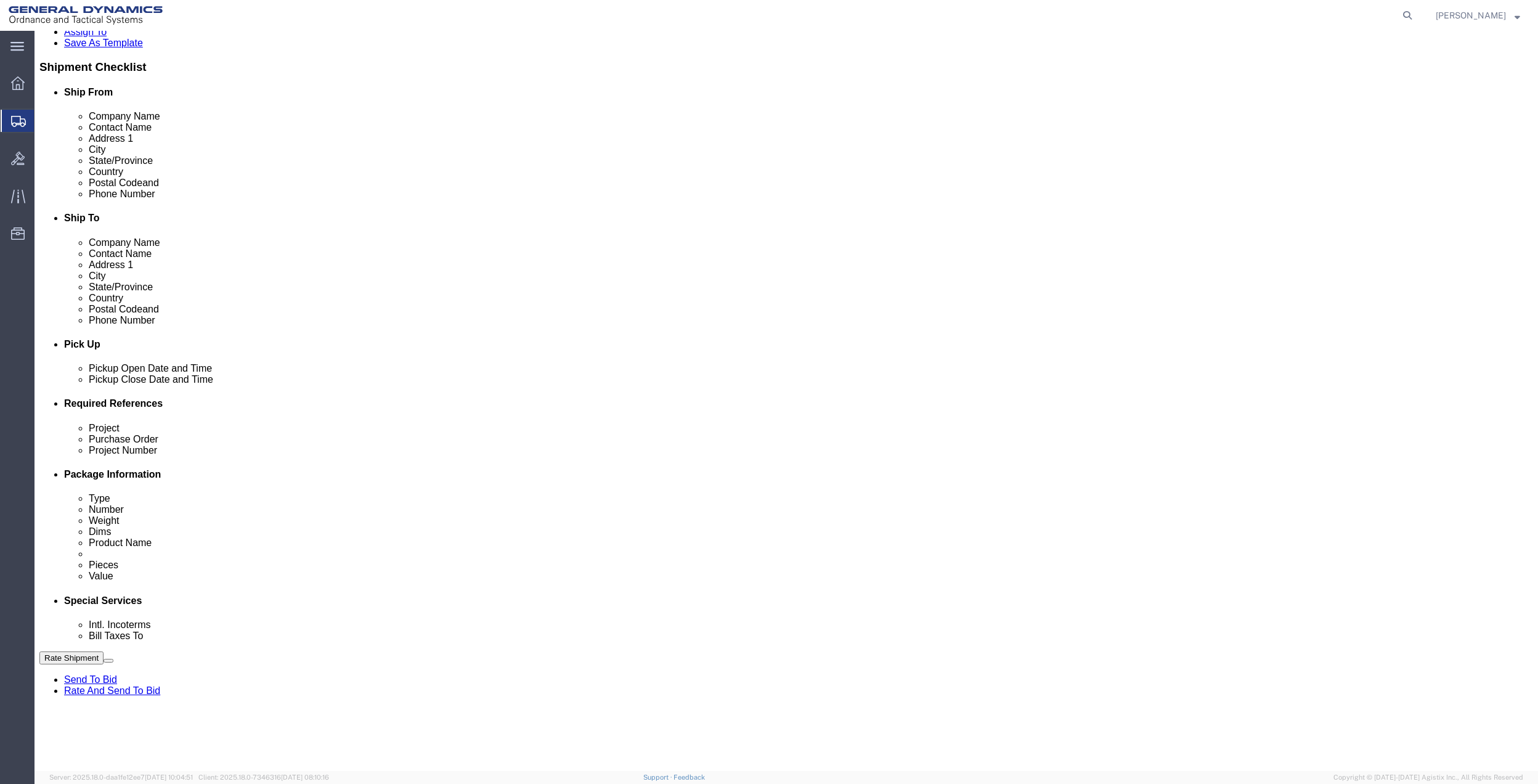
click select "Select [GEOGRAPHIC_DATA] [GEOGRAPHIC_DATA] [GEOGRAPHIC_DATA] [GEOGRAPHIC_DATA] …"
select select "1763983"
click select "Select [GEOGRAPHIC_DATA] [GEOGRAPHIC_DATA] [GEOGRAPHIC_DATA] [GEOGRAPHIC_DATA] …"
click select "Select 10AFM 10GAG 10GAH 10GFL 10GFO 10GIE 10GIS 30MABS St [PERSON_NAME] Program"
select select "214681"
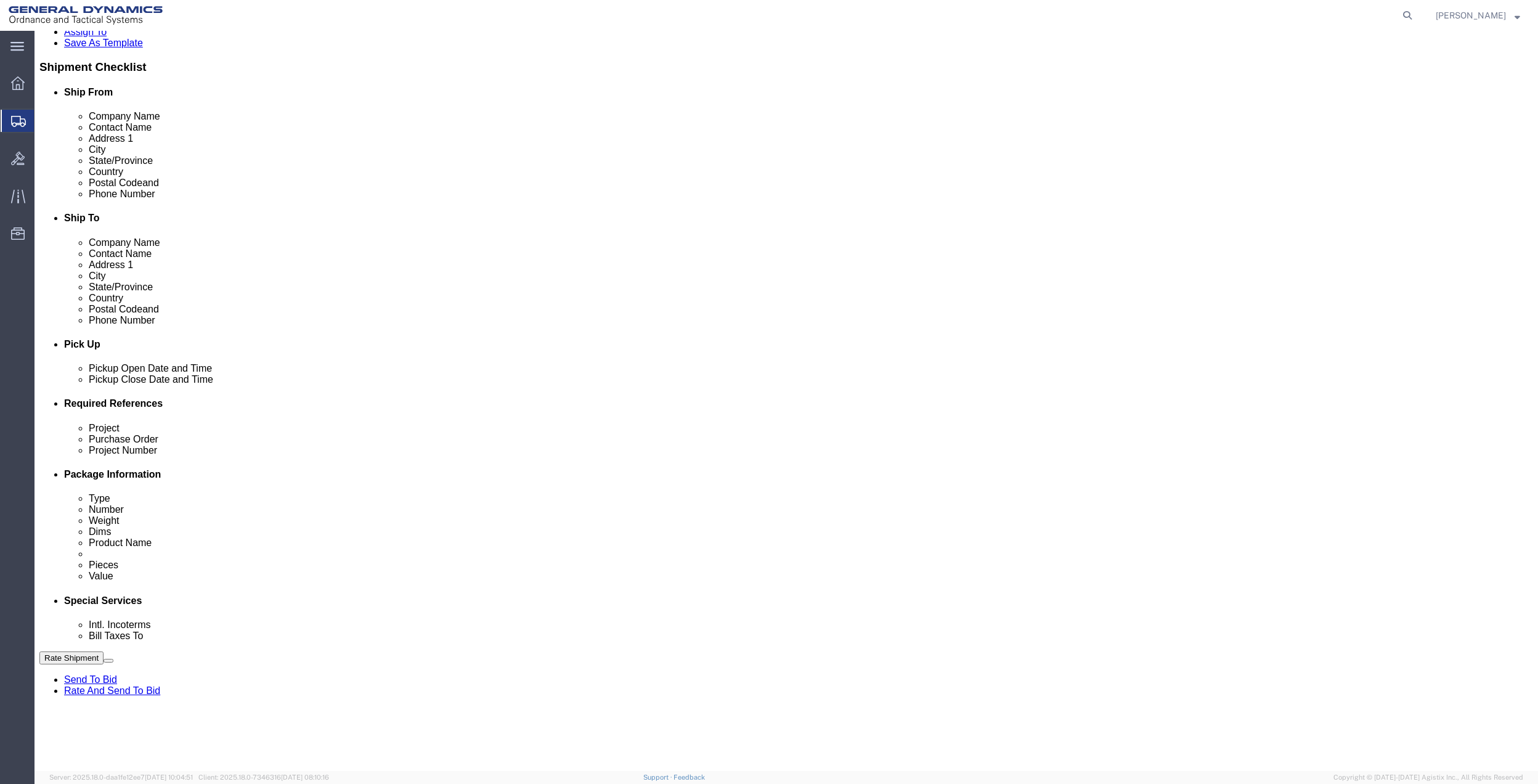
click select "Select 10AFM 10GAG 10GAH 10GFL 10GFO 10GIE 10GIS 30MABS St [PERSON_NAME] Program"
click input "General Dynamics OTS % Data2Logistics"
click p "- GEDOTS %DATA 2 LOGISTICS - (GEDOTS %DATA 2 LOGISTICS) [GEOGRAPHIC_DATA][PERSO…"
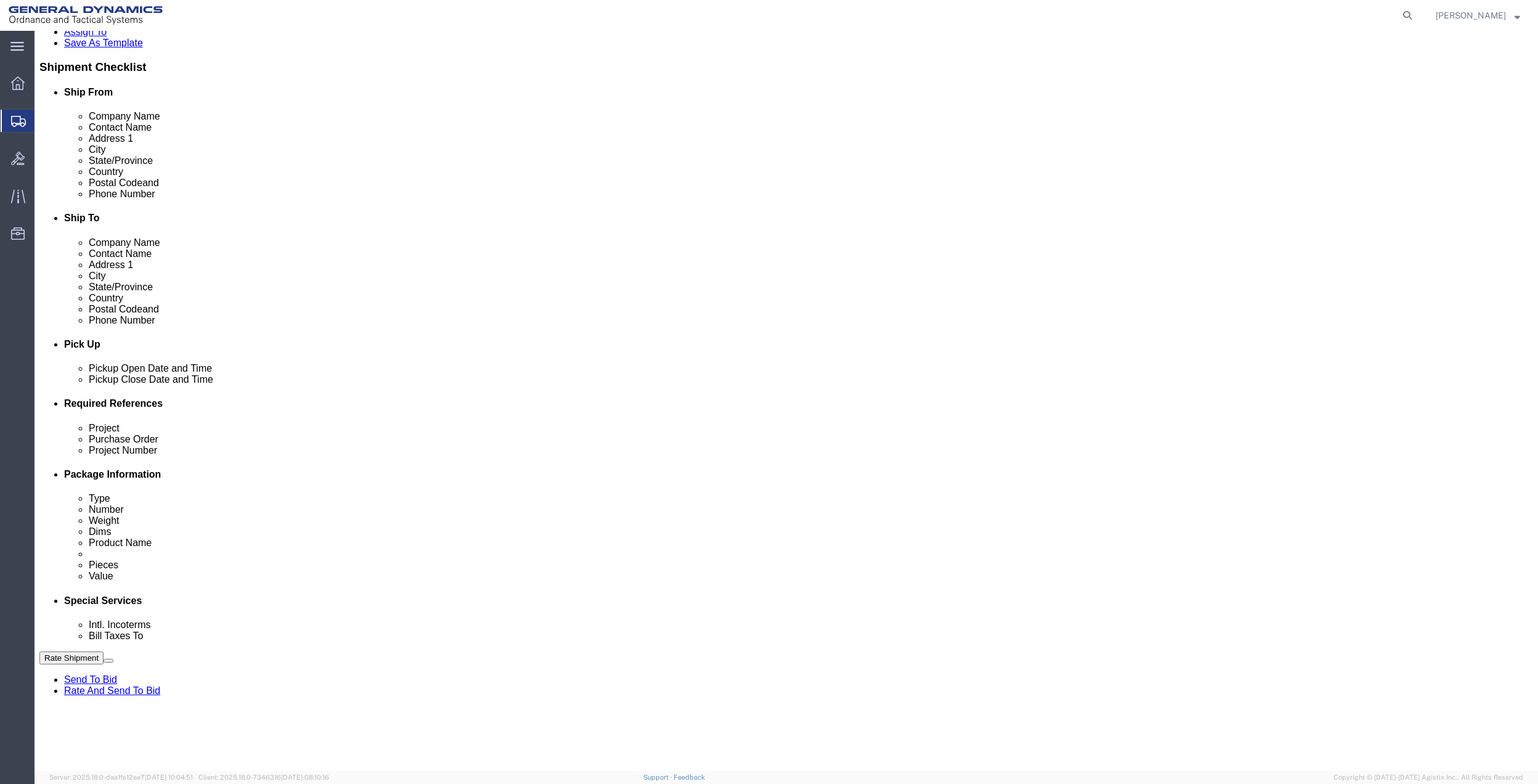
type input "GEDOTS %DATA 2 LOGISTICS"
type input "PO BOX 61050"
type input "GEDOTS %DATA 2 LOGISTICS"
type input "FORT [PERSON_NAME]"
type input "33906"
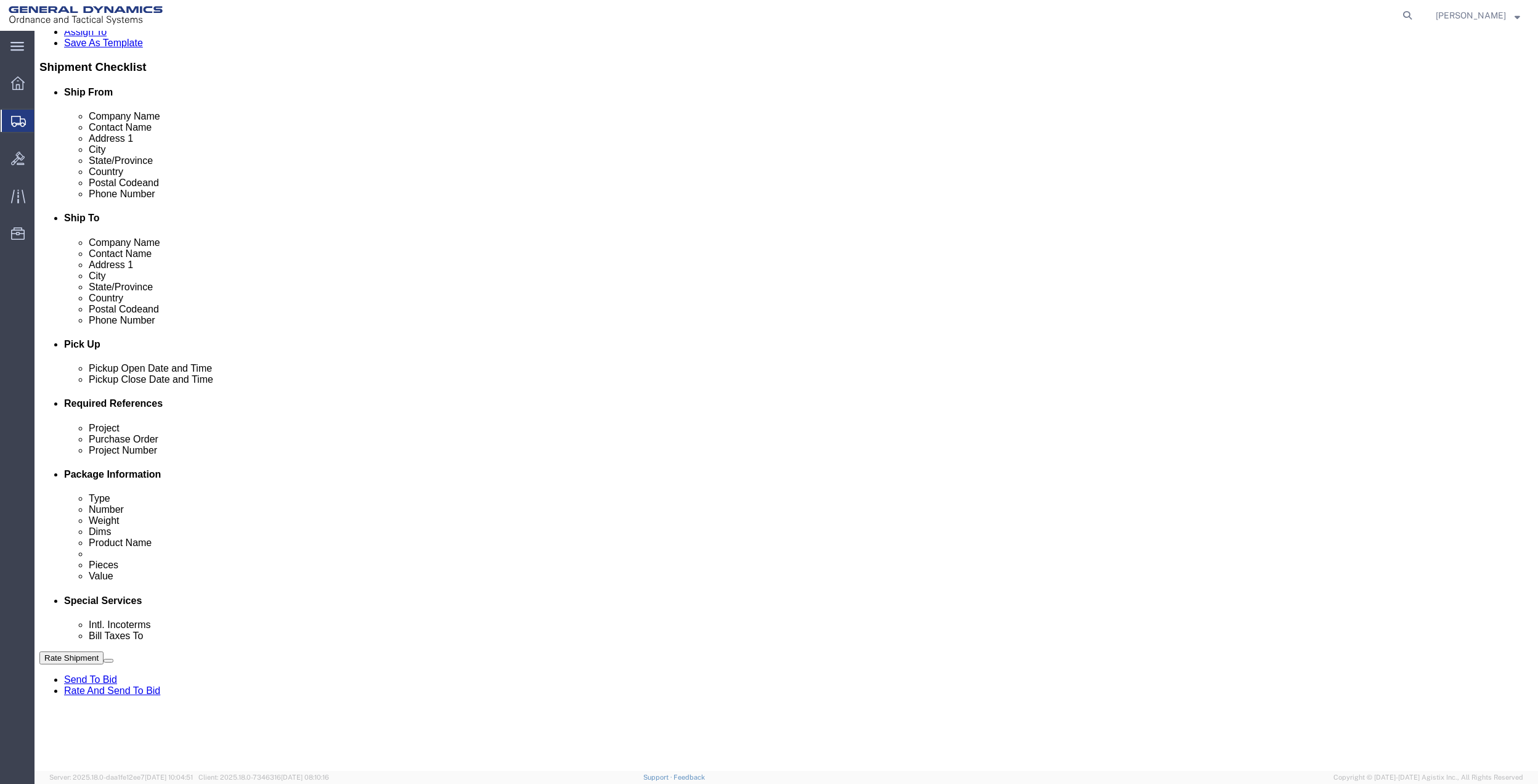
select select "FL"
type input "GEDOTS %DATA 2 LOGISTICS"
click div "Rate Shipment Send To Bid Rate And Send To Bid"
click button "Rate Shipment"
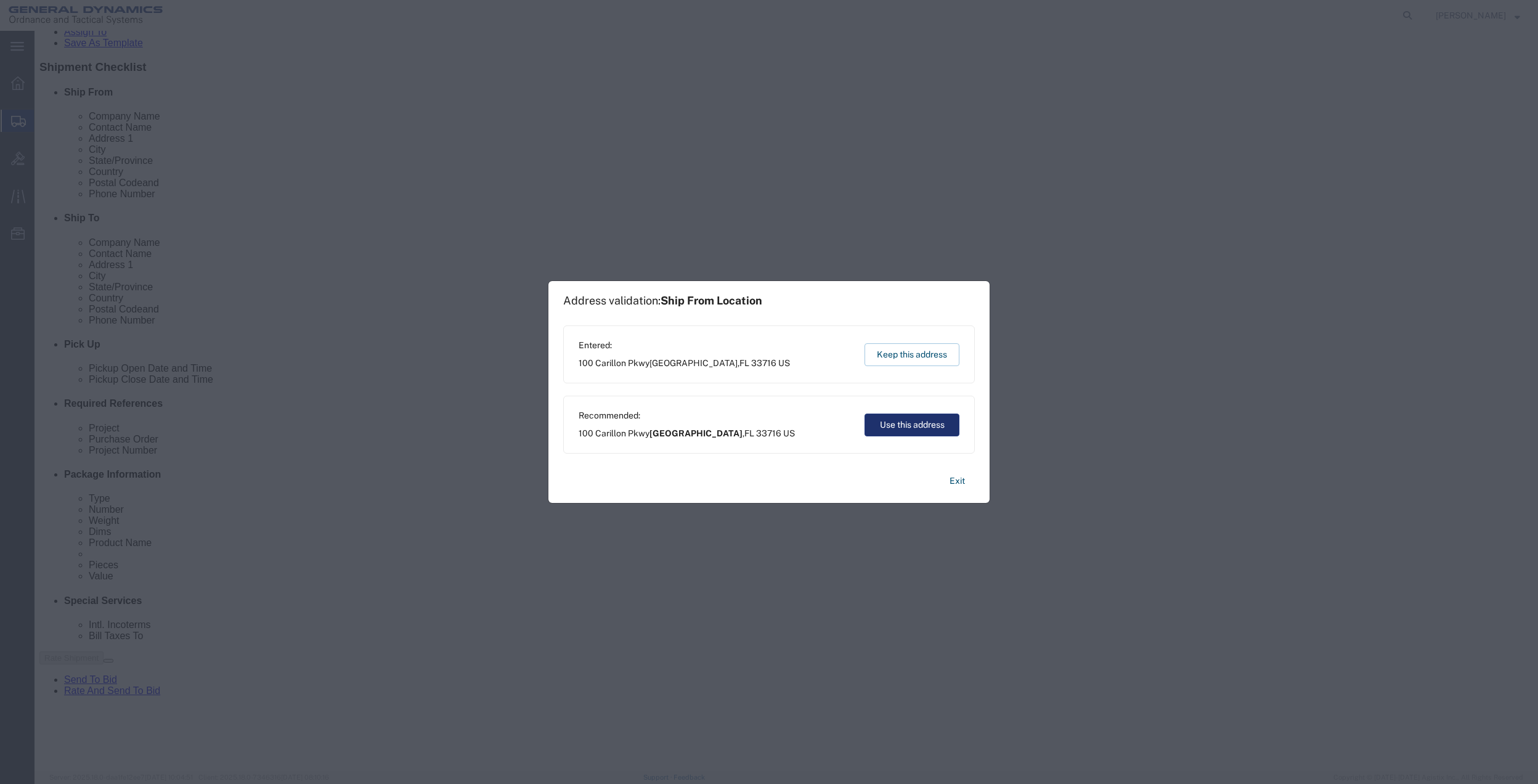
click at [895, 423] on button "Use this address" at bounding box center [912, 424] width 95 height 22
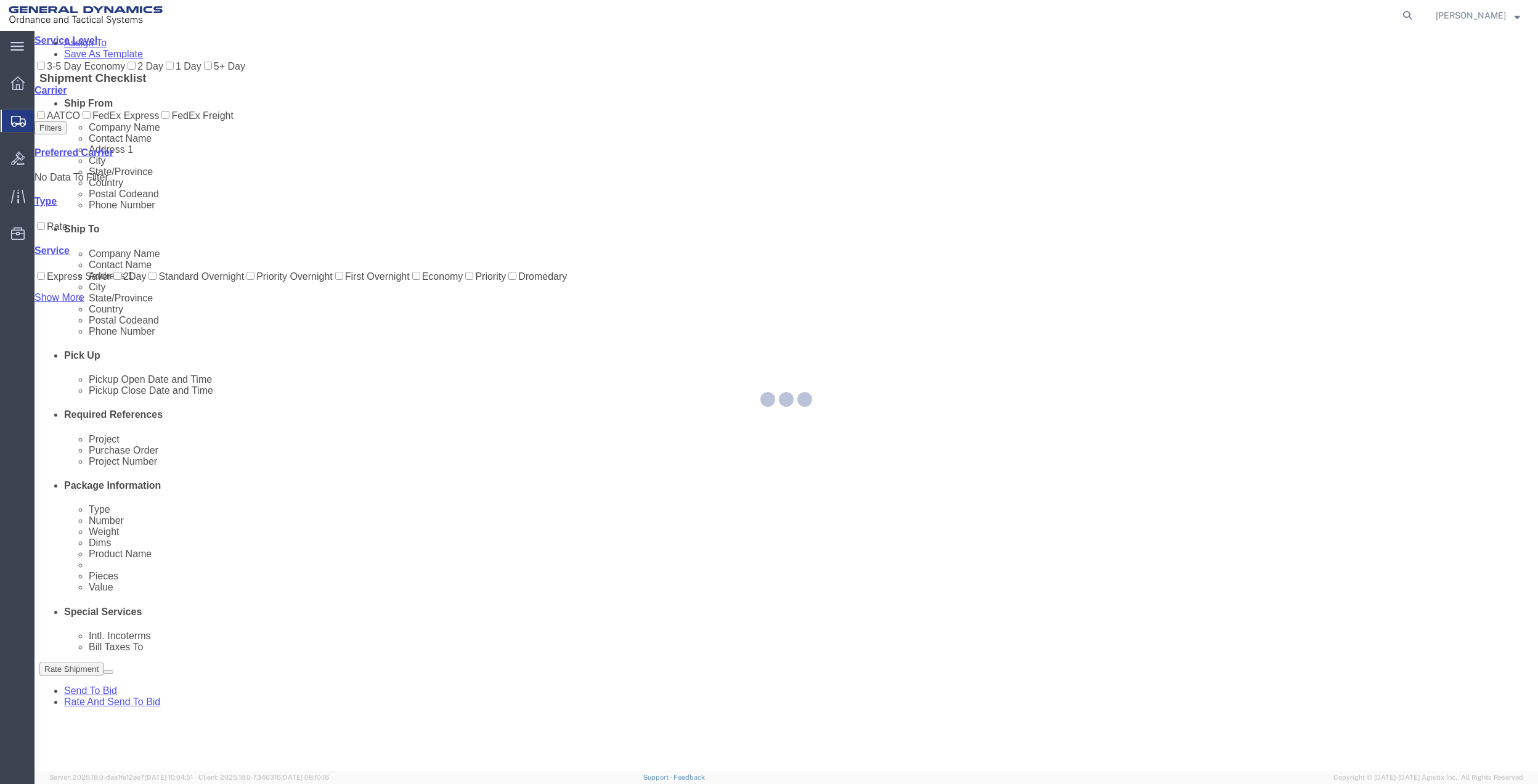
scroll to position [0, 0]
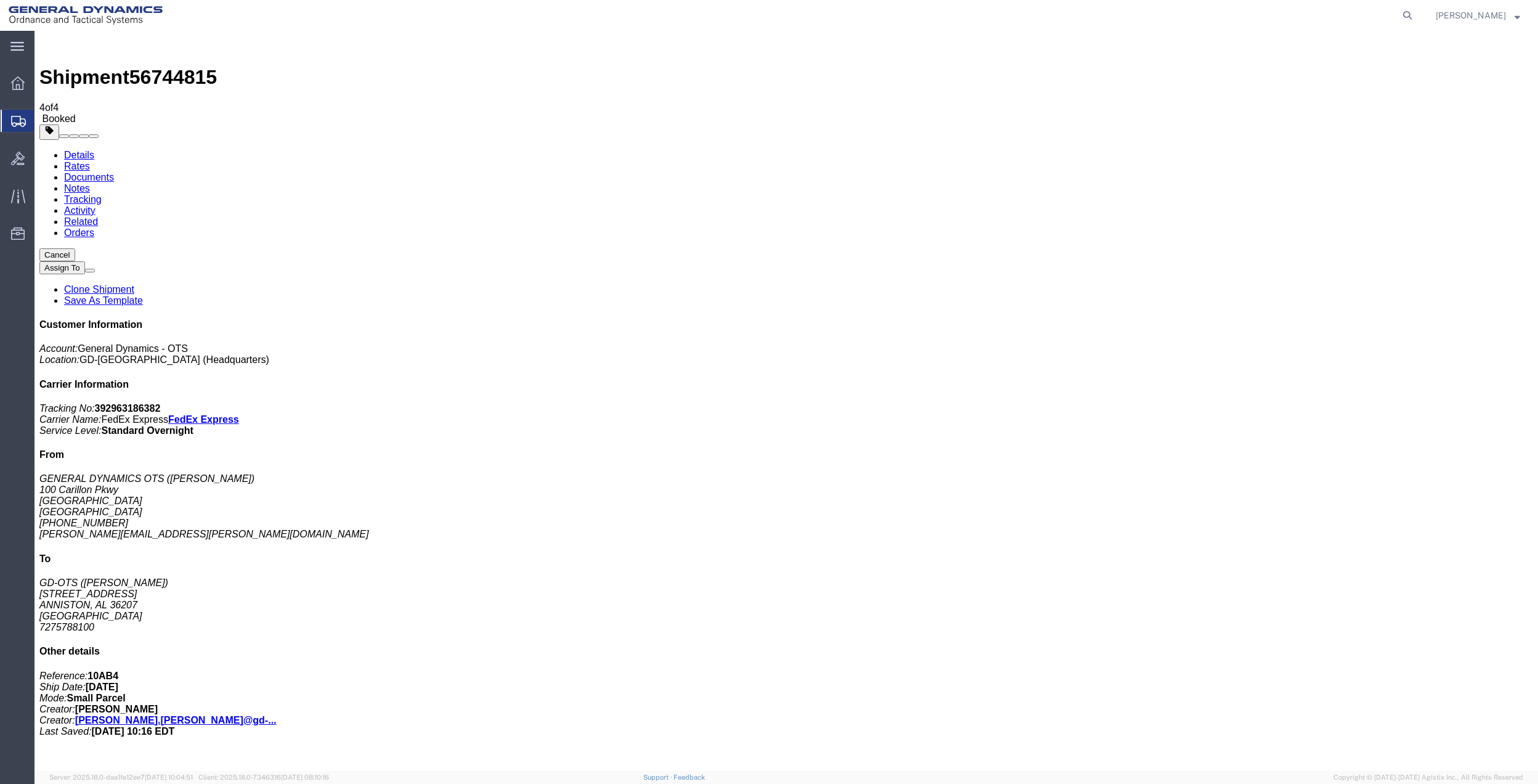
click at [0, 0] on span "Create Shipment" at bounding box center [0, 0] width 0 height 0
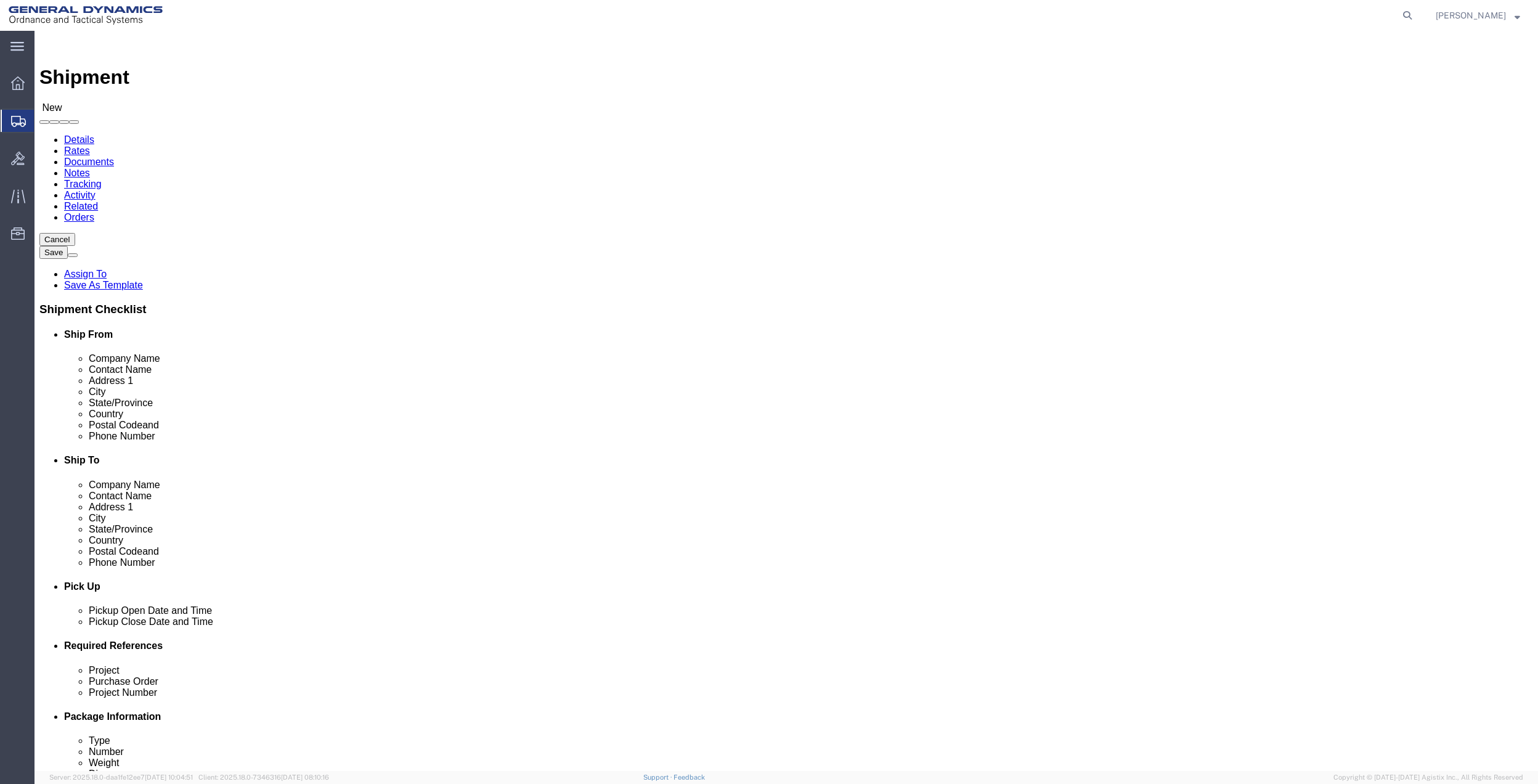
drag, startPoint x: 166, startPoint y: 90, endPoint x: 182, endPoint y: 98, distance: 17.9
click link "Package Information"
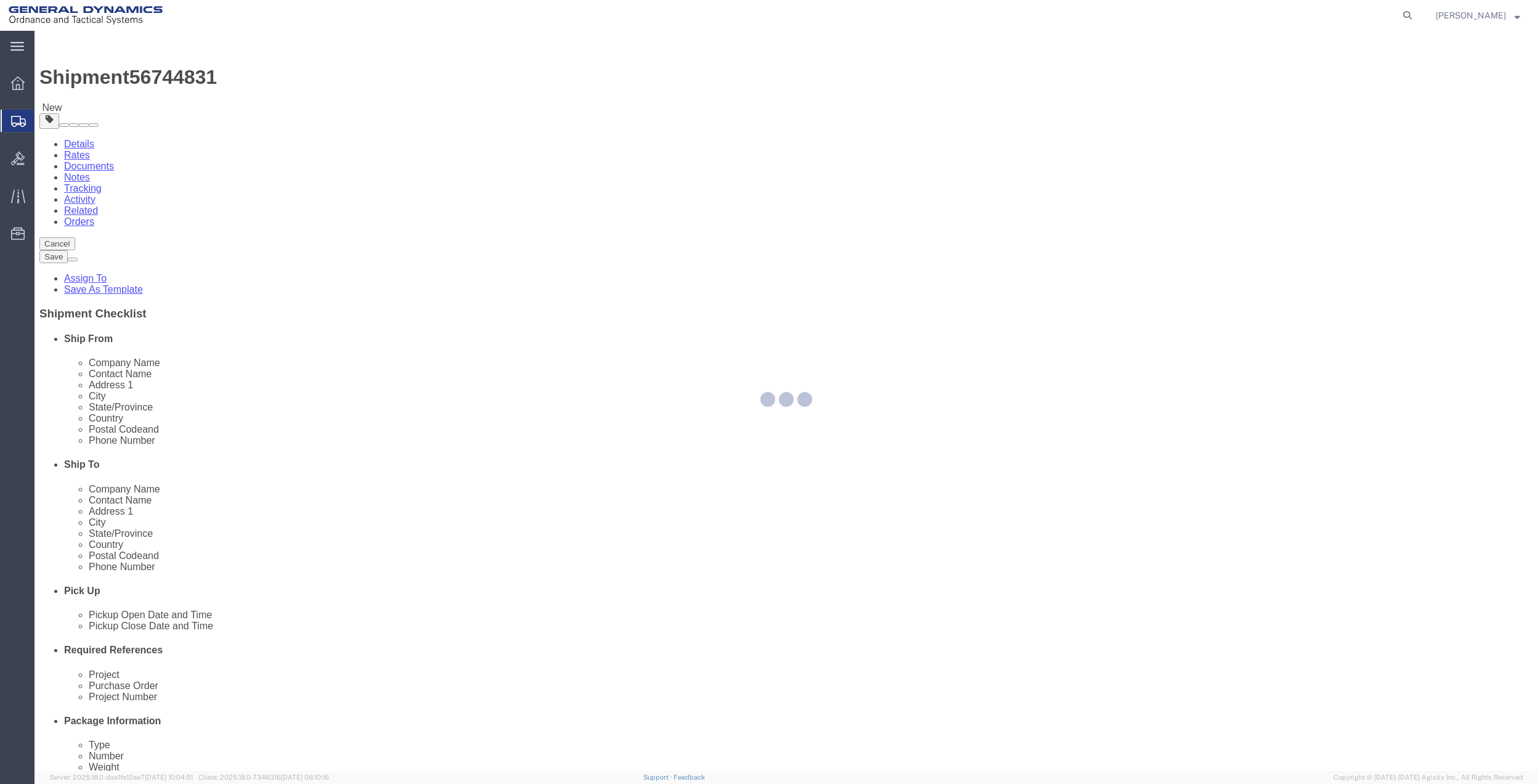
select select "CBOX"
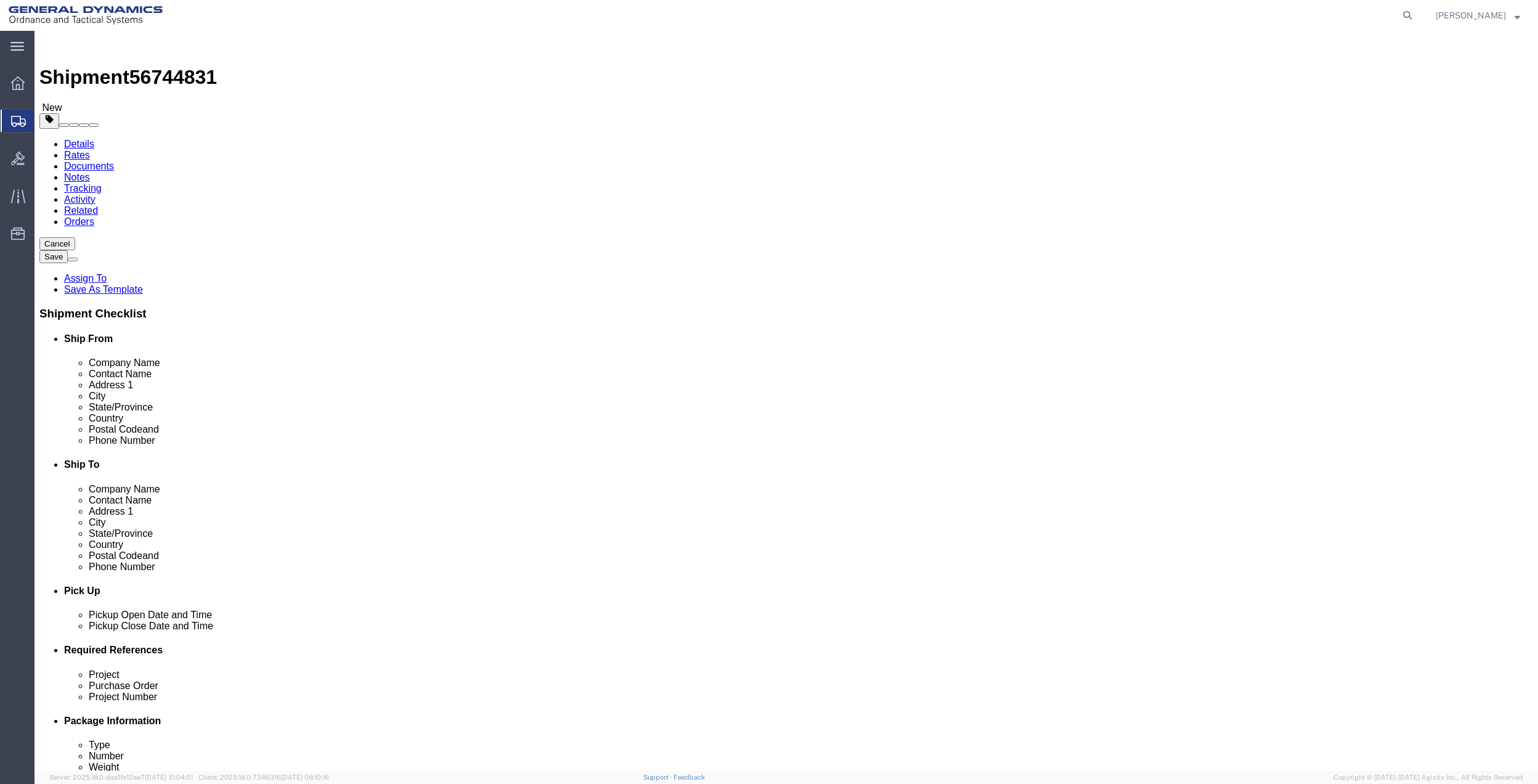
click input "text"
type input "40"
type input "5"
type input "16"
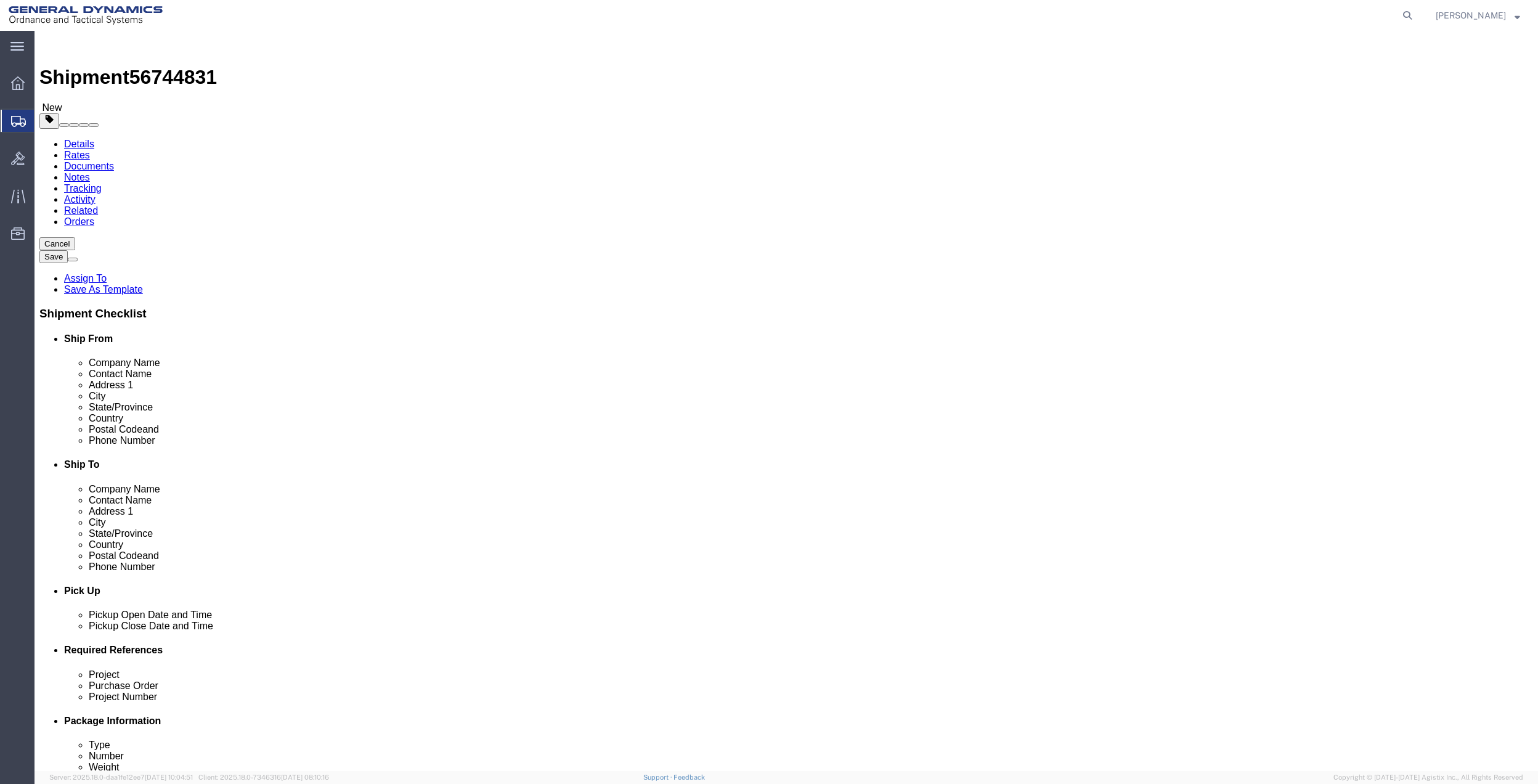
click div "Package Type Select Bale(s) Basket(s) Bolt(s) Bottle(s) Buckets Bulk Bundle(s) …"
click link "Add Content"
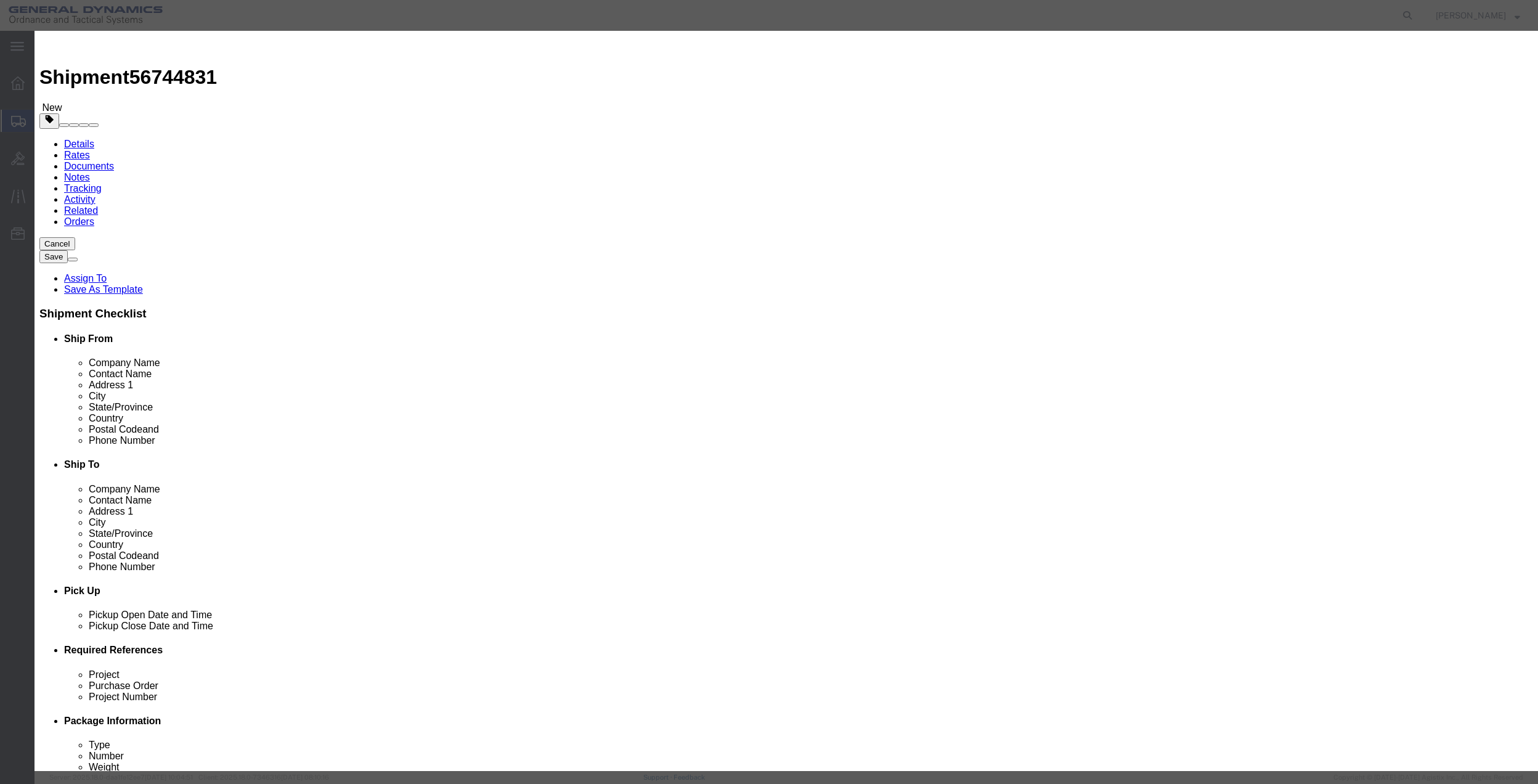
click input "text"
type input "MISC"
type input "100"
select select "US"
click input "0"
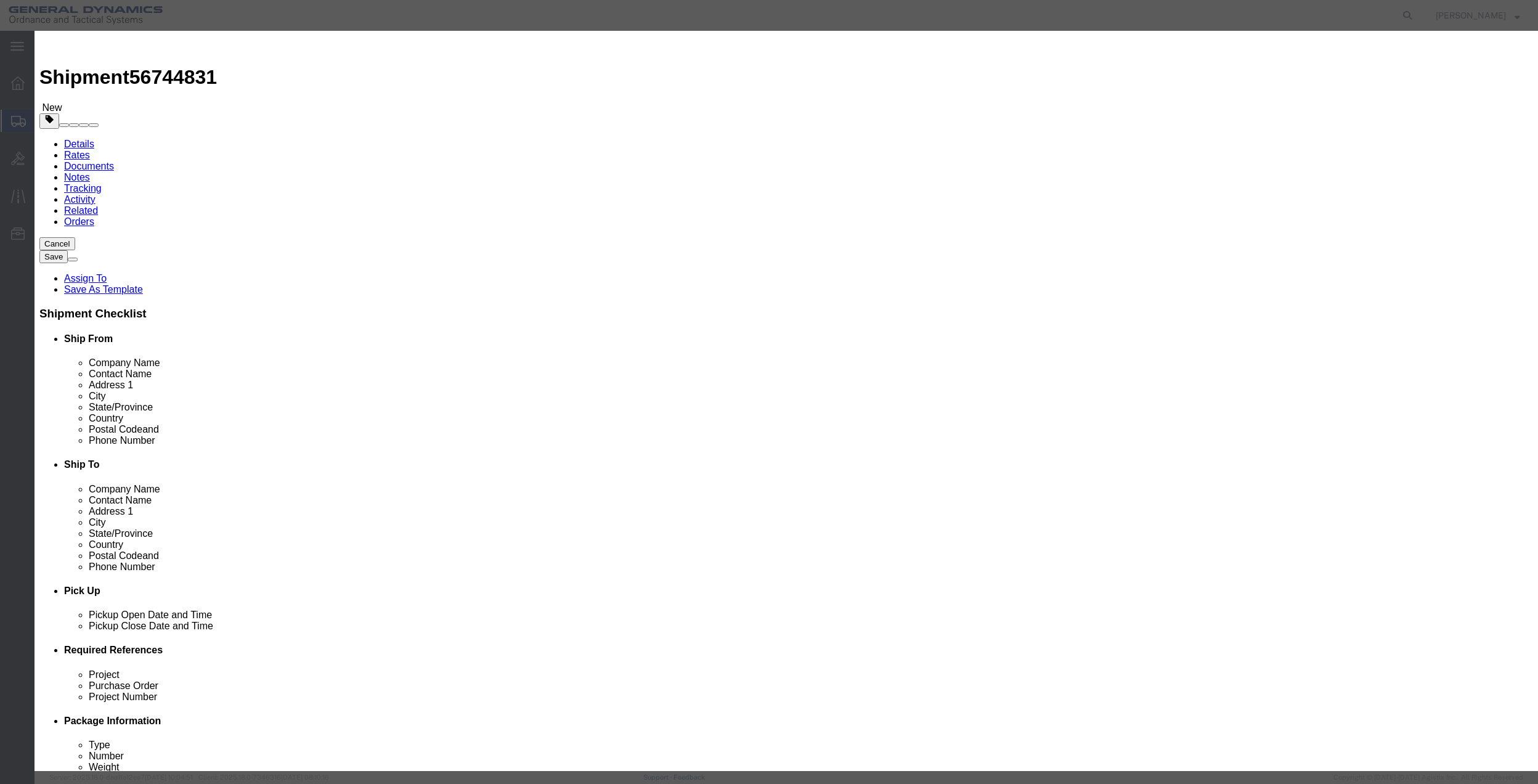
type input "01"
click select "Select 50 55 60 65 70 85 92.5 100 125 175 250 300 400"
select select "70"
click select "Select 50 55 60 65 70 85 92.5 100 125 175 250 300 400"
click button "Save & Close"
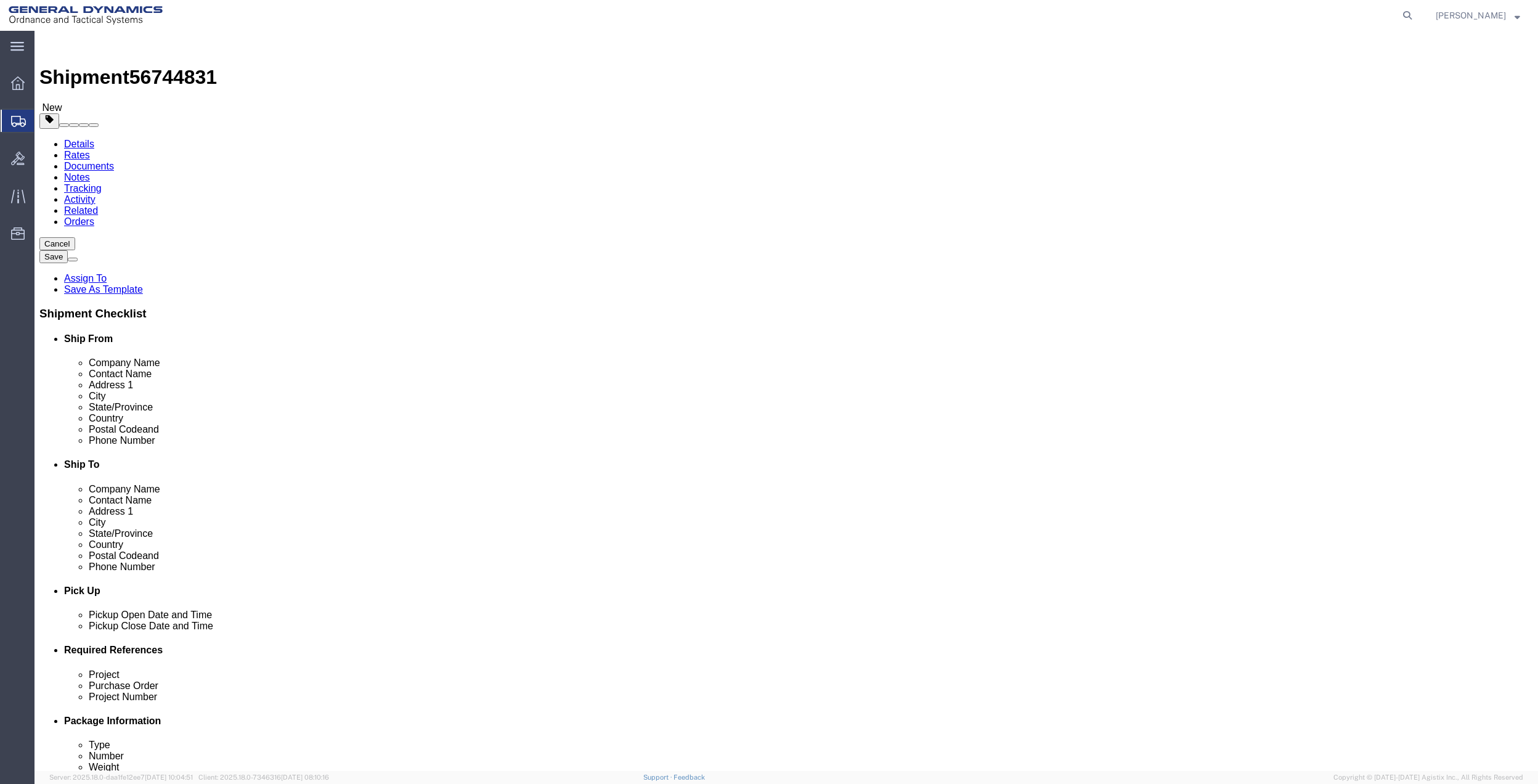
click link "Special Services"
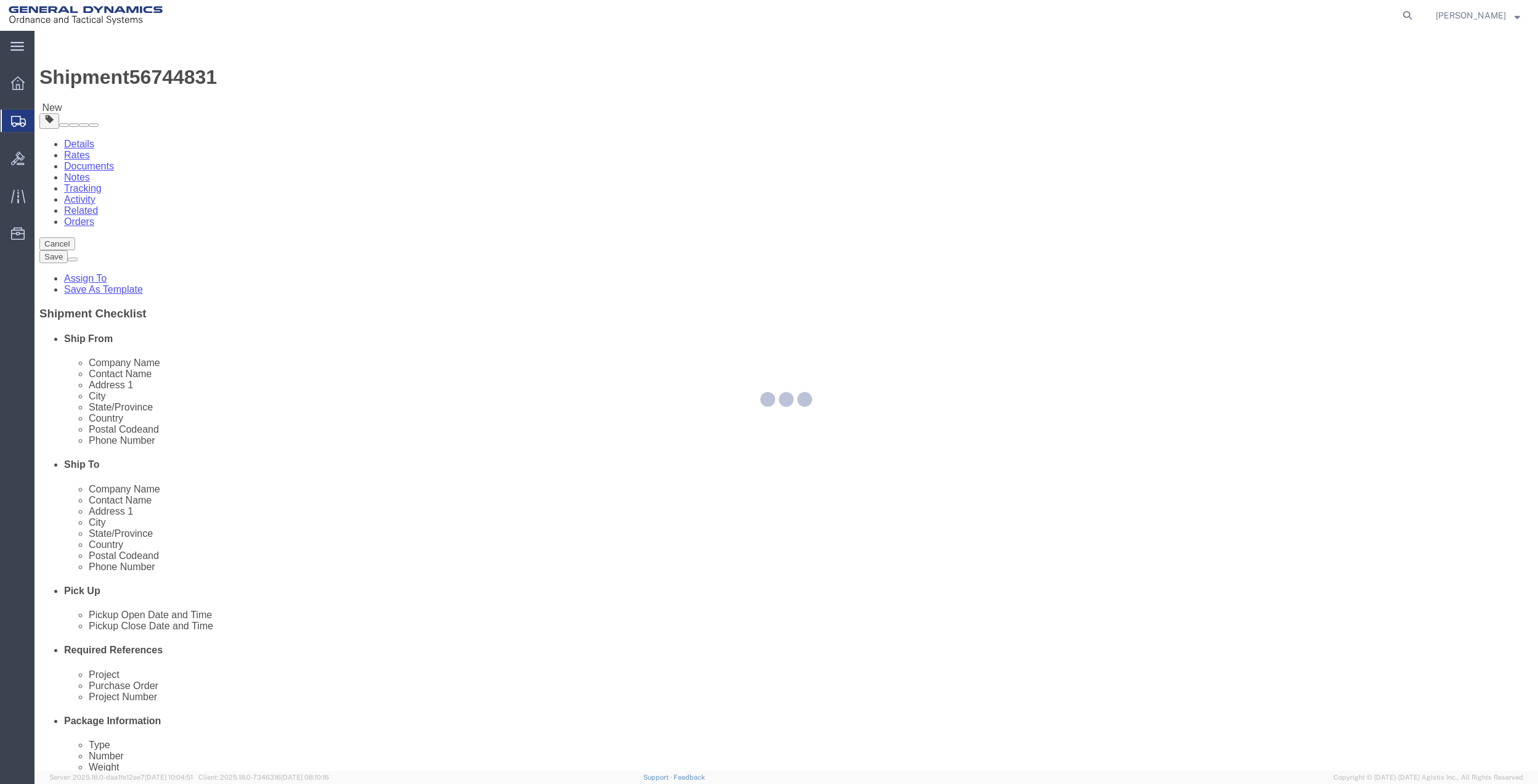
select select
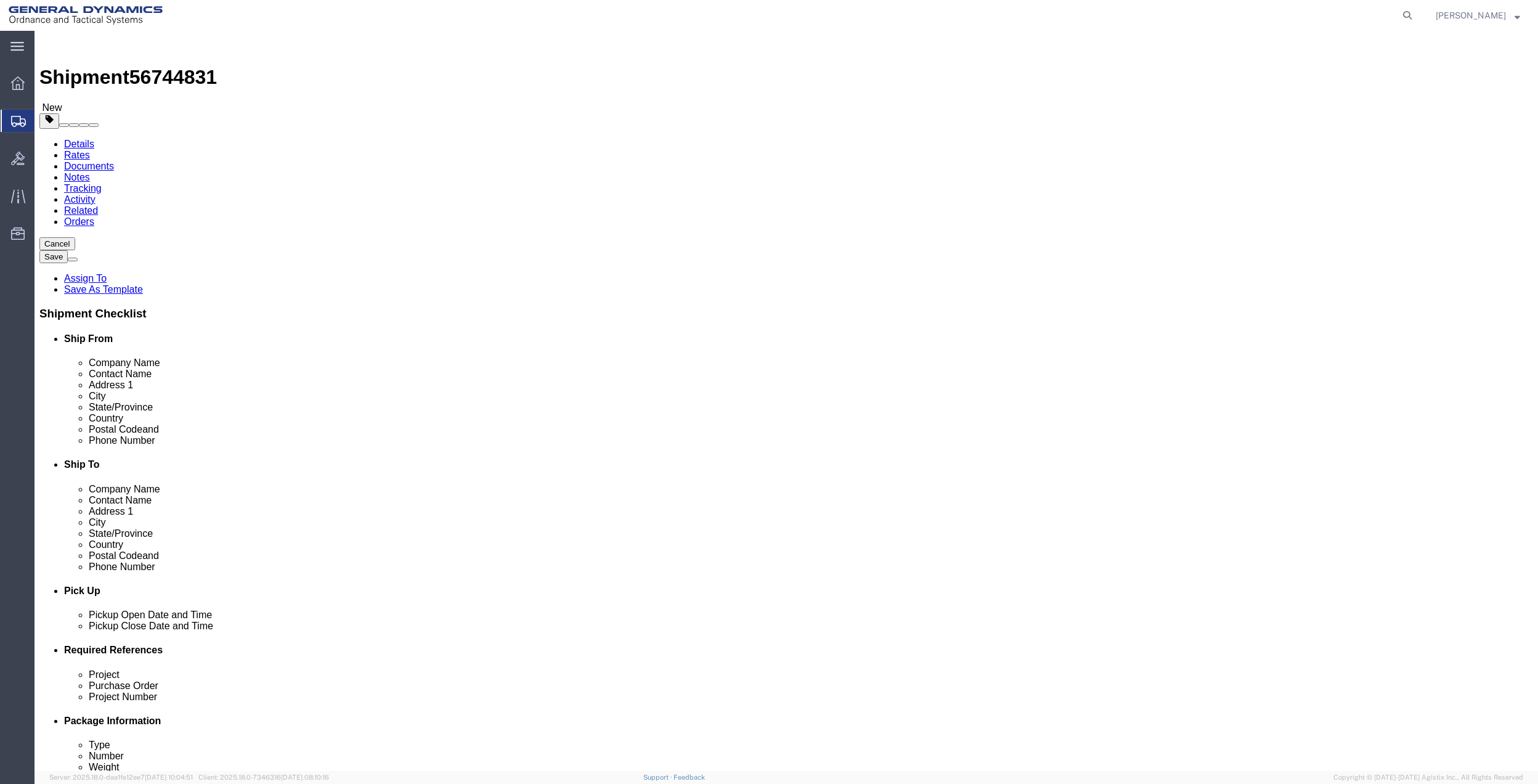
drag, startPoint x: 55, startPoint y: 86, endPoint x: 102, endPoint y: 134, distance: 67.2
click icon
click input "text"
type input "[PERSON_NAME]"
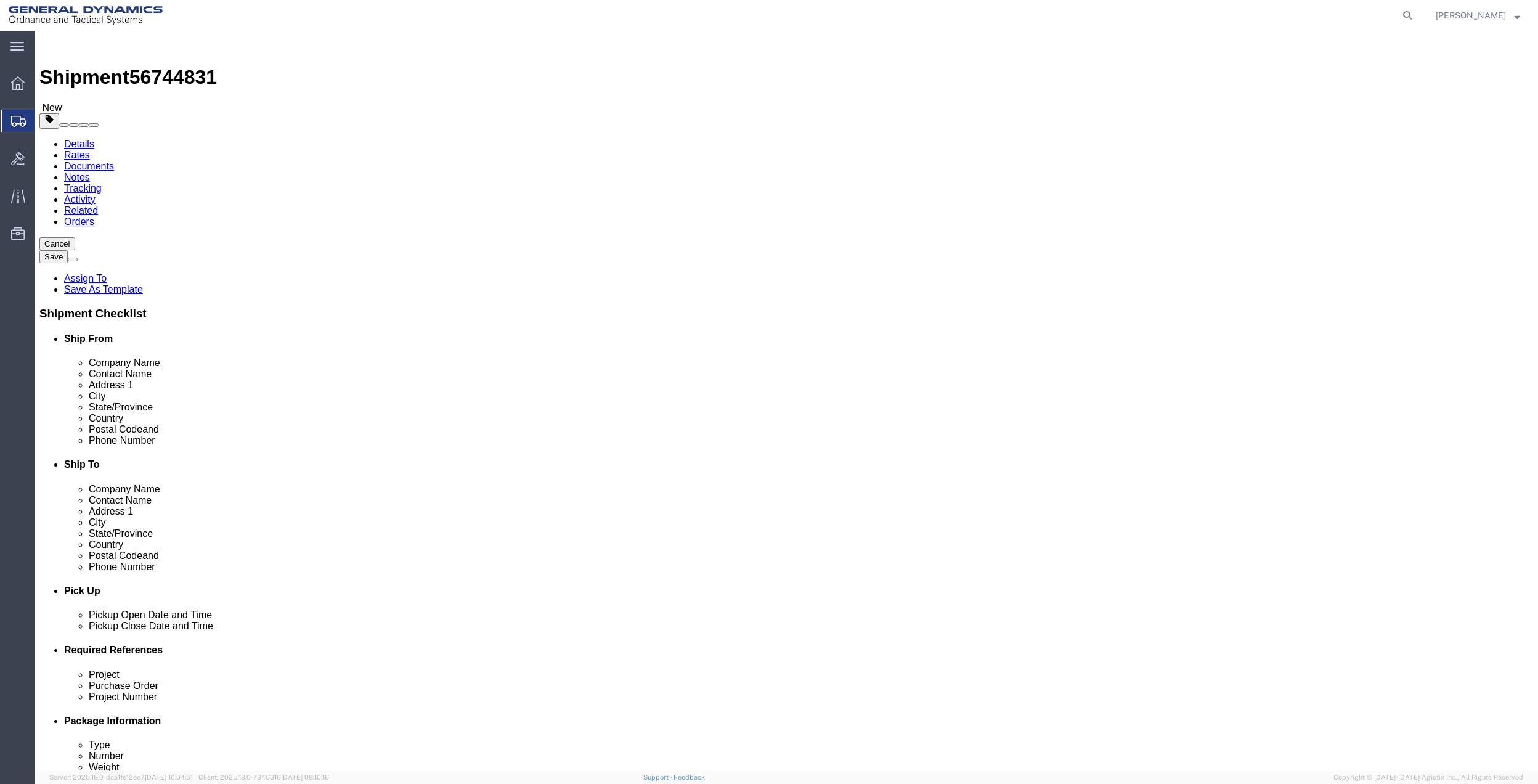
click p "- GD-OTS - ([PERSON_NAME]) [STREET_ADDRESS]"
select select "AL"
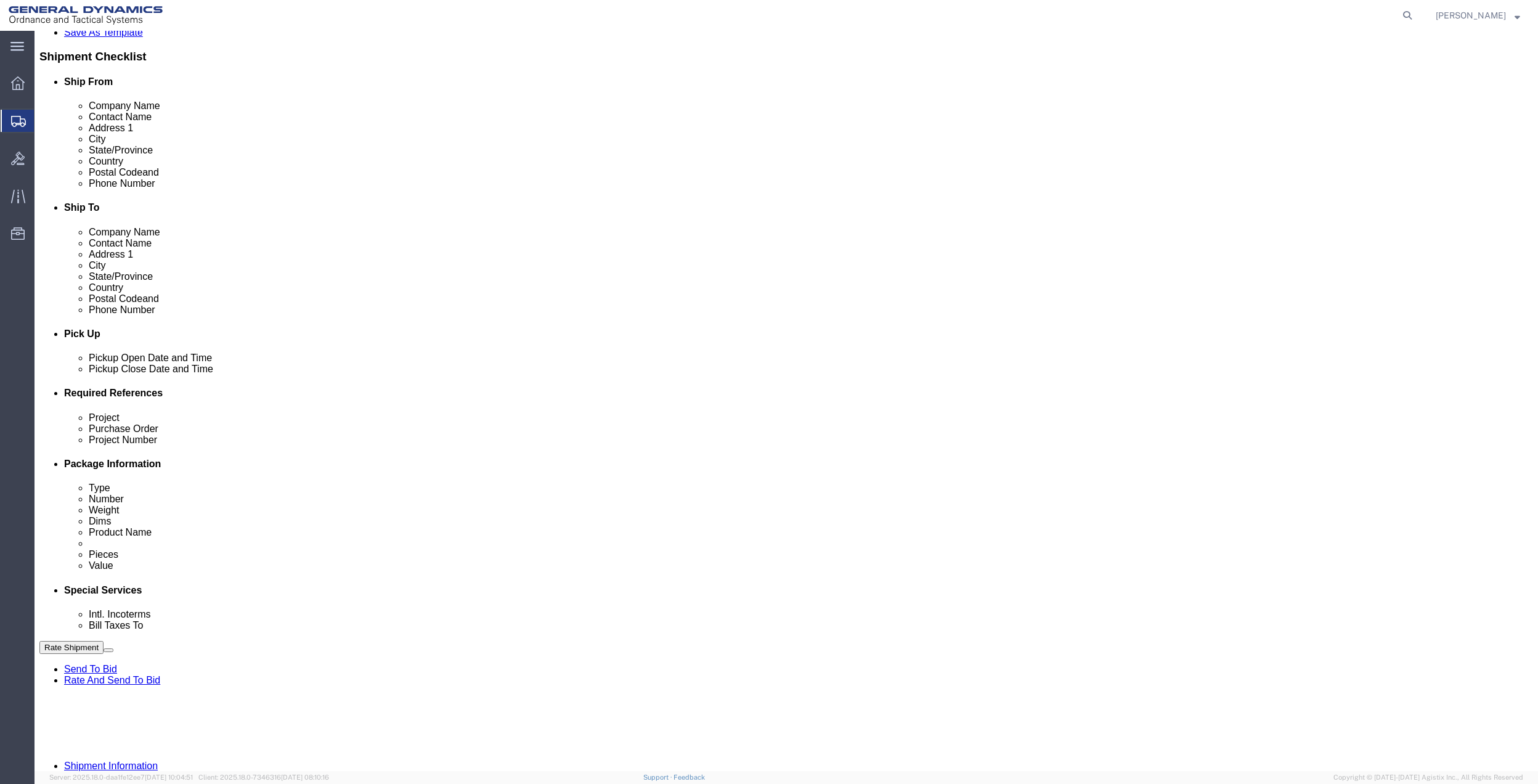
scroll to position [322, 0]
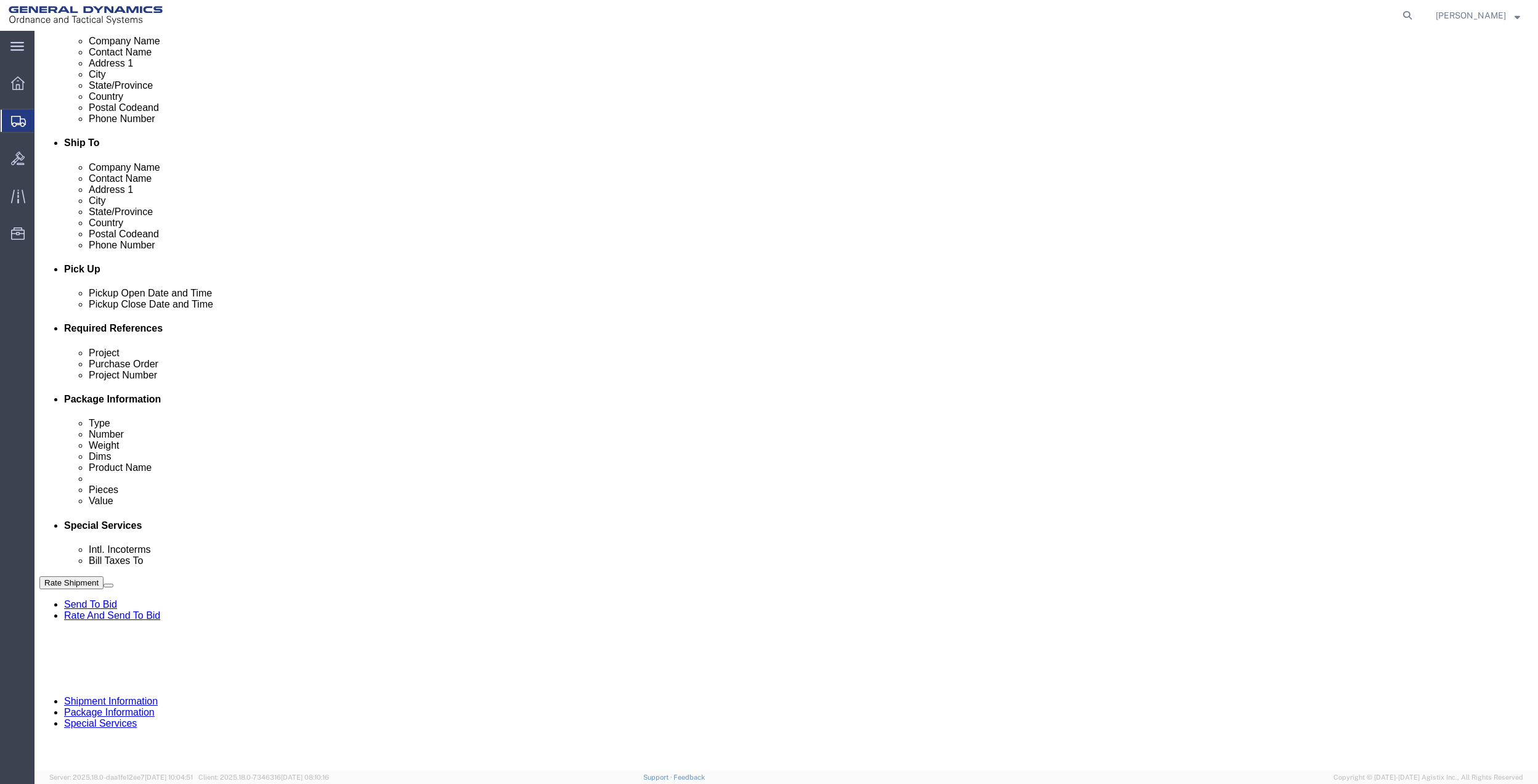
type input "[PERSON_NAME]"
click button "Add reference"
click input "text"
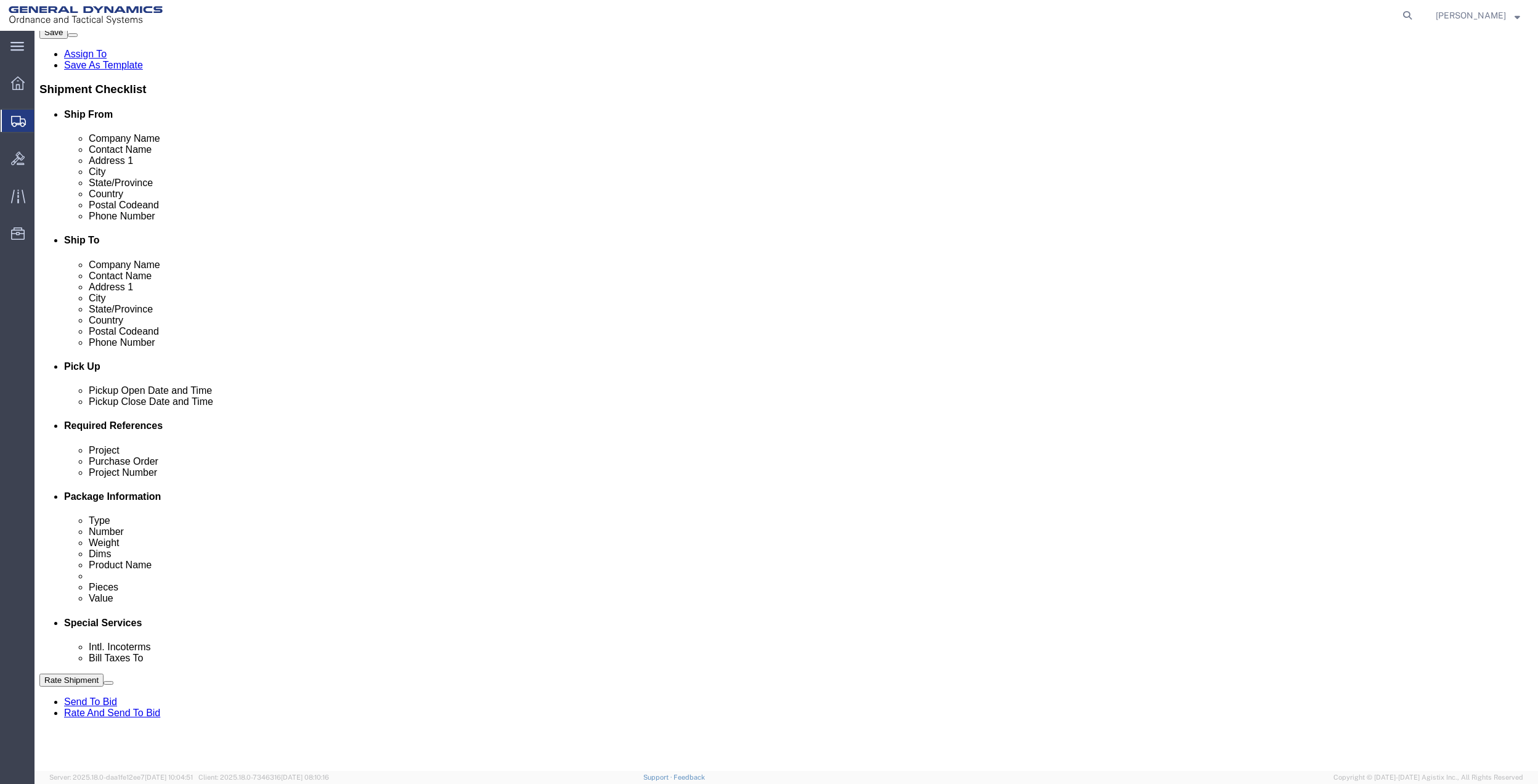
scroll to position [329, 0]
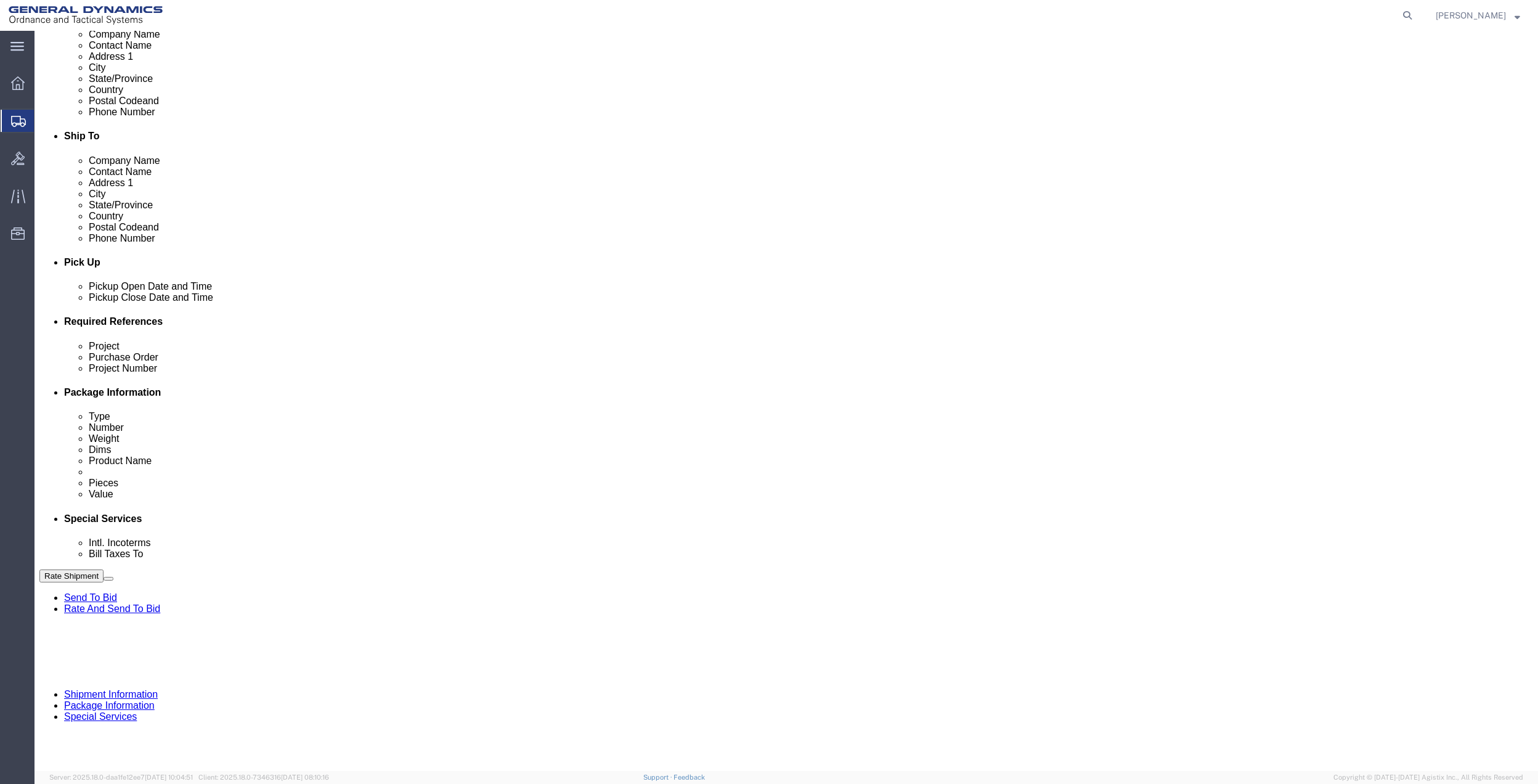
click input "text"
paste input "10GAG"
click input "text"
paste input "10GAG"
drag, startPoint x: 242, startPoint y: 446, endPoint x: 206, endPoint y: 453, distance: 36.7
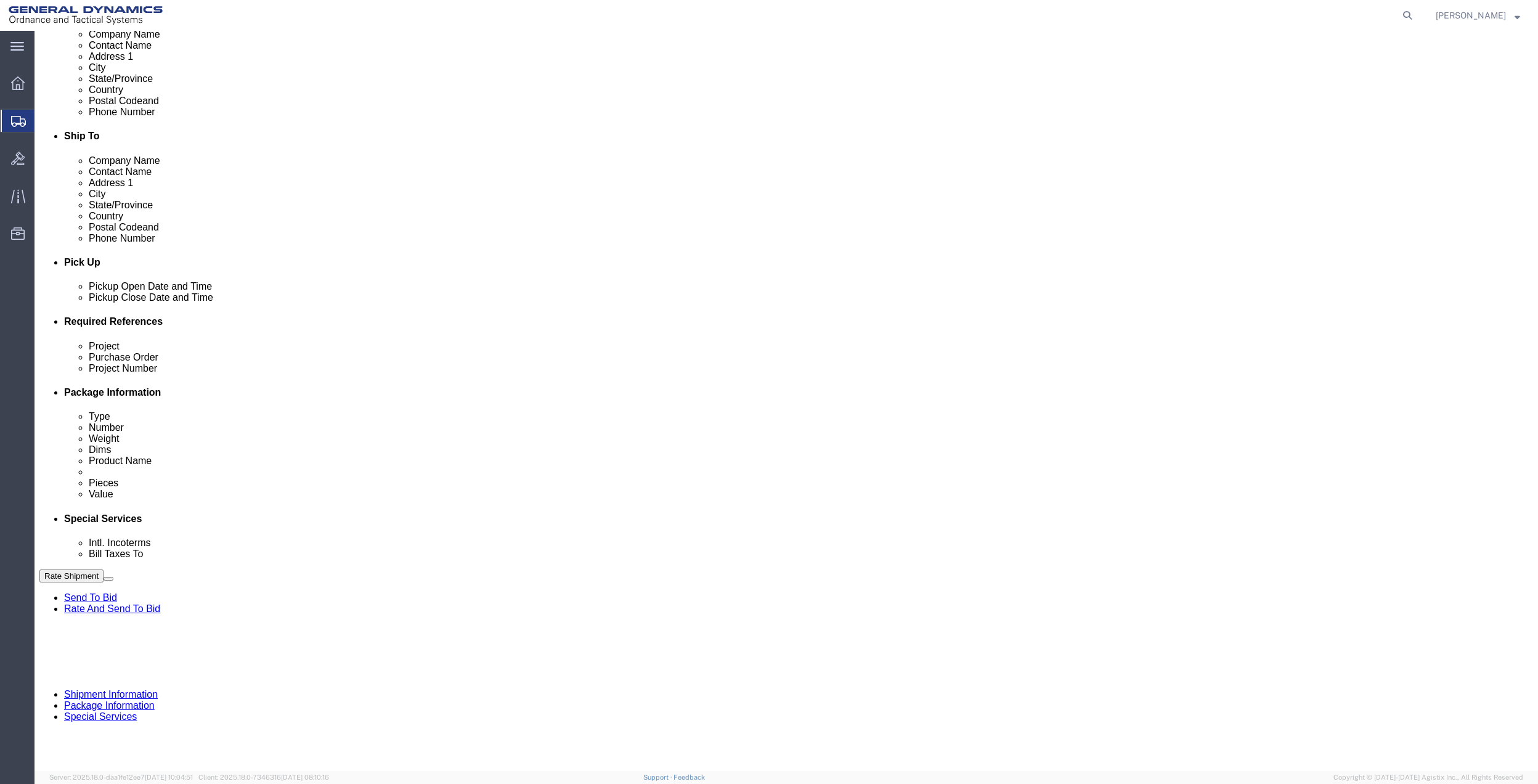
click input "text"
paste input "10GAG"
click select "Select Account Type Activity ID Airline Appointment Number ASN Batch Request # …"
click div "Shipment Information Package Information Special Services"
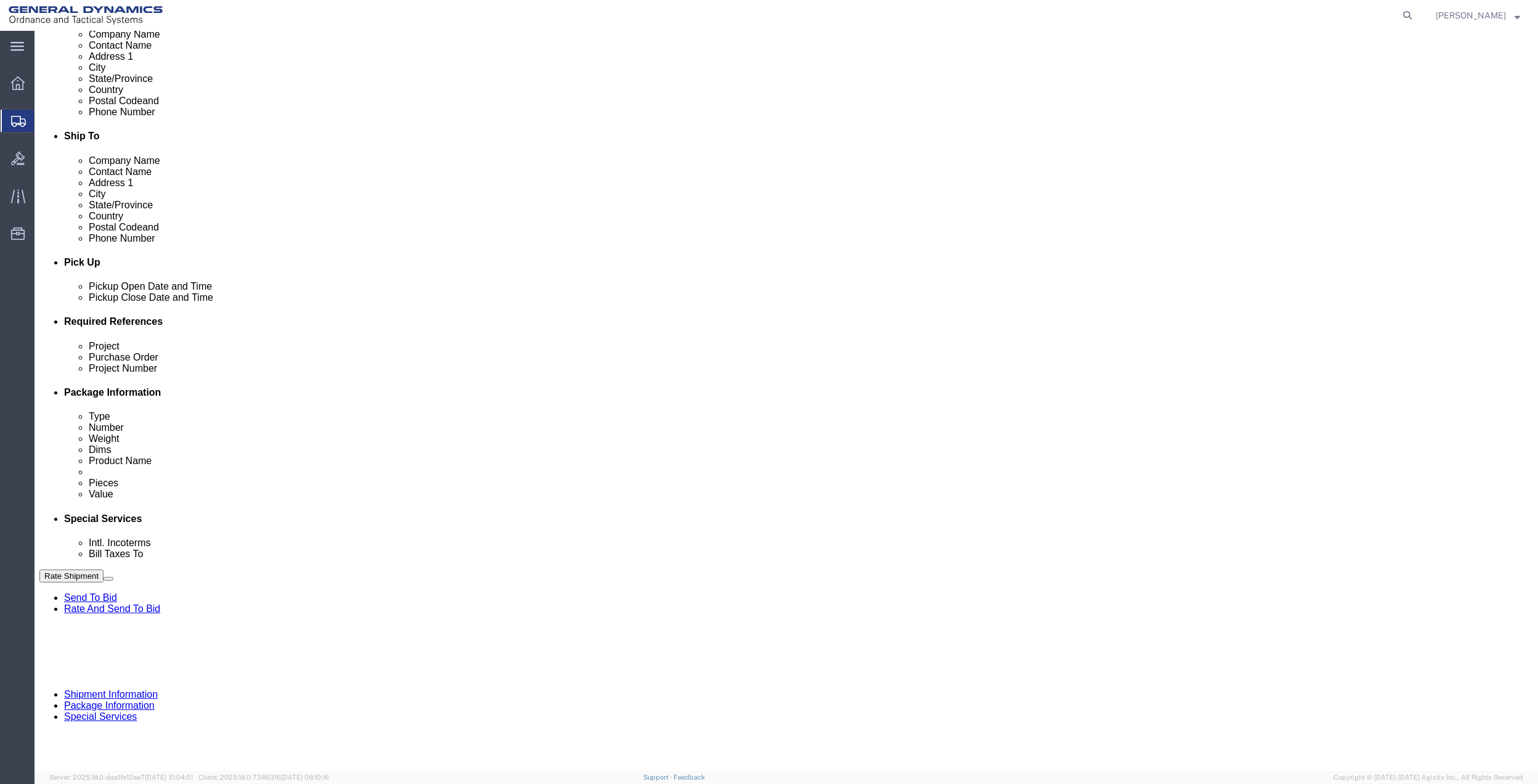
click icon
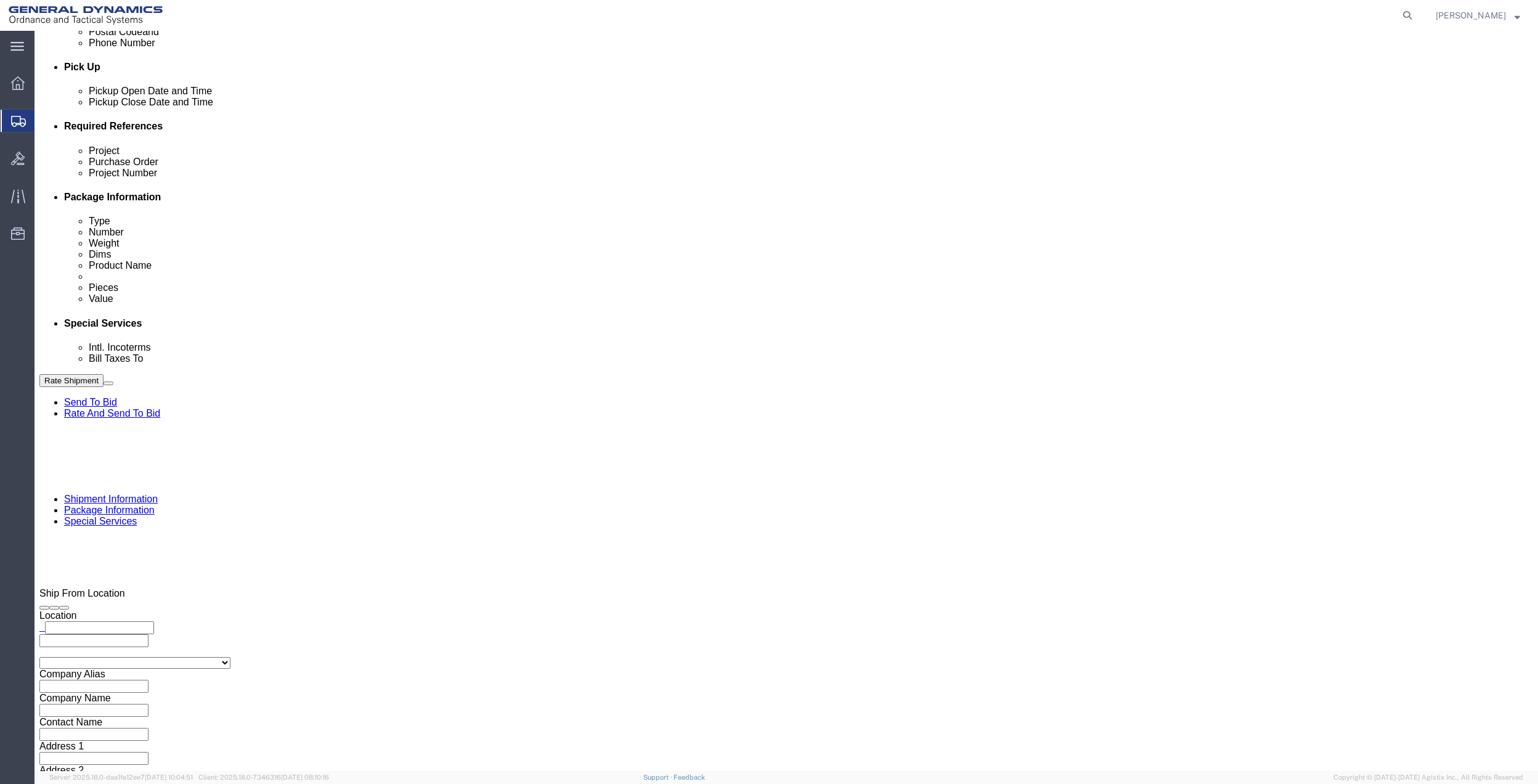
scroll to position [522, 0]
click select "Select Buyer Cost Center Department Operations Number Order Number Sales Person"
drag, startPoint x: 516, startPoint y: 191, endPoint x: 516, endPoint y: 199, distance: 8.0
click select "Select [GEOGRAPHIC_DATA] [GEOGRAPHIC_DATA] [GEOGRAPHIC_DATA] [GEOGRAPHIC_DATA] …"
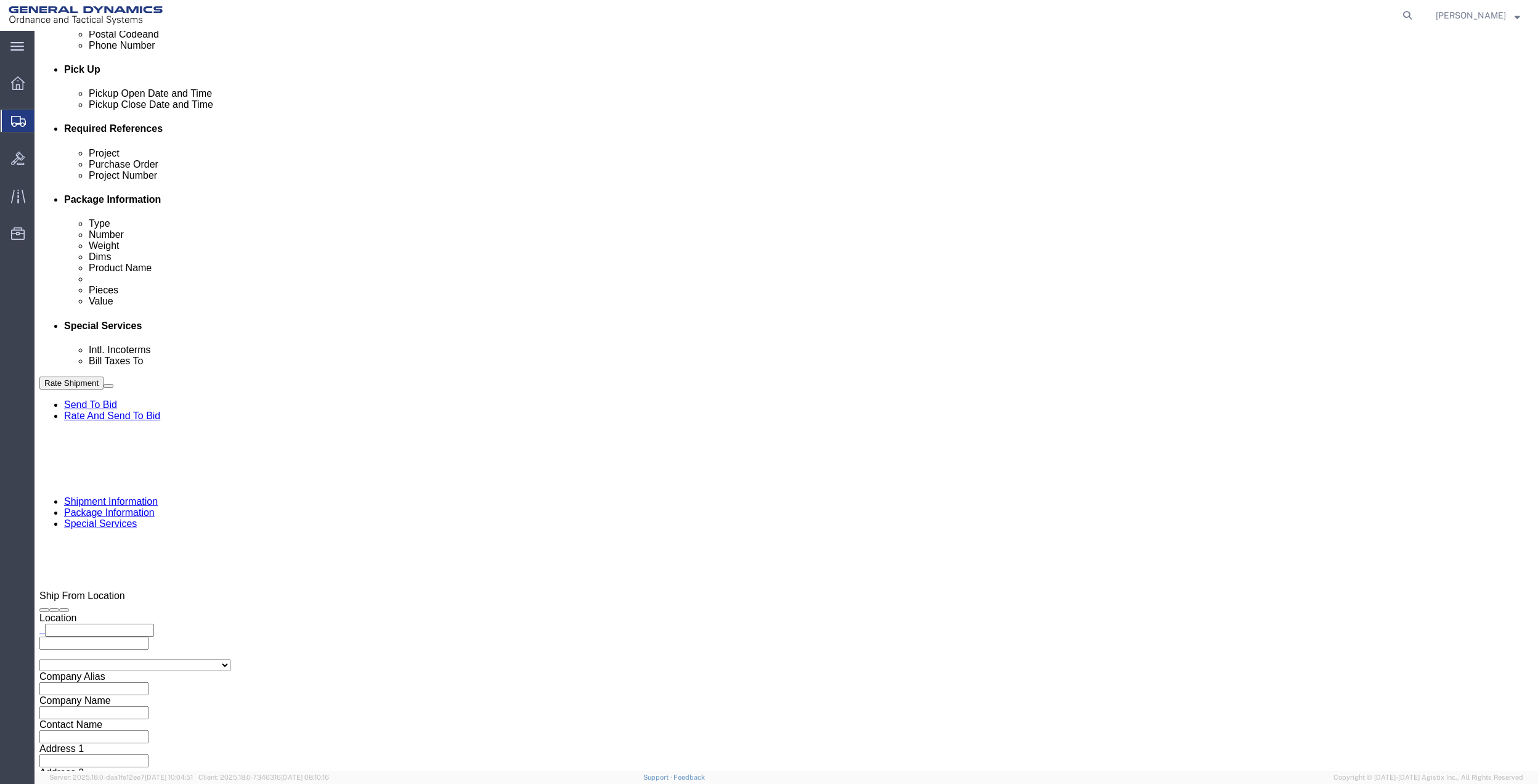
click select "Select [GEOGRAPHIC_DATA] [GEOGRAPHIC_DATA] [GEOGRAPHIC_DATA] [GEOGRAPHIC_DATA] …"
click select "Select 10AFM 10GAG 10GAH 10GFL 10GFO 10GIE 10GIS 30MABS St [PERSON_NAME] Program"
click input "General Dynamics OTS % Data2Logistics"
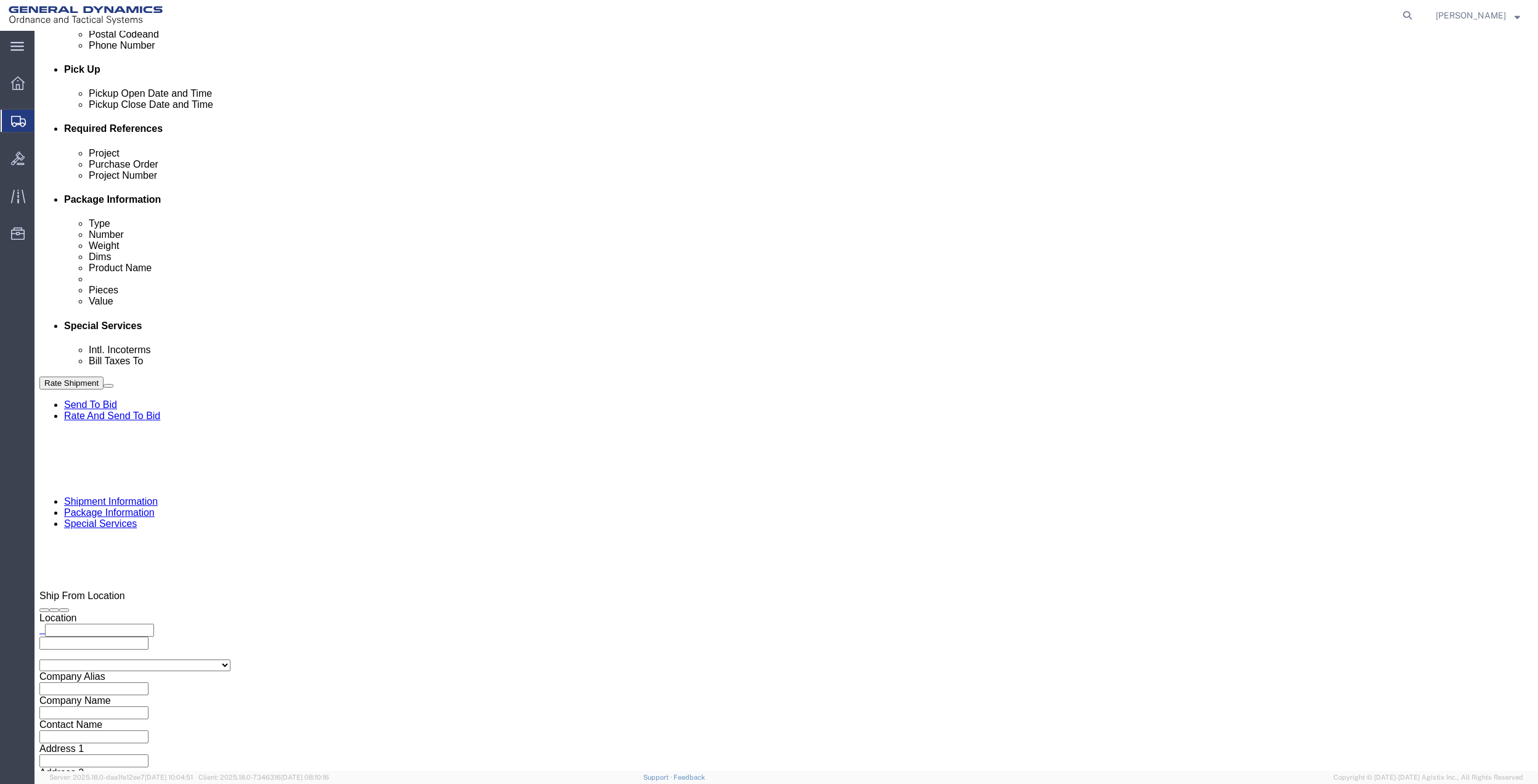
click input "General Dynamics OTS % Data2Logistics"
click p "- GEDOTS %DATA 2 LOGISTICS - (GEDOTS %DATA 2 LOGISTICS) [GEOGRAPHIC_DATA][PERSO…"
click button "Rate Shipment"
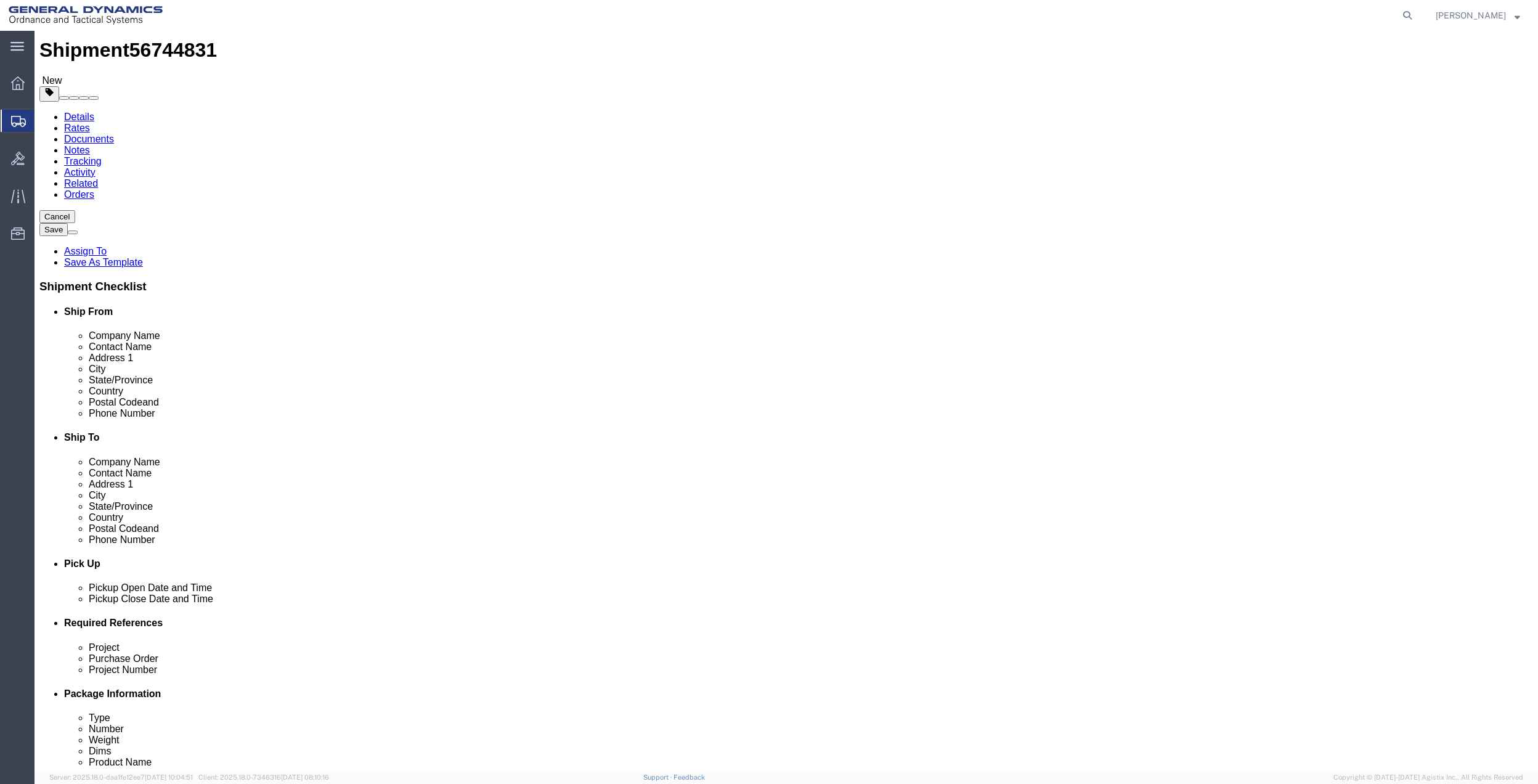
scroll to position [0, 0]
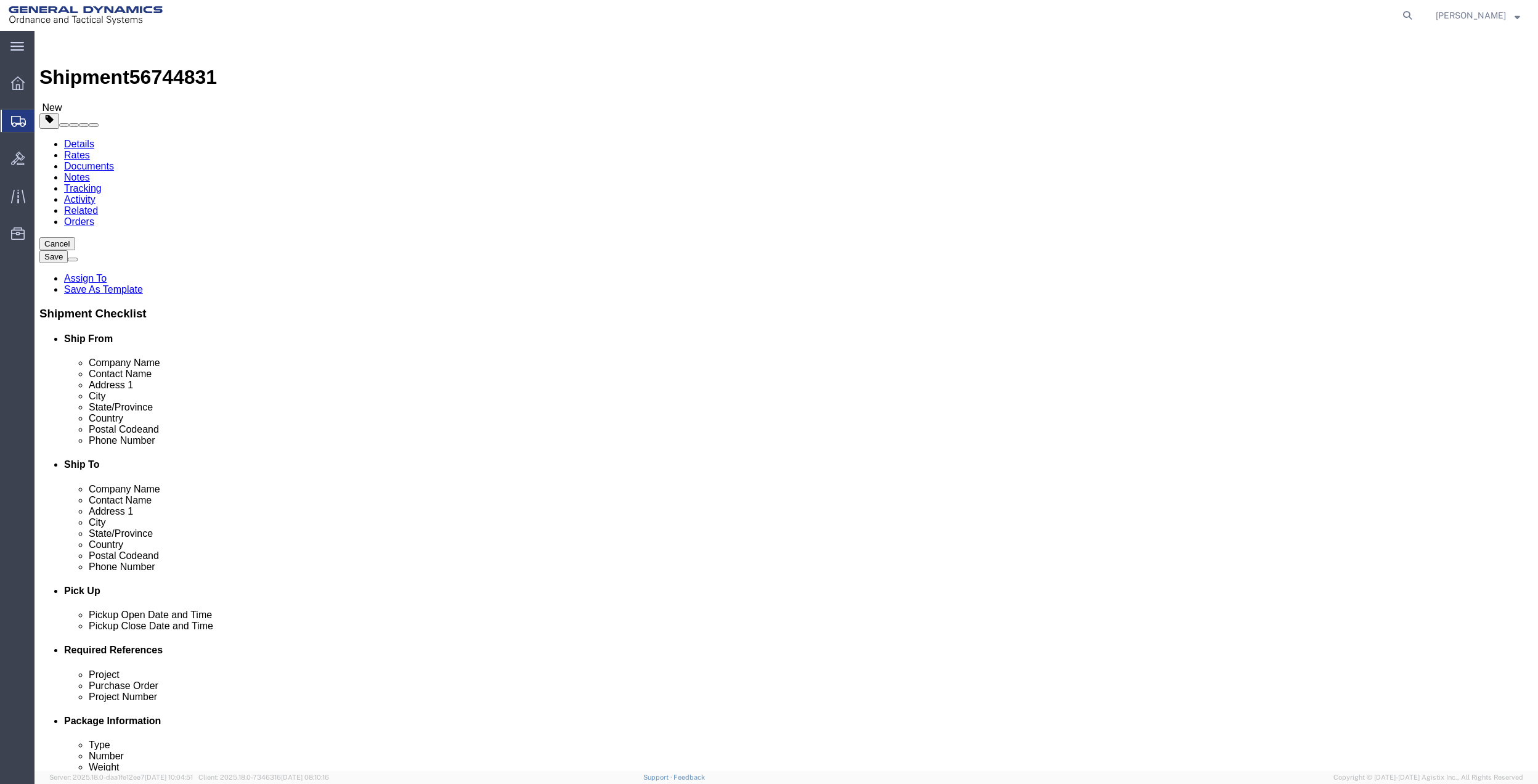
click icon
click input "Ship From Location / Contact Name : This field is required."
click div "- General Dynamics - OTS - (CREATIVE SERVICES) [STREET_ADDRESS]"
drag, startPoint x: 1326, startPoint y: 717, endPoint x: 918, endPoint y: 641, distance: 415.0
click button "Rate Shipment"
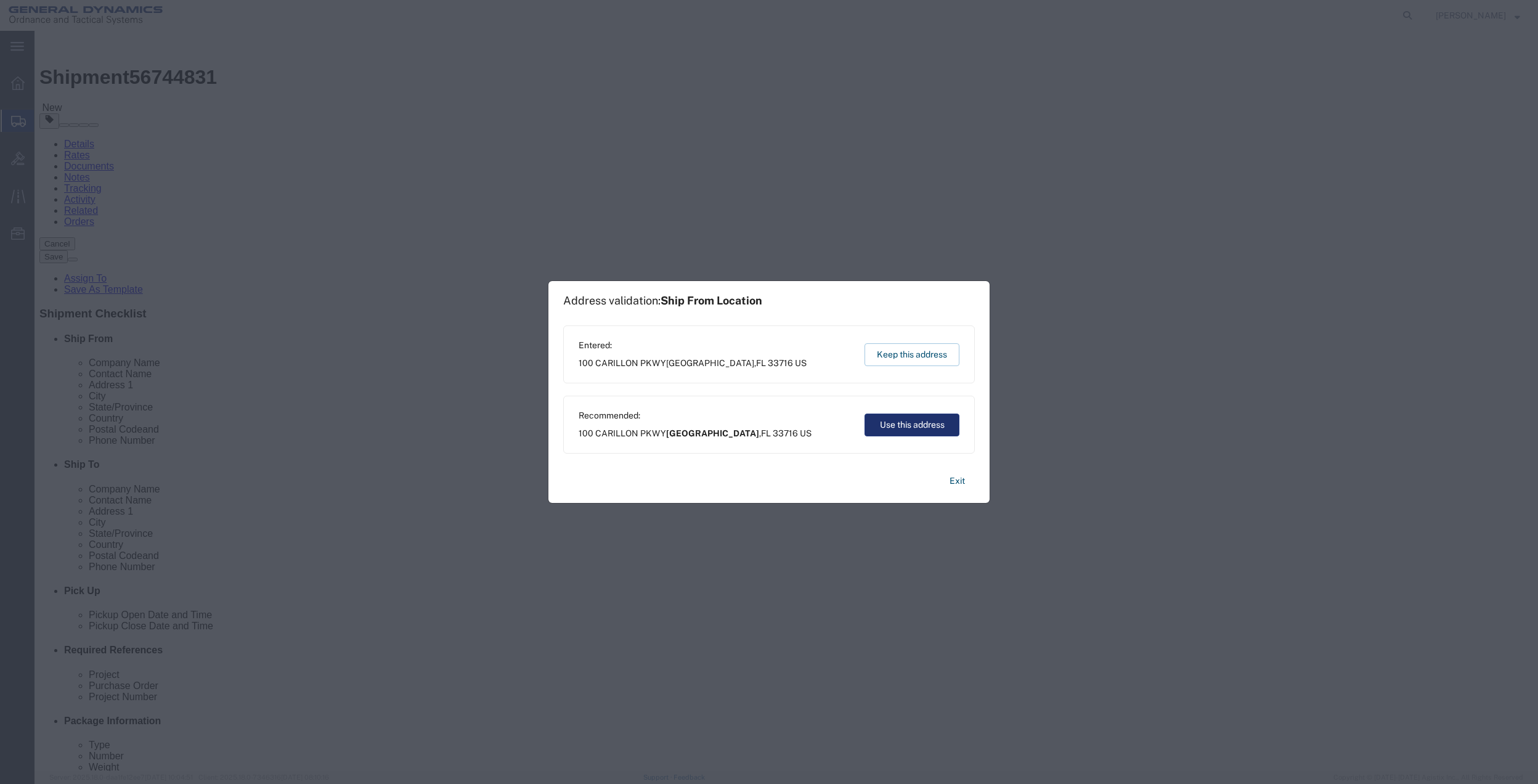
click at [903, 424] on button "Use this address" at bounding box center [912, 424] width 95 height 22
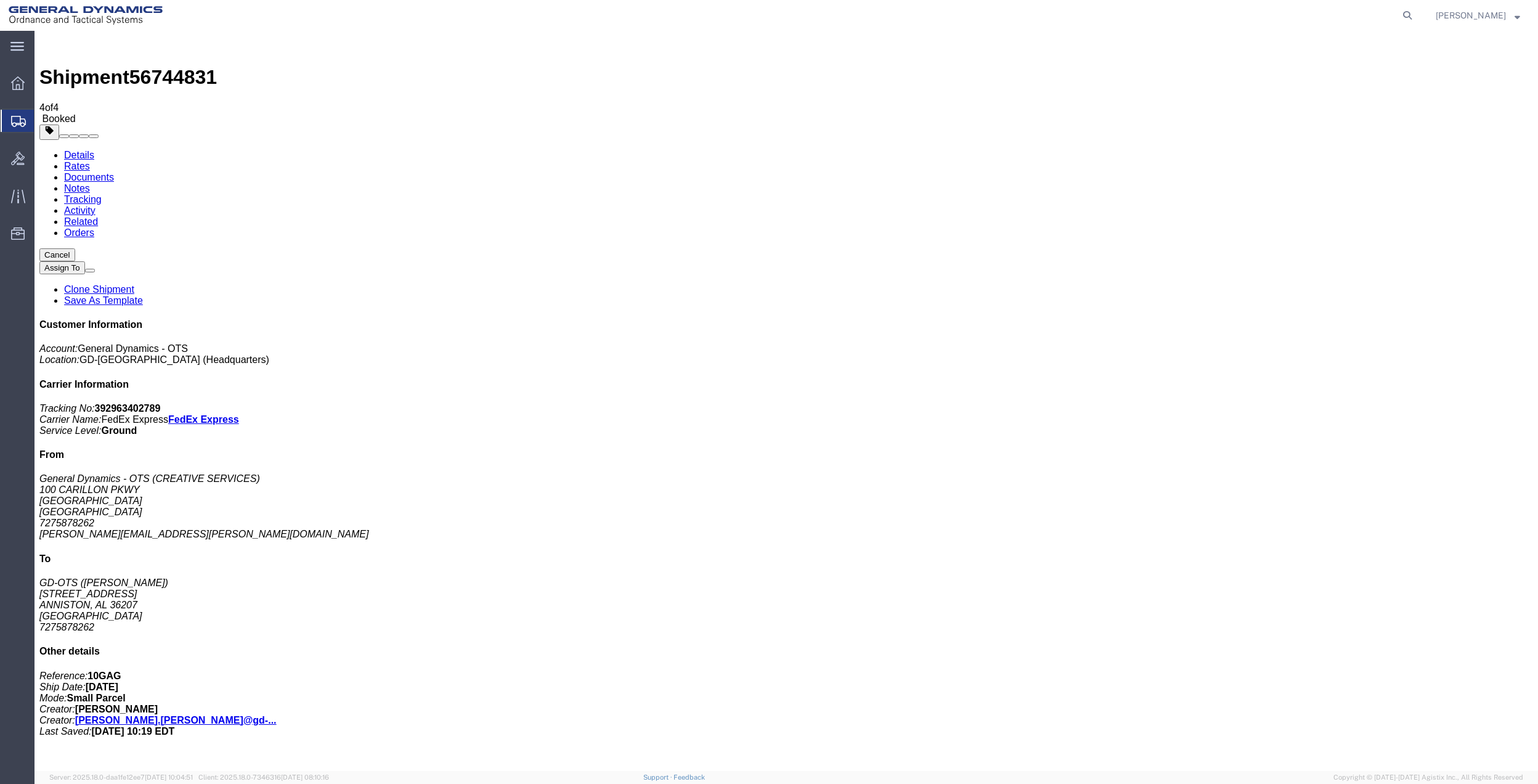
click at [0, 0] on span "Create Shipment" at bounding box center [0, 0] width 0 height 0
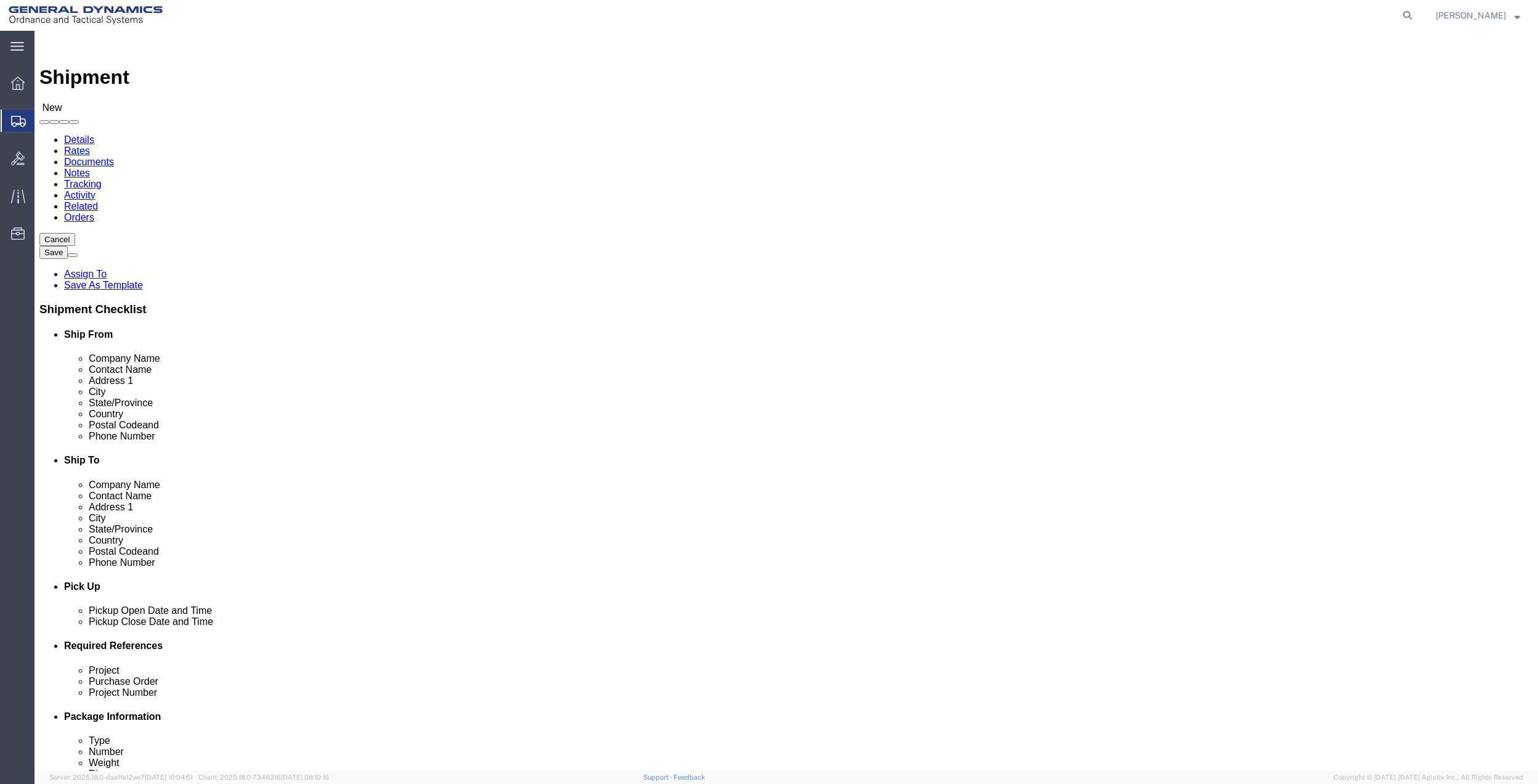
click icon
click input "text"
click link "Add Content"
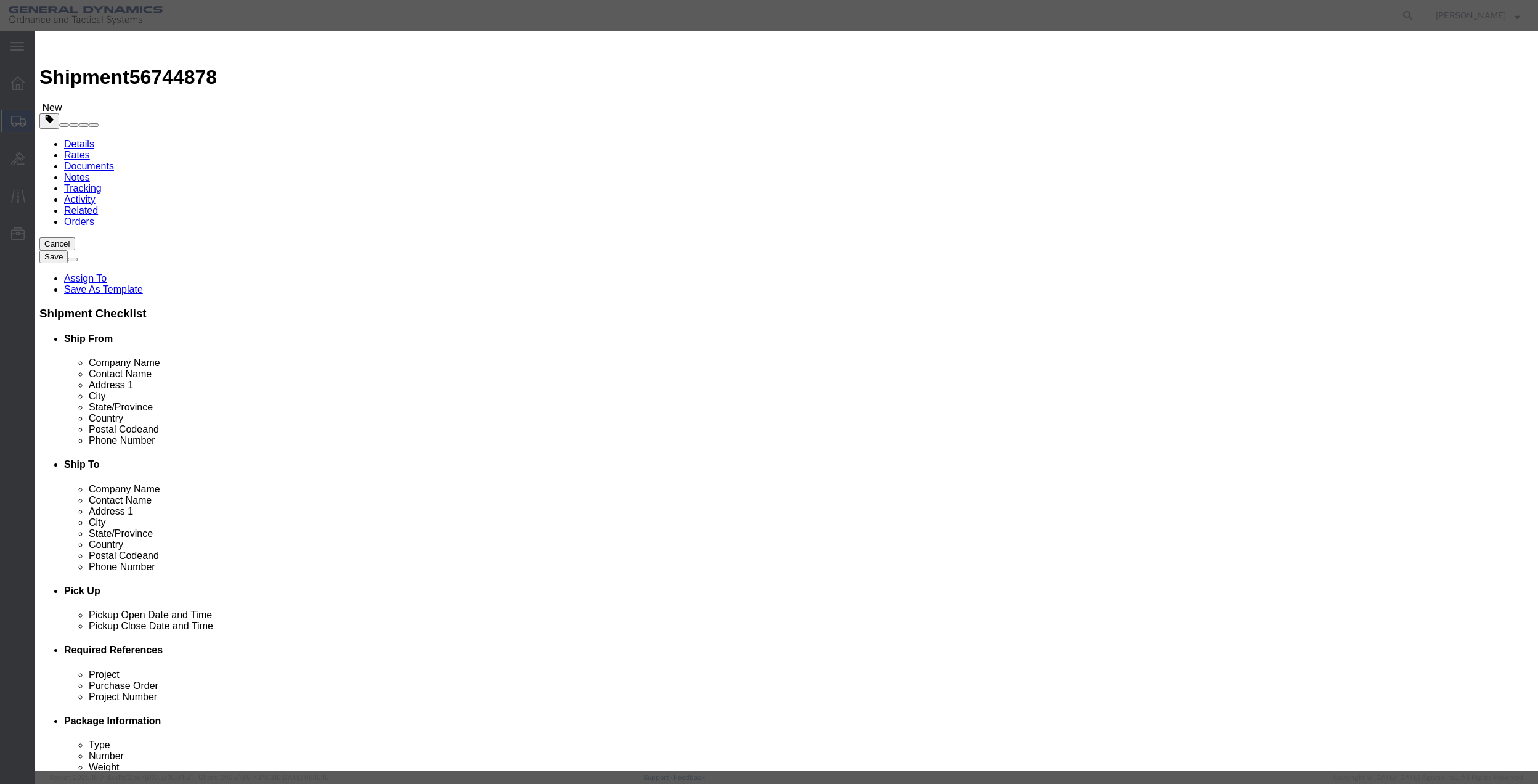
click input "text"
click input "0"
click select "Select 50 55 60 65 70 85 92.5 100 125 175 250 300 400"
click button "Save & Close"
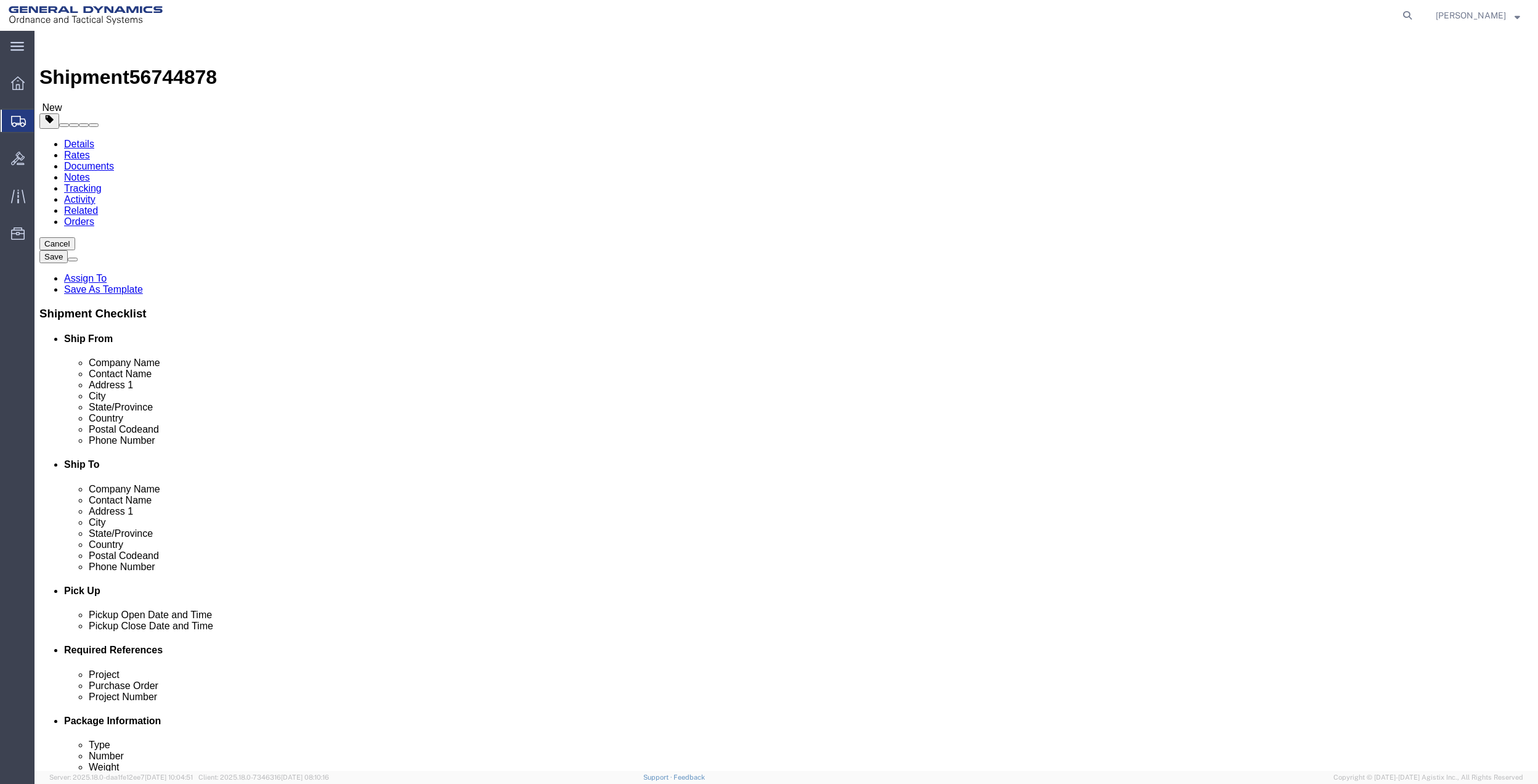
click icon
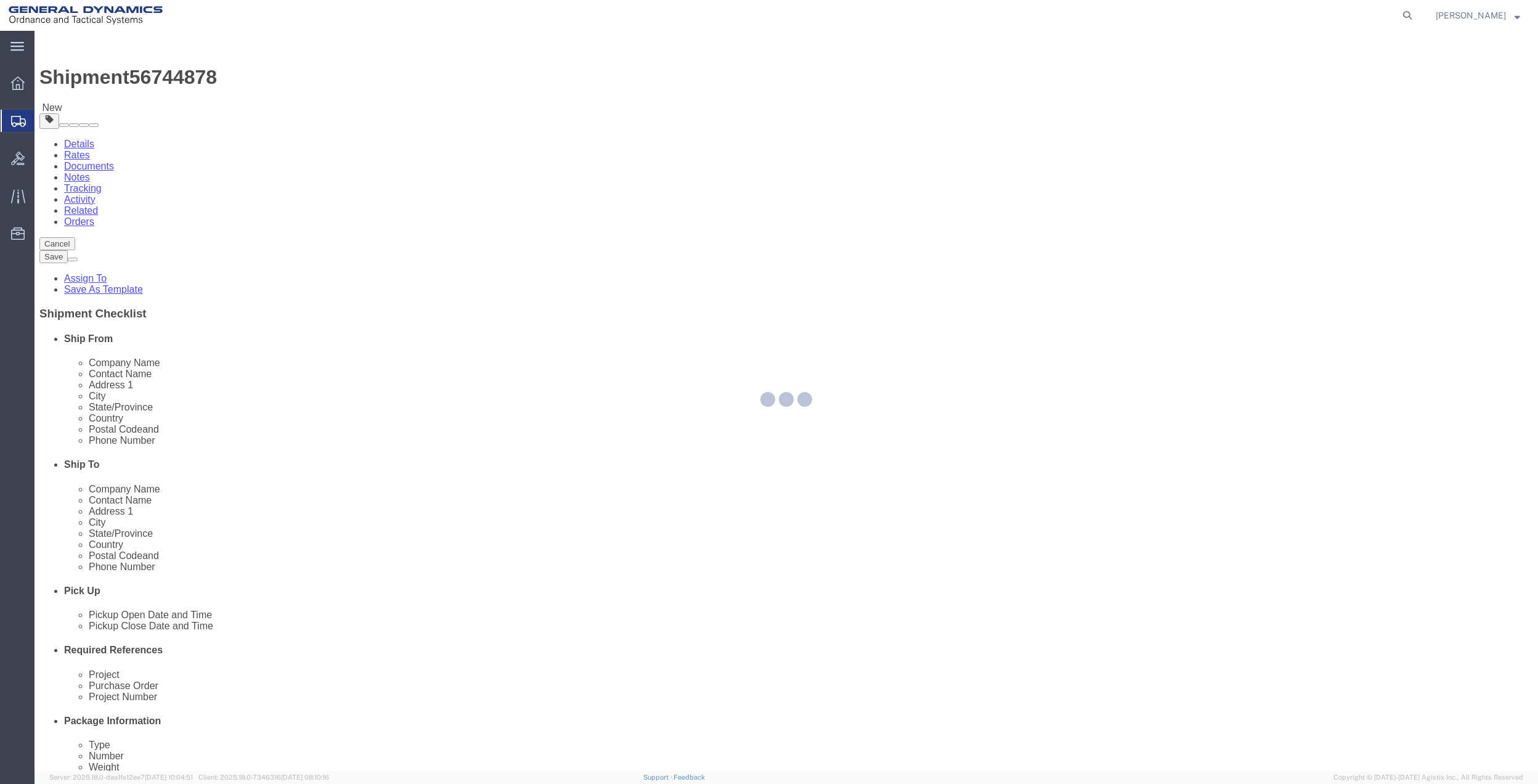
click at [89, 118] on div at bounding box center [786, 401] width 1504 height 740
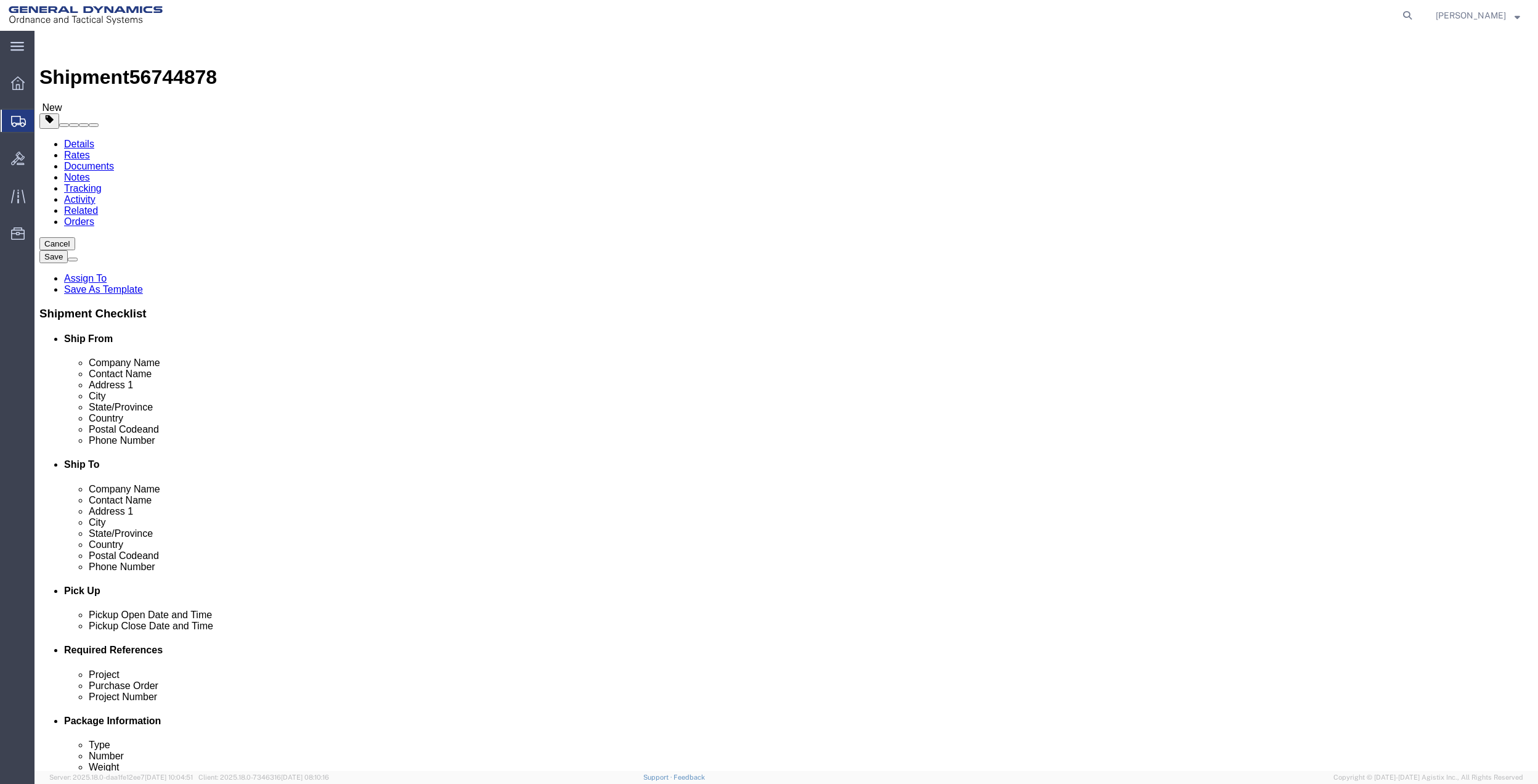
click link "Shipment Information"
click input "text"
click p "- General Dynamics - OTS - (CREATIVE SERVICES) [STREET_ADDRESS]"
click input "text"
click p "- GD OTS - ([PERSON_NAME]) [STREET_ADDRESS]"
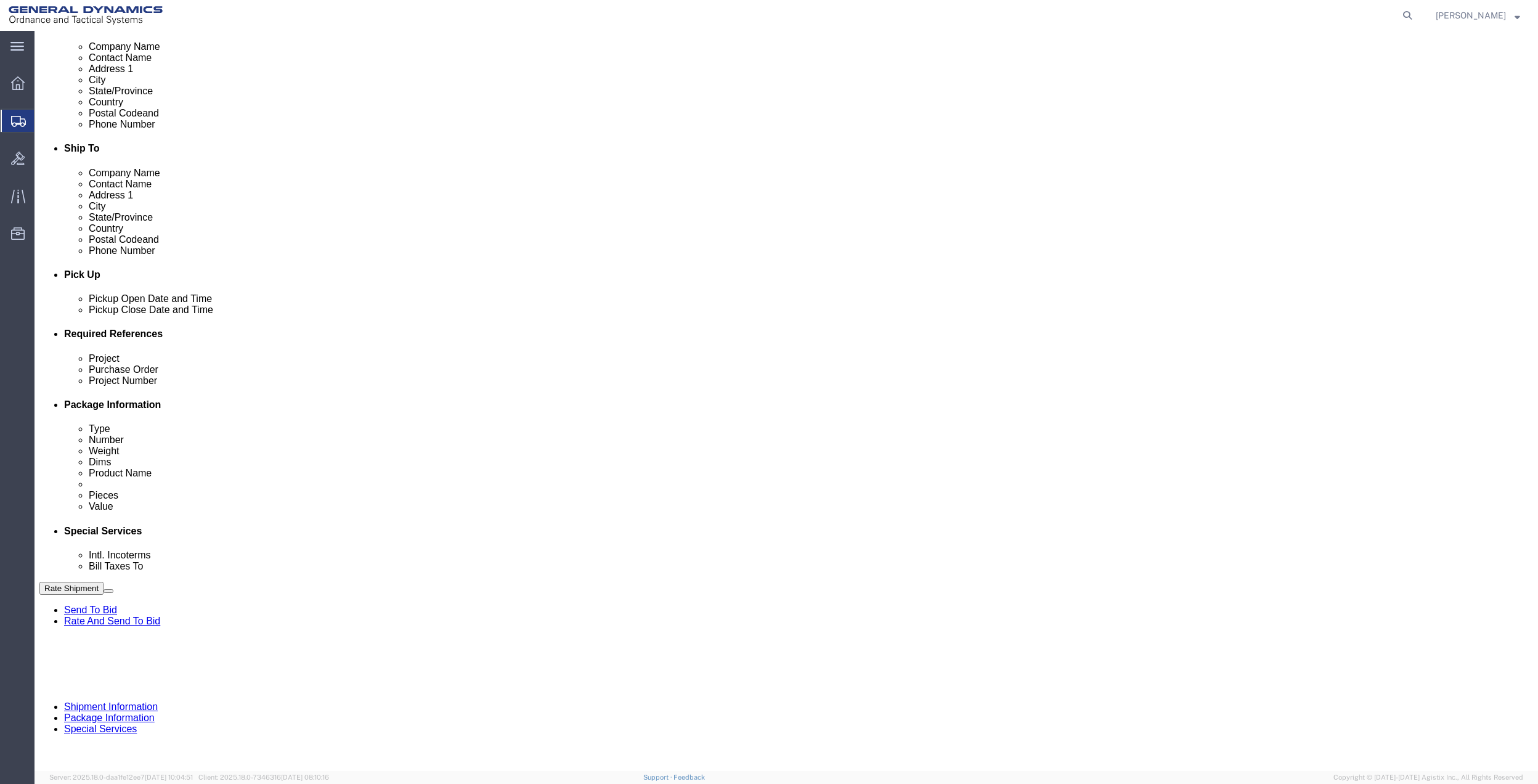
scroll to position [322, 0]
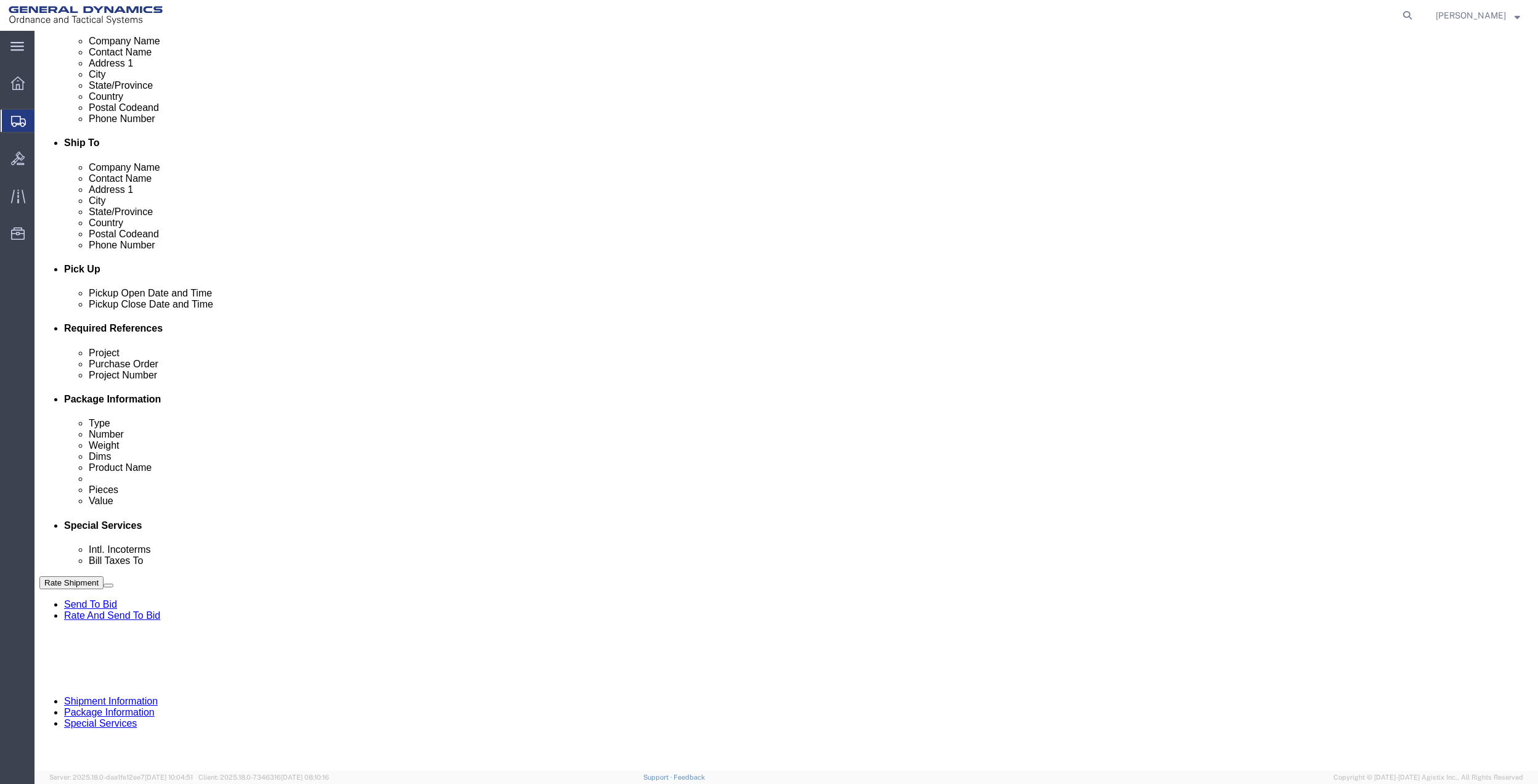
click button "Add reference"
click input "text"
paste input "10GAG"
click input "text"
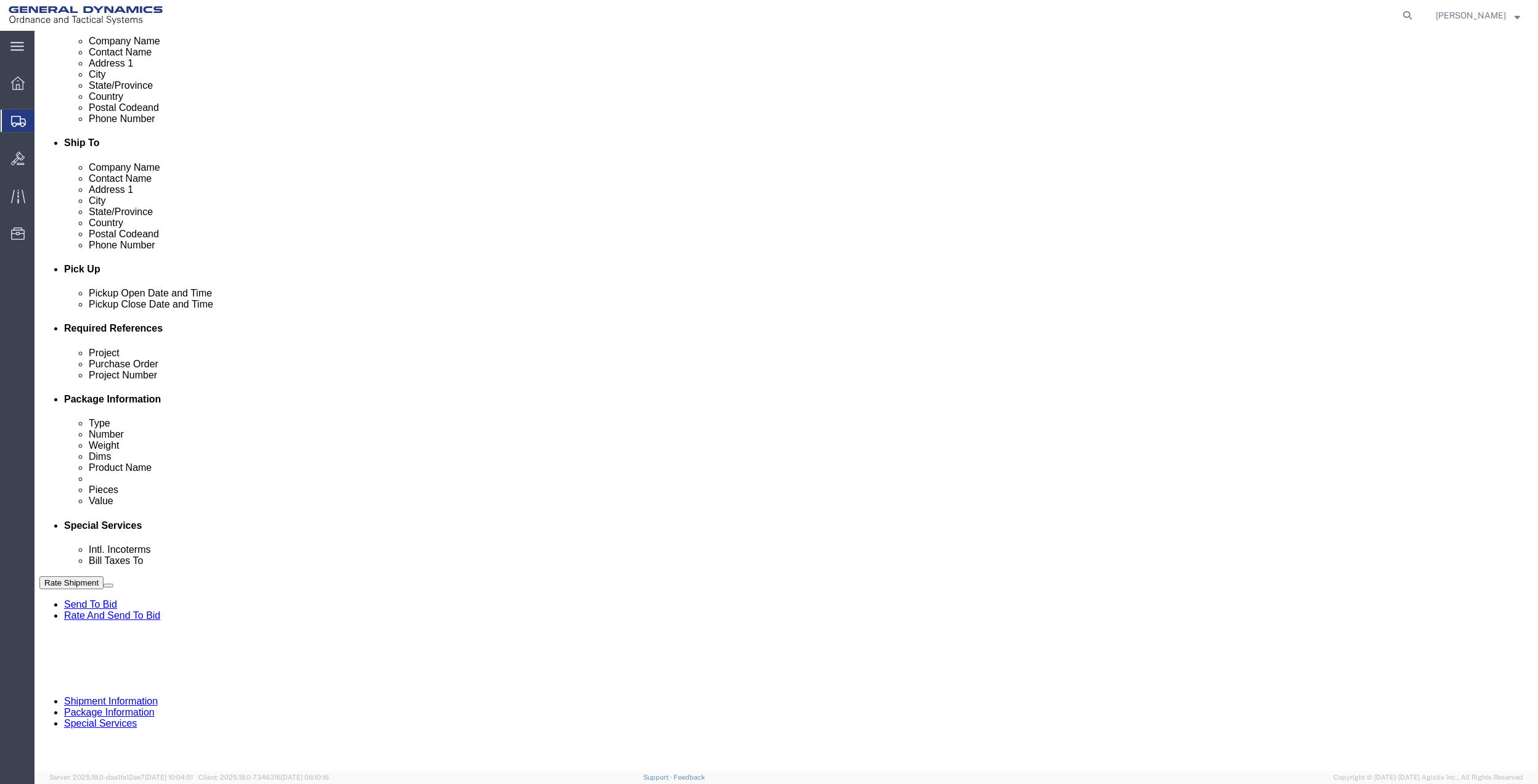
paste input "10GAG"
drag, startPoint x: 299, startPoint y: 461, endPoint x: 287, endPoint y: 466, distance: 13.0
click input "text"
paste input "10GAG"
click select "Select Account Type Activity ID Airline Appointment Number ASN Batch Request # …"
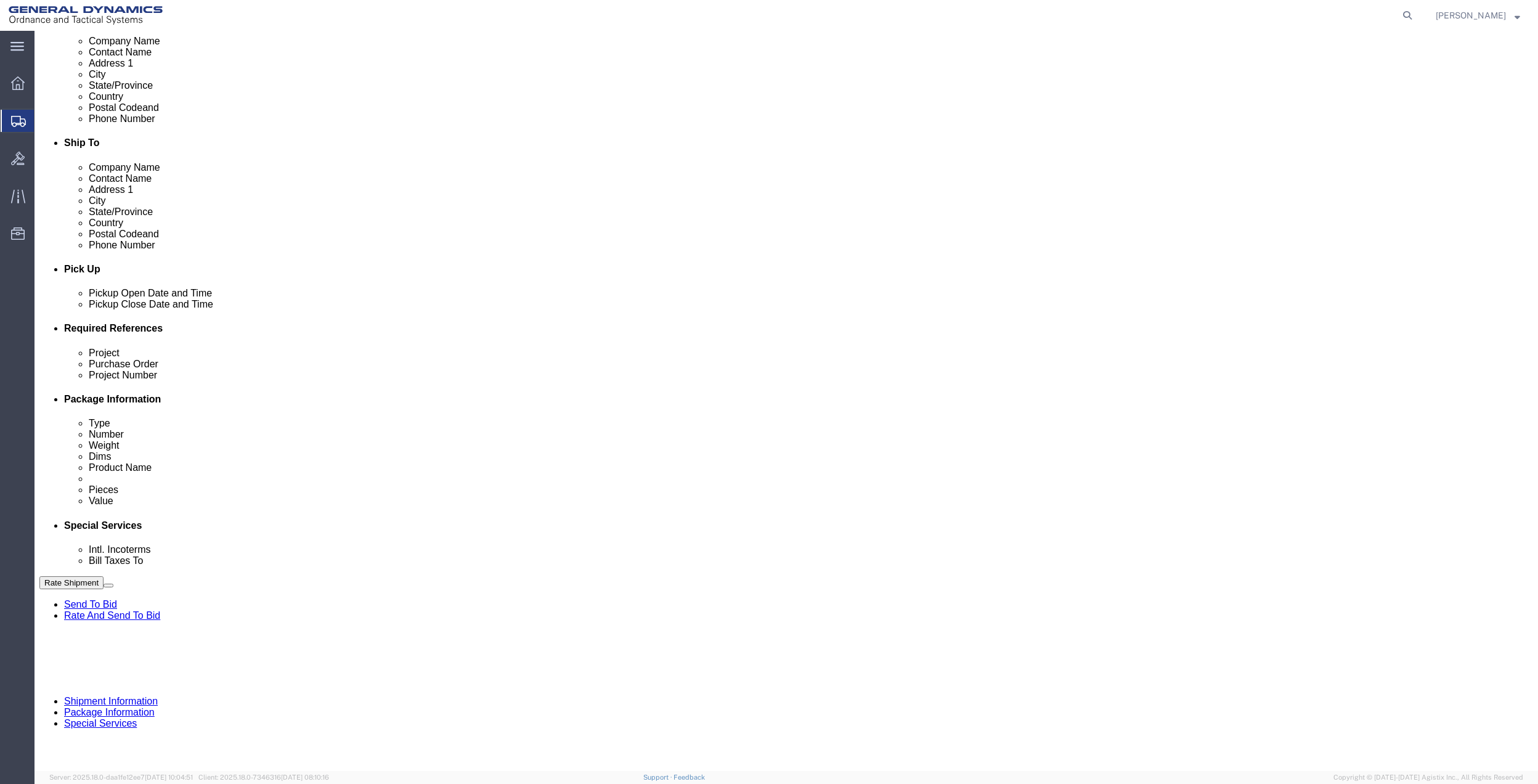
click select "Select Account Type Activity ID Airline Appointment Number ASN Batch Request # …"
click link "Package Information"
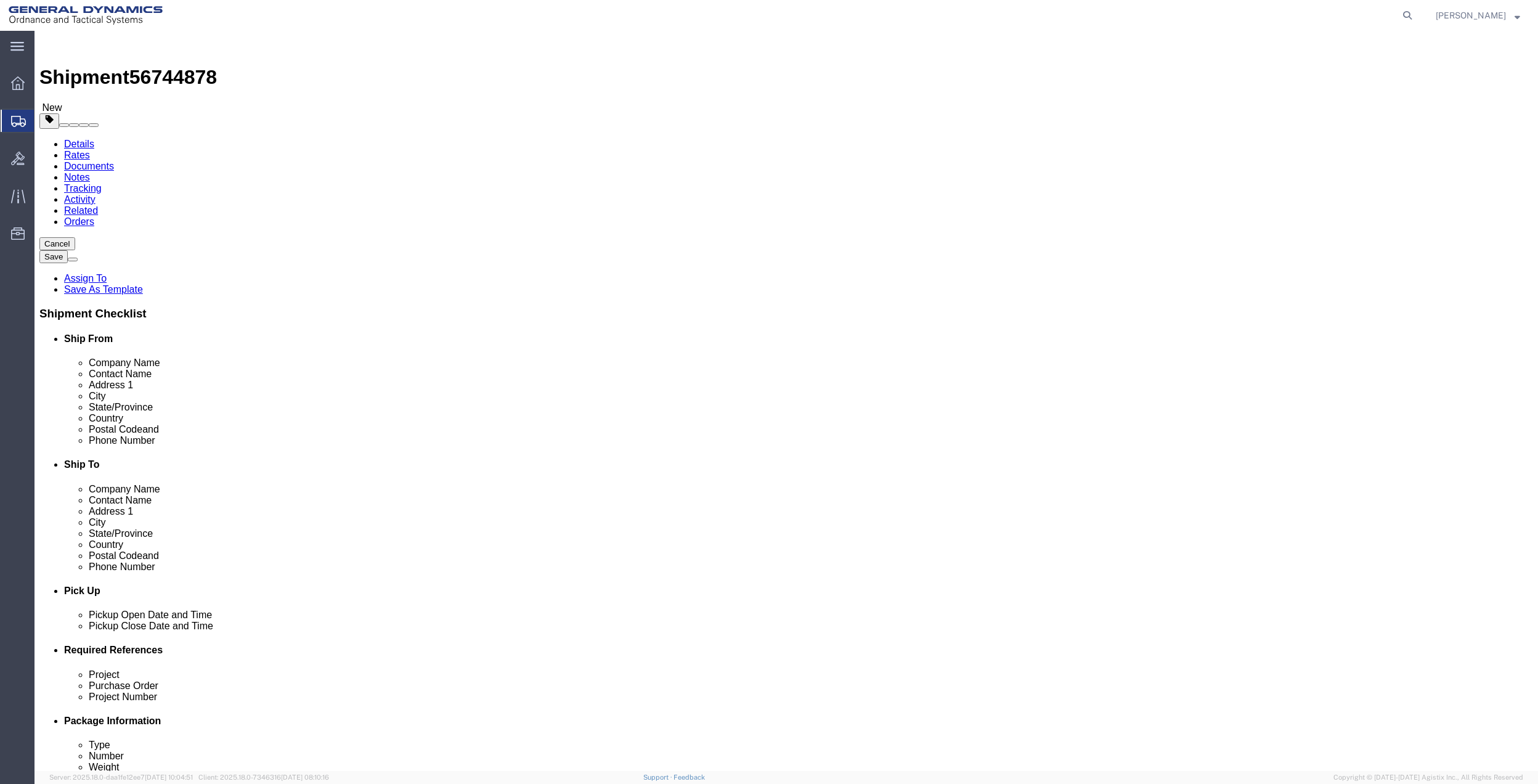
click icon
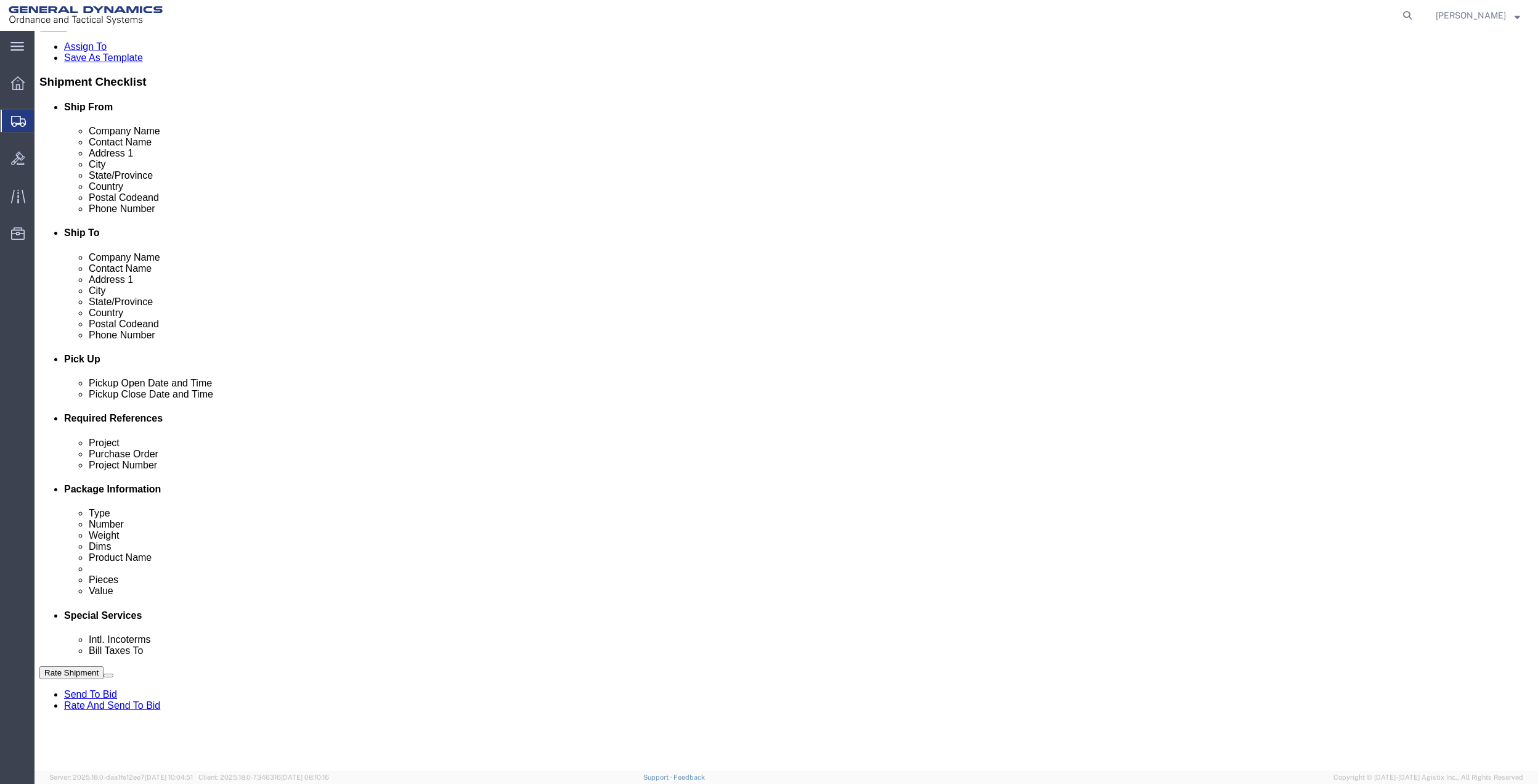
scroll to position [246, 0]
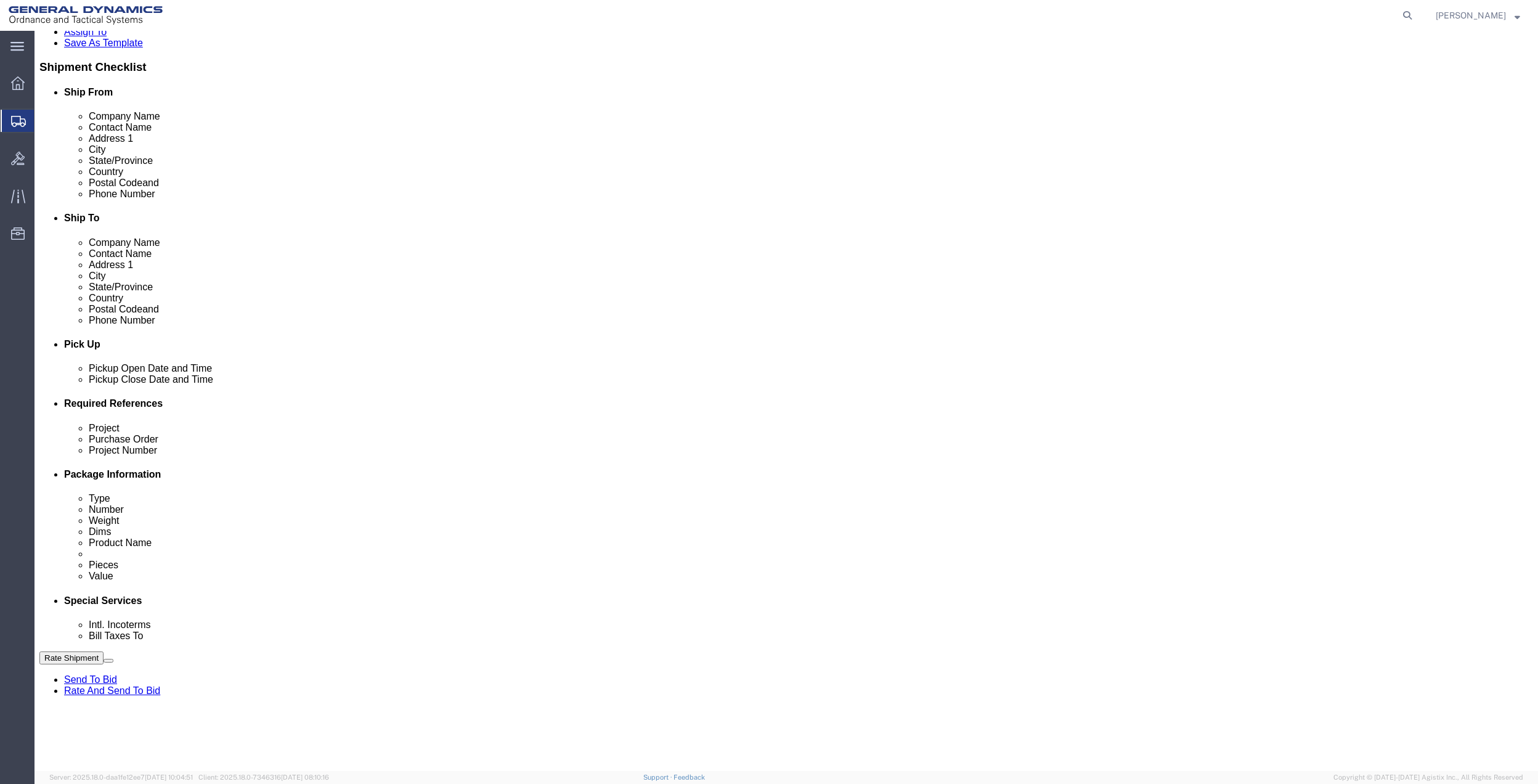
drag, startPoint x: 272, startPoint y: 470, endPoint x: 276, endPoint y: 490, distance: 20.4
click select "Select Buyer Cost Center Department Operations Number Order Number Sales Person"
drag, startPoint x: 280, startPoint y: 462, endPoint x: 281, endPoint y: 470, distance: 8.1
click select "Select Buyer Cost Center Department Operations Number Order Number Sales Person"
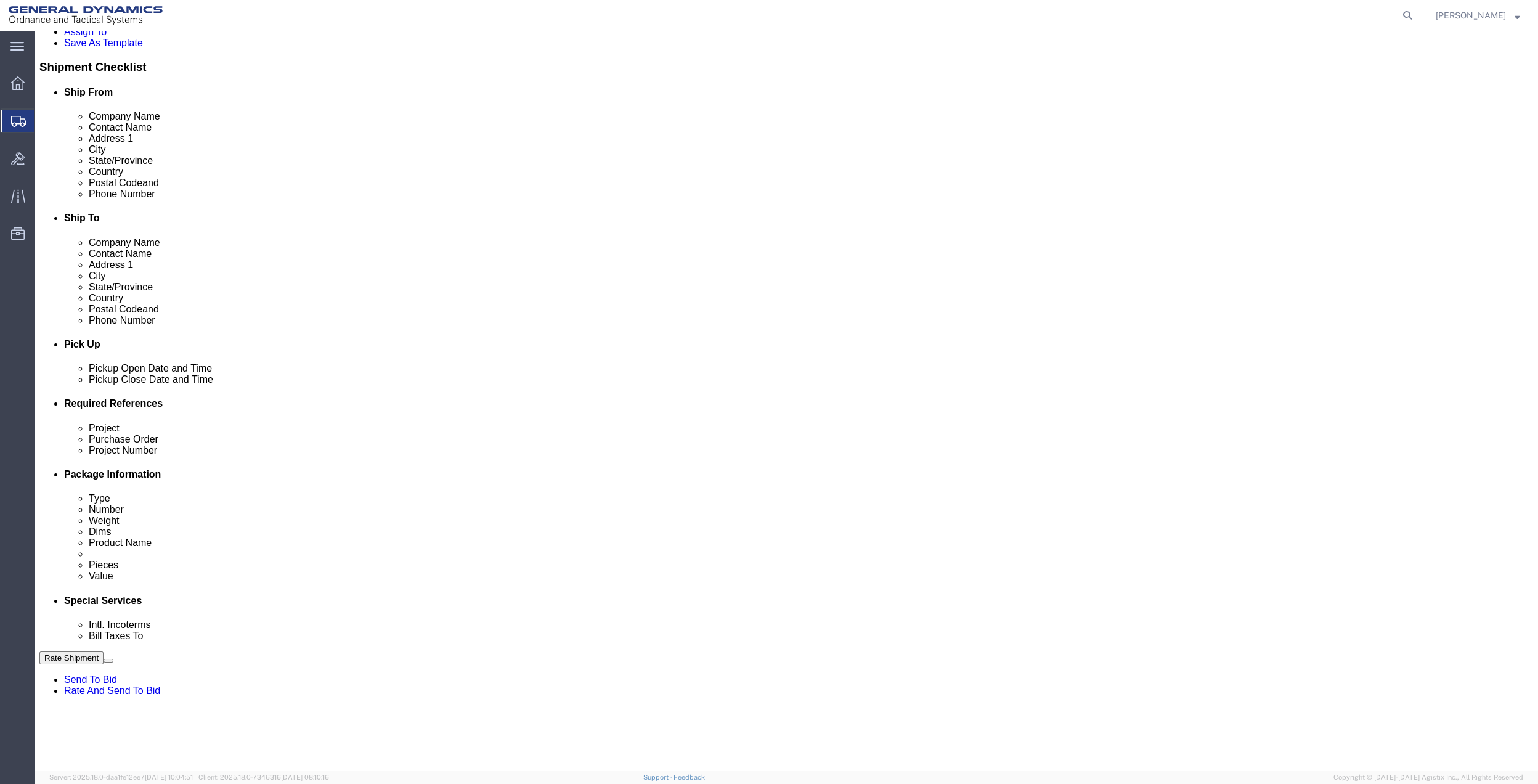
click select "Select [GEOGRAPHIC_DATA] [GEOGRAPHIC_DATA] [GEOGRAPHIC_DATA] [GEOGRAPHIC_DATA] …"
click select "Select 10AFM 10GAG 10GAH 10GFL 10GFO 10GIE 10GIS 30MABS St [PERSON_NAME] Program"
click input "General Dynamics OTS % Data2Logistics"
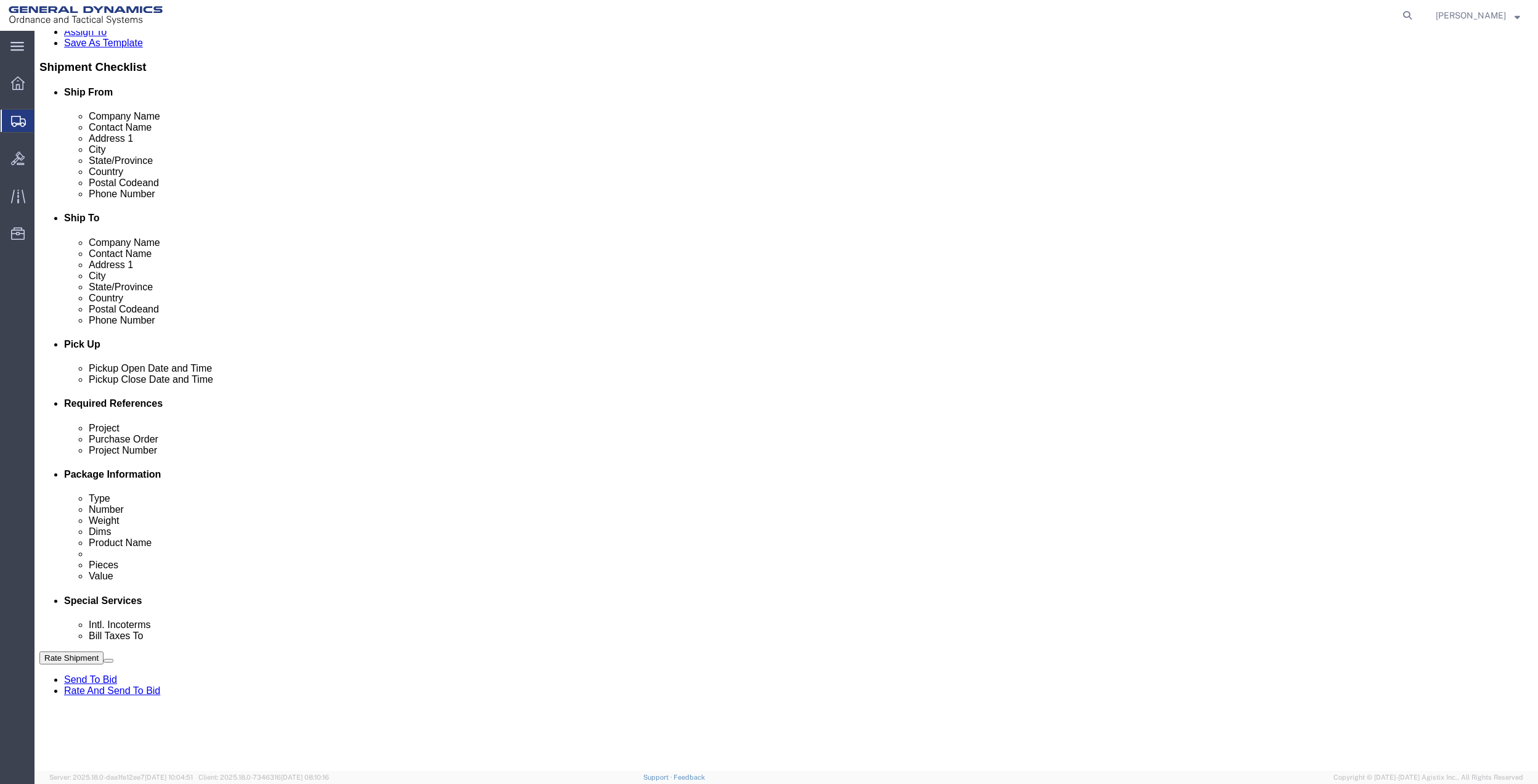
click input "General Dynamics OTS % Data2Logistics"
drag, startPoint x: 337, startPoint y: 702, endPoint x: 1082, endPoint y: 782, distance: 749.3
click p "- GEDOTS %DATA 2 LOGISTICS - (GEDOTS %DATA 2 LOGISTICS) [GEOGRAPHIC_DATA][PERSO…"
click button "Rate Shipment"
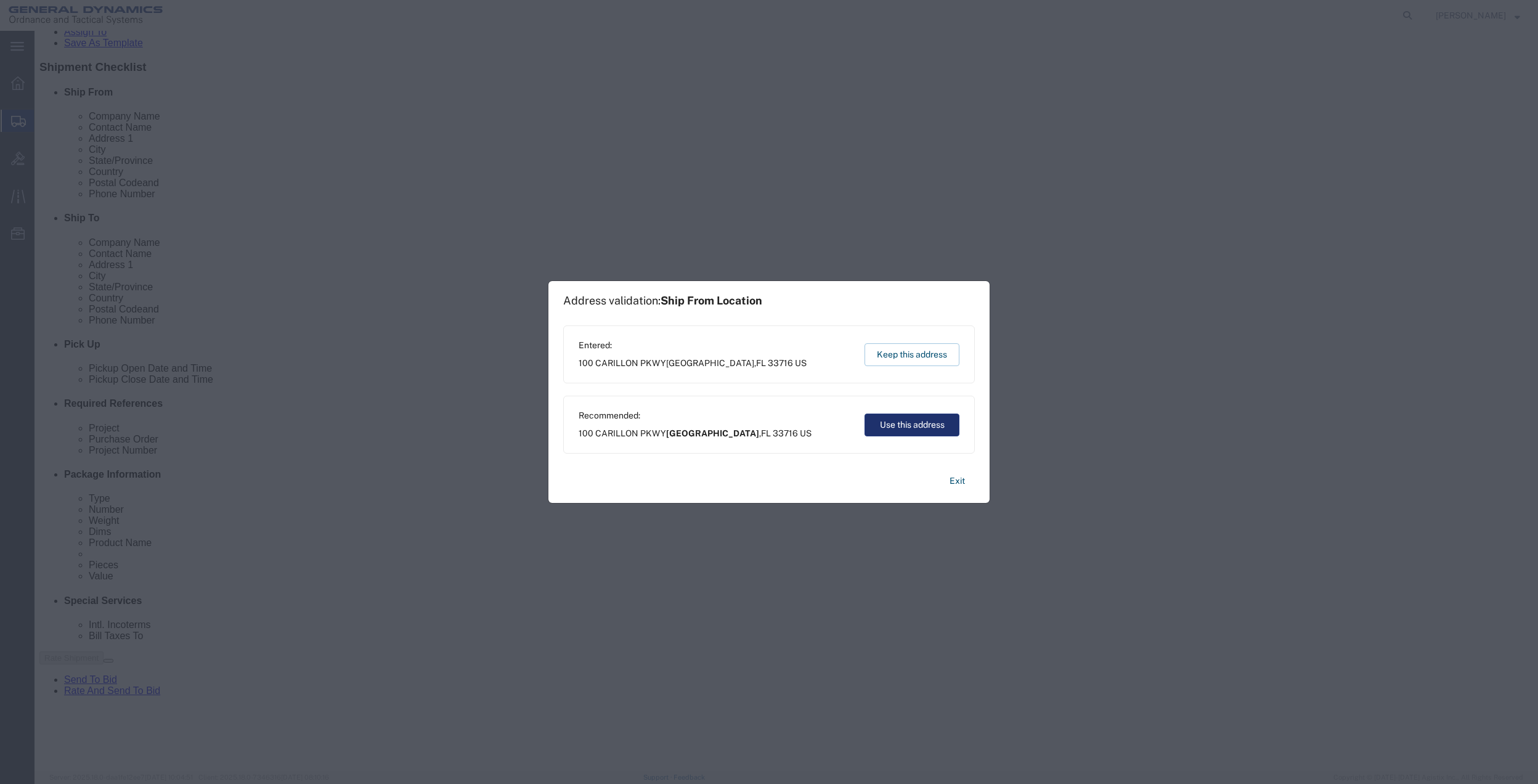
click at [919, 433] on button "Use this address" at bounding box center [912, 424] width 95 height 22
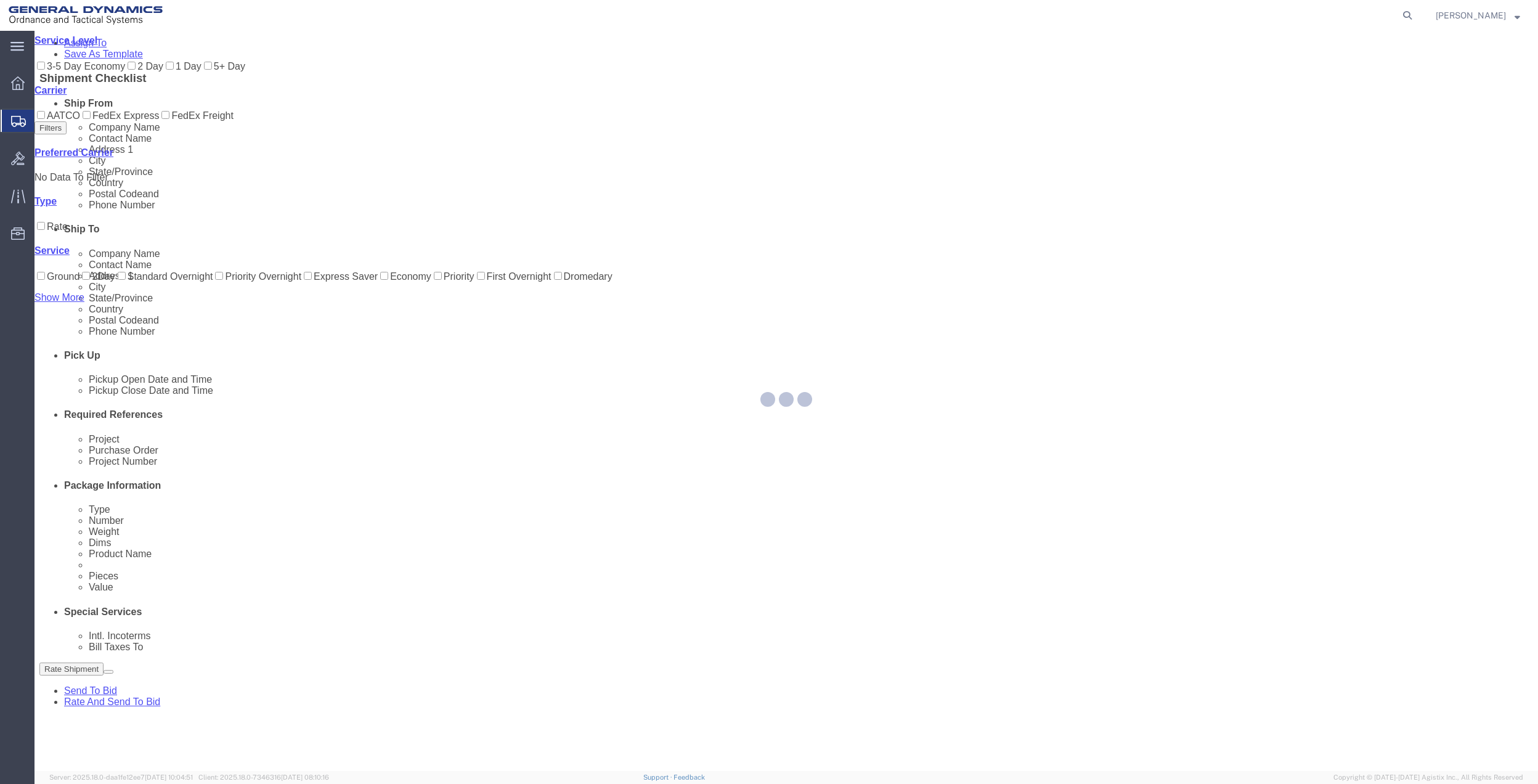
scroll to position [0, 0]
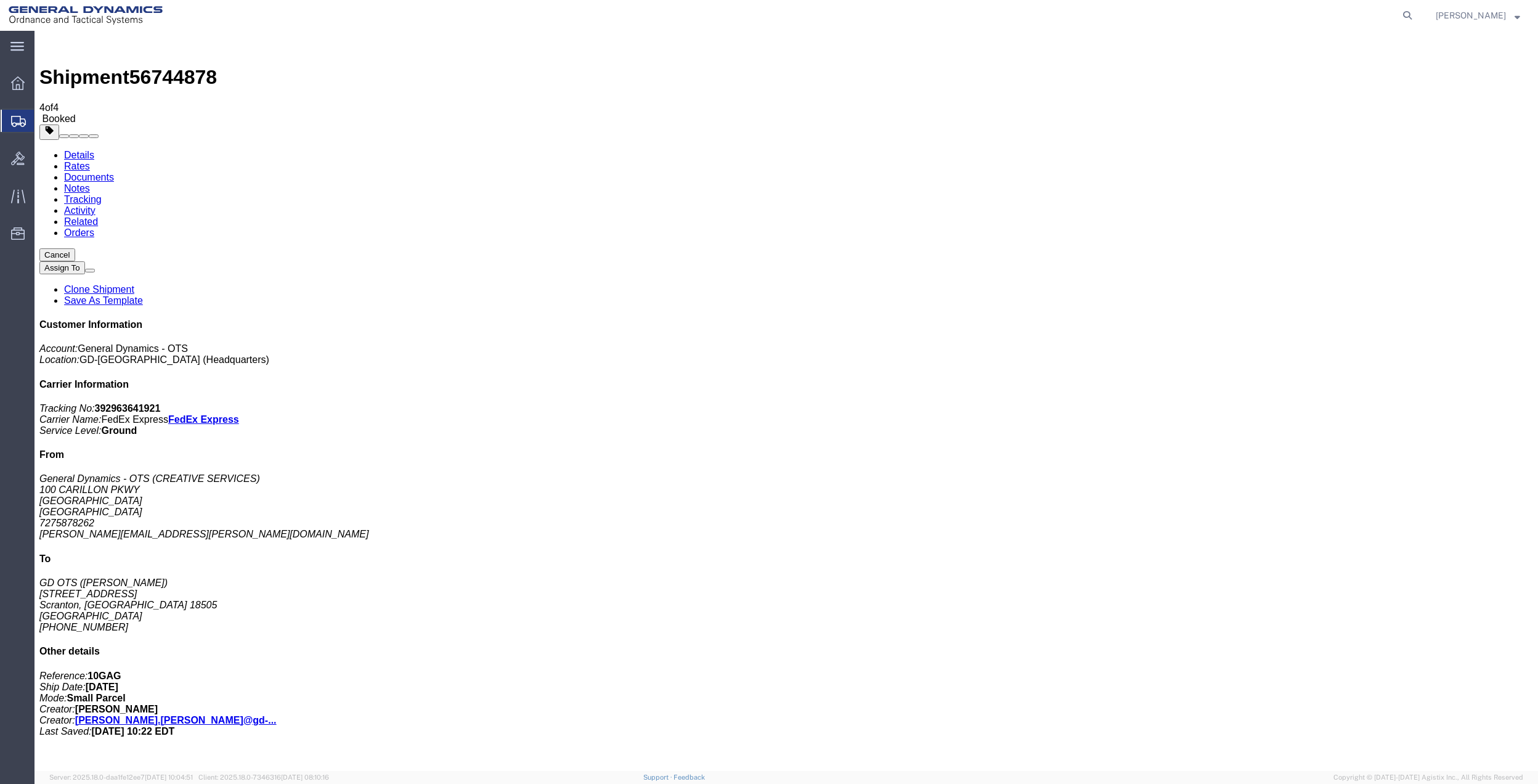
drag, startPoint x: 172, startPoint y: 244, endPoint x: 437, endPoint y: 252, distance: 265.1
